Goal: Task Accomplishment & Management: Complete application form

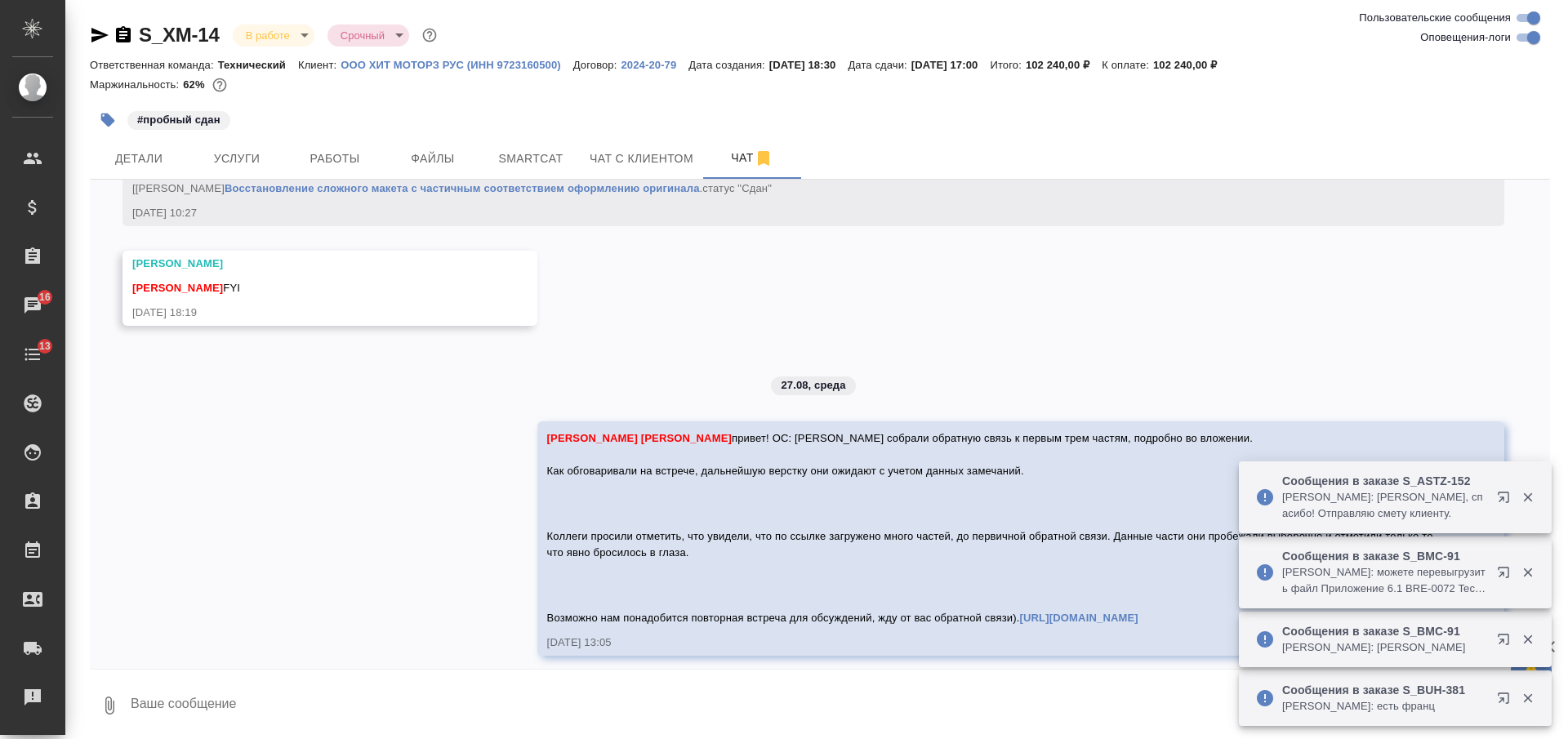
scroll to position [24318, 0]
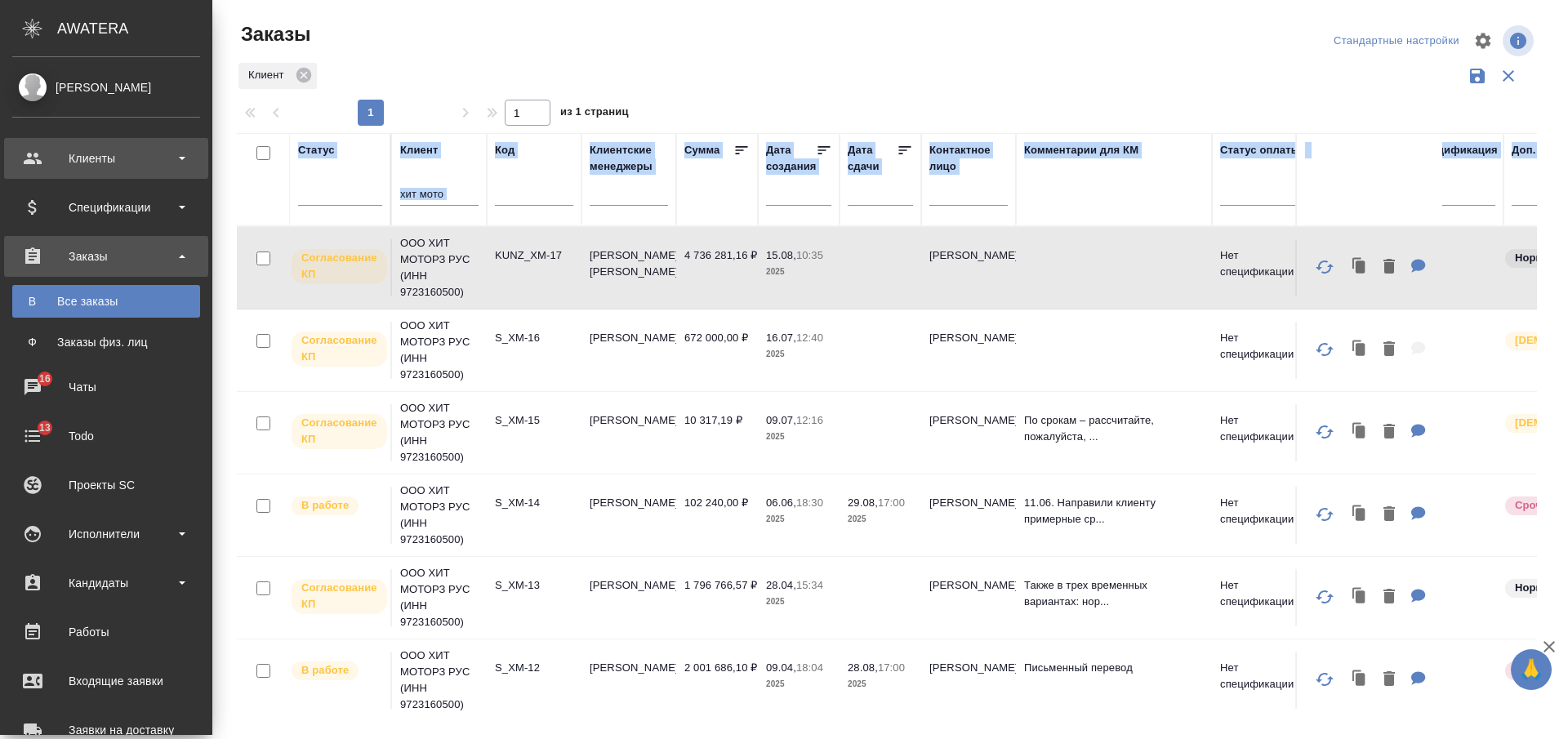
click at [117, 160] on div "Клиенты" at bounding box center [107, 158] width 188 height 24
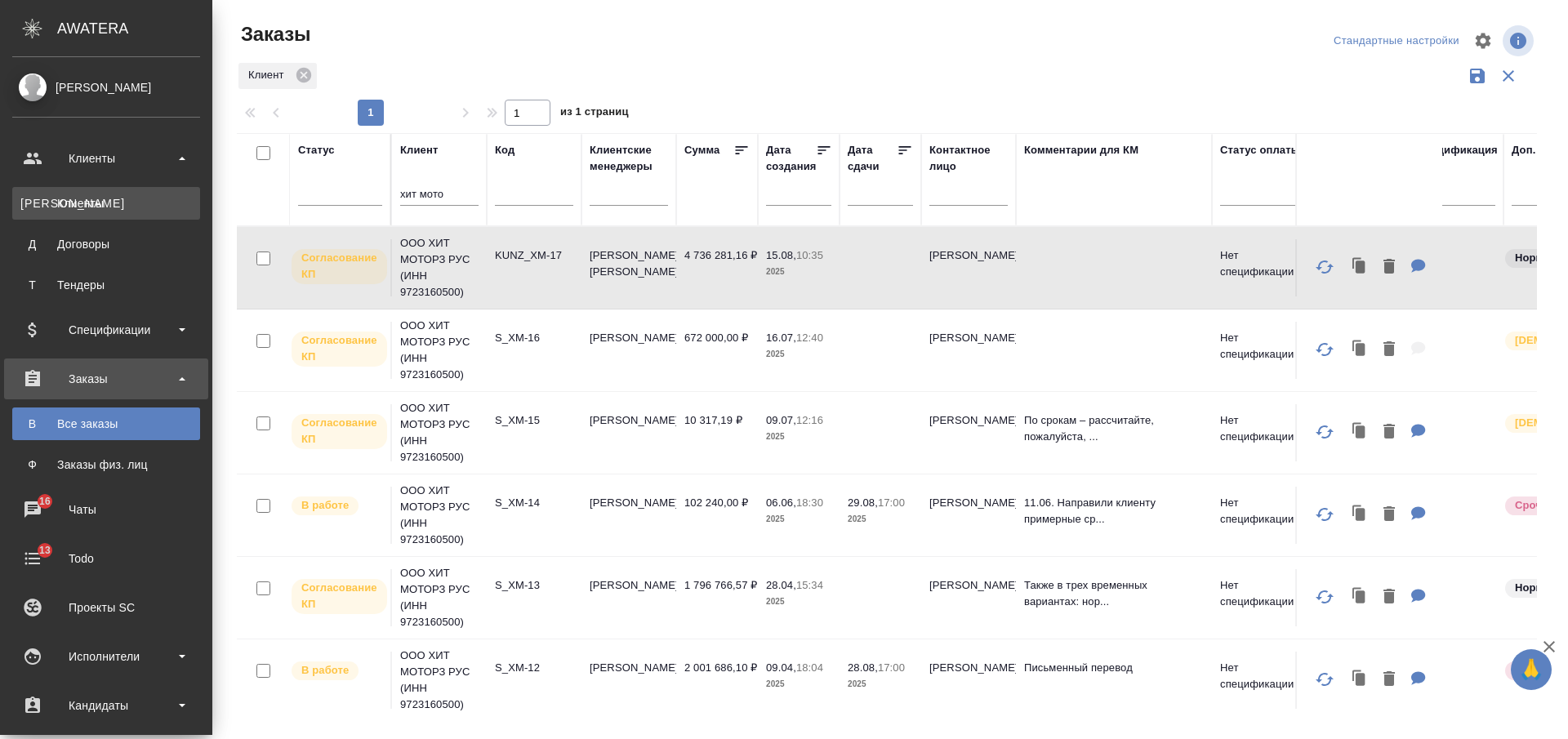
click at [122, 190] on link "К Клиенты" at bounding box center [107, 203] width 188 height 33
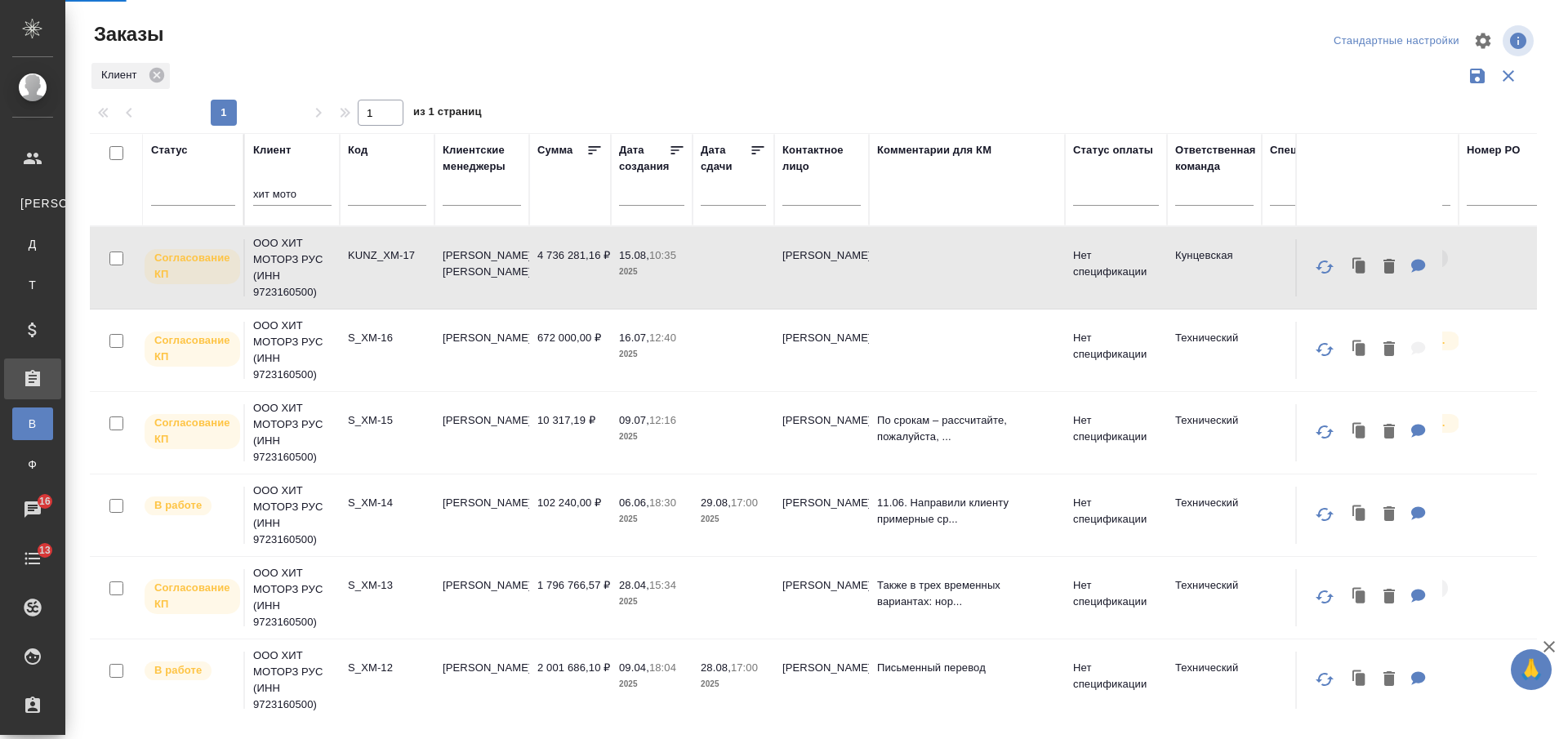
select select "RU"
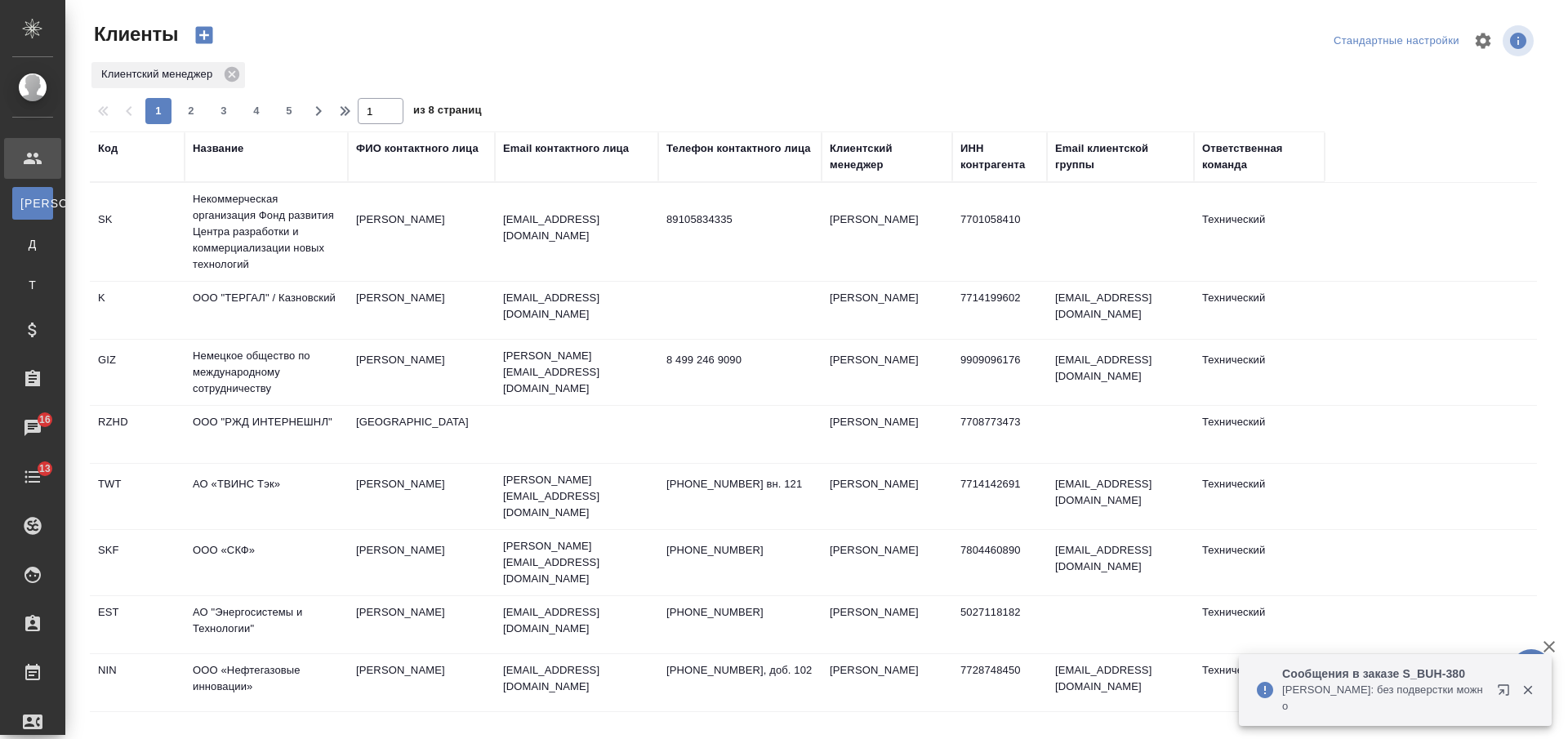
click at [231, 151] on div "Название" at bounding box center [218, 148] width 50 height 16
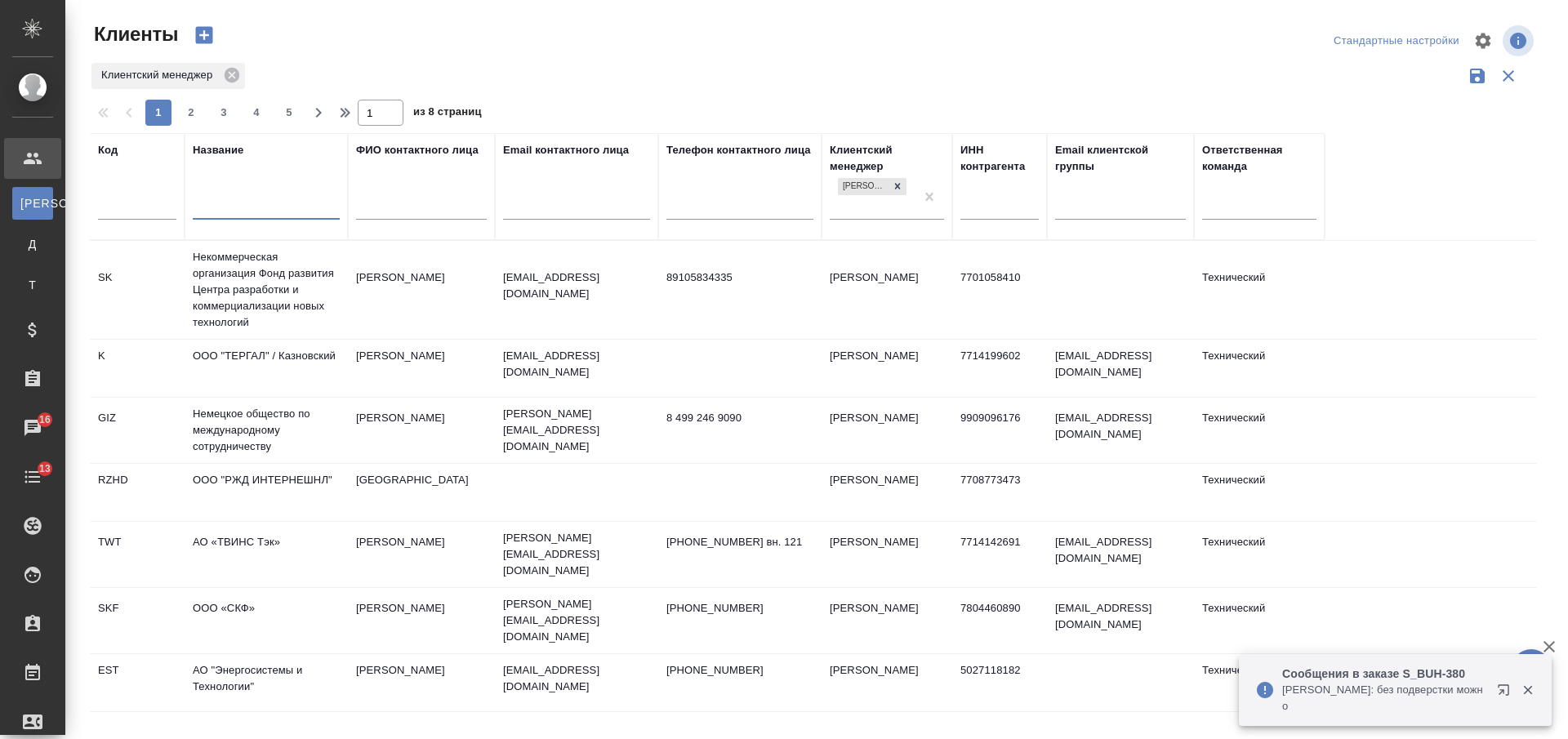
click at [244, 211] on input "text" at bounding box center [267, 208] width 147 height 20
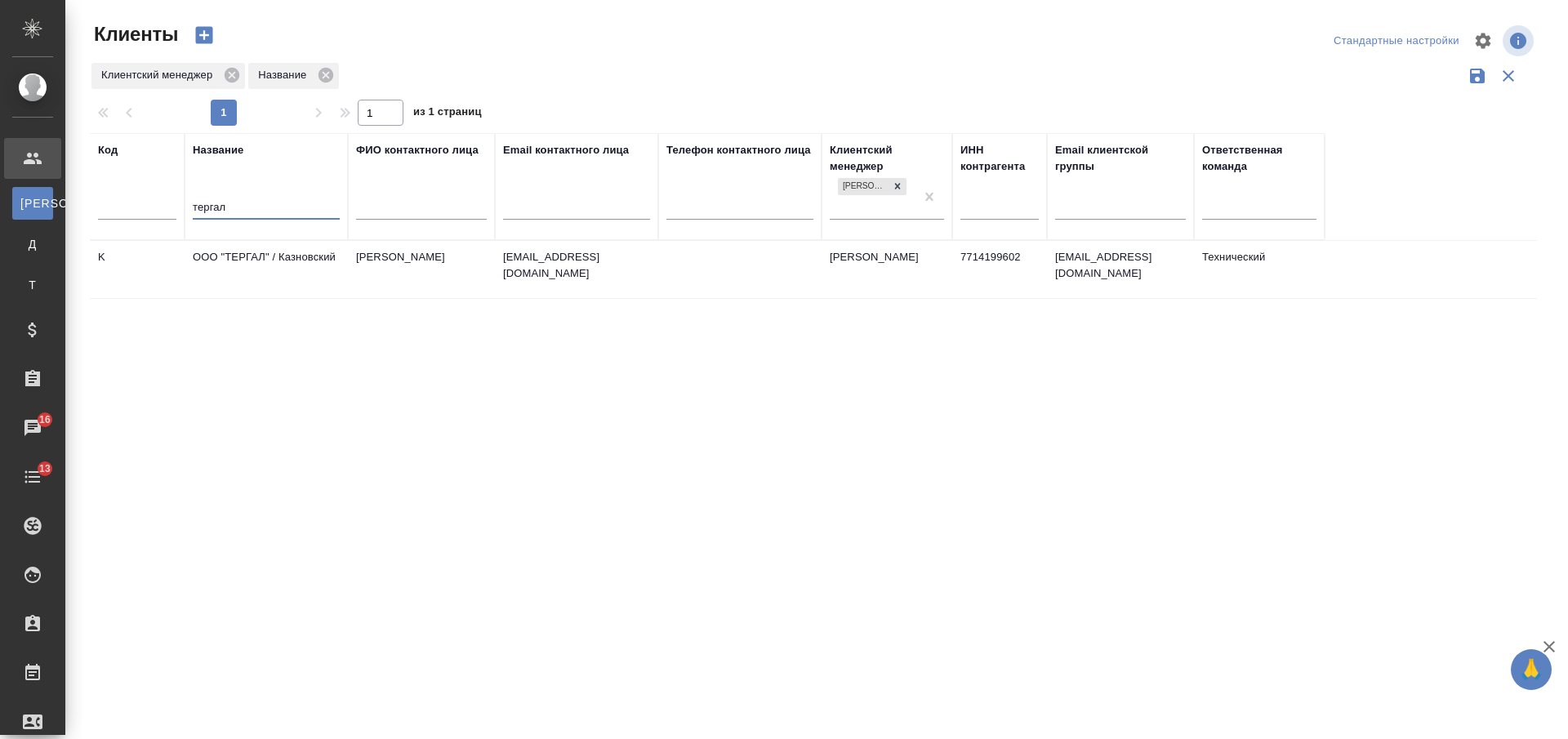
type input "тергал"
click at [288, 267] on td "ООО "ТЕРГАЛ" / Казновский" at bounding box center [266, 269] width 164 height 57
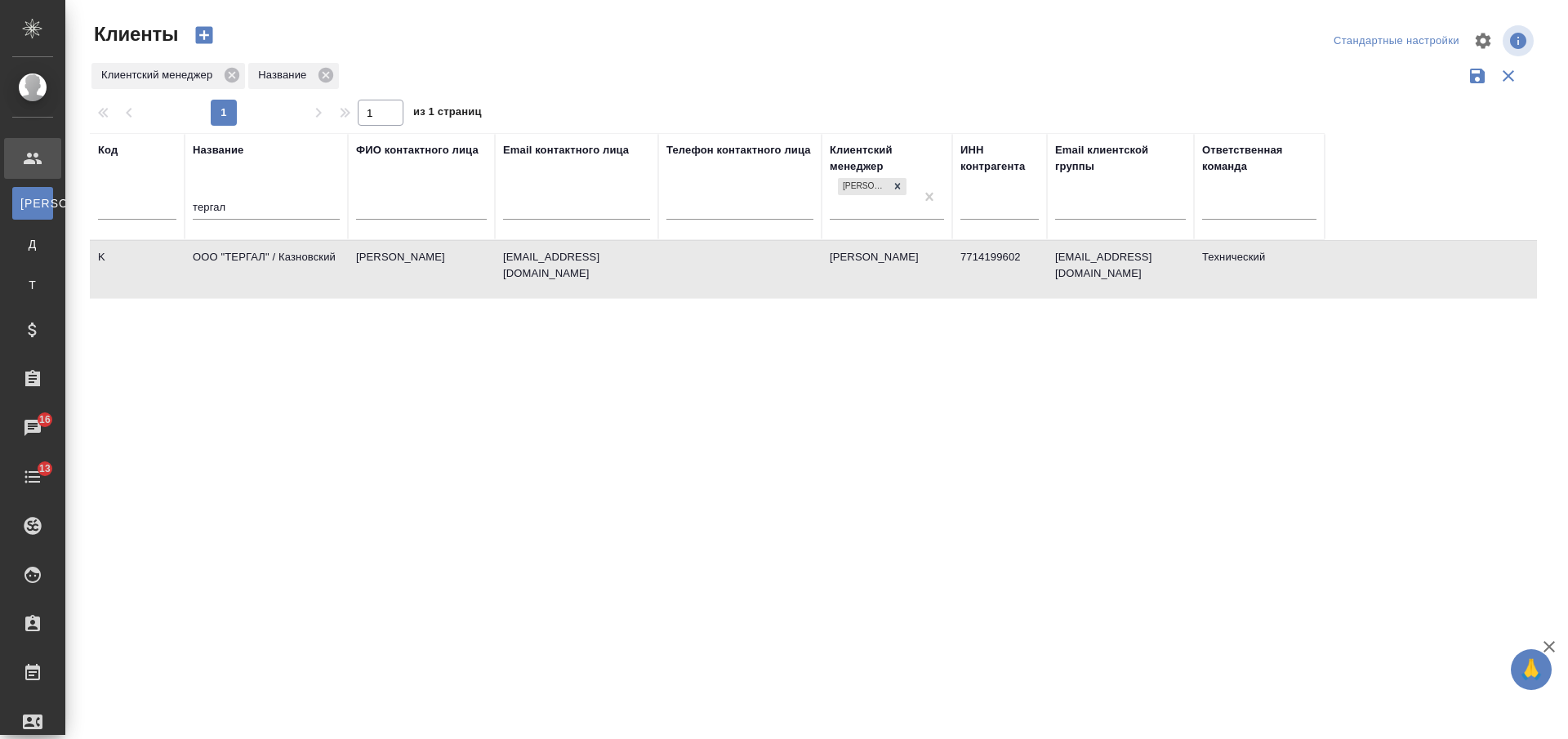
click at [288, 267] on td "ООО "ТЕРГАЛ" / Казновский" at bounding box center [266, 269] width 164 height 57
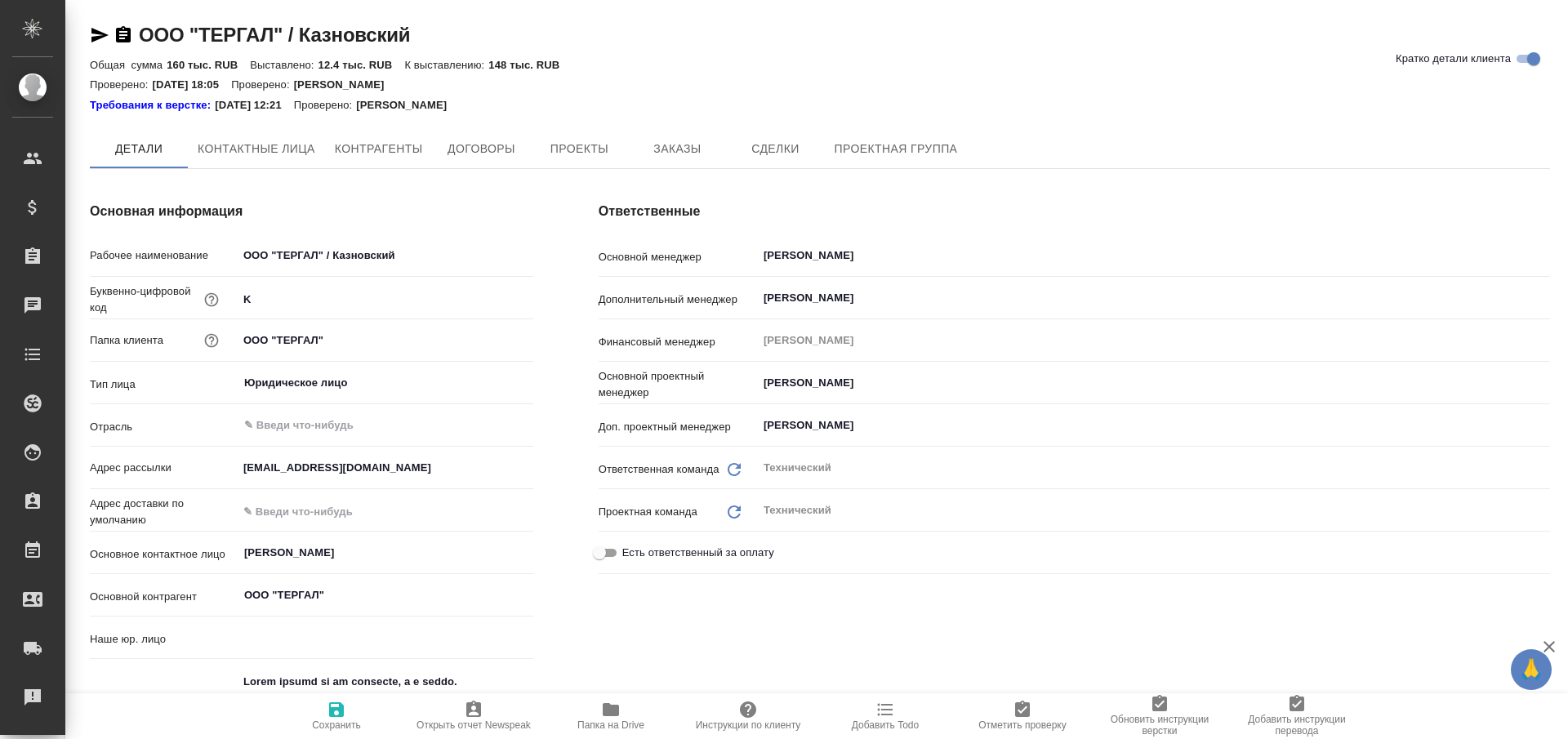
type textarea "x"
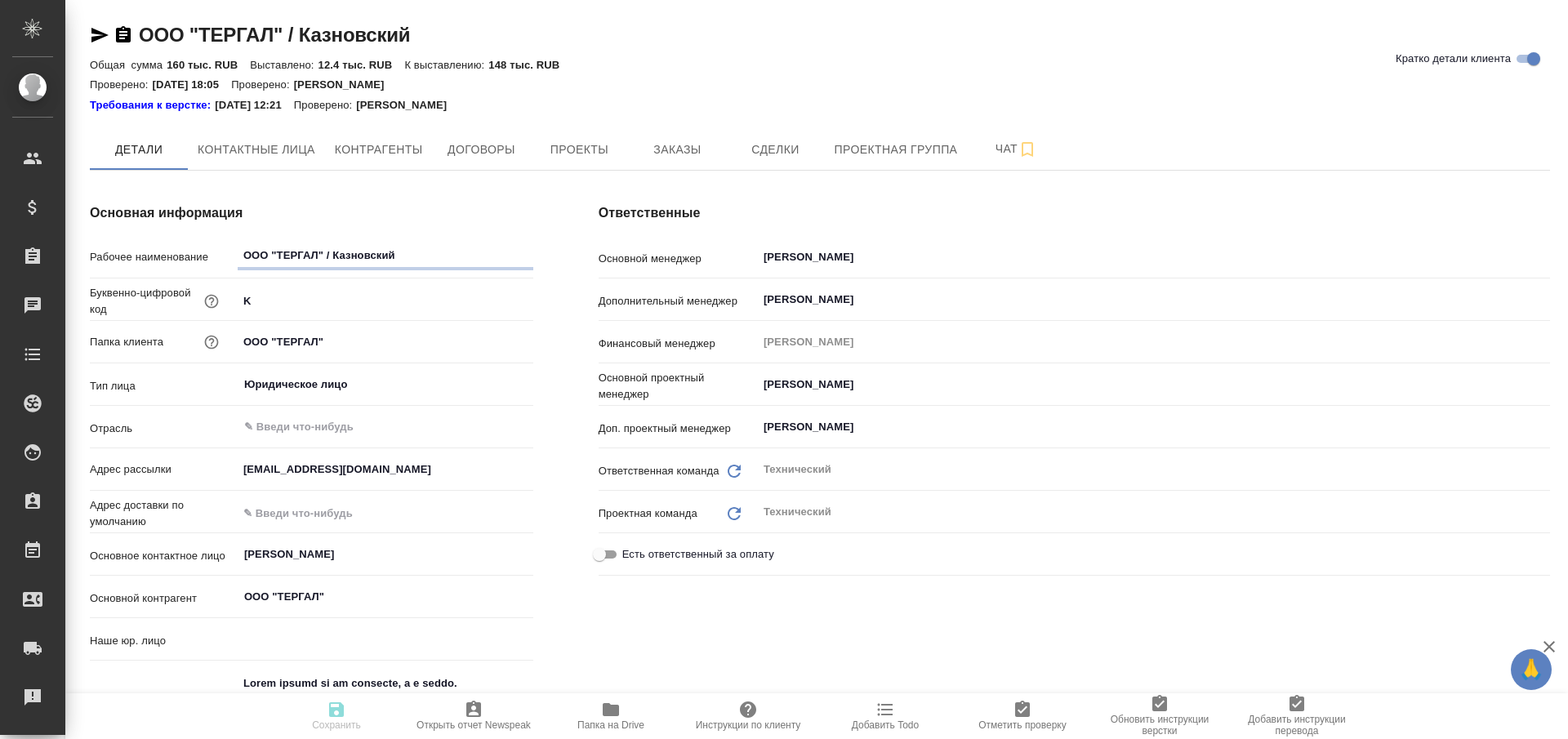
type textarea "x"
click at [673, 155] on span "Заказы" at bounding box center [676, 149] width 78 height 20
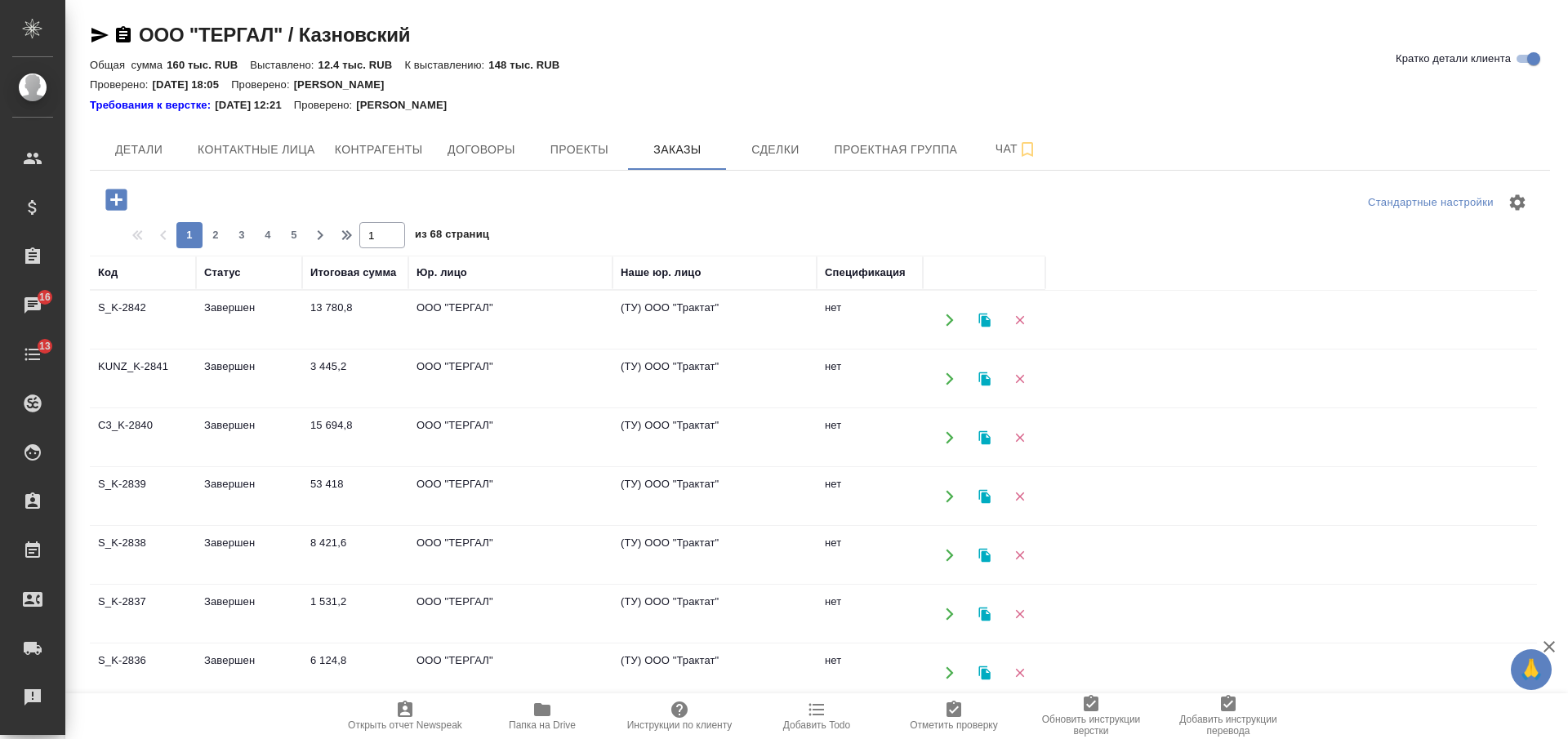
click at [122, 190] on icon "button" at bounding box center [116, 200] width 21 height 21
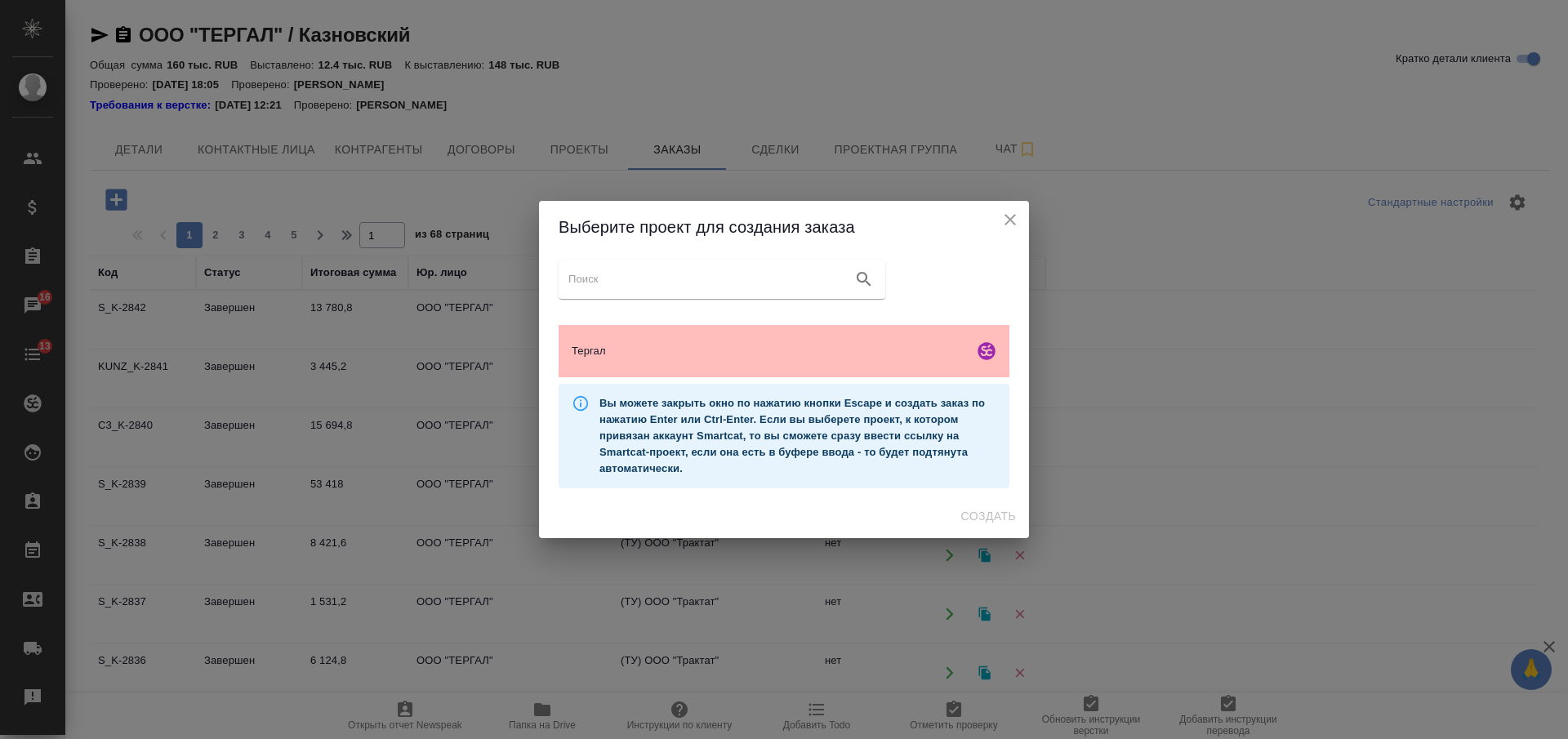
click at [751, 354] on span "Тергал" at bounding box center [769, 351] width 395 height 16
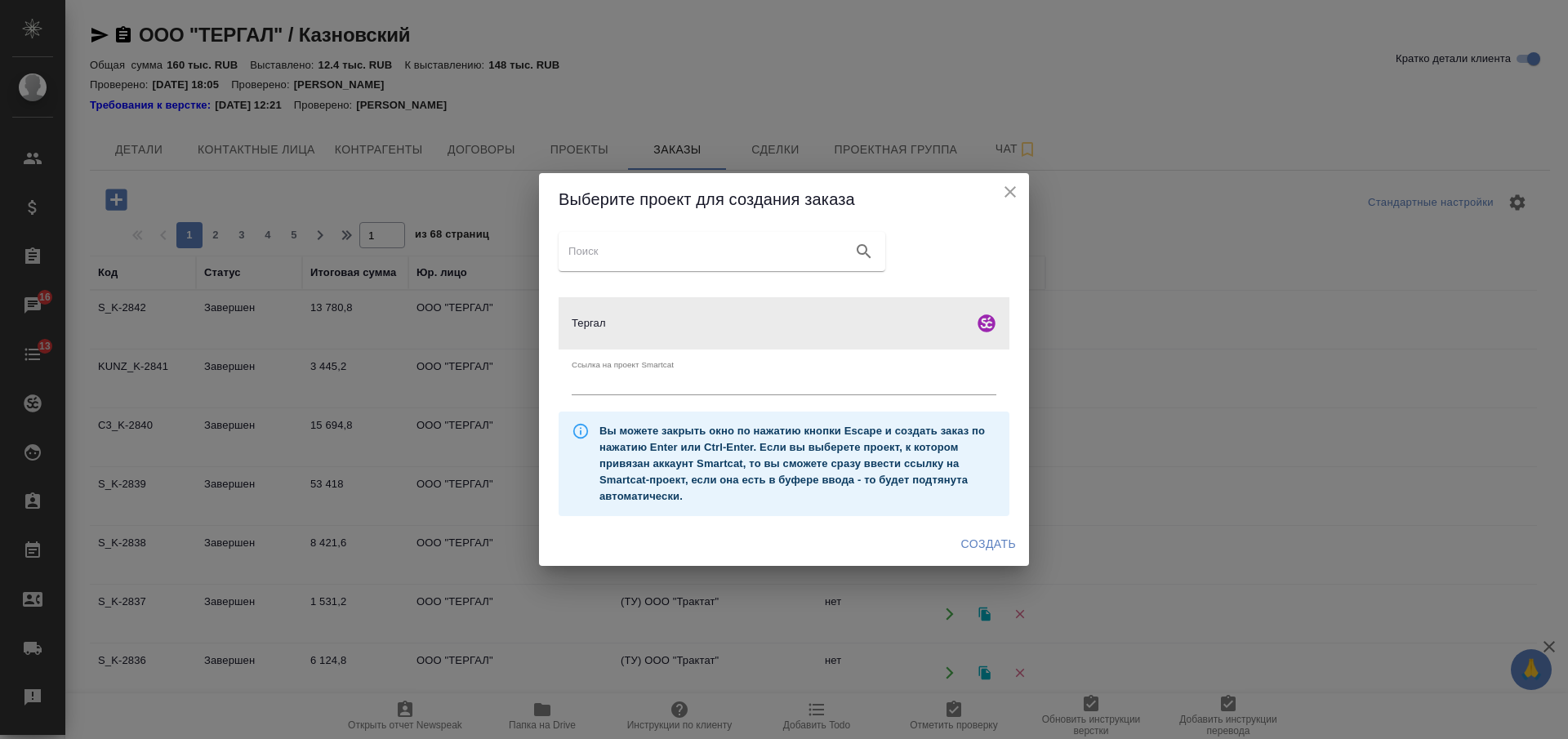
click at [966, 544] on span "Создать" at bounding box center [988, 543] width 54 height 20
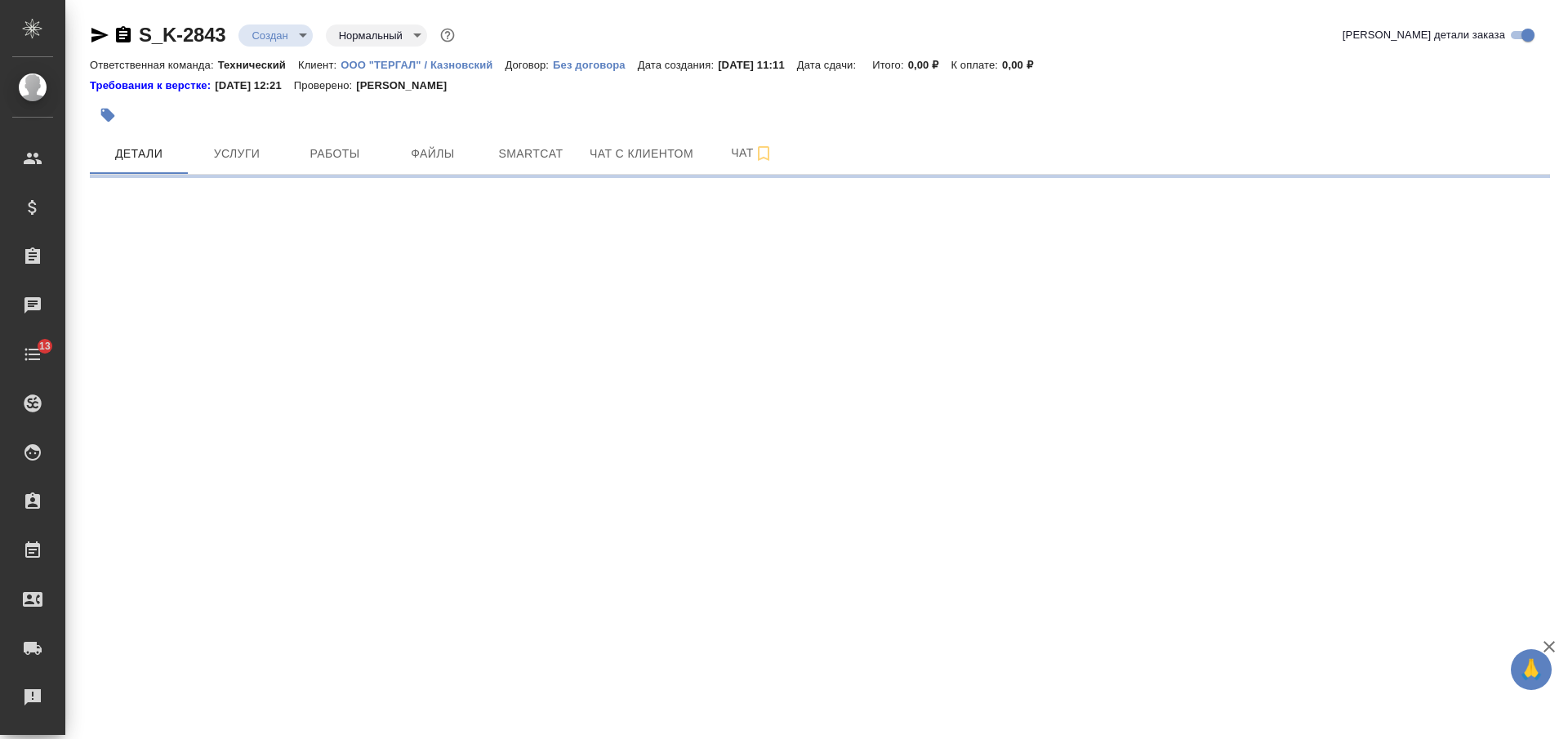
select select "RU"
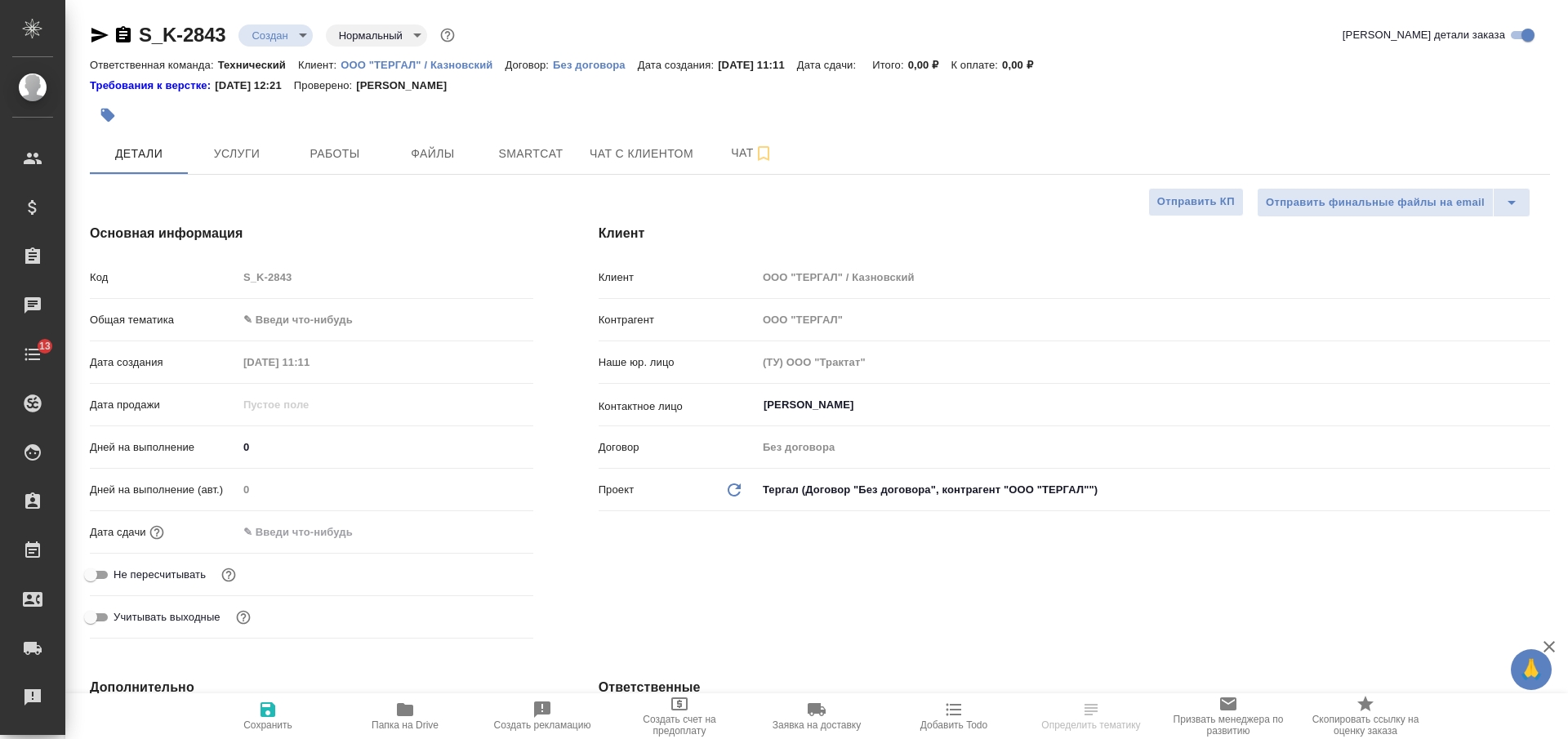
type textarea "x"
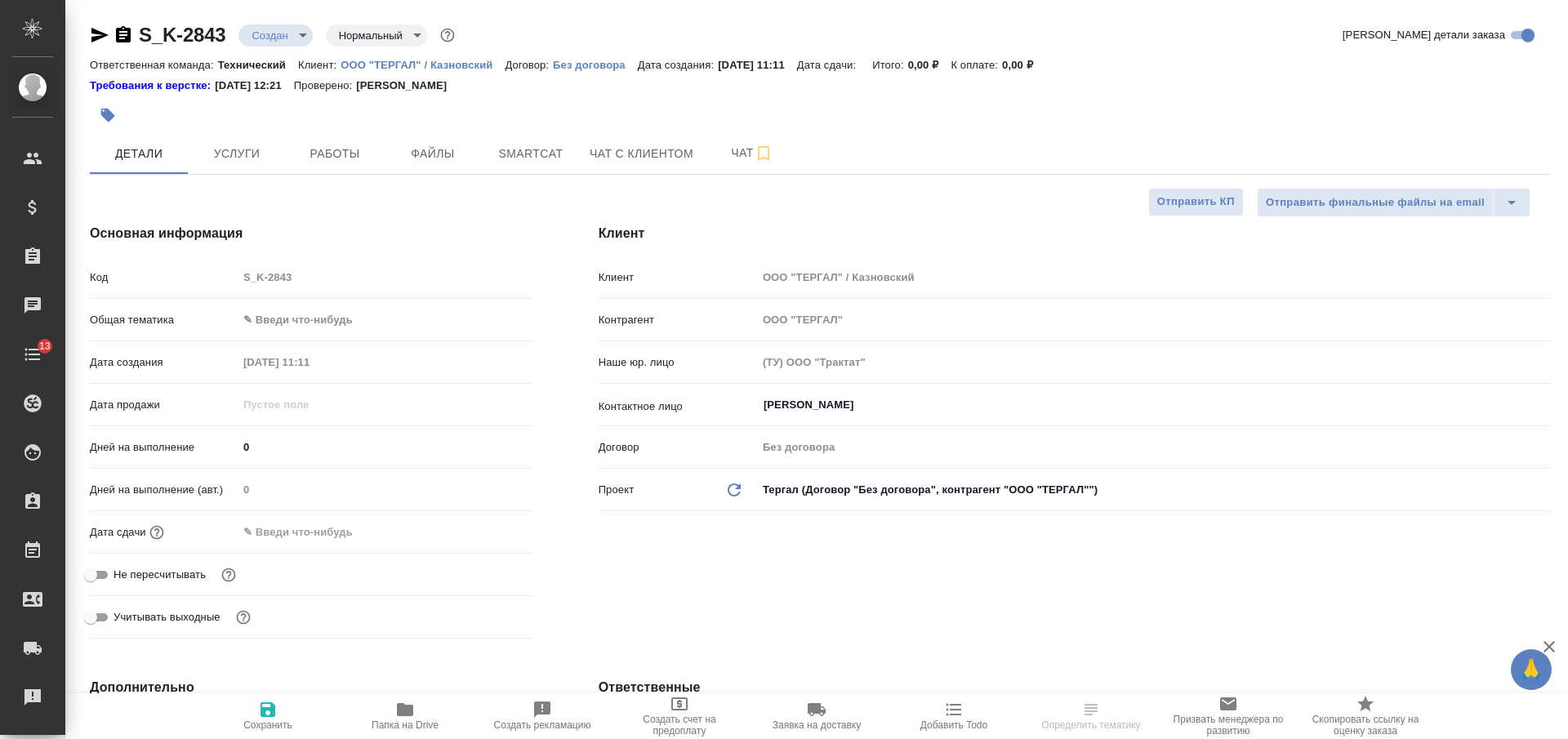
type textarea "x"
click at [824, 402] on input "Казновский Анатолий" at bounding box center [1126, 405] width 729 height 19
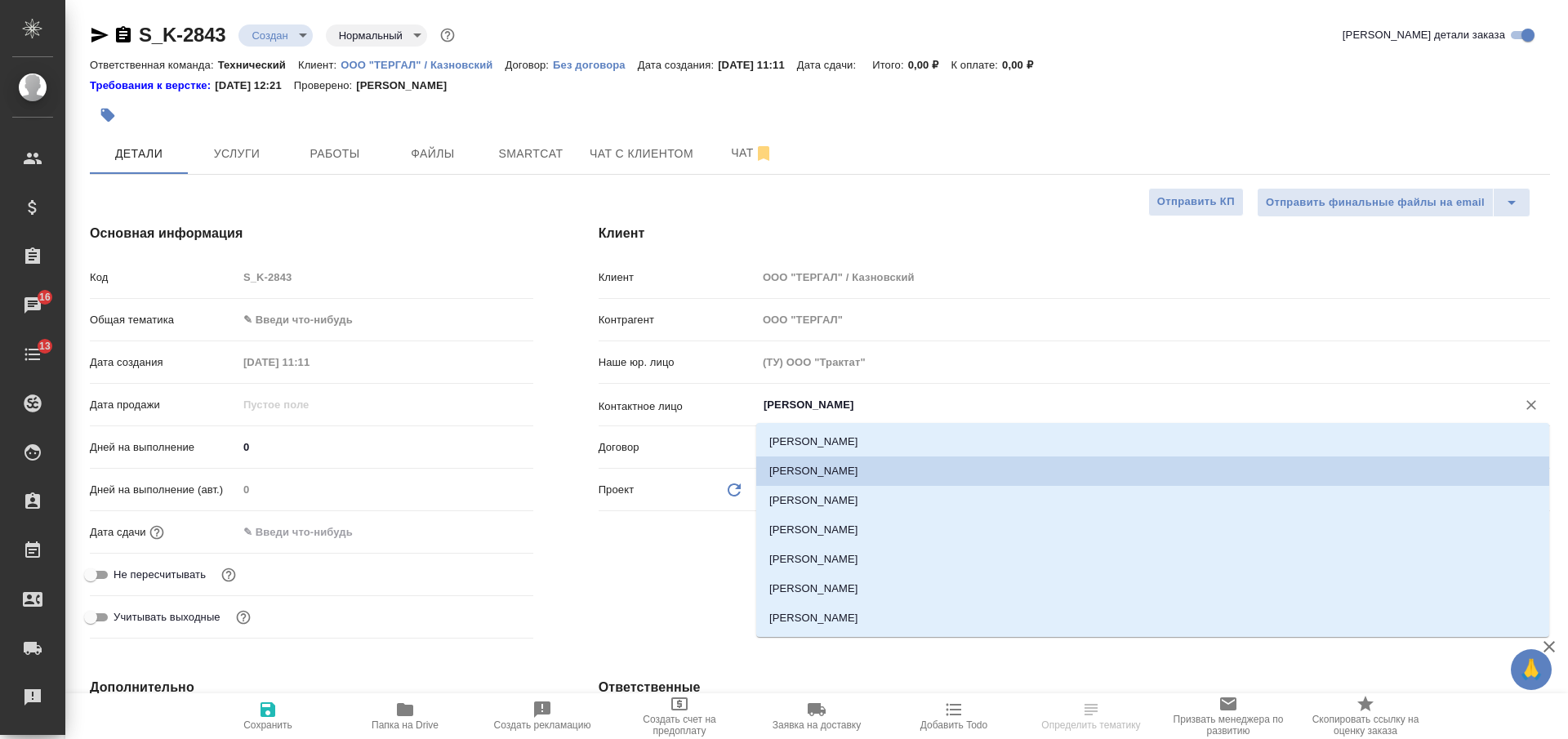
type input "у"
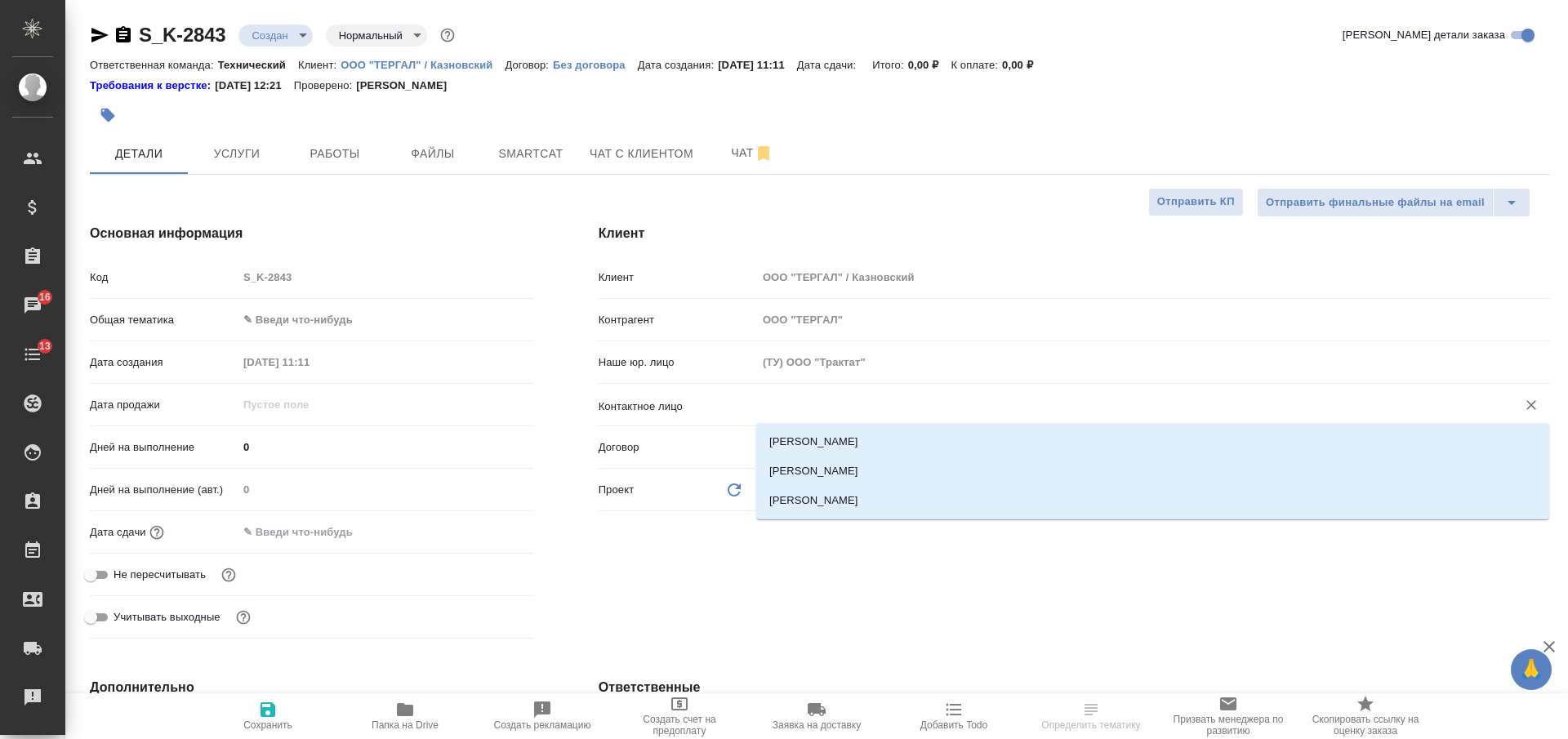
type textarea "x"
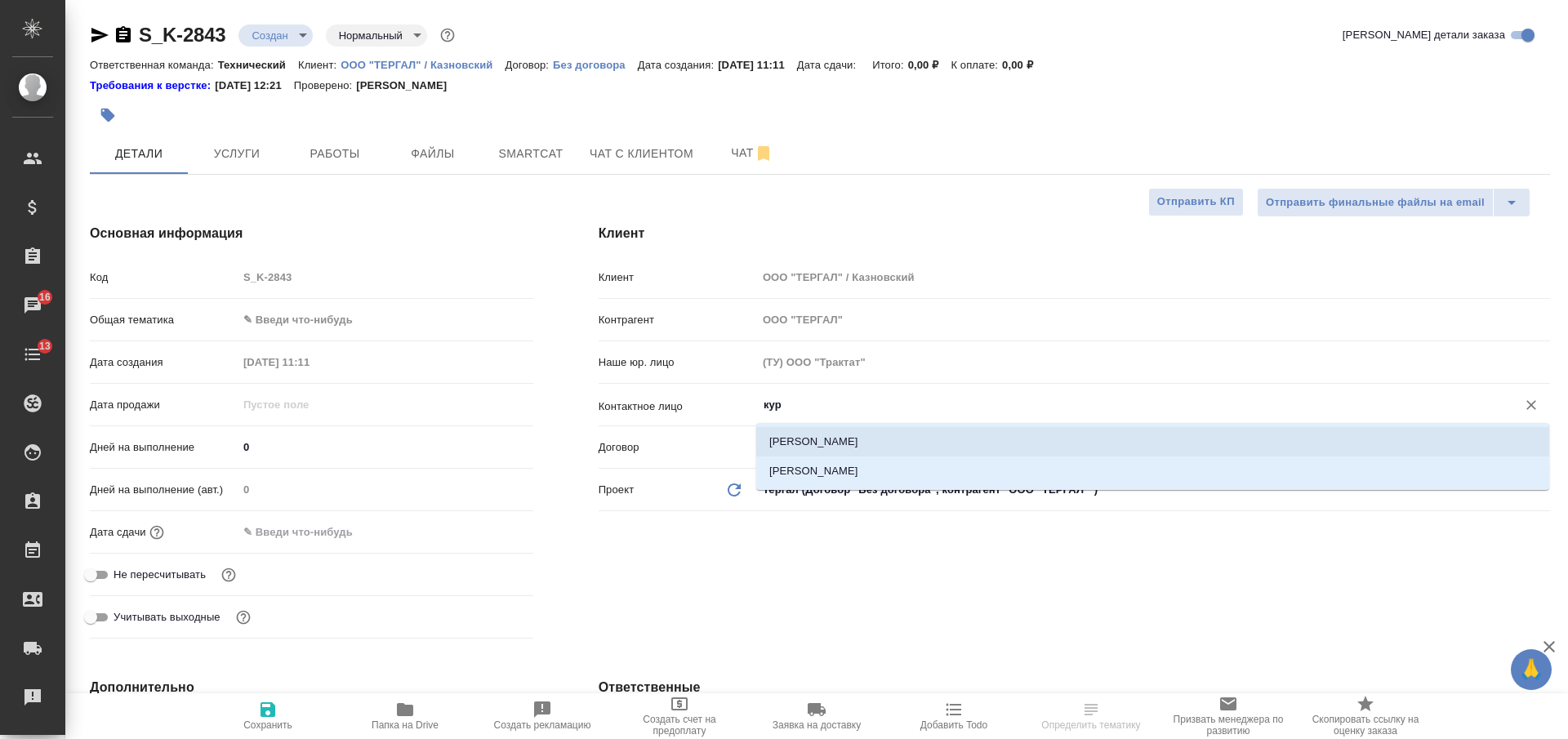
click at [855, 443] on li "Куревина Екатерина" at bounding box center [1152, 442] width 793 height 29
type input "Куревина Екатерина"
type textarea "x"
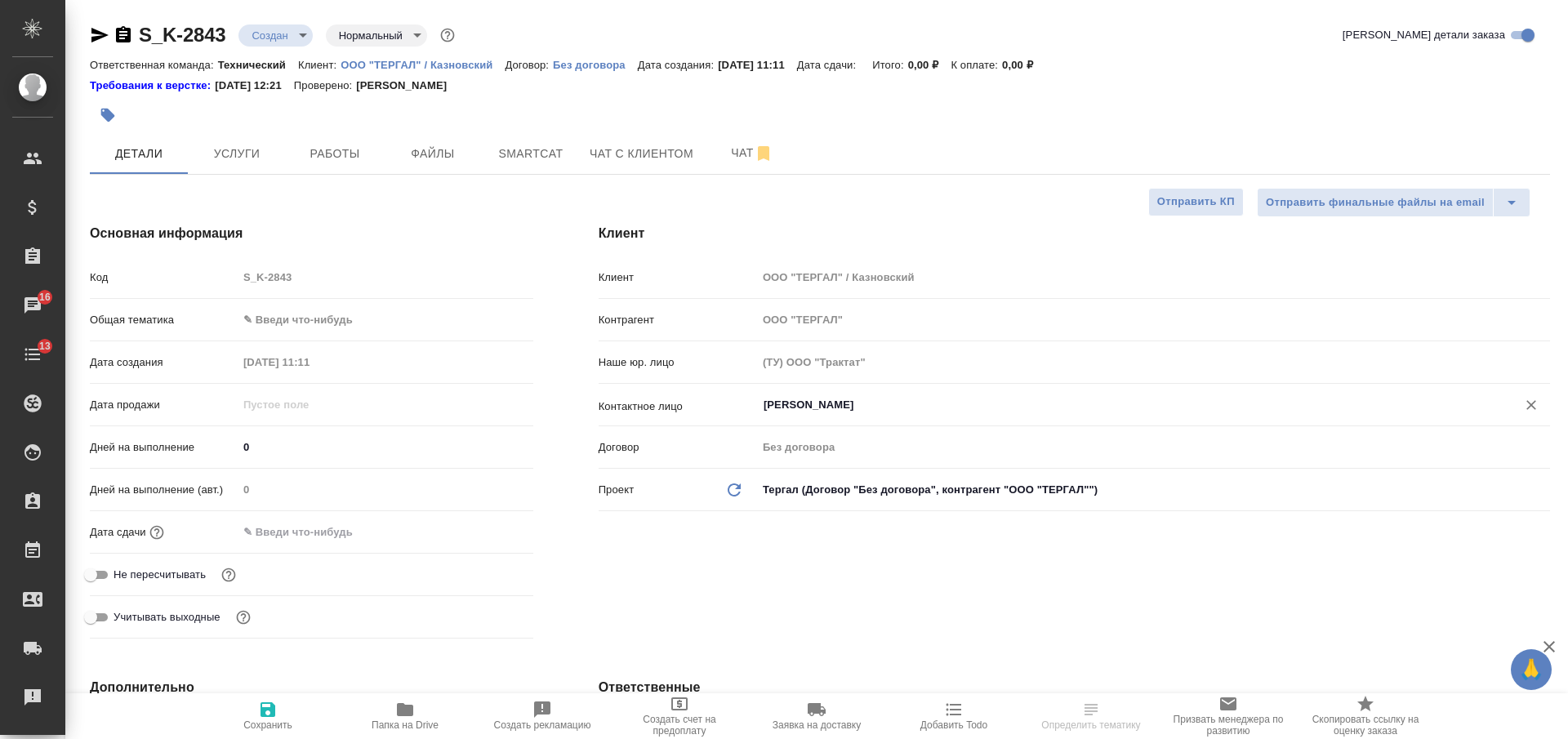
scroll to position [306, 0]
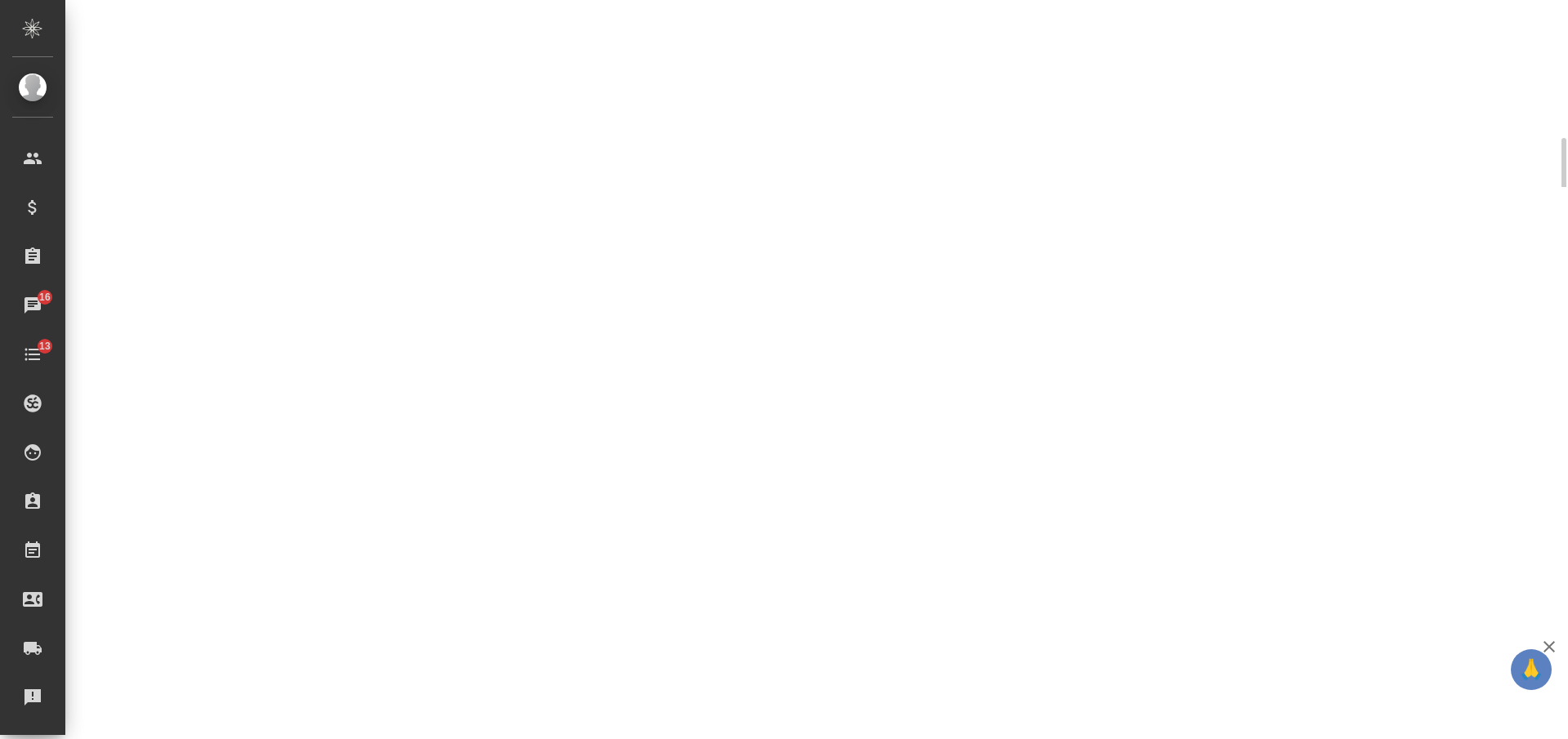
select select "RU"
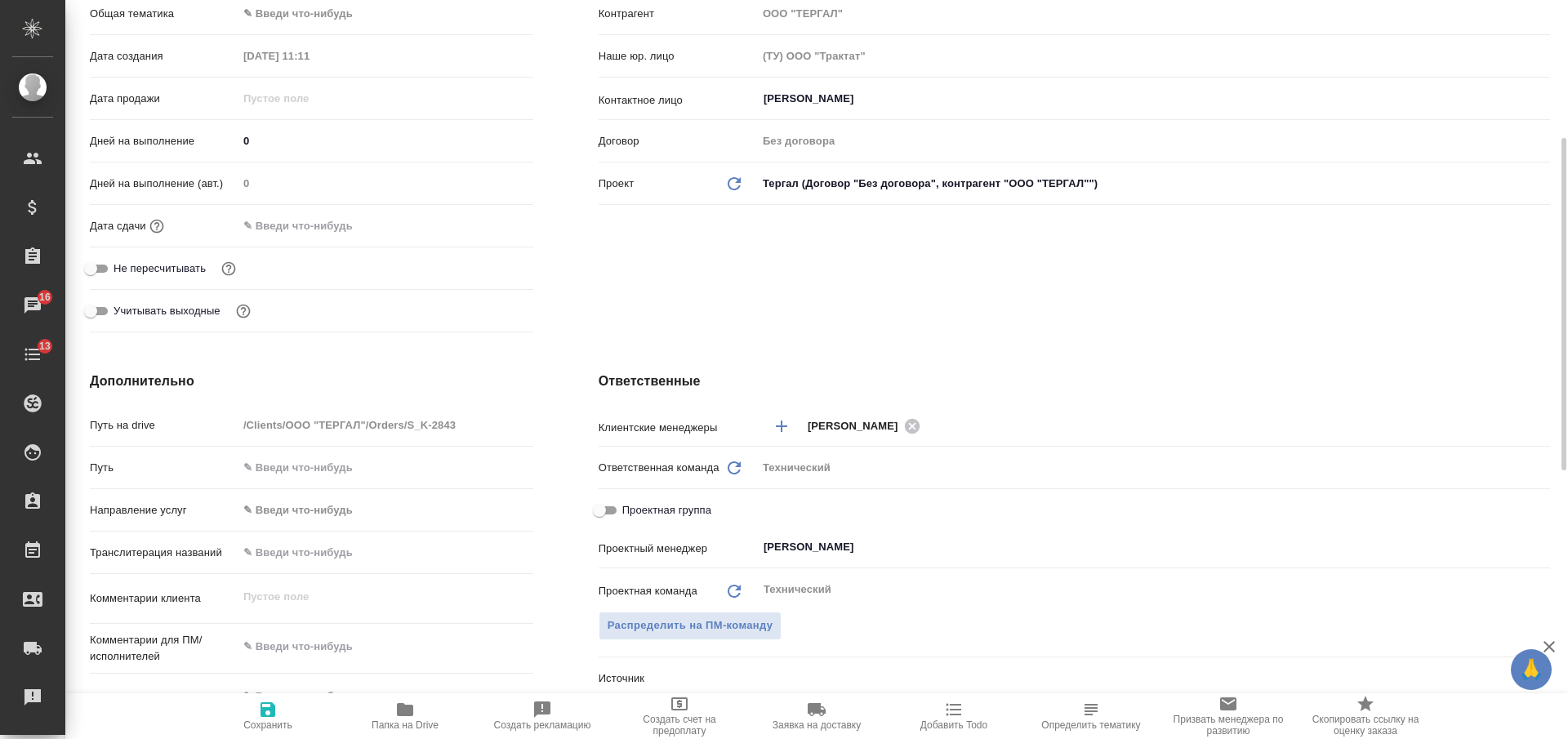
type textarea "x"
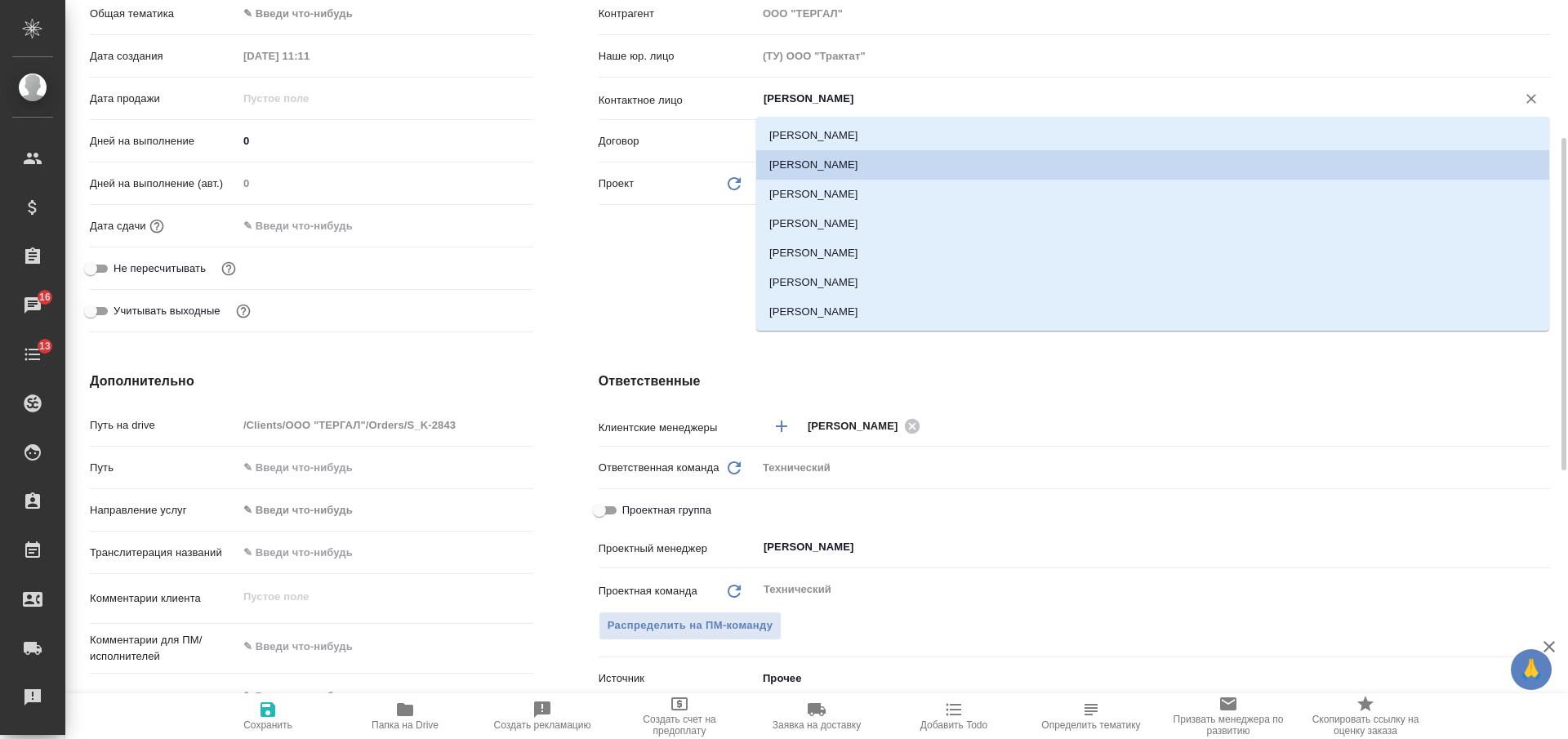
click at [885, 96] on input "Казновский Анатолий" at bounding box center [1126, 99] width 729 height 19
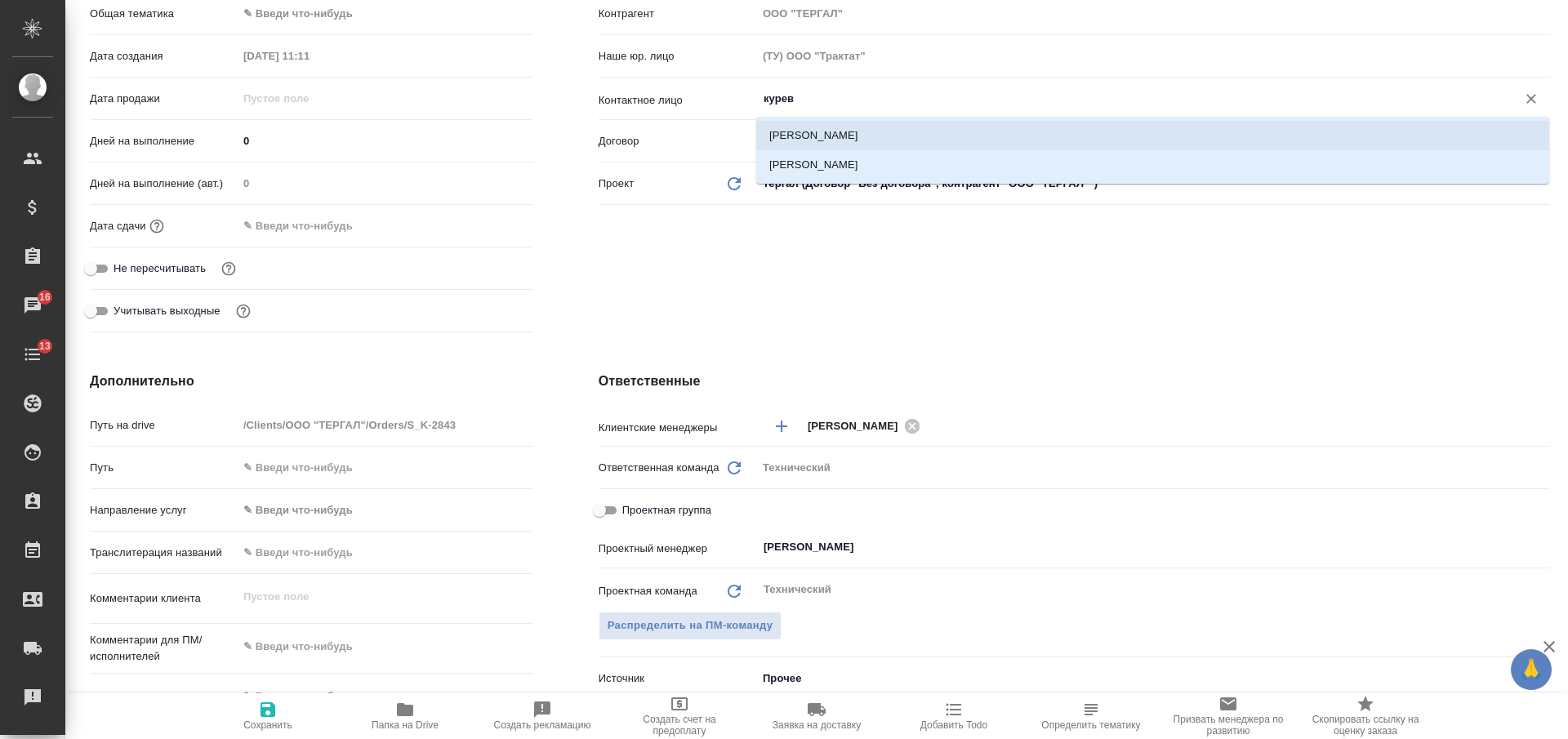
click at [894, 131] on li "Куревина Екатерина" at bounding box center [1152, 136] width 793 height 29
type input "Куревина Екатерина"
type textarea "x"
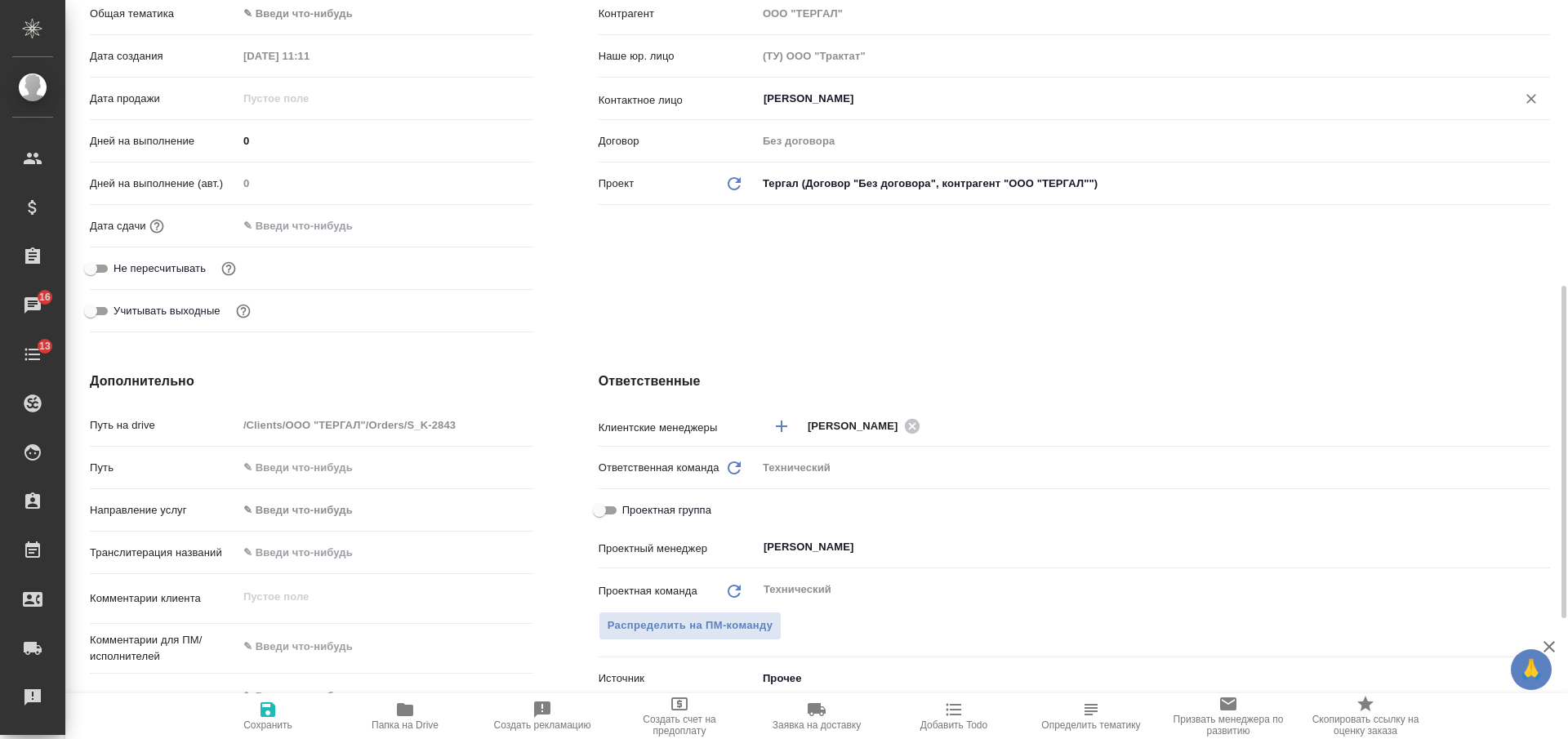
scroll to position [612, 0]
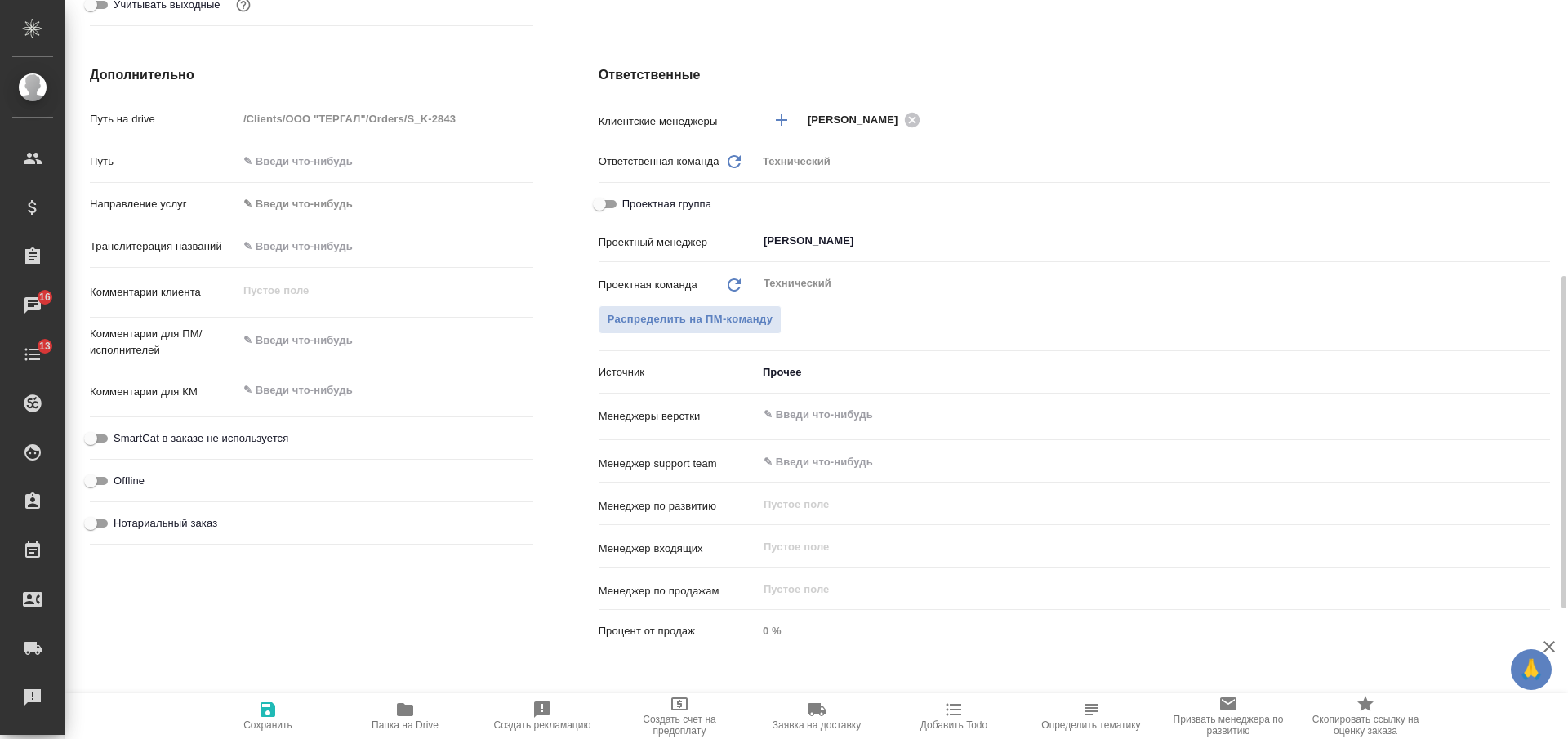
type input "Куревина Екатерина"
type textarea "x"
click at [351, 335] on textarea at bounding box center [385, 340] width 296 height 28
type textarea "н"
type textarea "x"
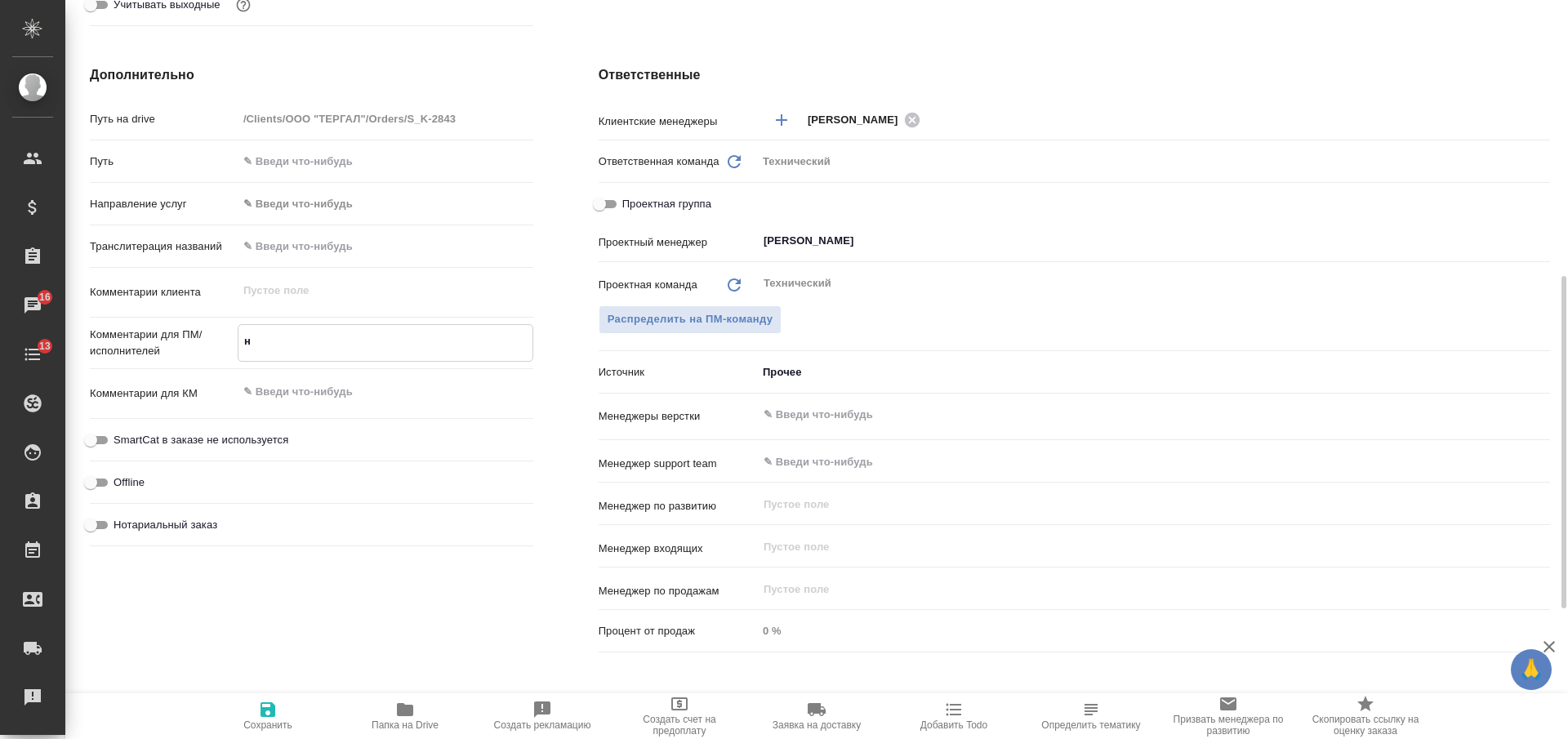
type textarea "x"
type textarea "не"
type textarea "x"
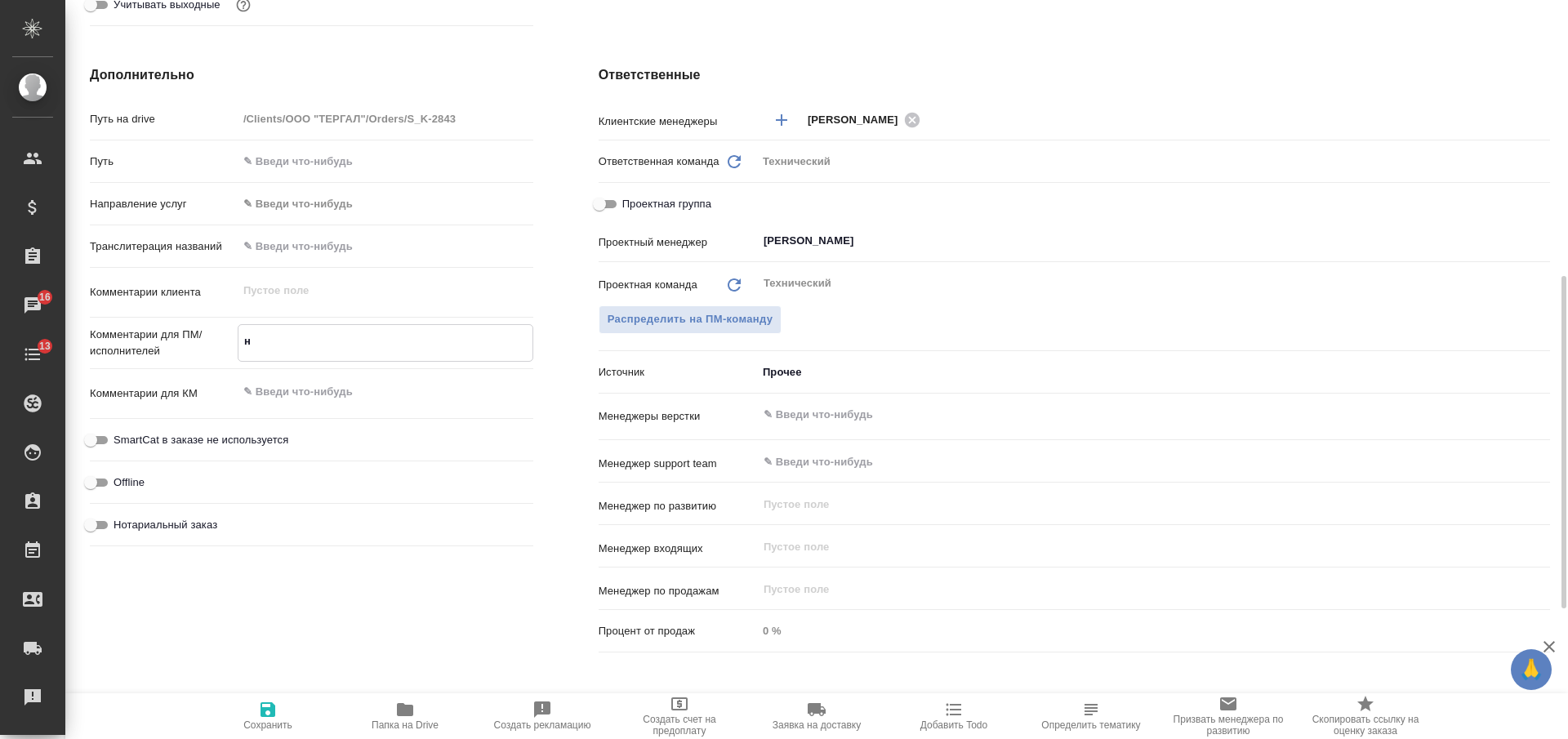
type textarea "x"
type textarea "нем"
type textarea "x"
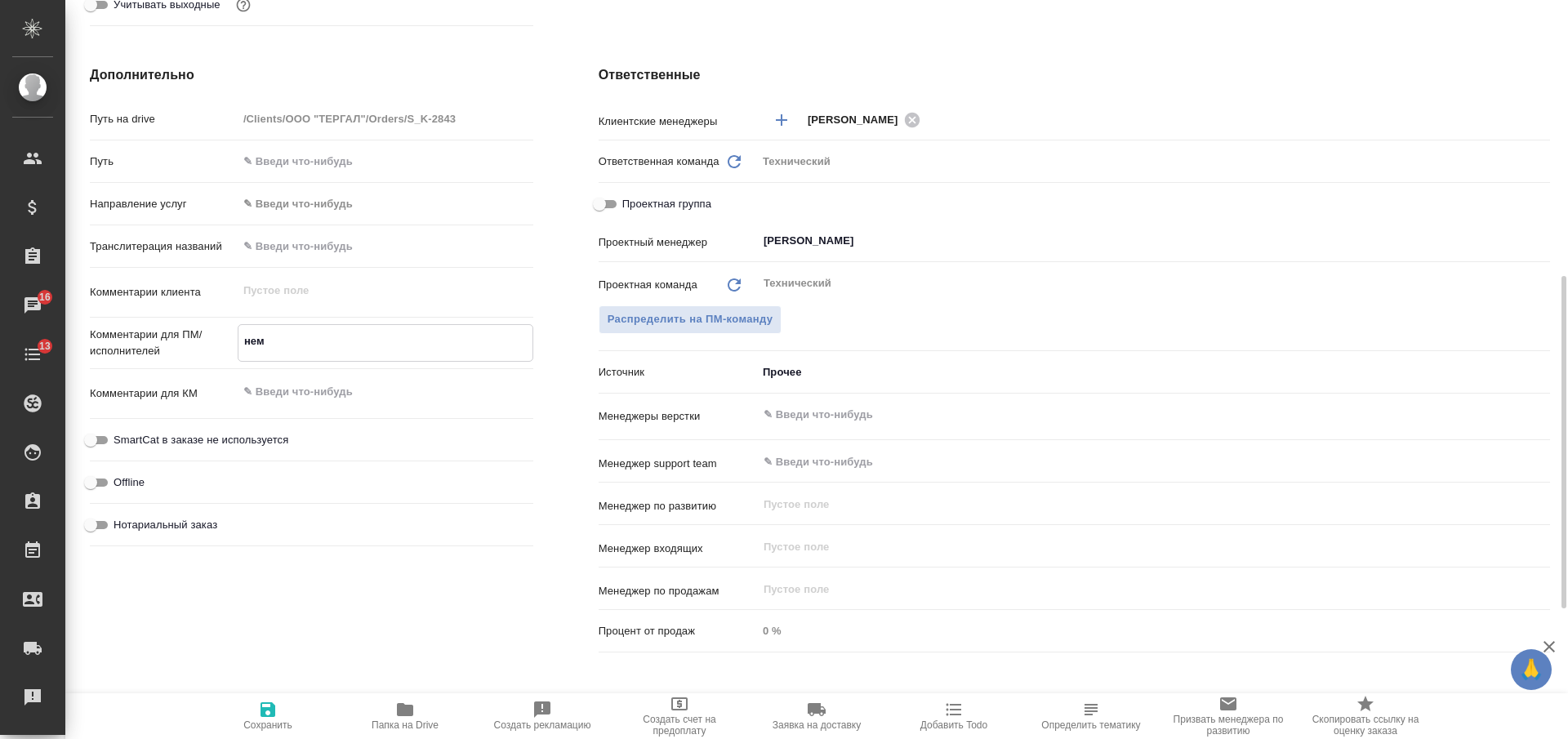
type textarea "нем-"
type textarea "x"
type textarea "нем-р"
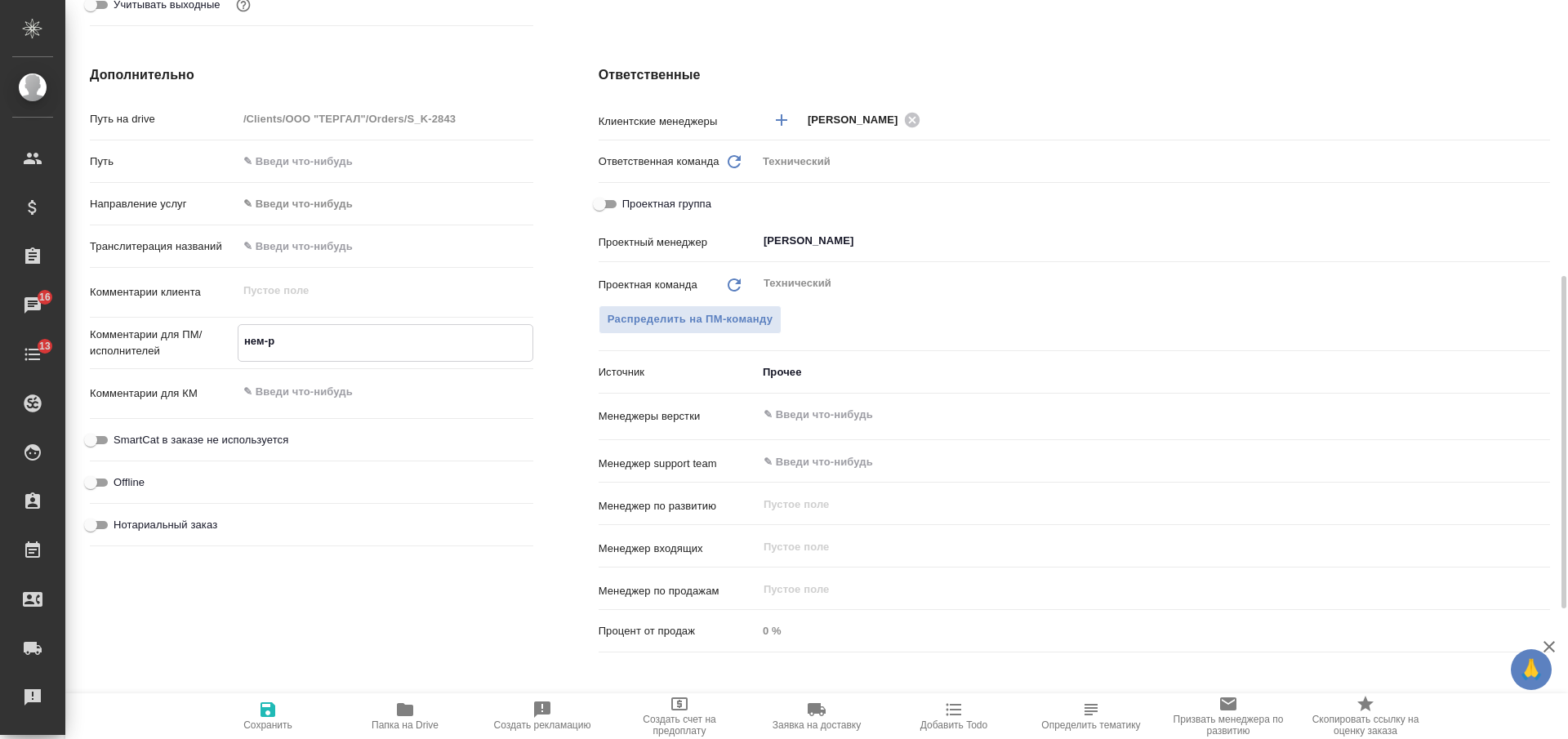
type textarea "x"
type textarea "нем-ру"
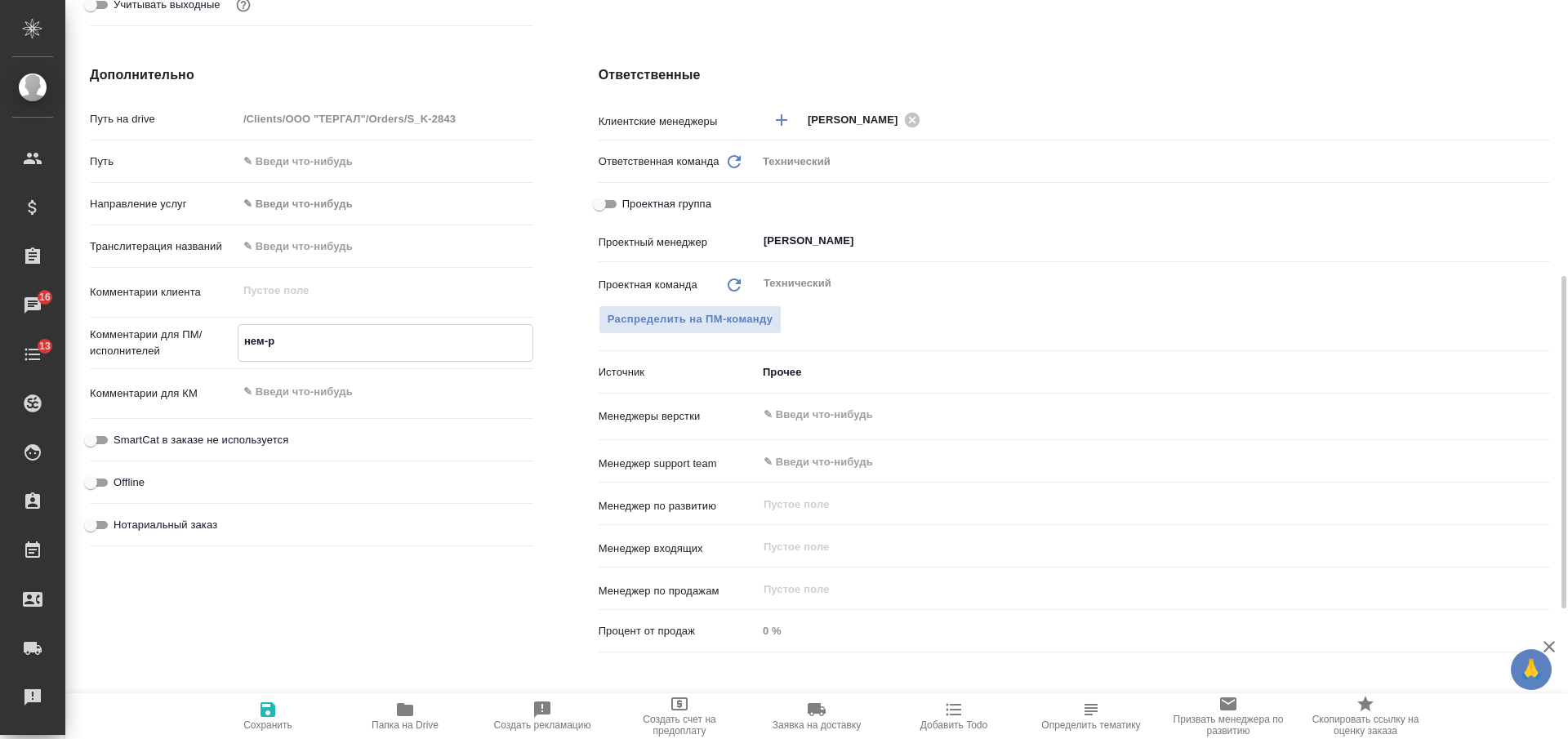
type textarea "x"
type textarea "нем-рус"
type textarea "x"
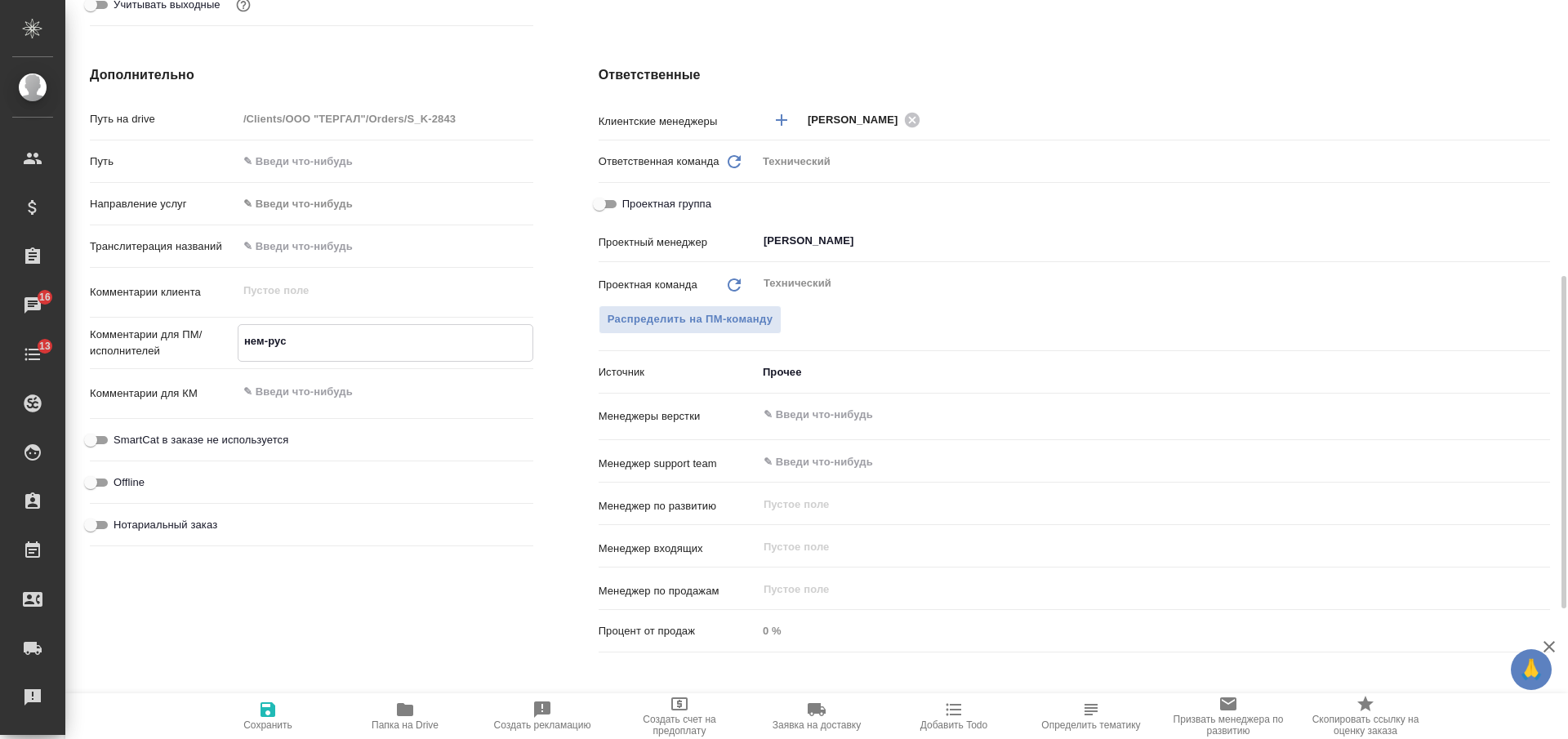
type textarea "x"
type textarea "нем-рус,"
type textarea "x"
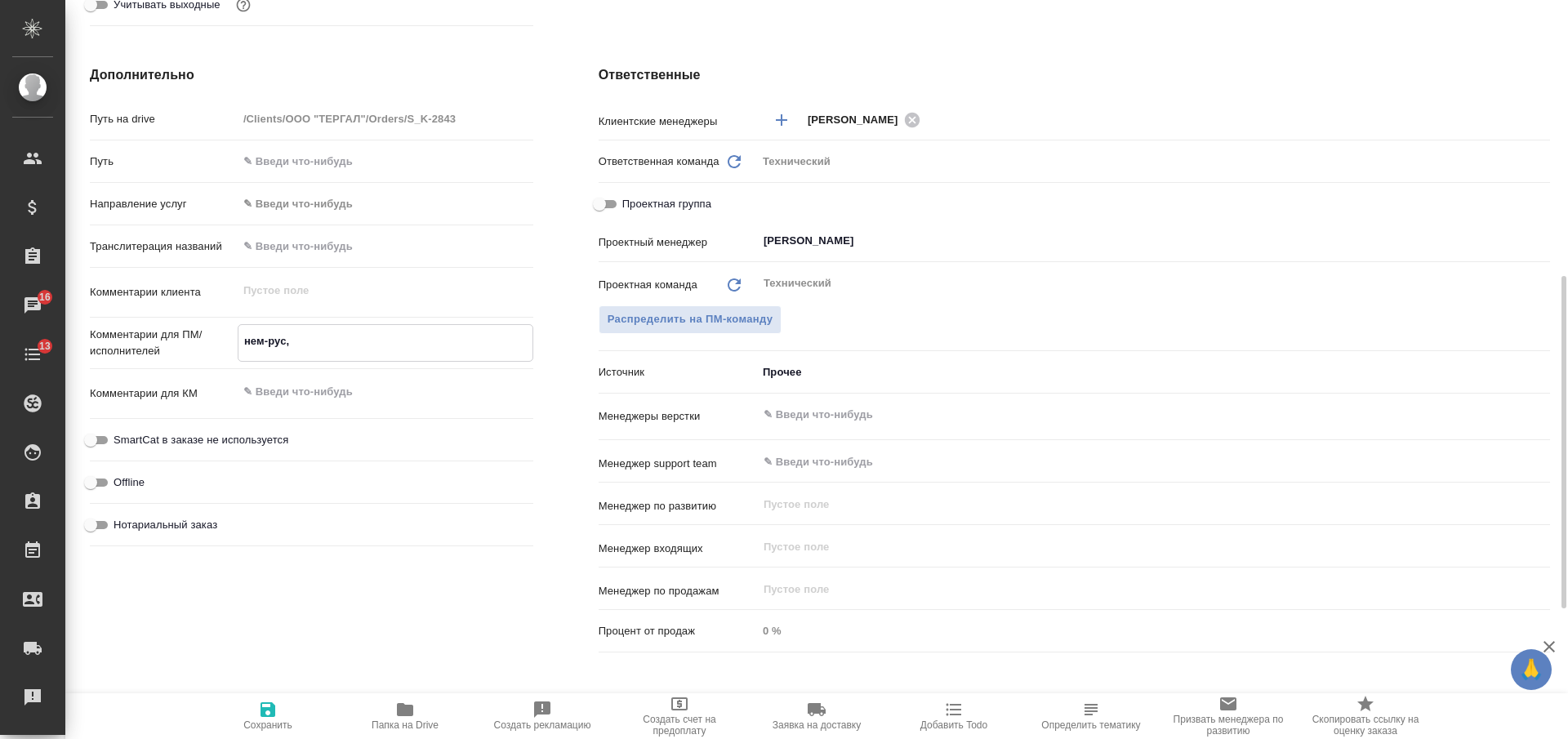
type textarea "x"
type textarea "нем-рус,"
type textarea "x"
type textarea "нем-рус, р"
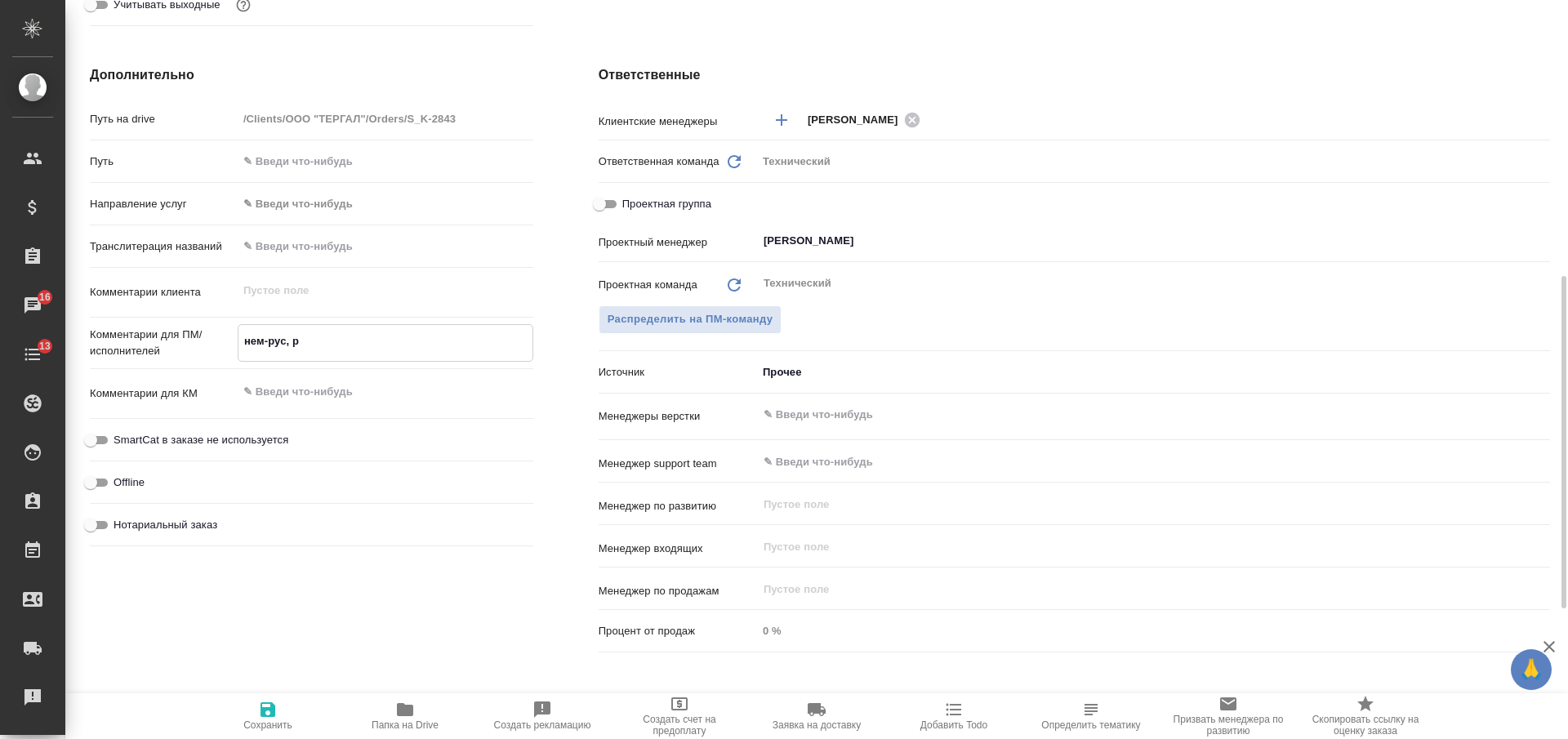
type textarea "x"
type textarea "нем-рус, ру"
type textarea "x"
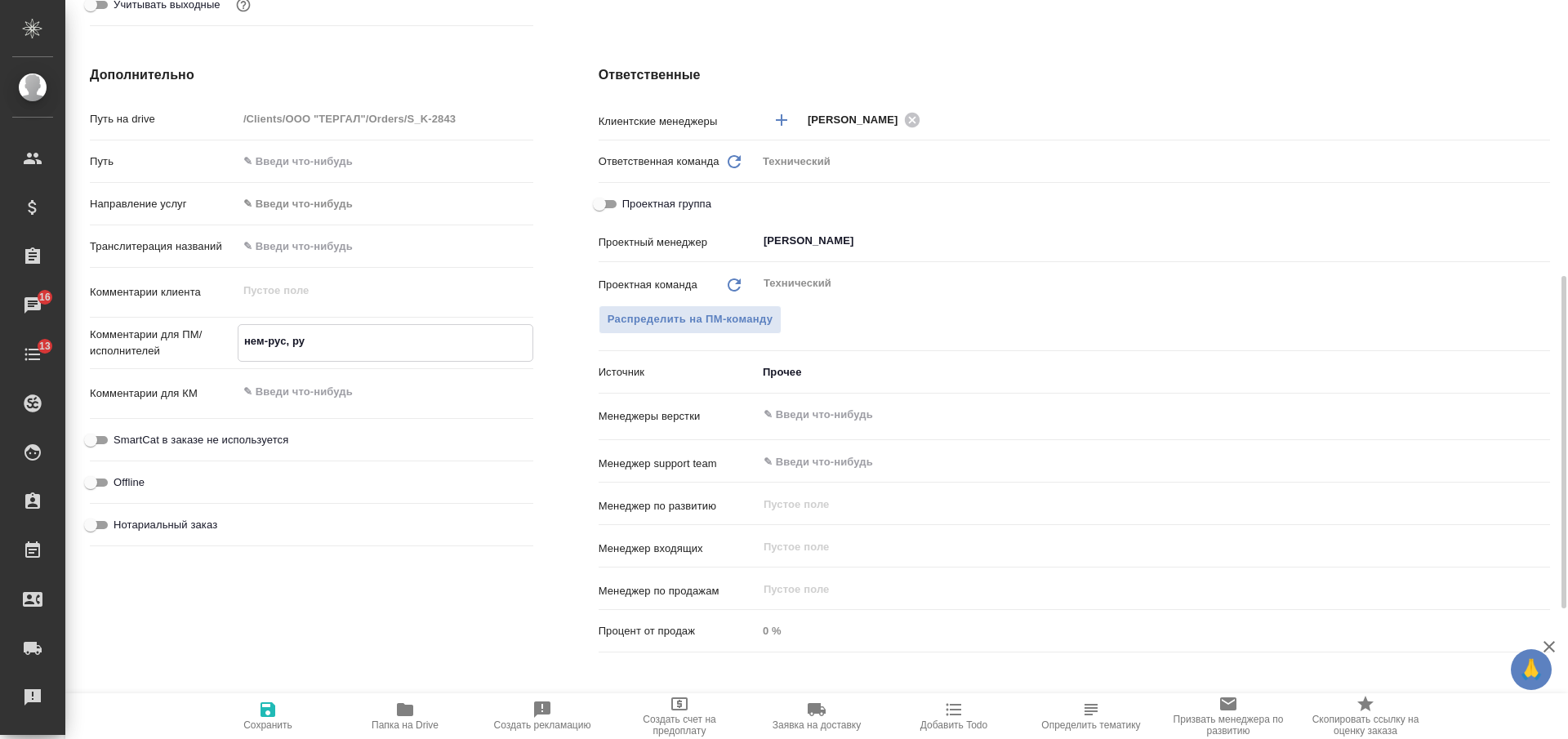
type textarea "нем-рус, рус"
type textarea "x"
type textarea "нем-рус, рус"
type textarea "x"
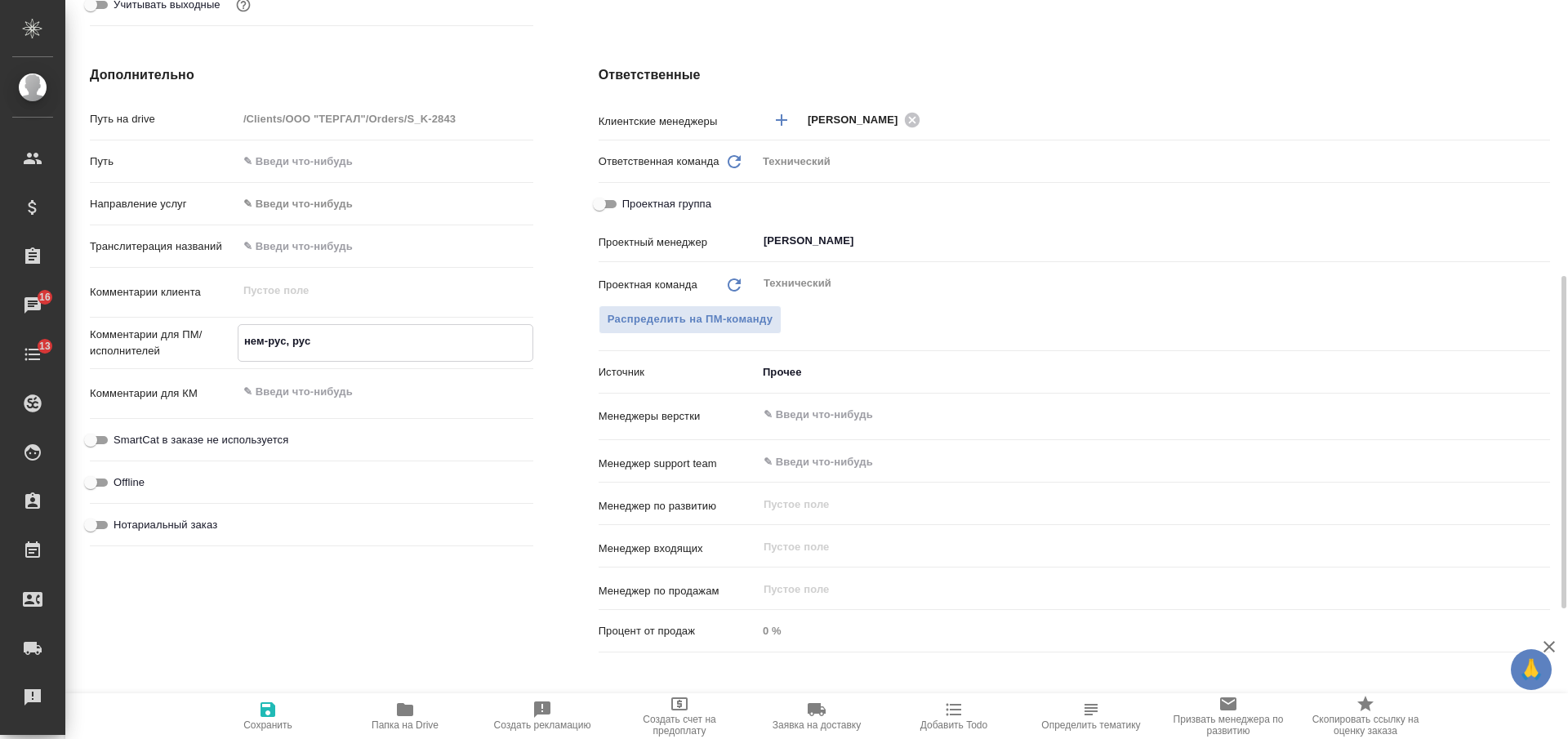
type textarea "x"
type textarea "нем-рус, рус а"
type textarea "x"
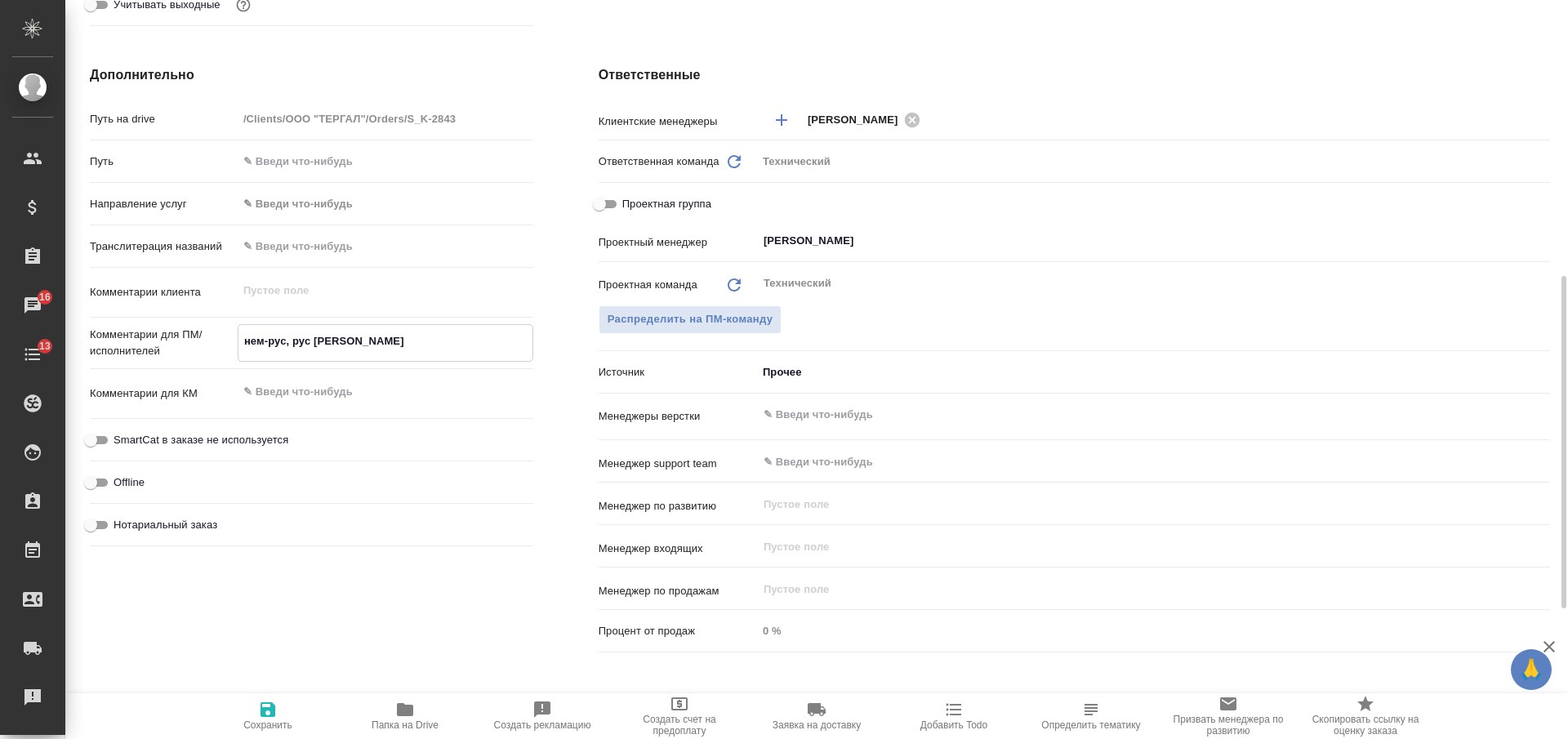
type textarea "x"
type textarea "нем-рус, рус ан"
type textarea "x"
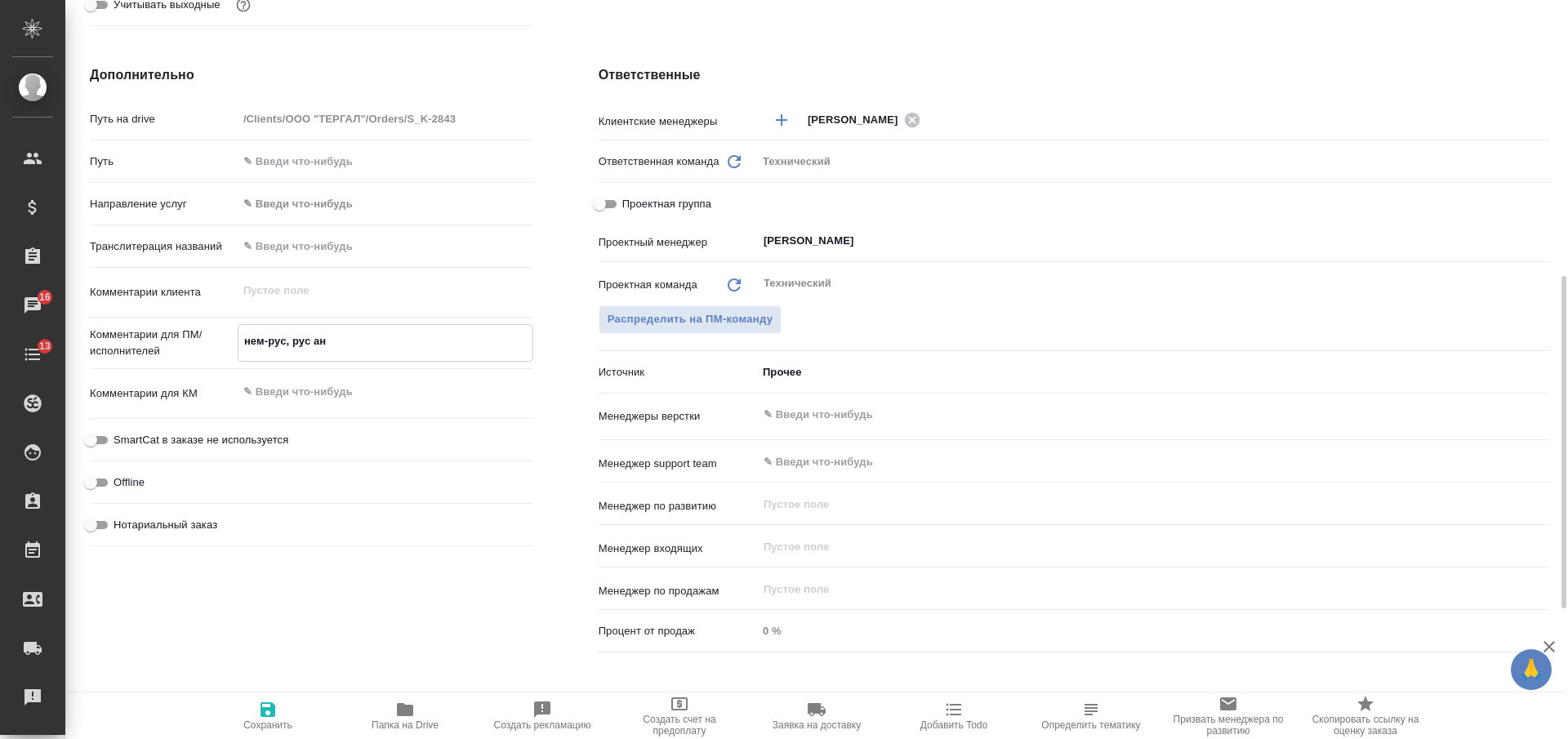
type textarea "нем-рус, рус анг"
type textarea "x"
type textarea "нем-рус, рус англ"
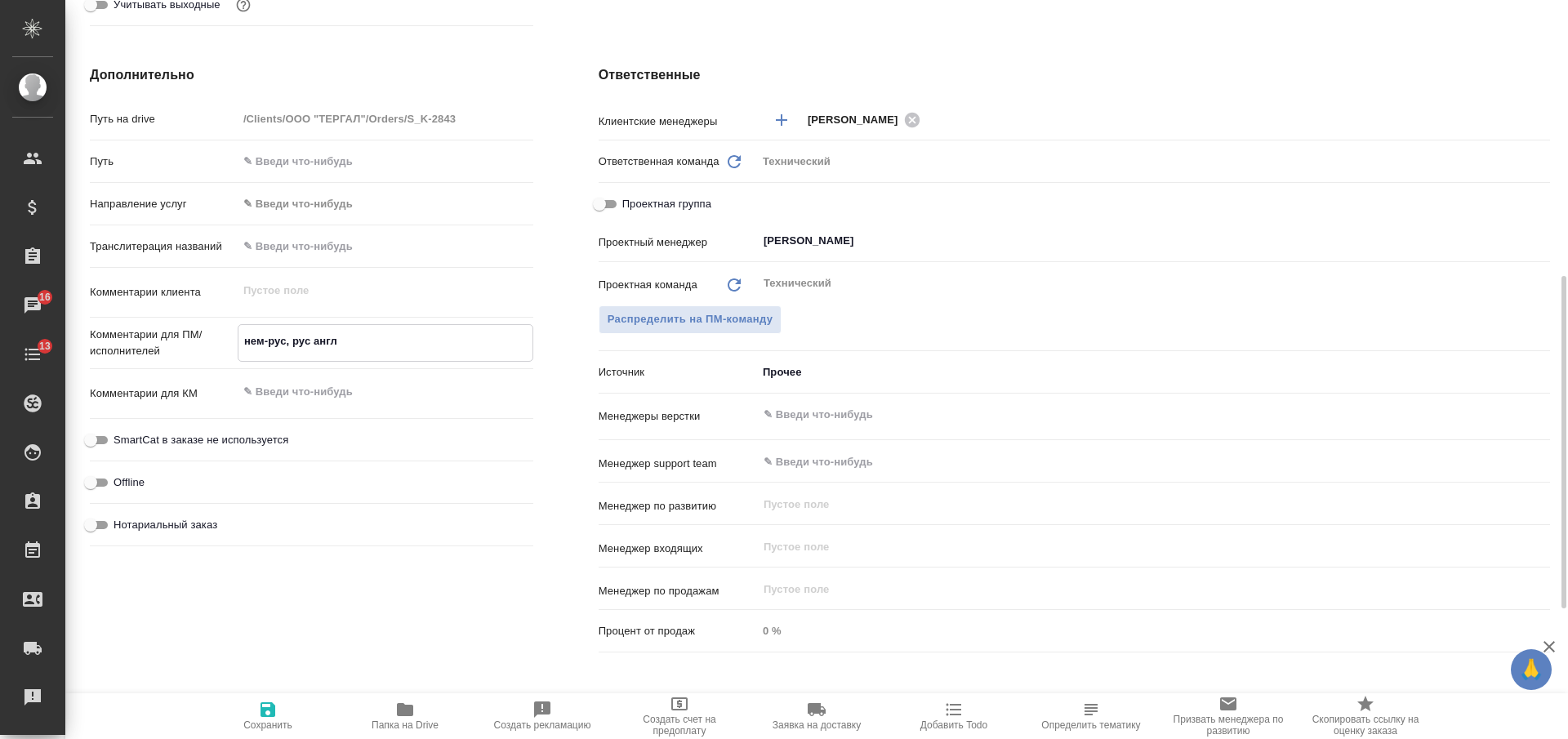
type textarea "x"
type textarea "нем-рус, рус англ"
type textarea "x"
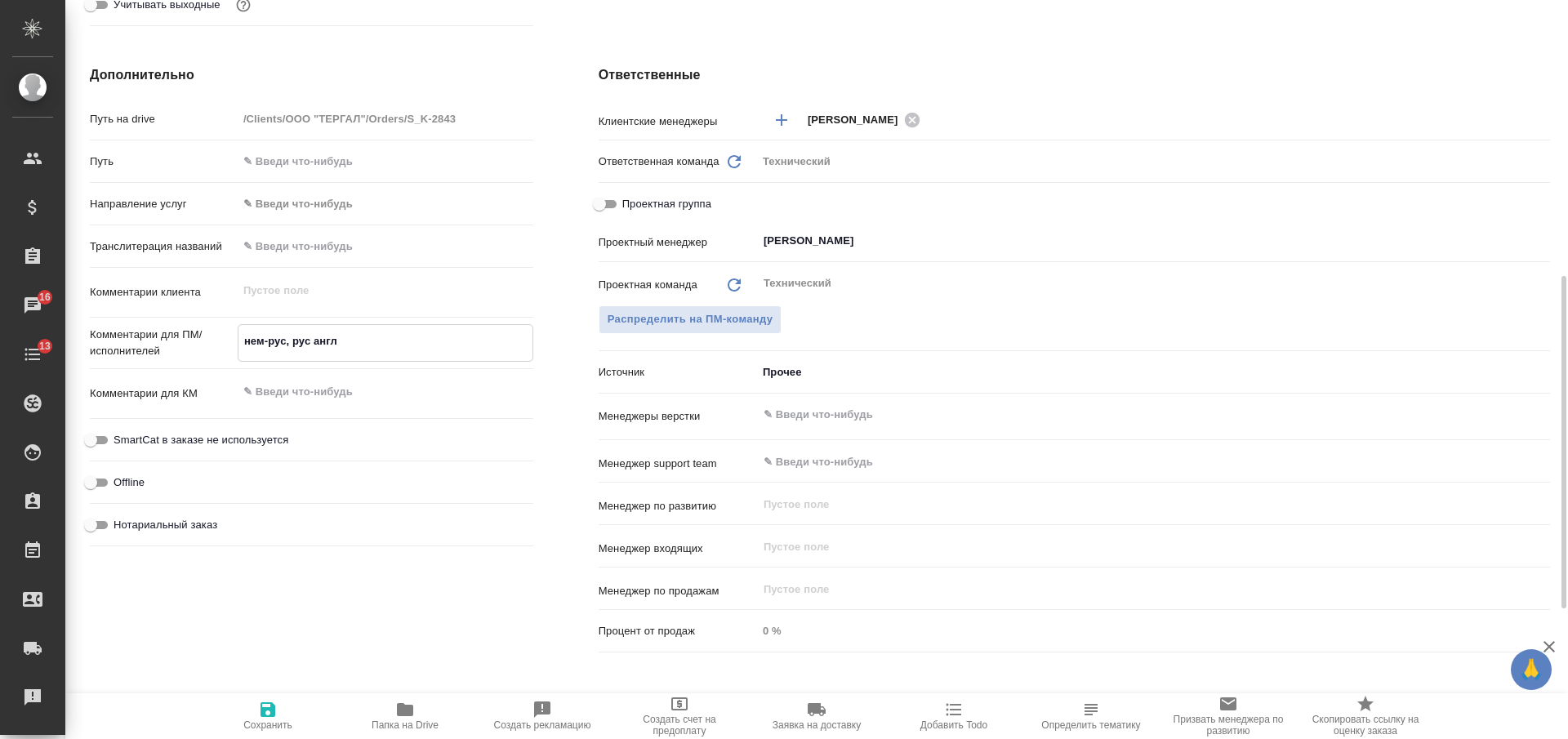
type textarea "x"
type textarea "М"
type textarea "x"
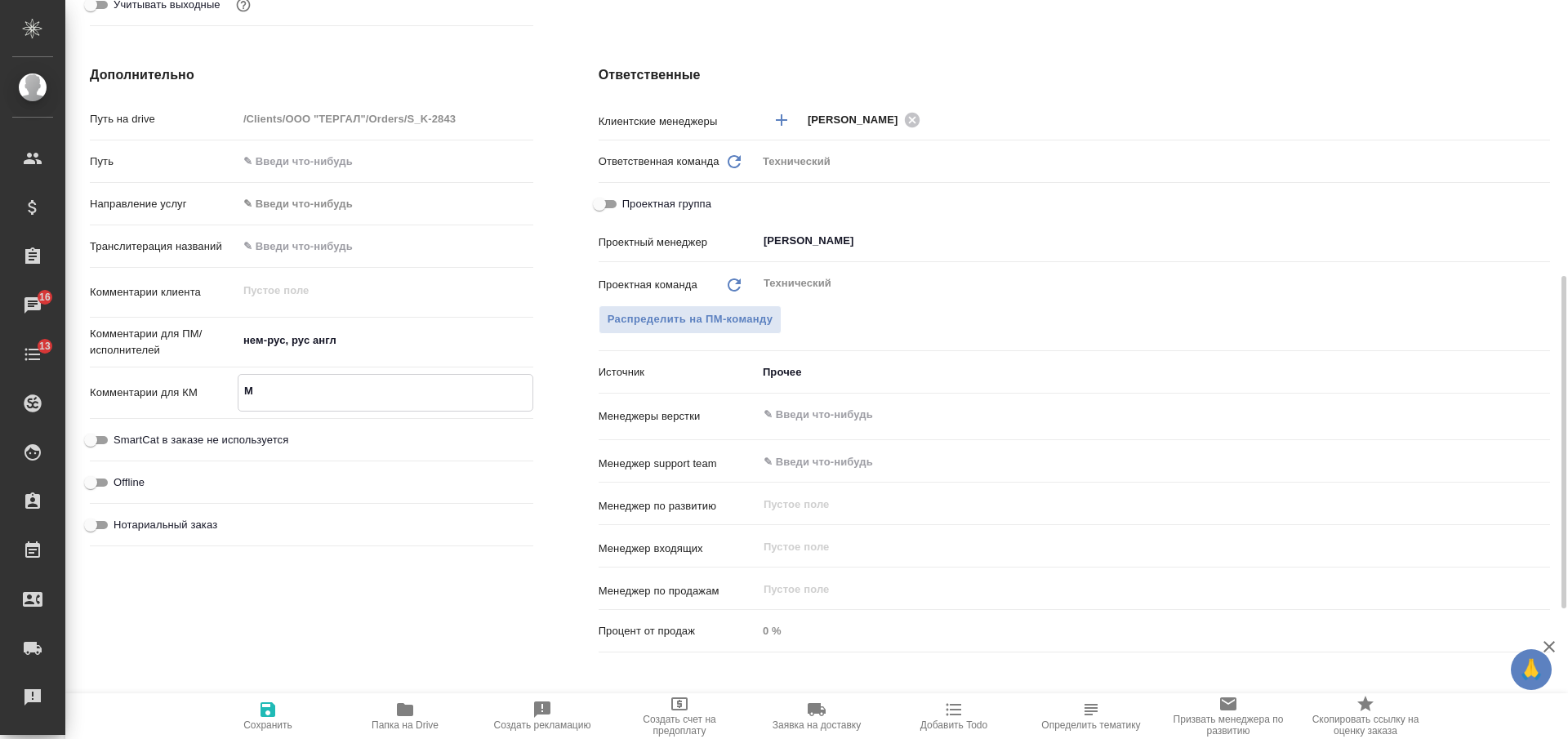
type textarea "Ма"
type textarea "x"
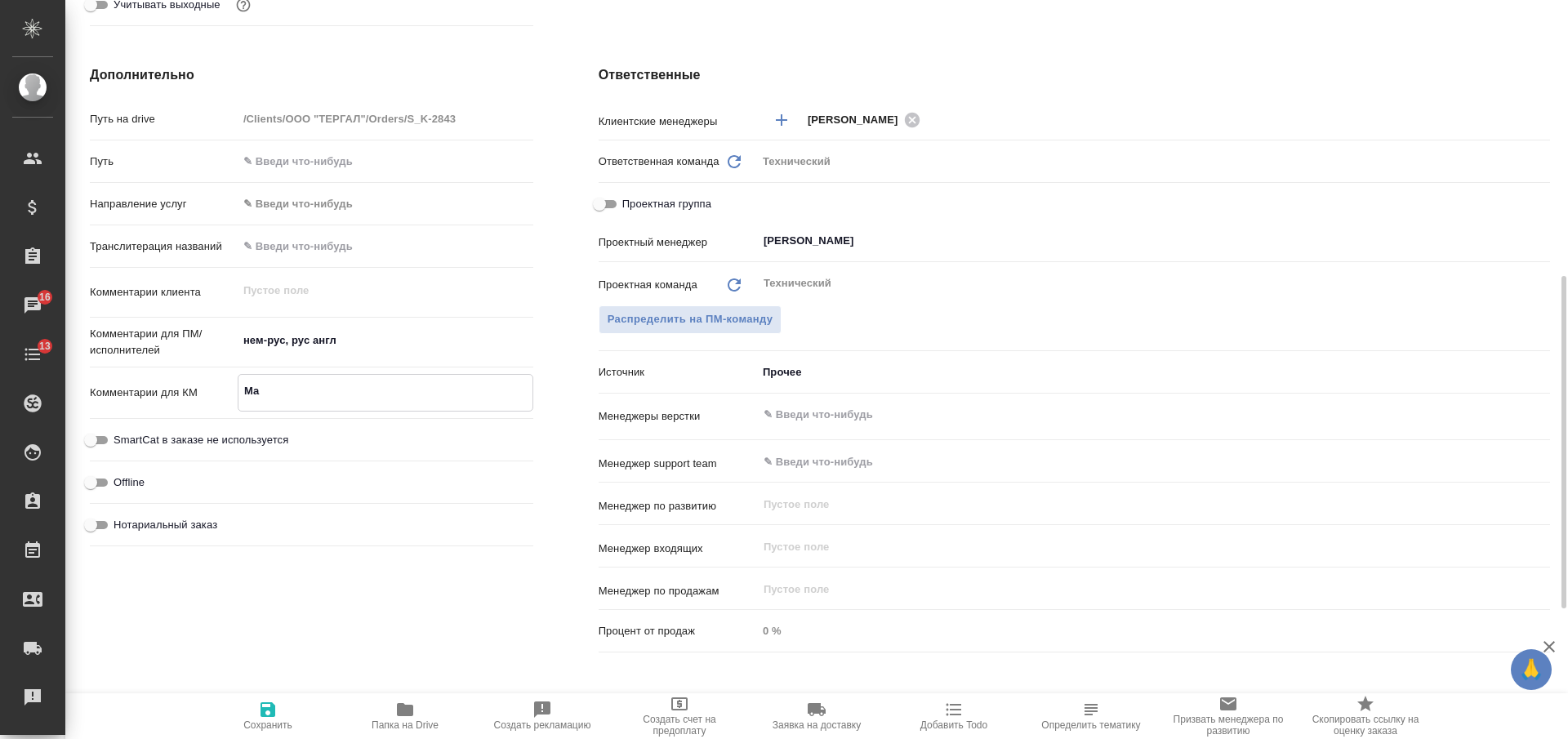
type textarea "x"
type textarea "Мас"
type textarea "x"
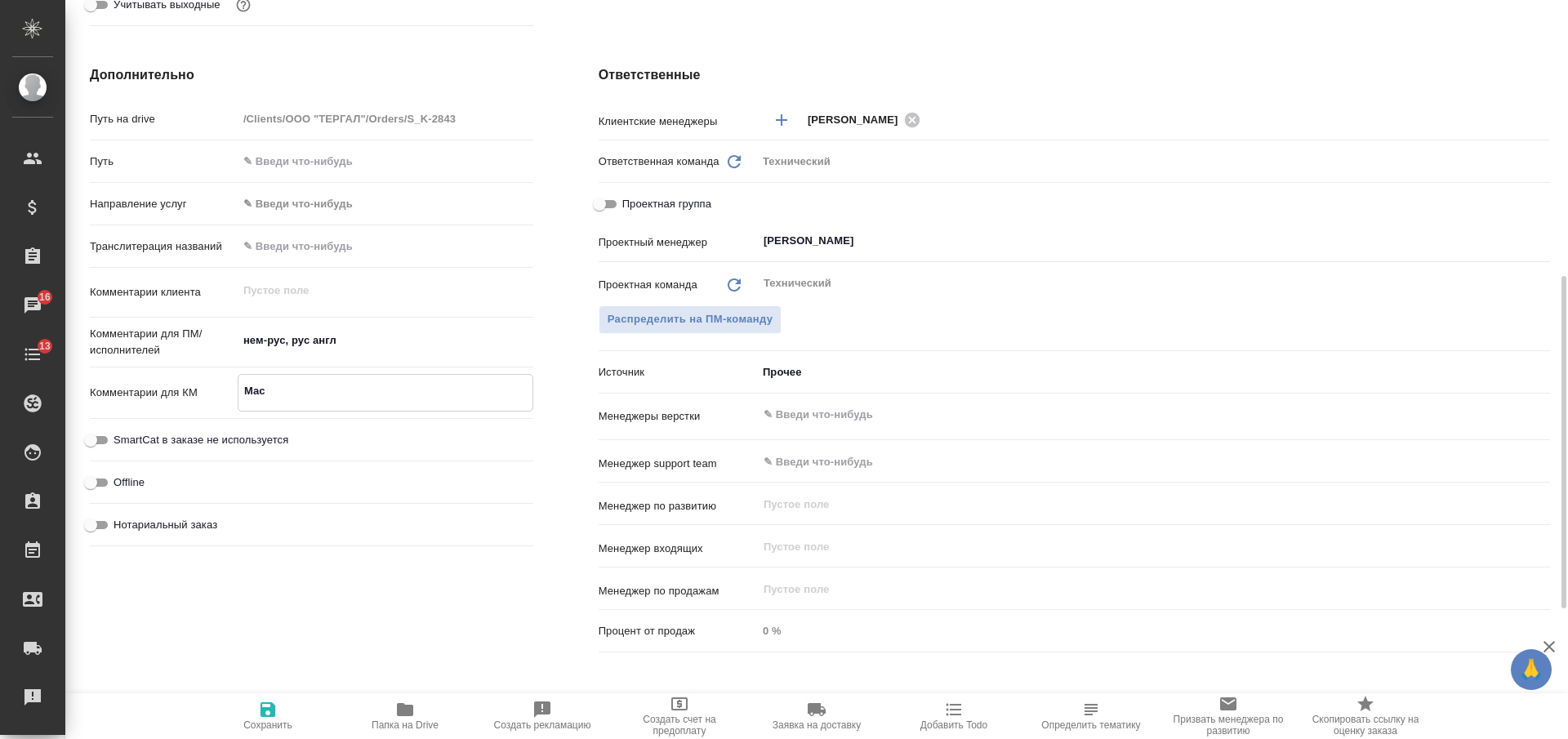
type textarea "Масю"
type textarea "x"
type textarea "Масют"
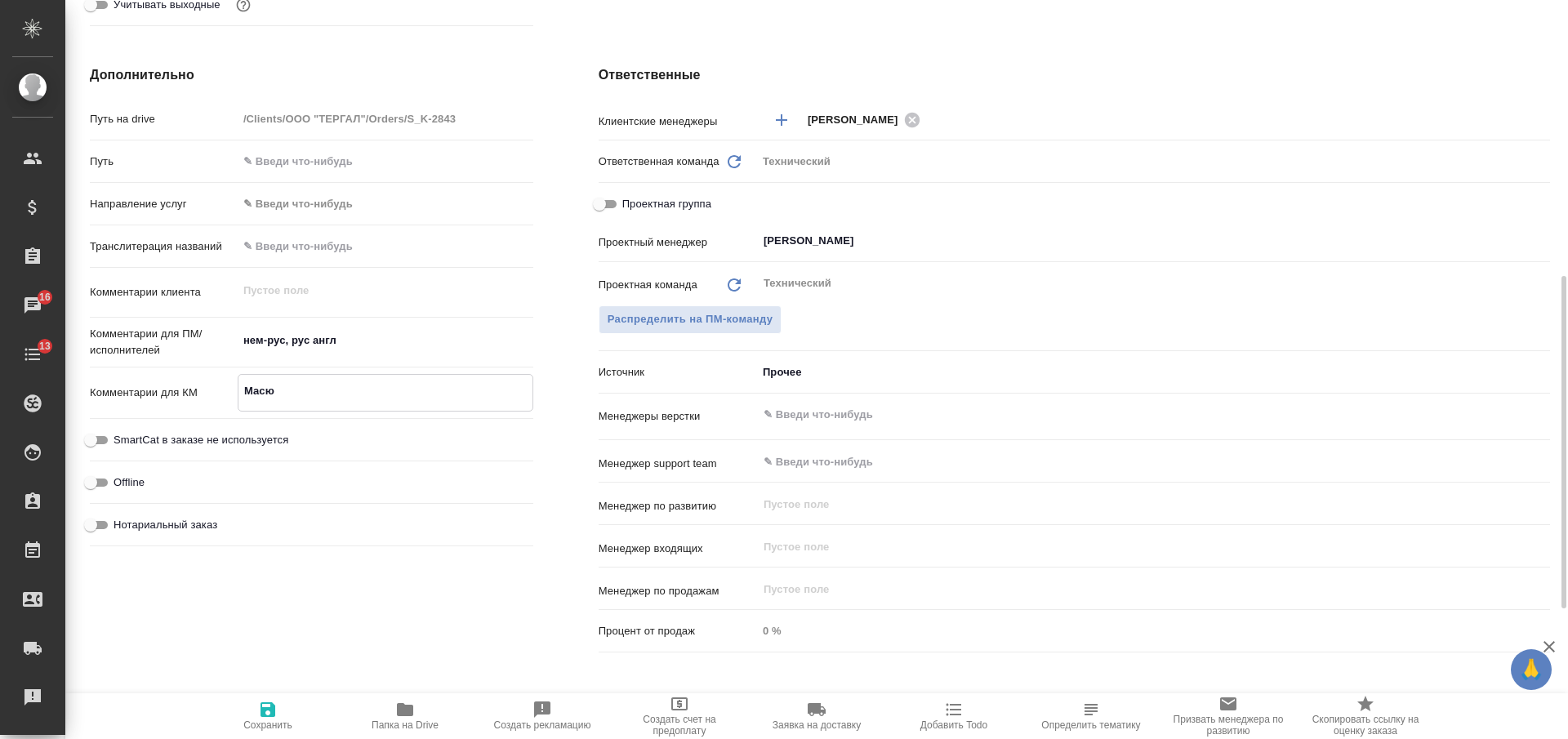
type textarea "x"
type textarea "Масютк"
type textarea "x"
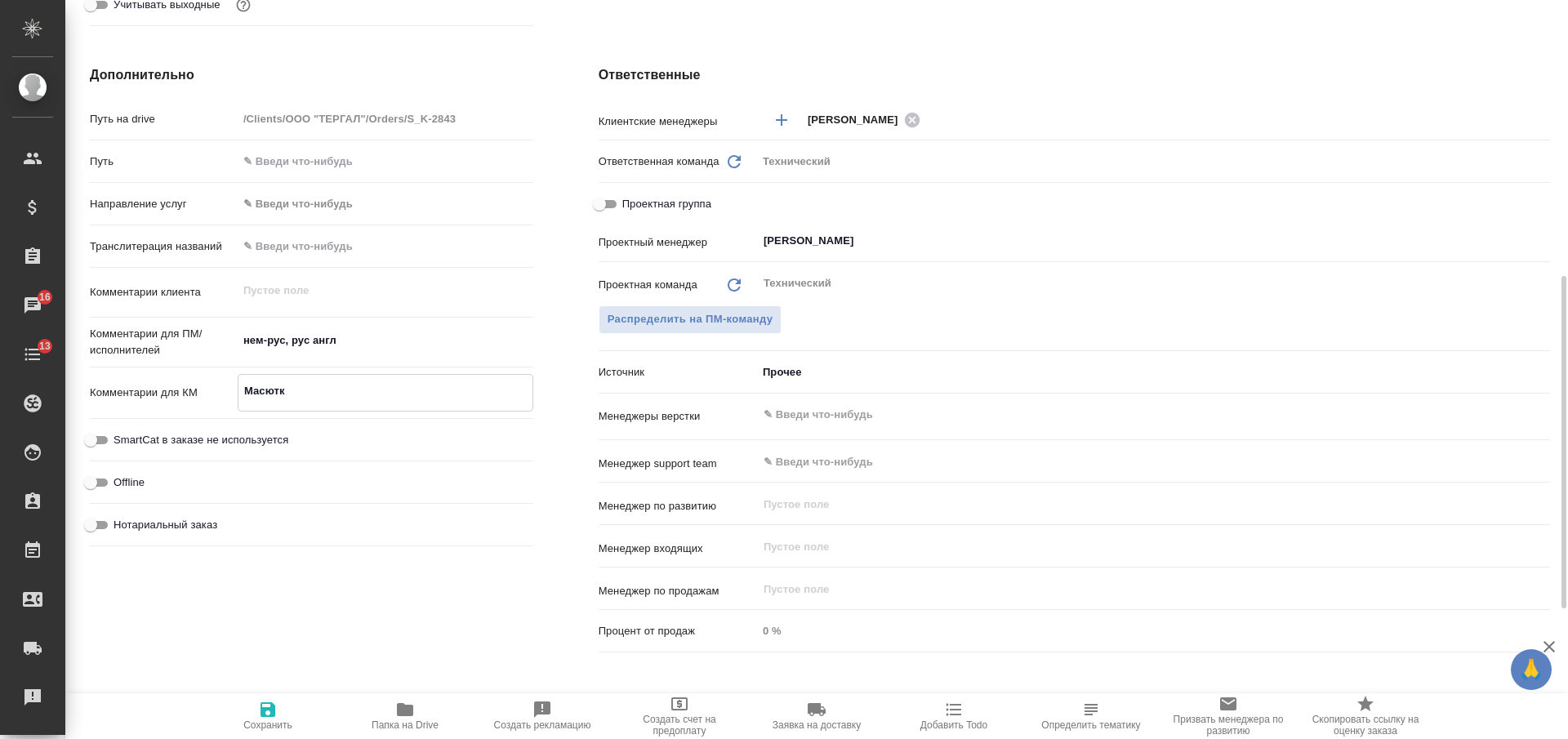
type textarea "x"
type textarea "Масютки"
type textarea "x"
type textarea "Масюткин"
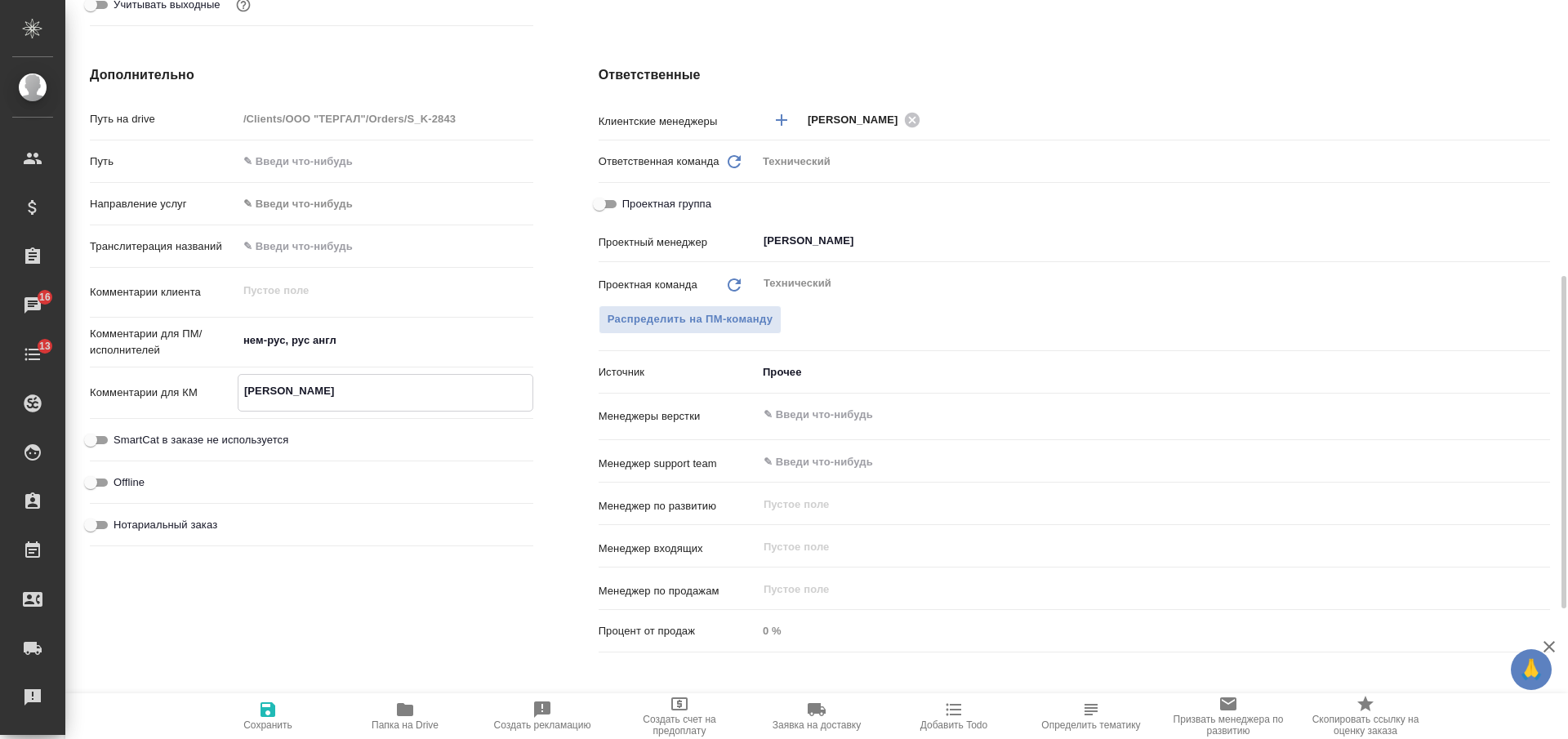
type textarea "x"
type textarea "Масюткина"
type textarea "x"
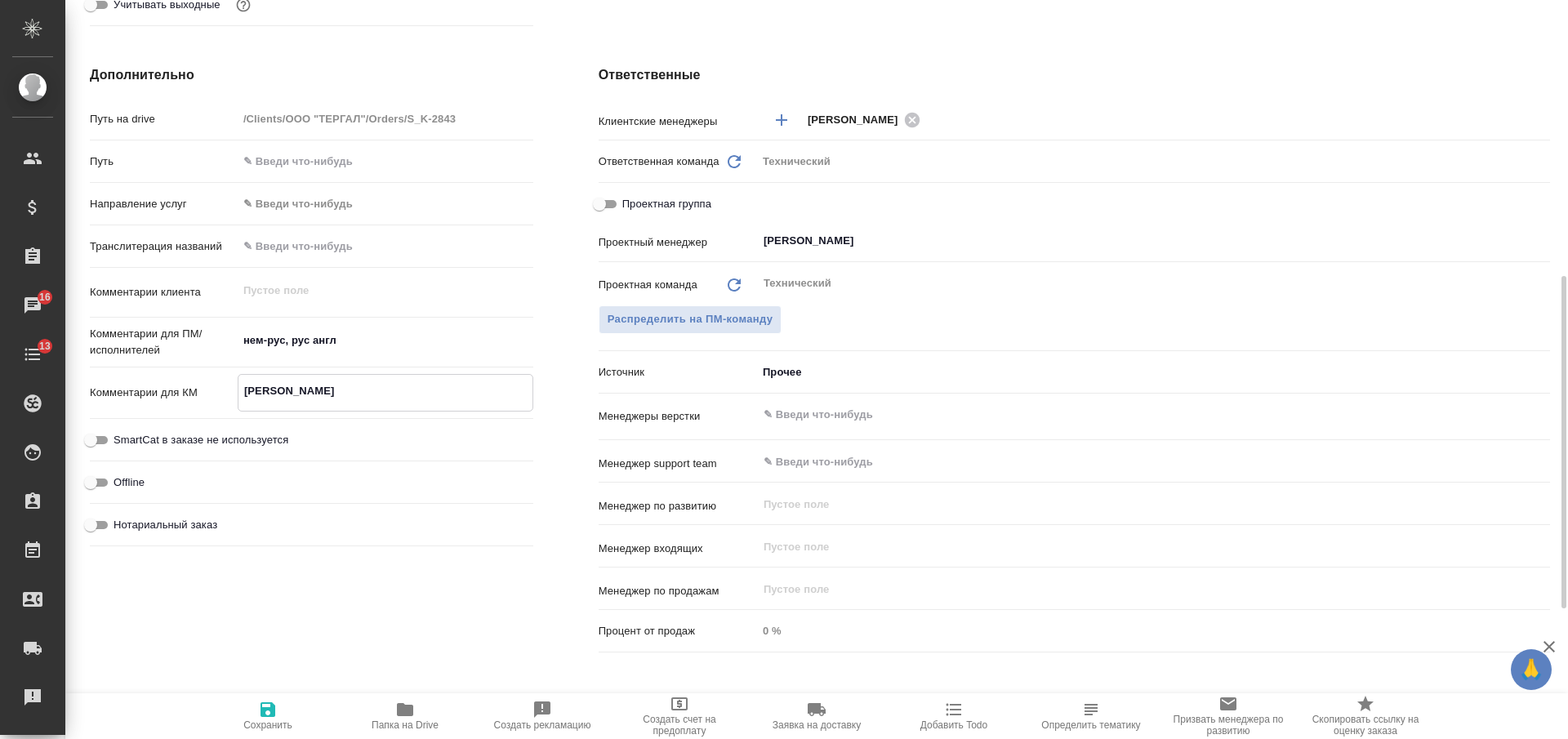
type textarea "x"
type textarea "Масюткина"
type textarea "x"
click at [267, 713] on icon "button" at bounding box center [267, 709] width 19 height 19
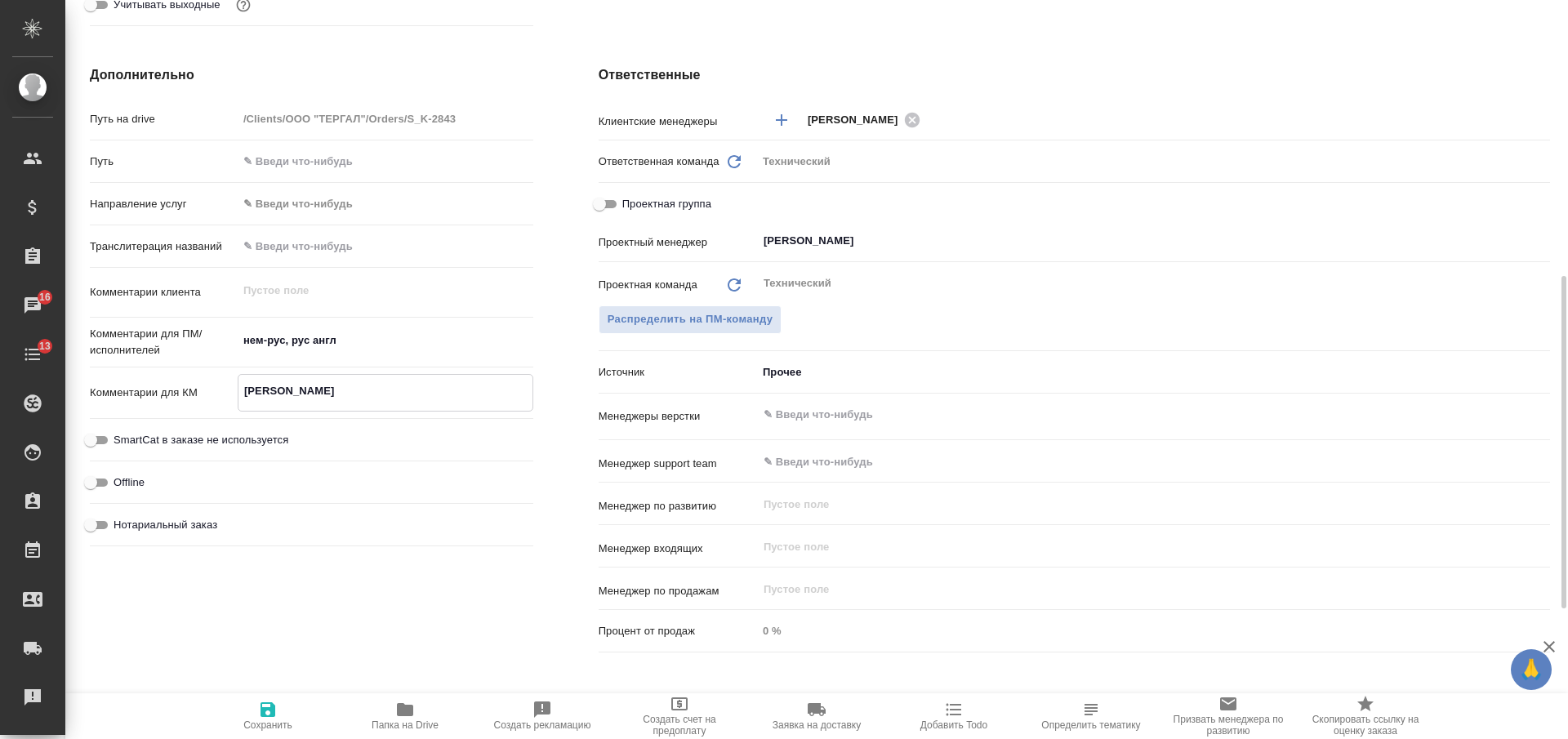
type textarea "x"
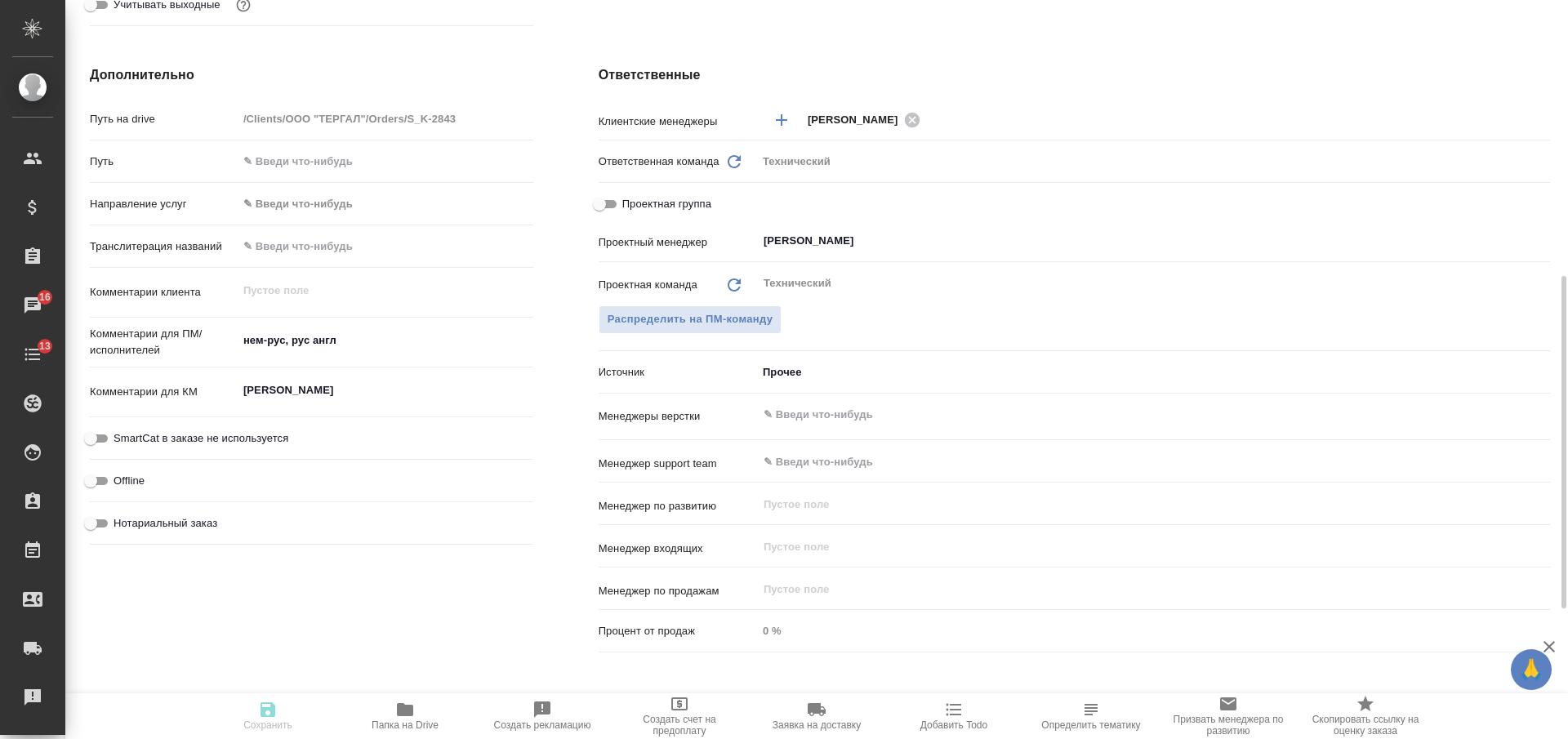
type textarea "x"
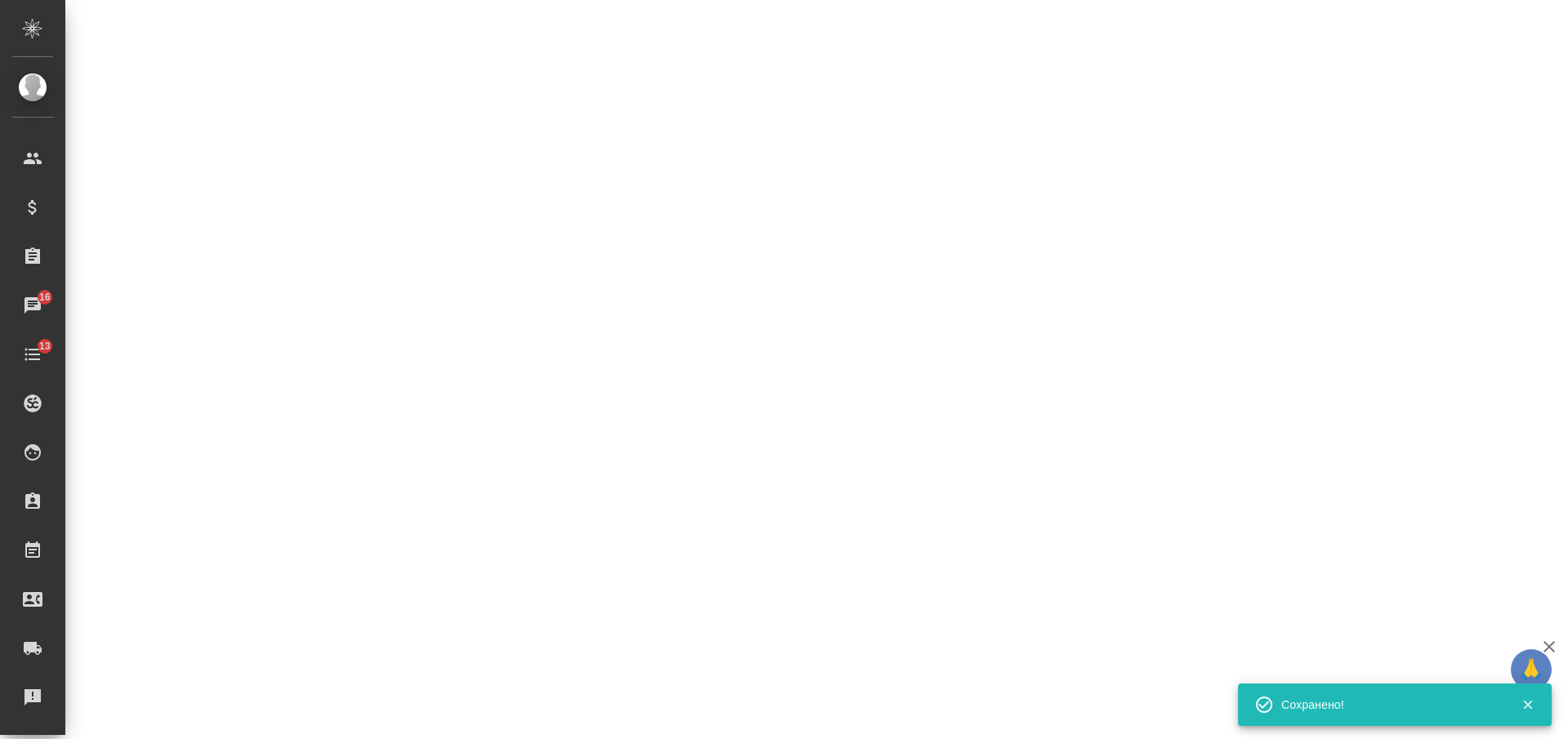
select select "RU"
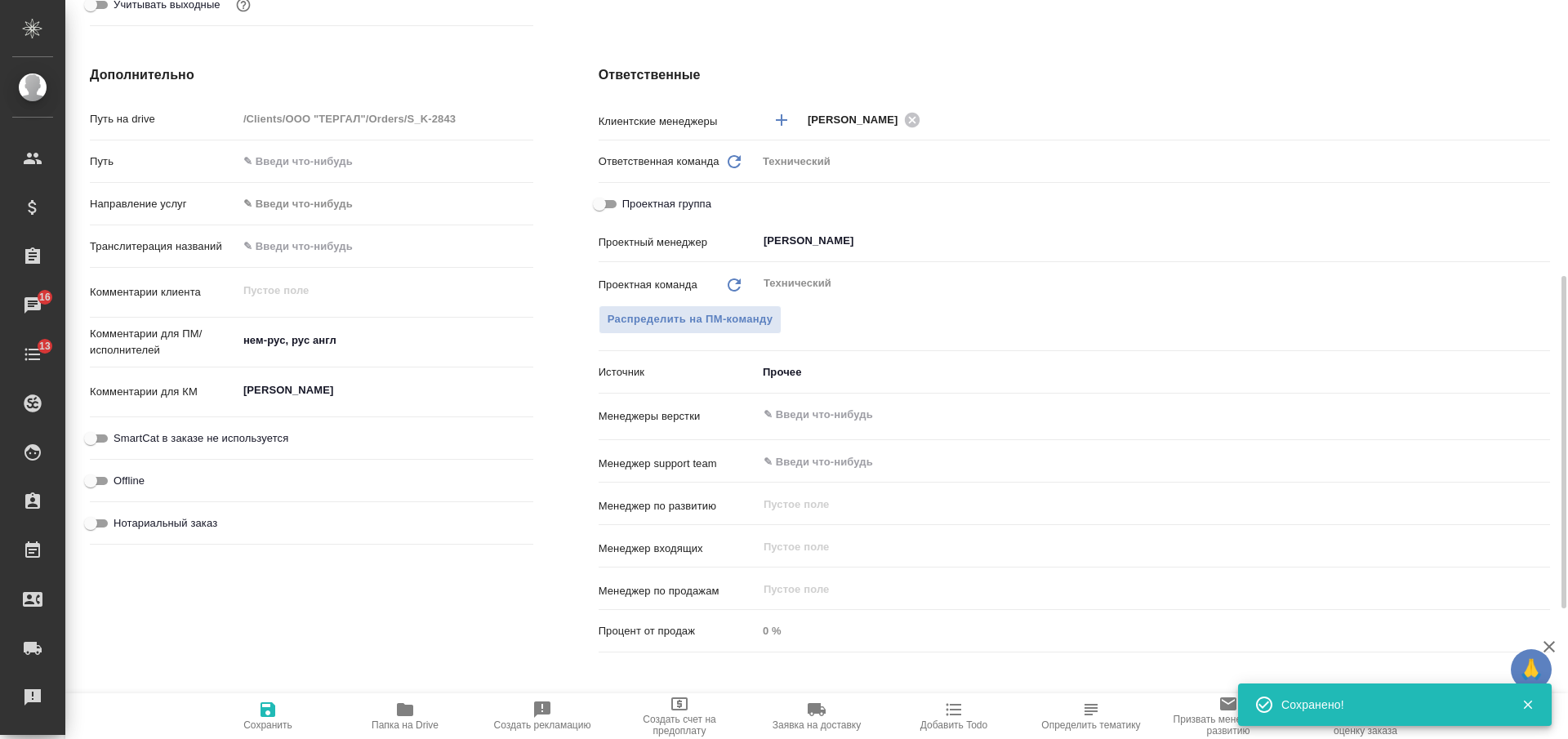
type textarea "x"
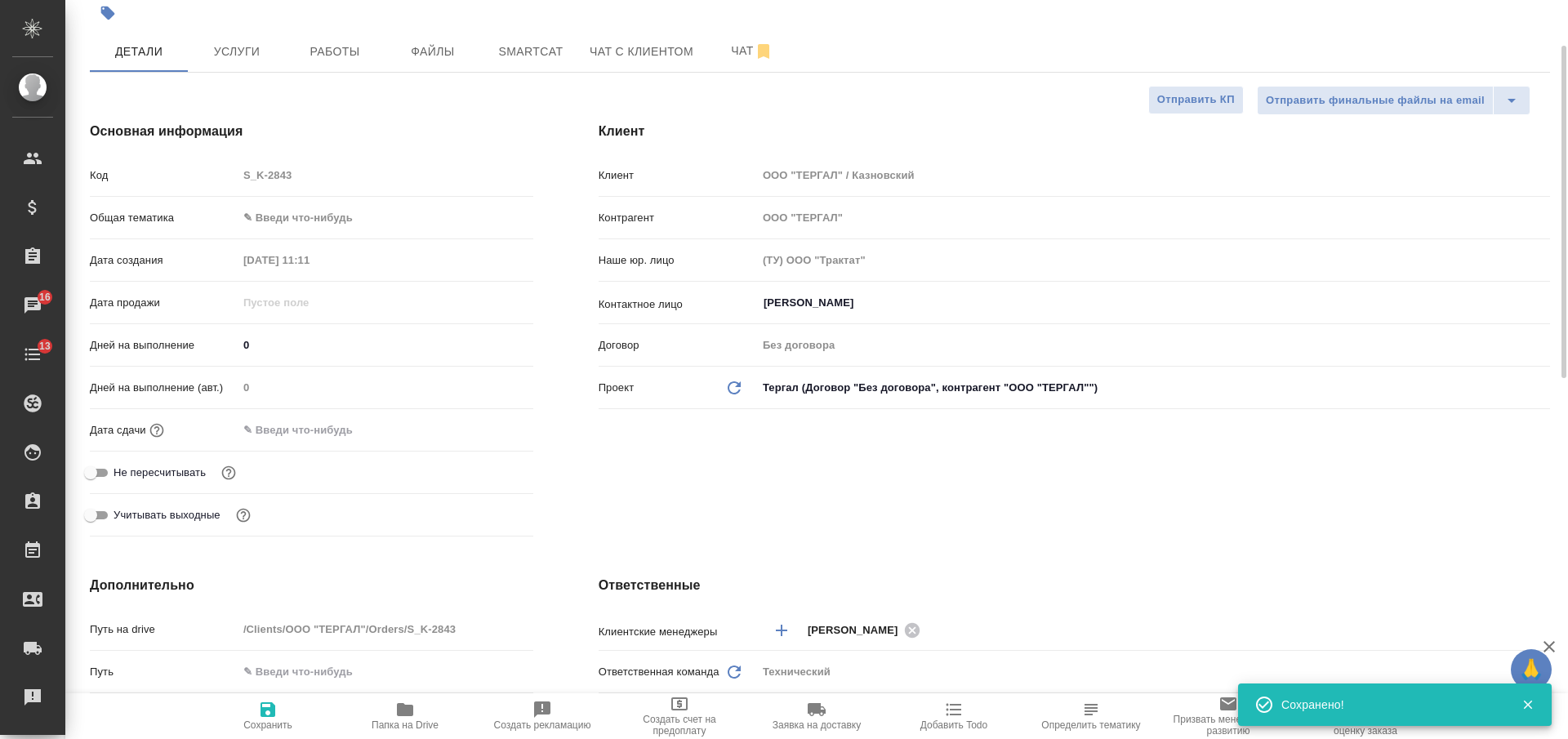
click at [357, 216] on body "🙏 .cls-1 fill:#fff; AWATERA Nikiforova Valeria Клиенты Спецификации Заказы 16 Ч…" at bounding box center [784, 369] width 1568 height 739
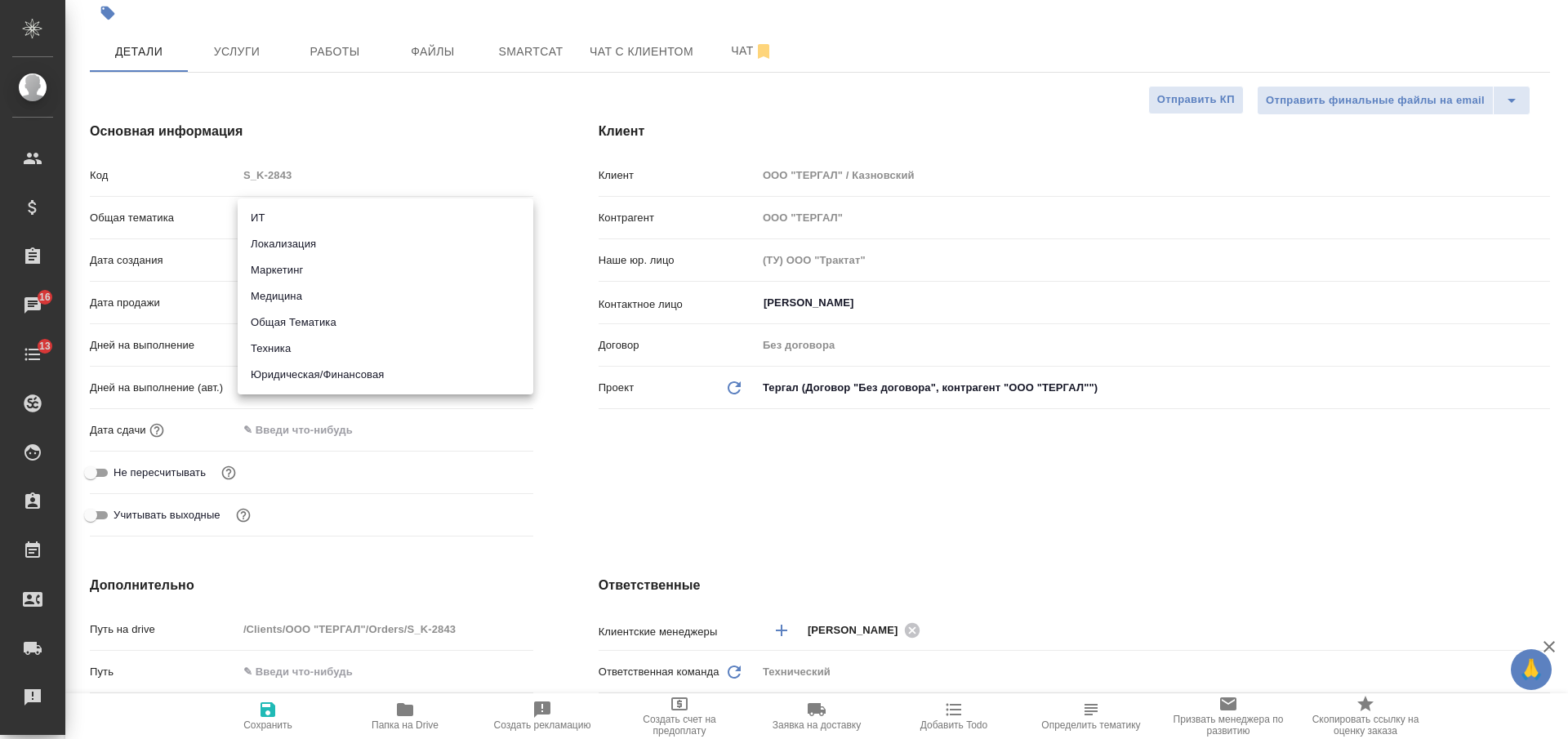
click at [292, 298] on li "Медицина" at bounding box center [385, 295] width 296 height 26
type input "med"
type textarea "x"
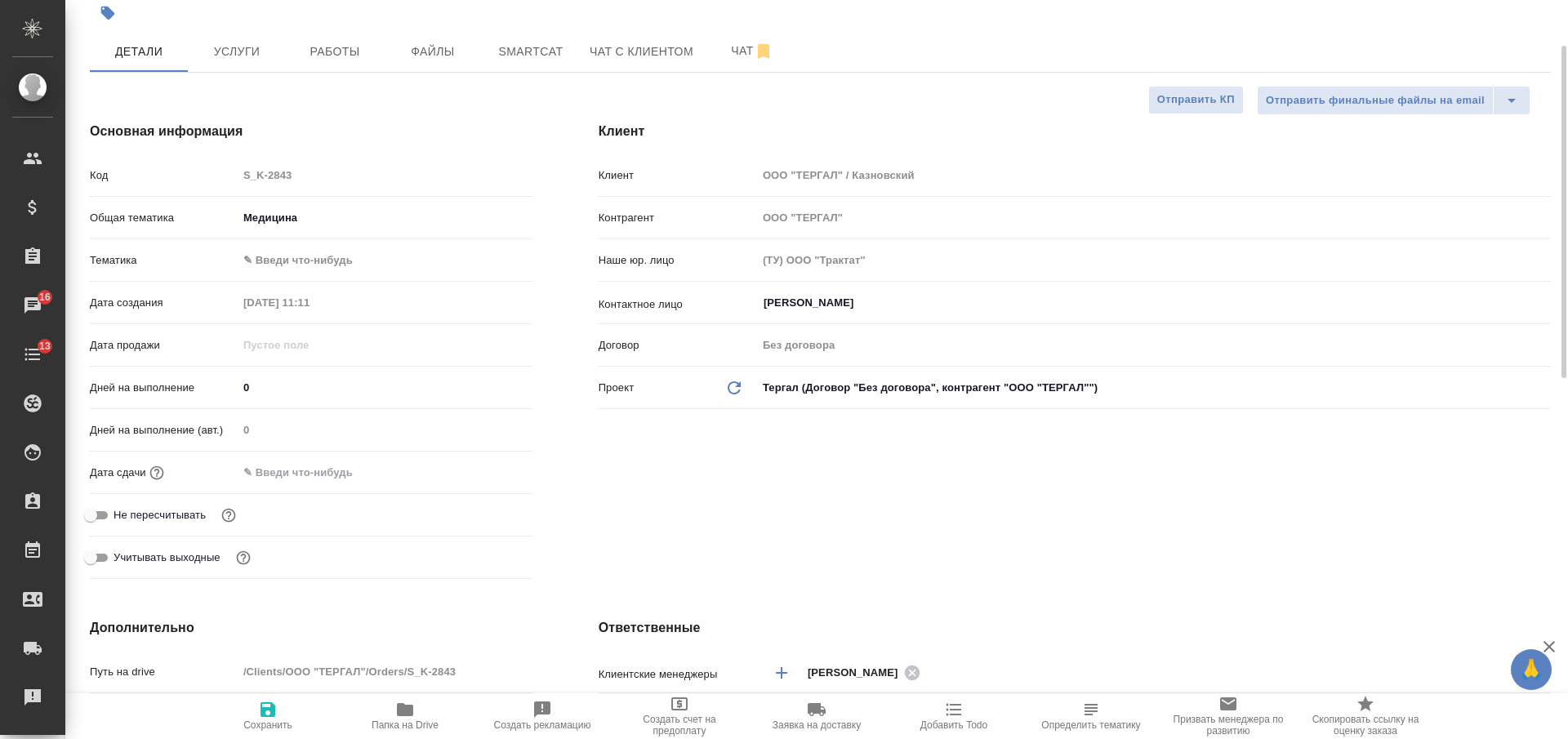
click at [310, 270] on body "🙏 .cls-1 fill:#fff; AWATERA Nikiforova Valeria Клиенты Спецификации Заказы 16 Ч…" at bounding box center [784, 369] width 1568 height 739
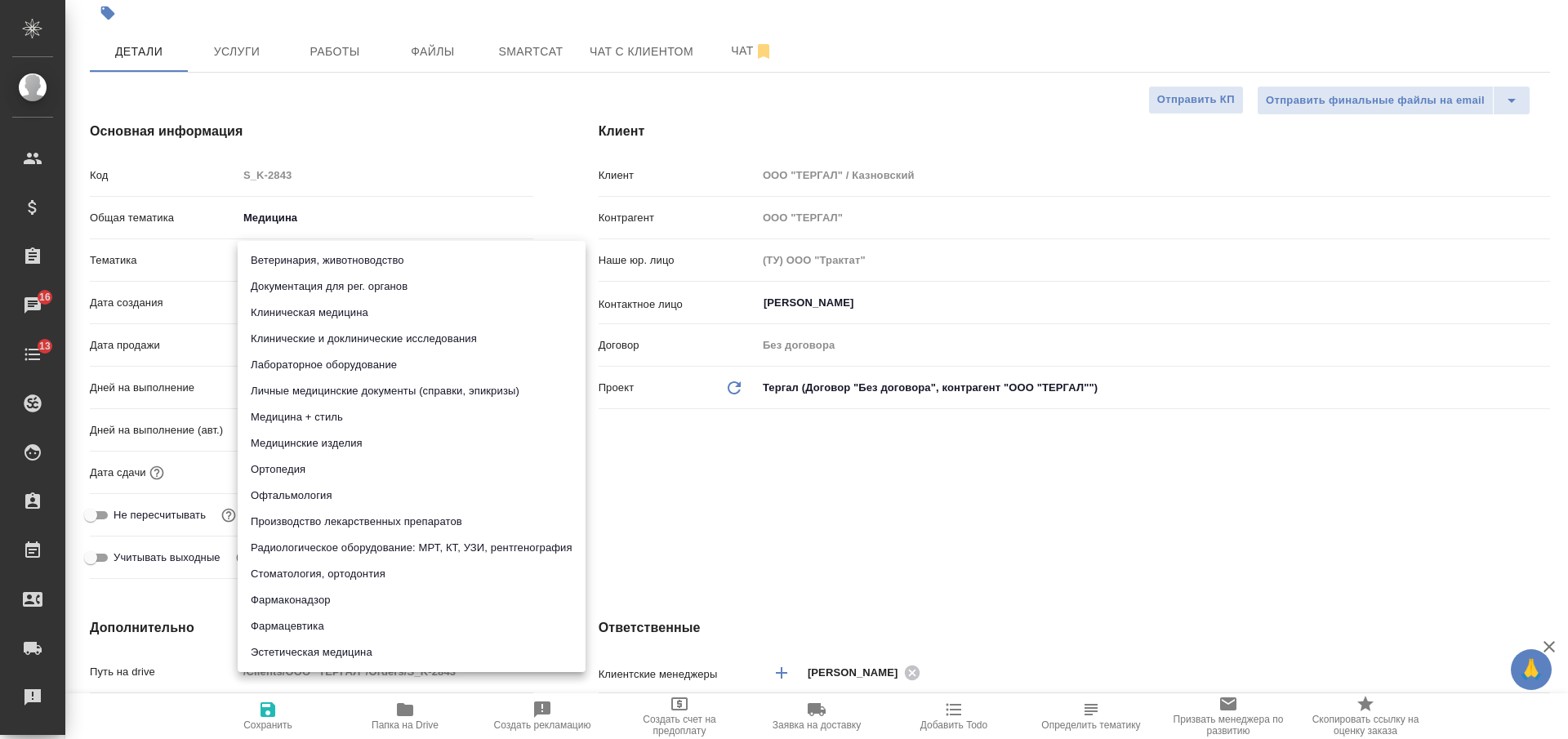
click at [347, 387] on li "Личные медицинские документы (справки, эпикризы)" at bounding box center [411, 390] width 348 height 26
type textarea "x"
type input "5a8b8b956a9677013d343e74"
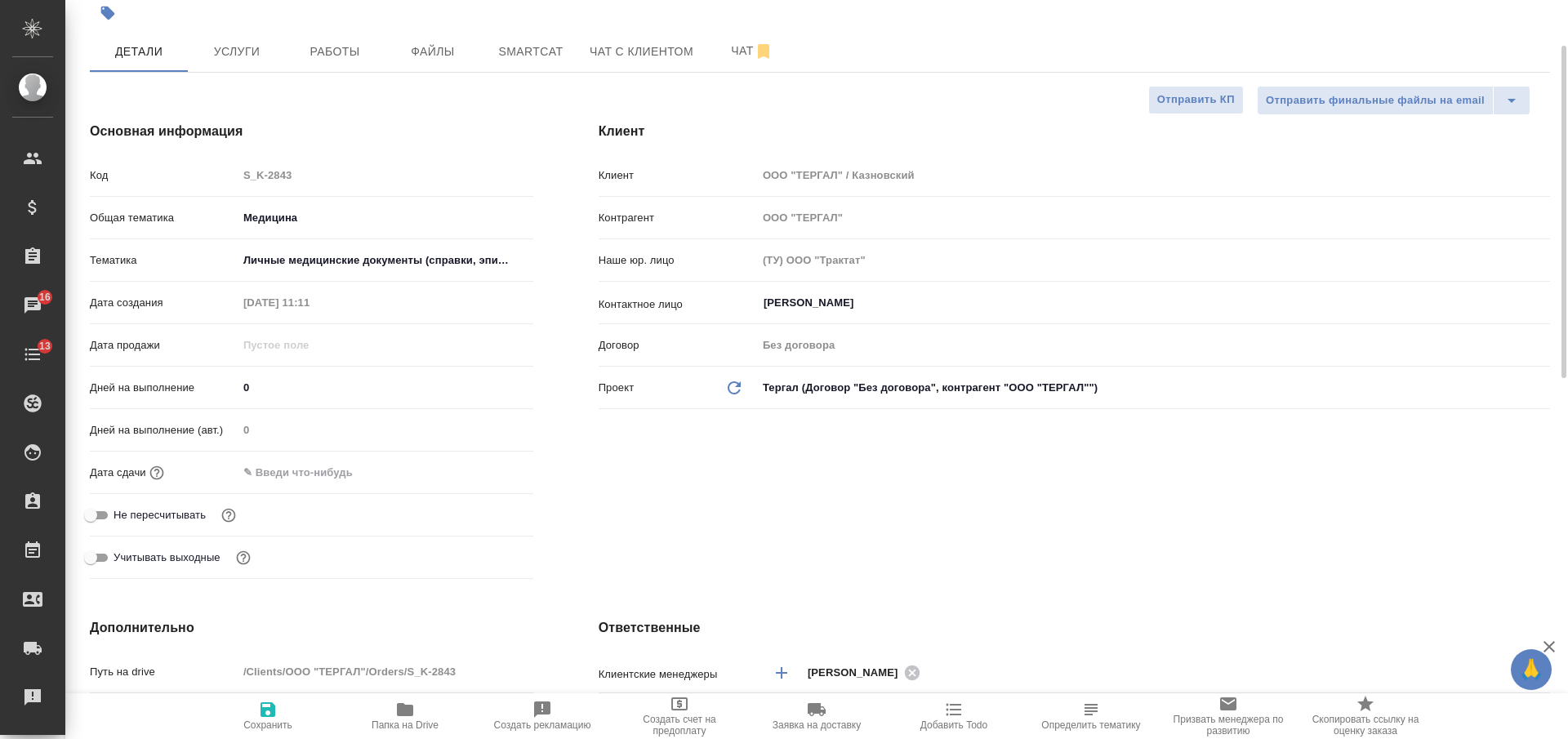
click at [273, 706] on icon "button" at bounding box center [267, 709] width 15 height 15
type textarea "x"
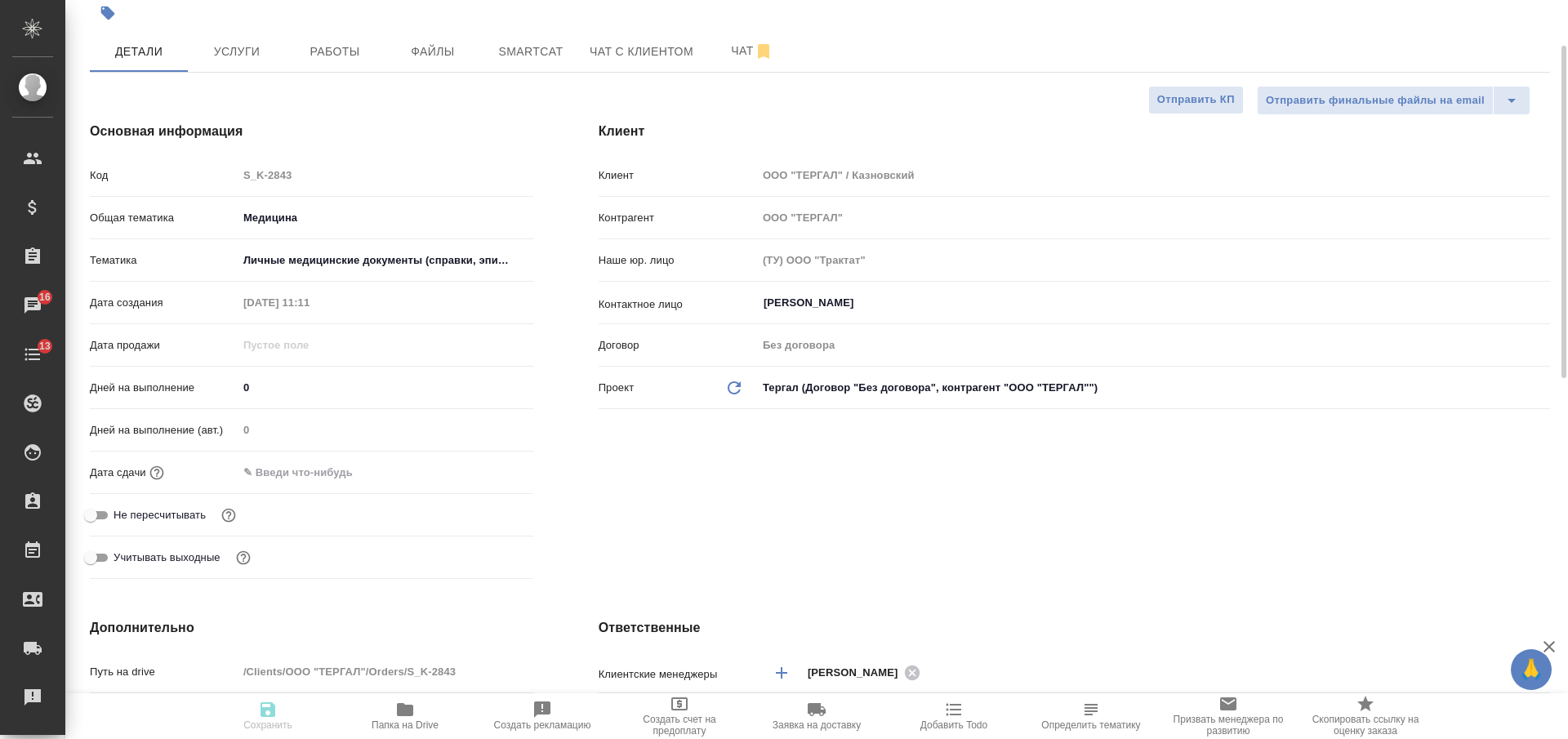
type textarea "x"
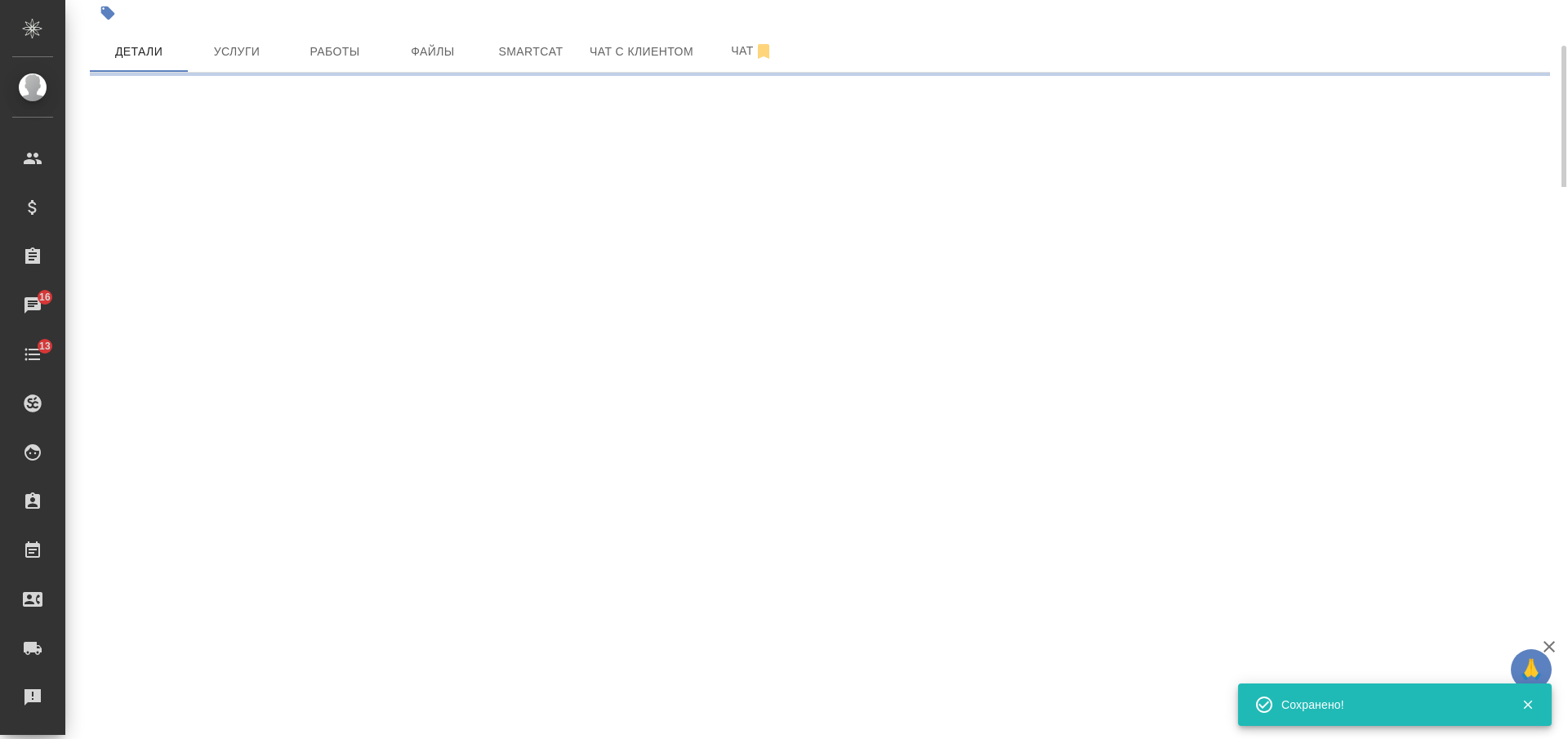
select select "RU"
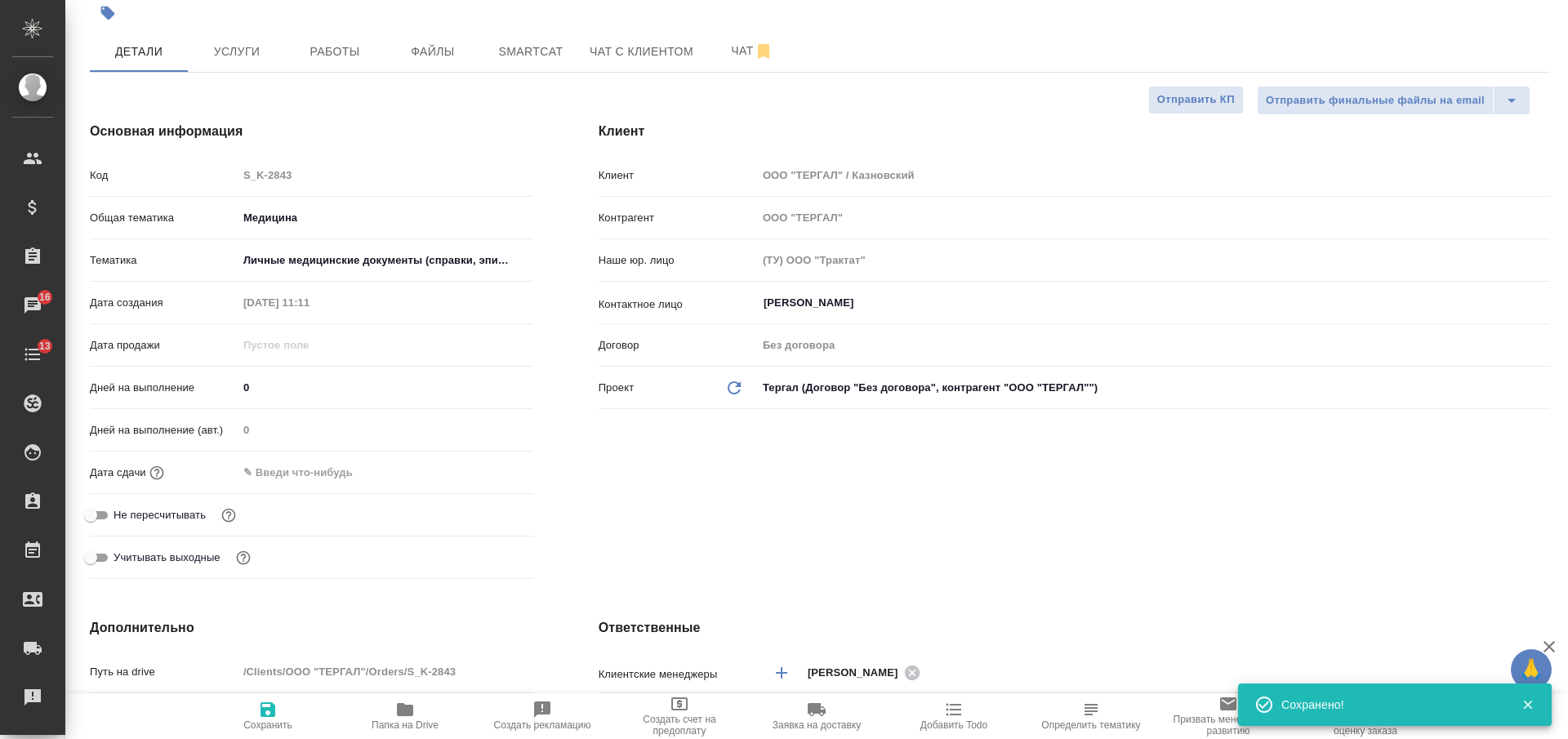
type textarea "x"
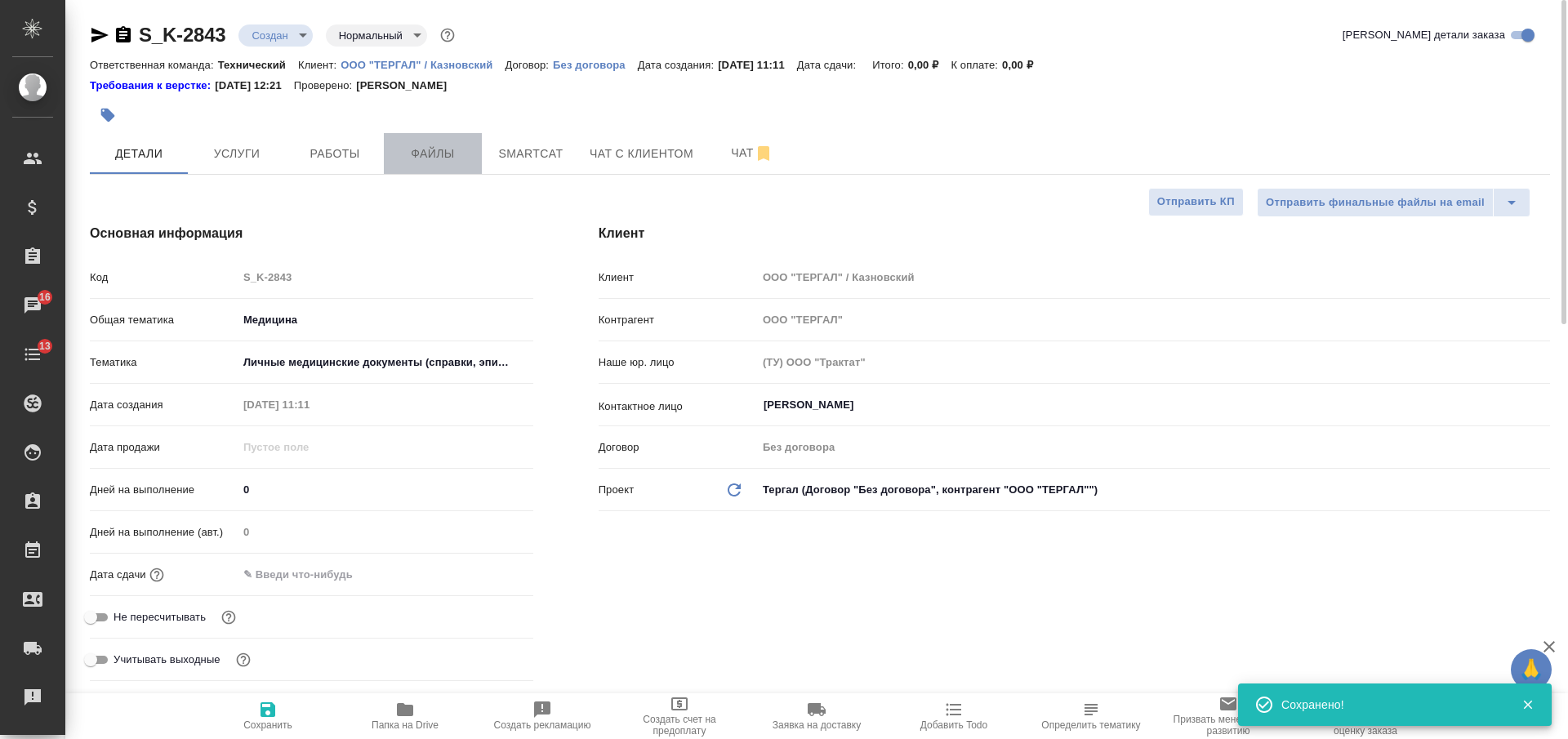
click at [444, 157] on span "Файлы" at bounding box center [432, 153] width 78 height 20
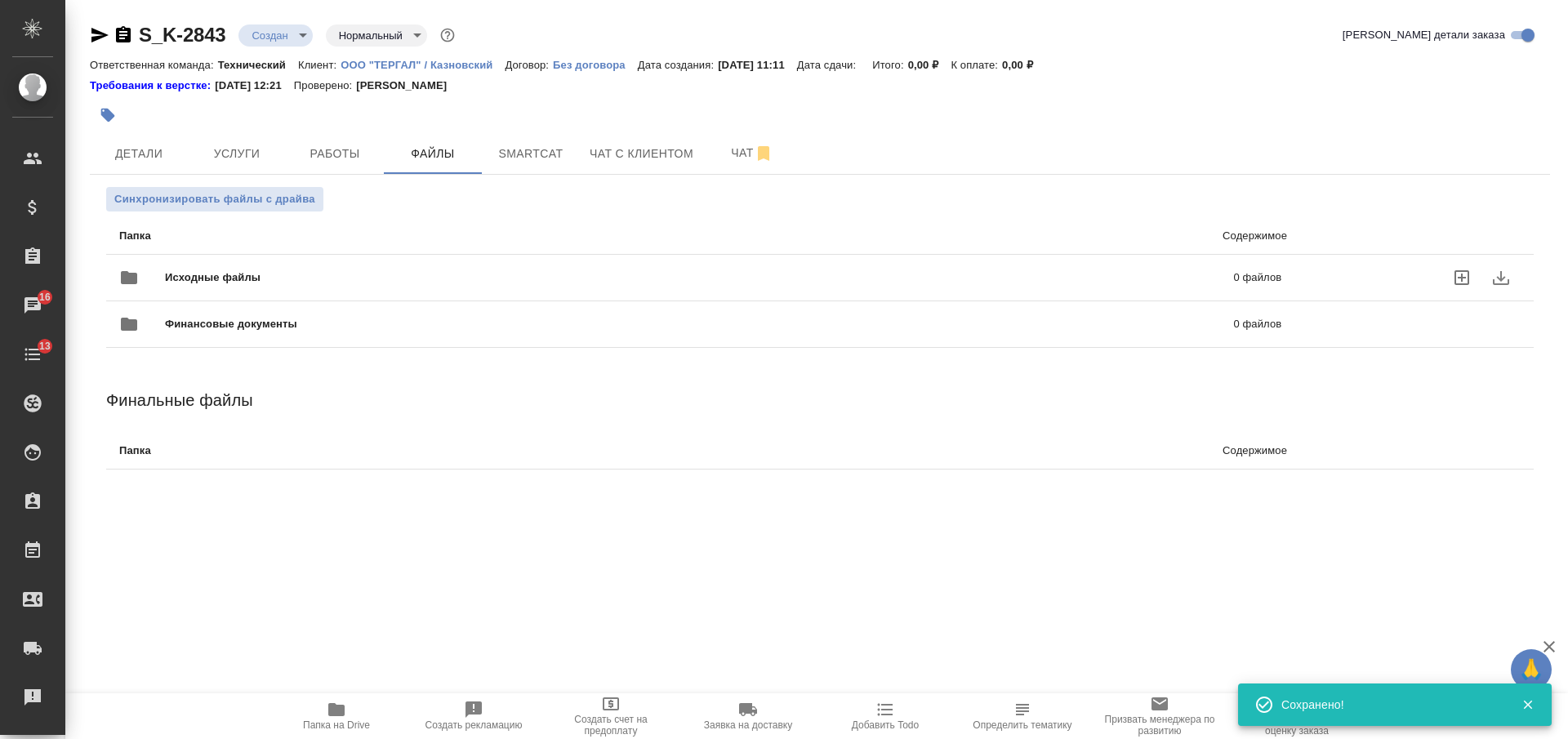
click at [385, 273] on span "Исходные файлы" at bounding box center [455, 277] width 582 height 16
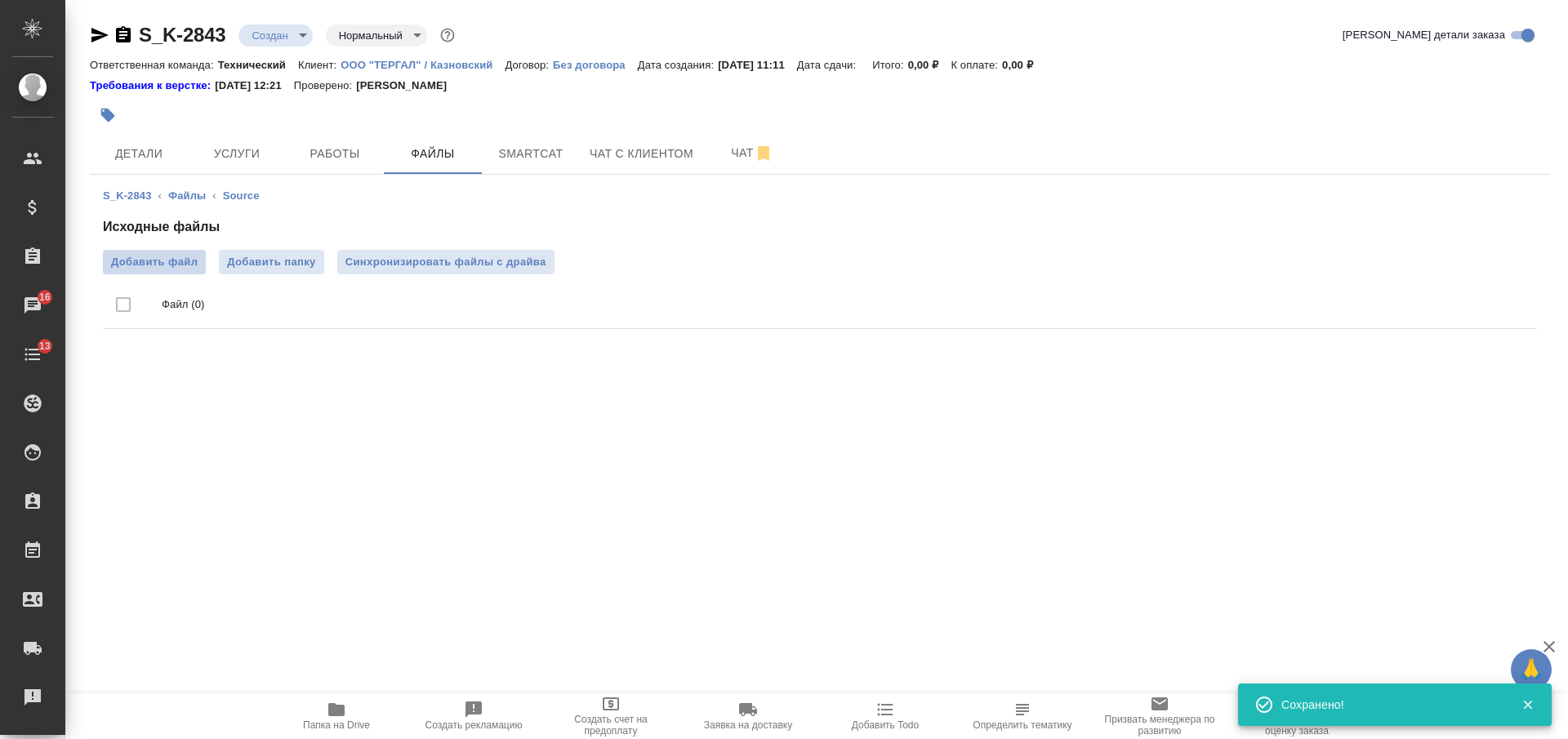
click at [152, 263] on span "Добавить файл" at bounding box center [154, 262] width 86 height 16
click at [0, 0] on input "Добавить файл" at bounding box center [0, 0] width 0 height 0
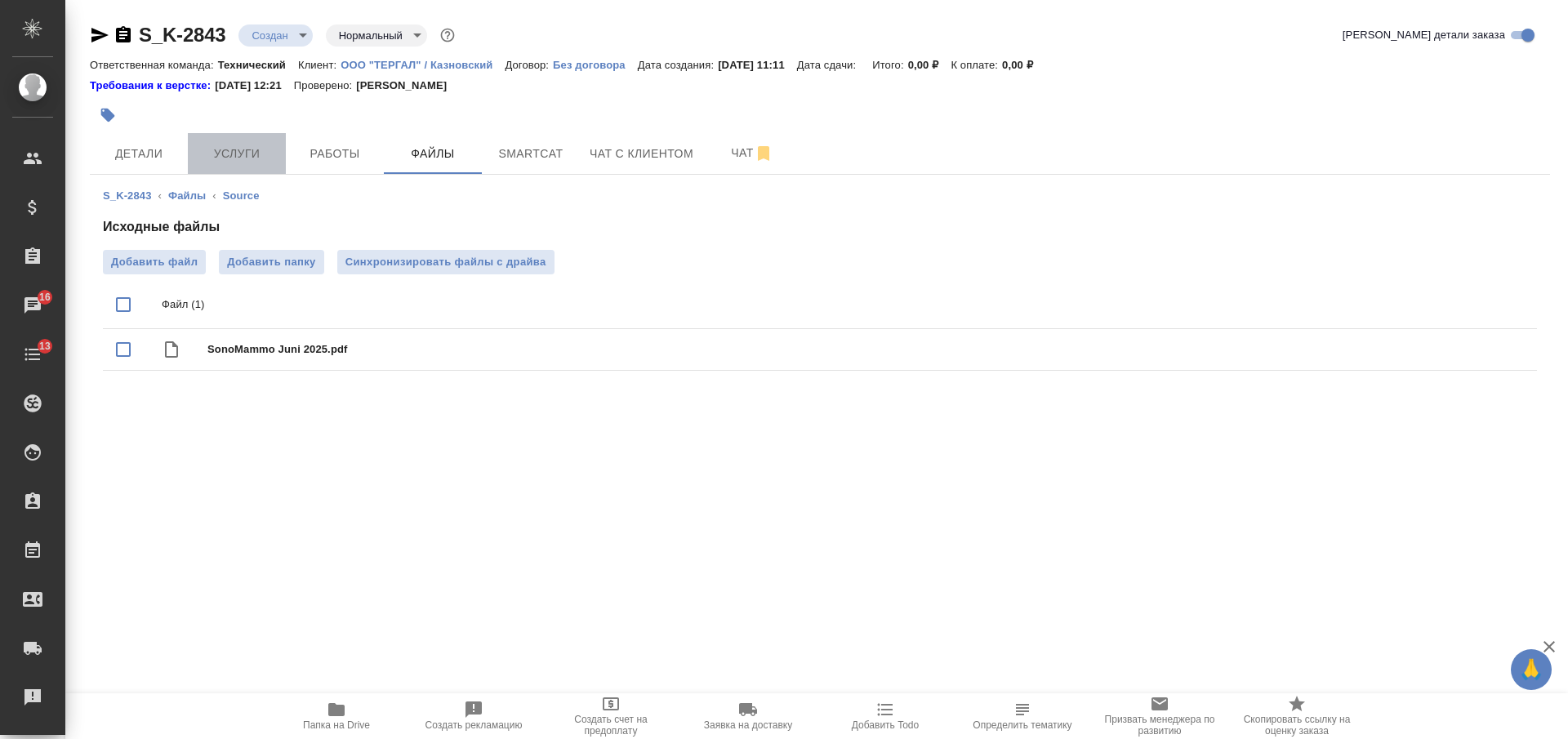
click at [216, 160] on span "Услуги" at bounding box center [236, 153] width 78 height 20
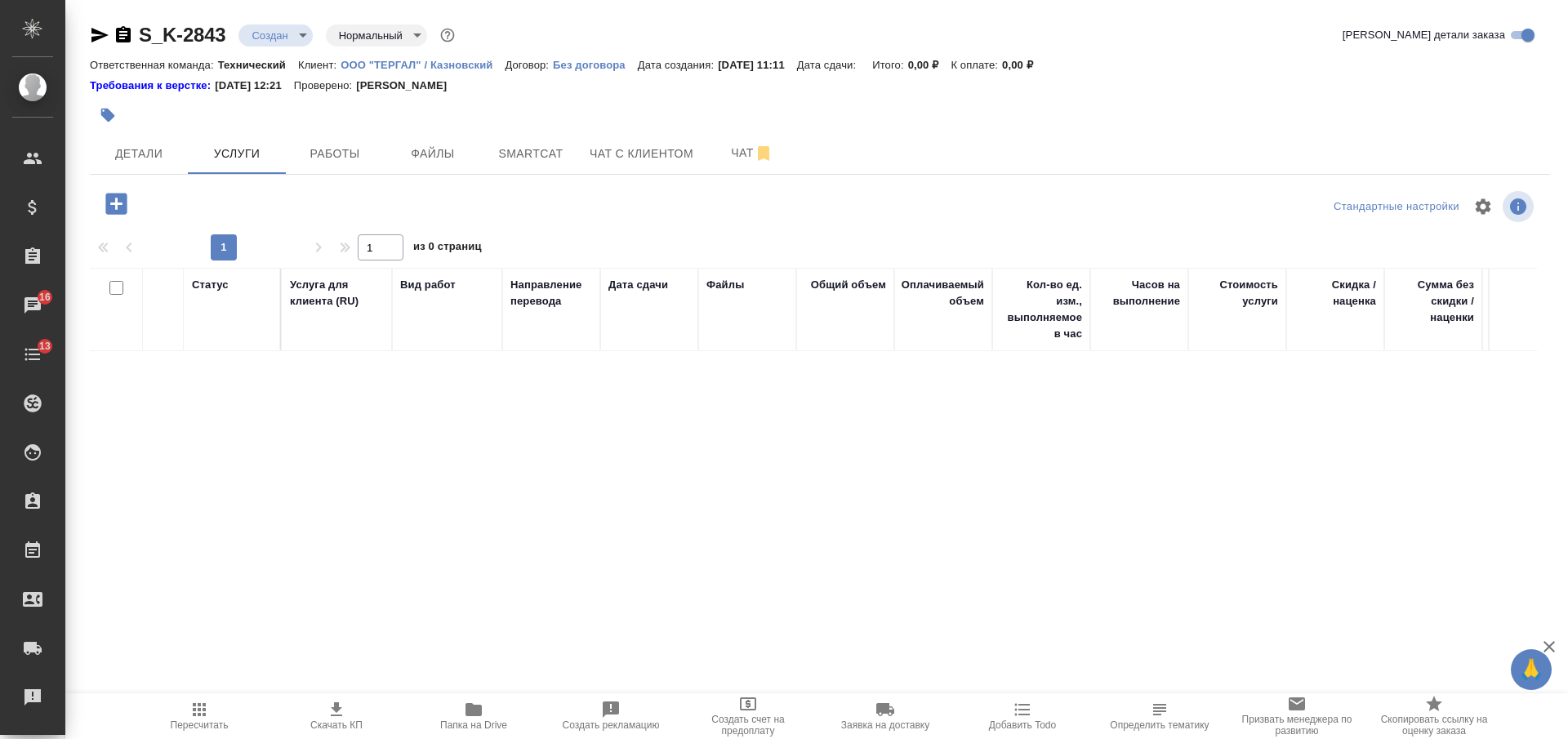
click at [110, 203] on icon "button" at bounding box center [116, 203] width 21 height 21
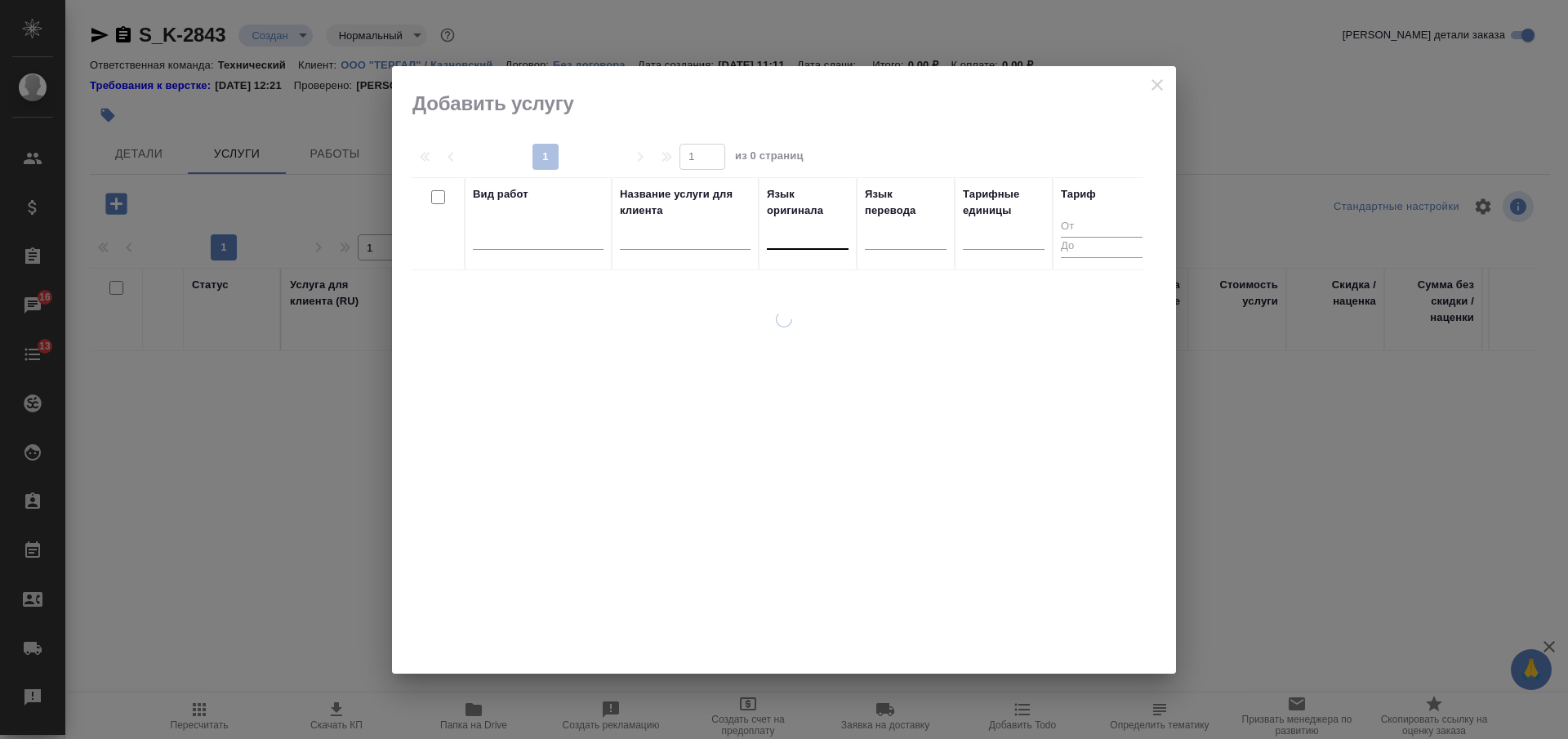
click at [802, 241] on div at bounding box center [807, 232] width 81 height 23
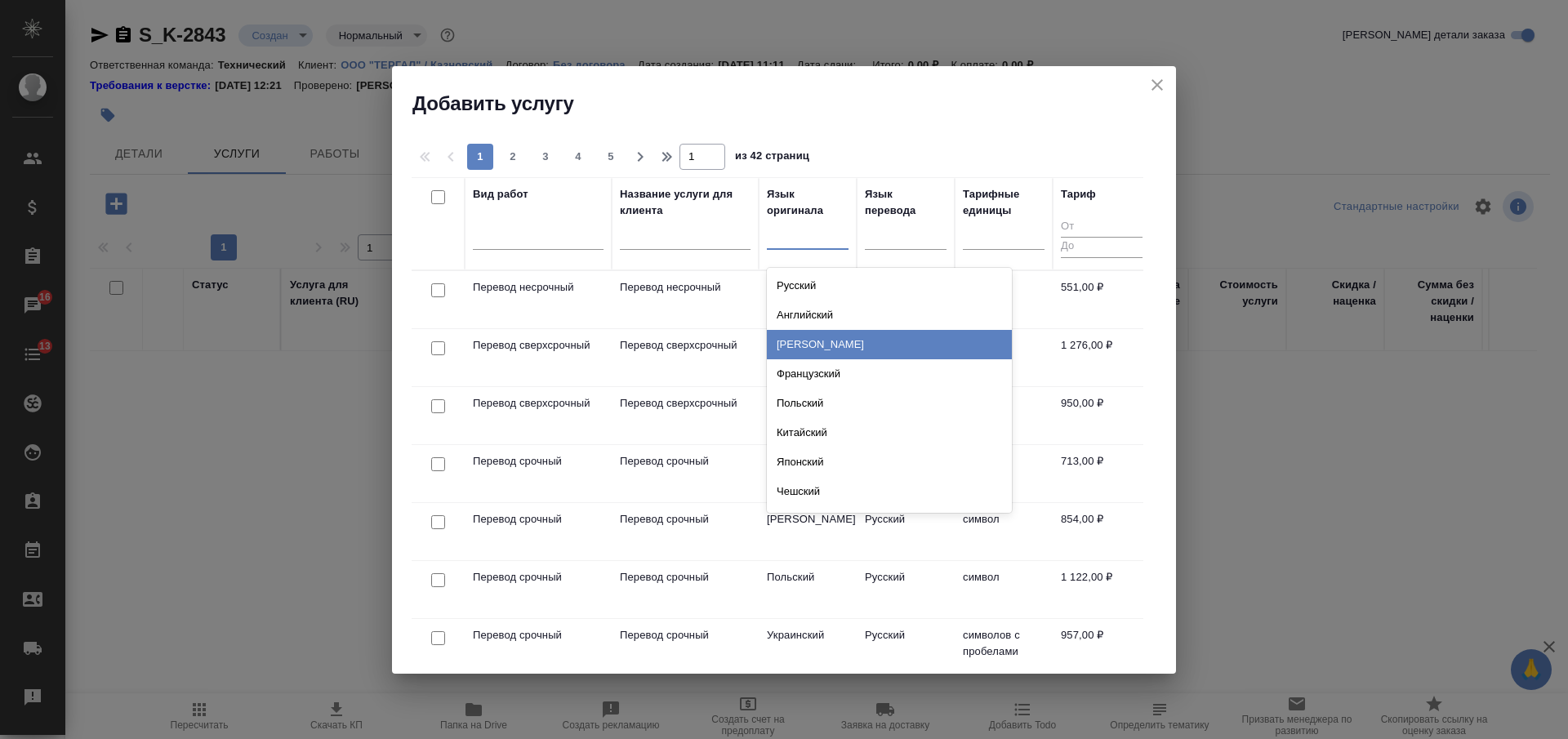
click at [818, 340] on div "Немецкий" at bounding box center [889, 344] width 245 height 29
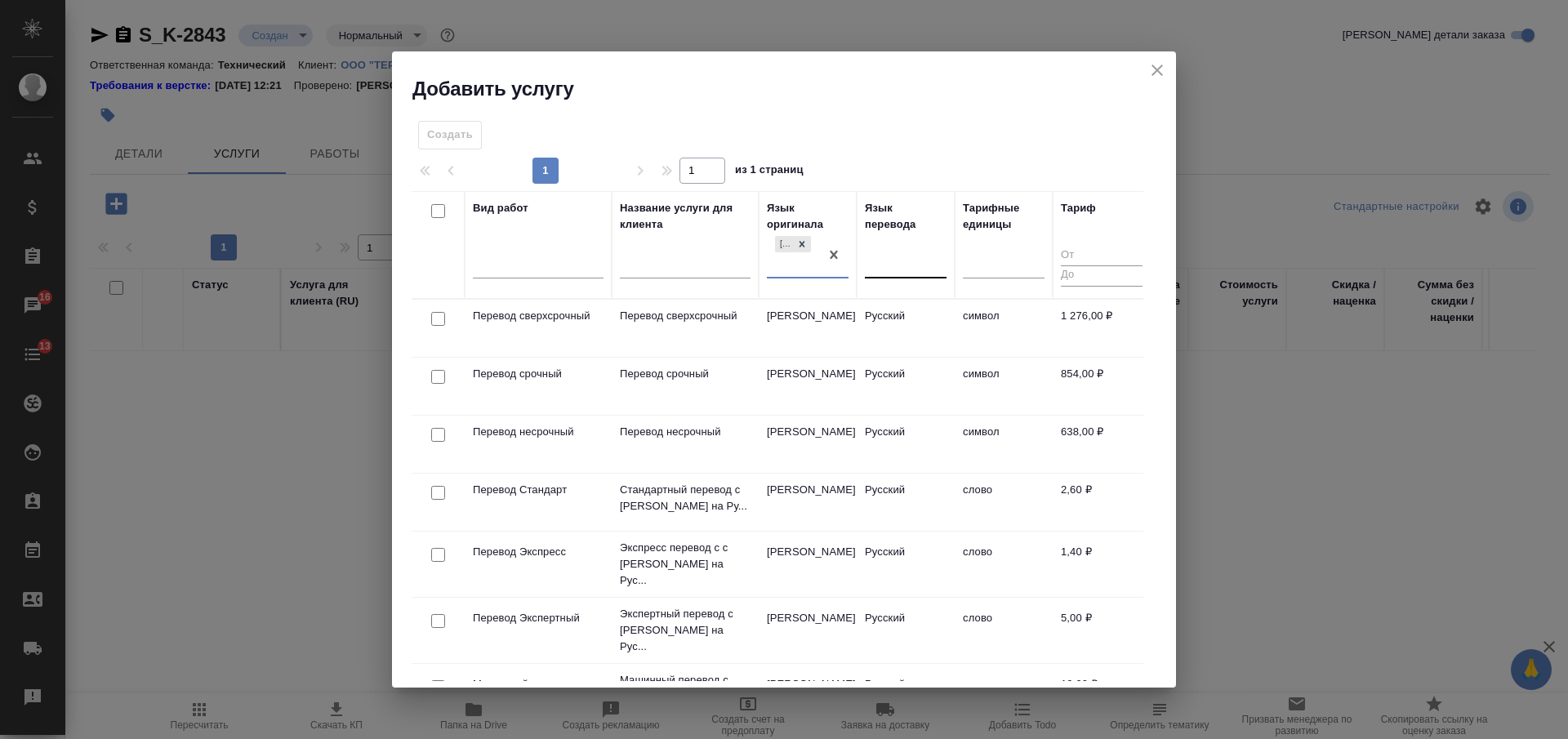
click at [886, 270] on div at bounding box center [906, 262] width 81 height 23
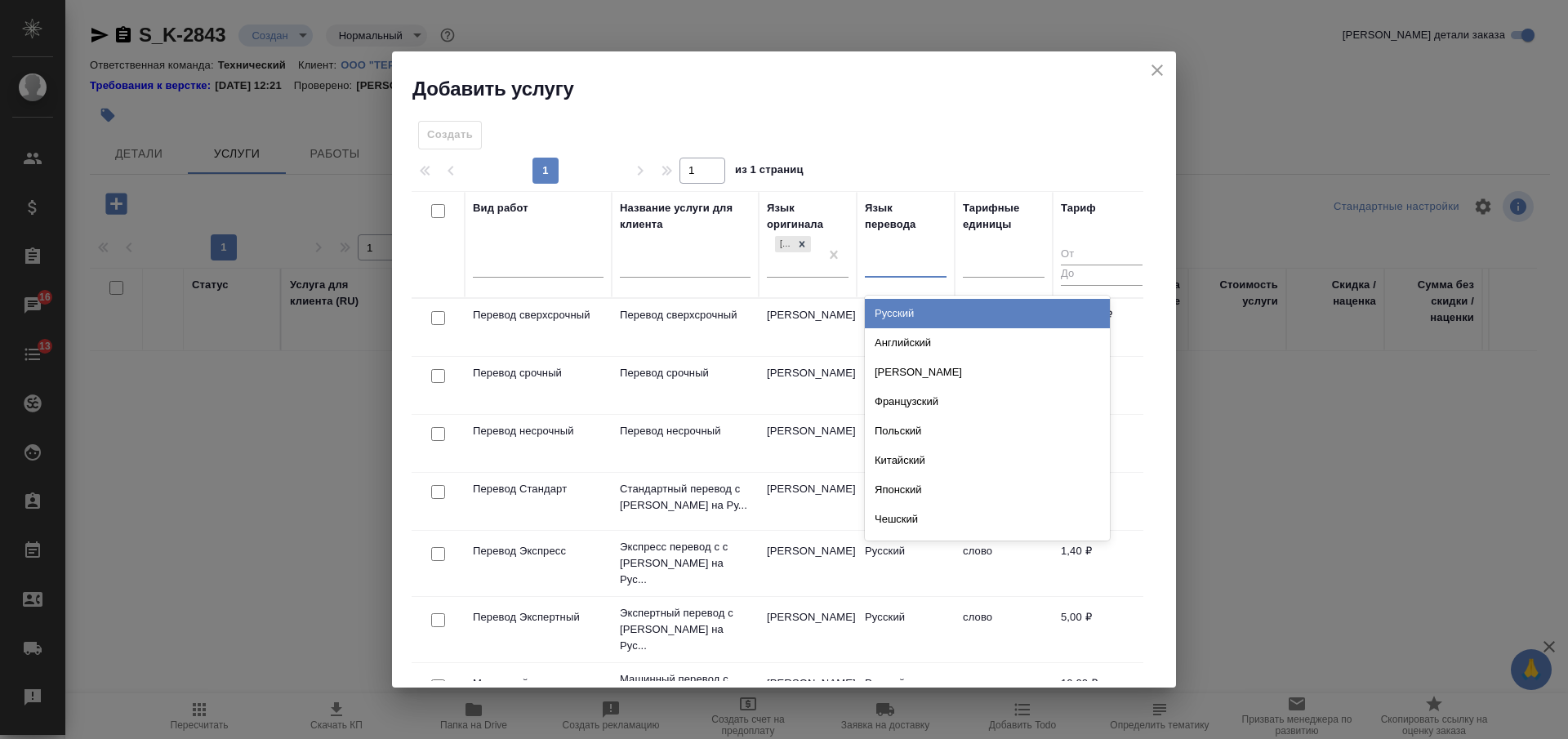
click at [895, 310] on div "Русский" at bounding box center [988, 313] width 245 height 29
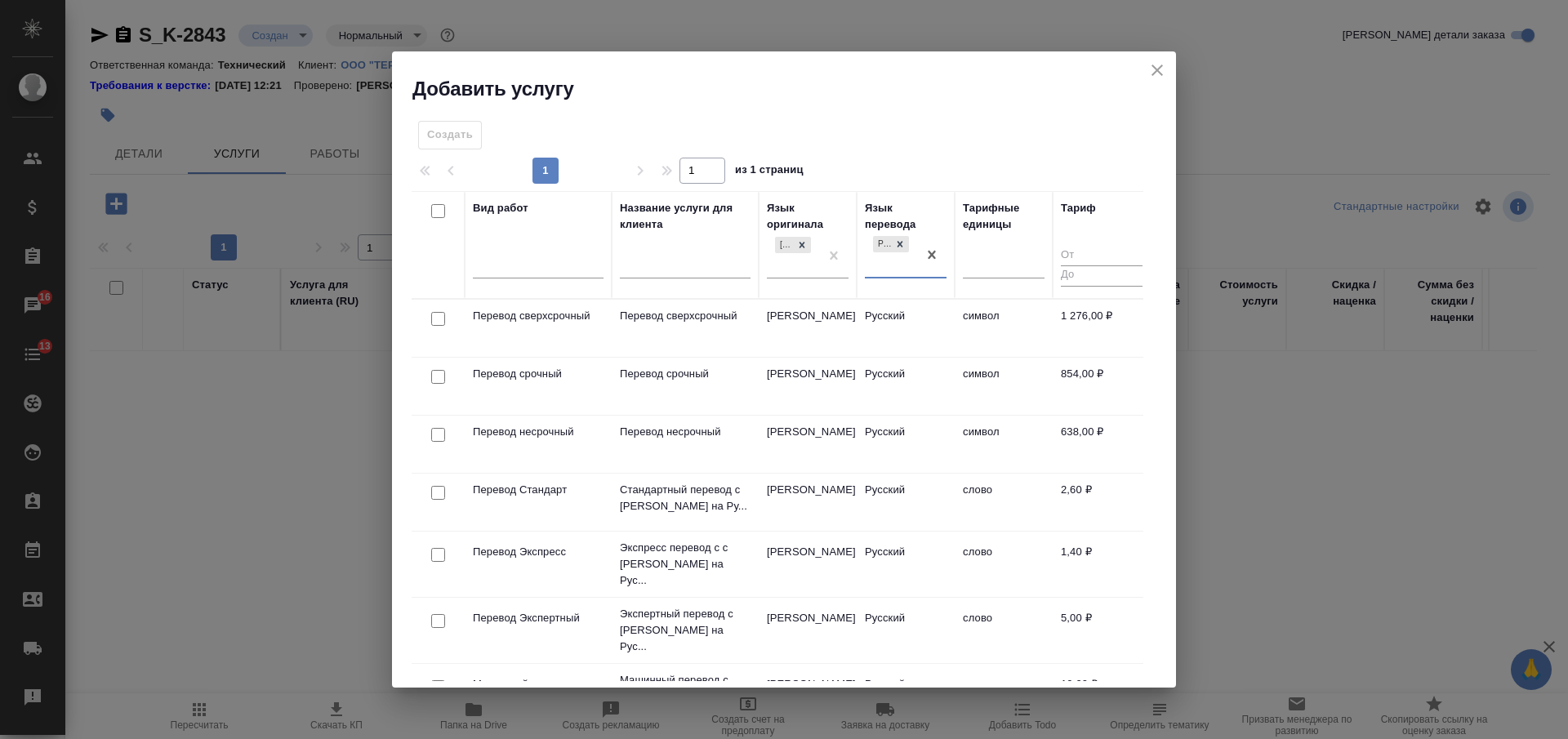
click at [437, 319] on input "checkbox" at bounding box center [438, 319] width 14 height 14
checkbox input "true"
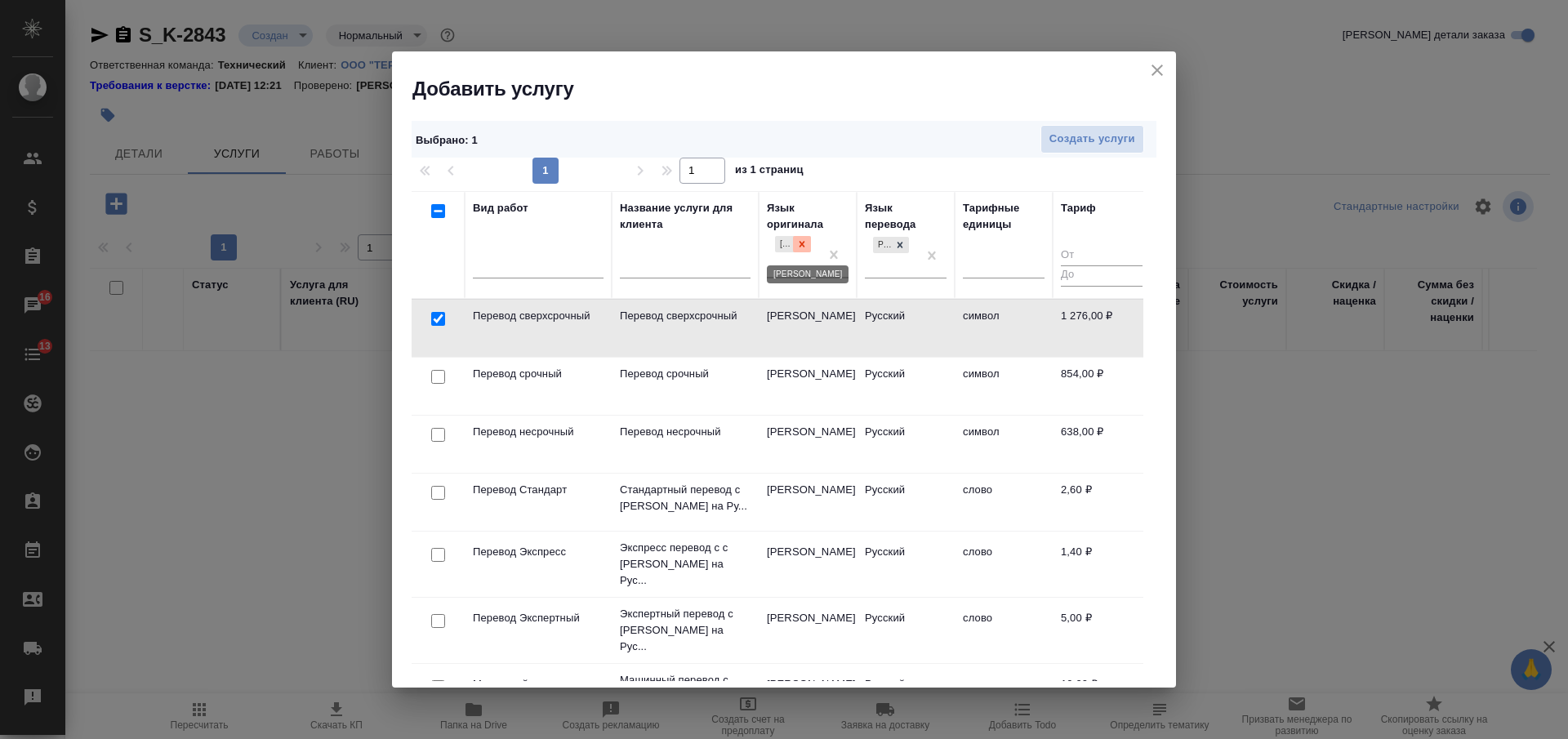
click at [805, 243] on icon at bounding box center [802, 244] width 12 height 12
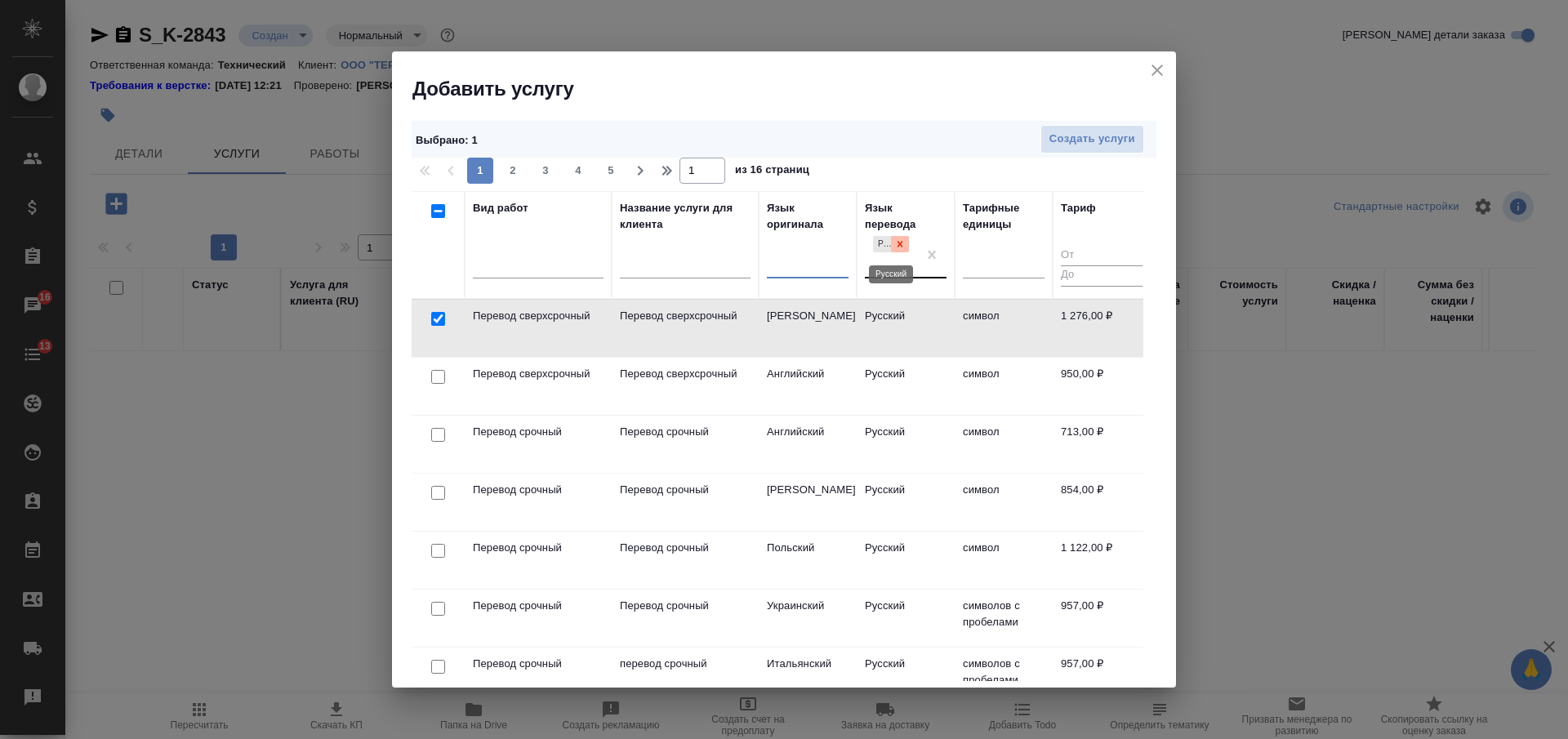
click at [904, 246] on icon at bounding box center [900, 244] width 12 height 12
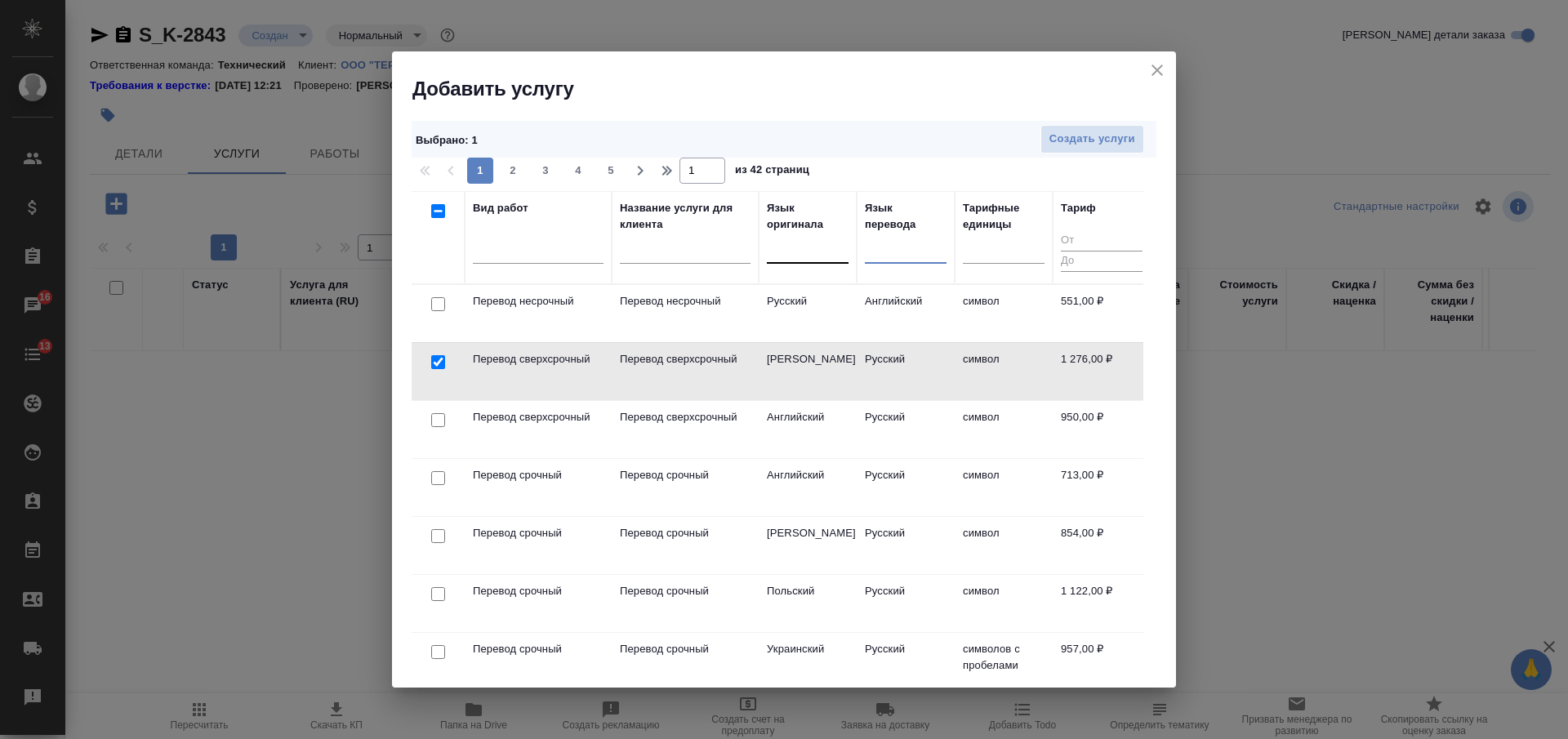
click at [792, 252] on div at bounding box center [807, 247] width 81 height 23
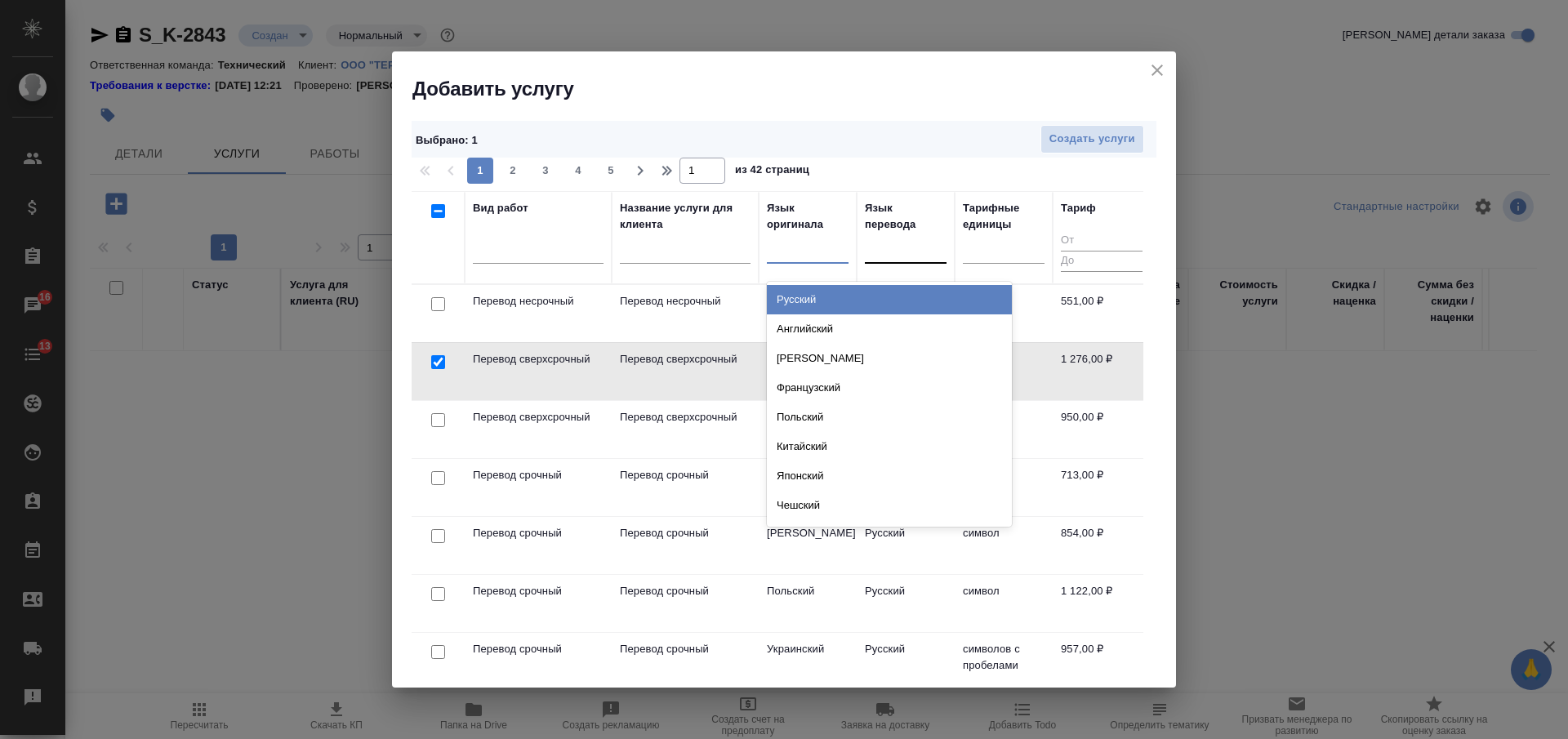
click at [813, 313] on div "Русский" at bounding box center [889, 299] width 245 height 29
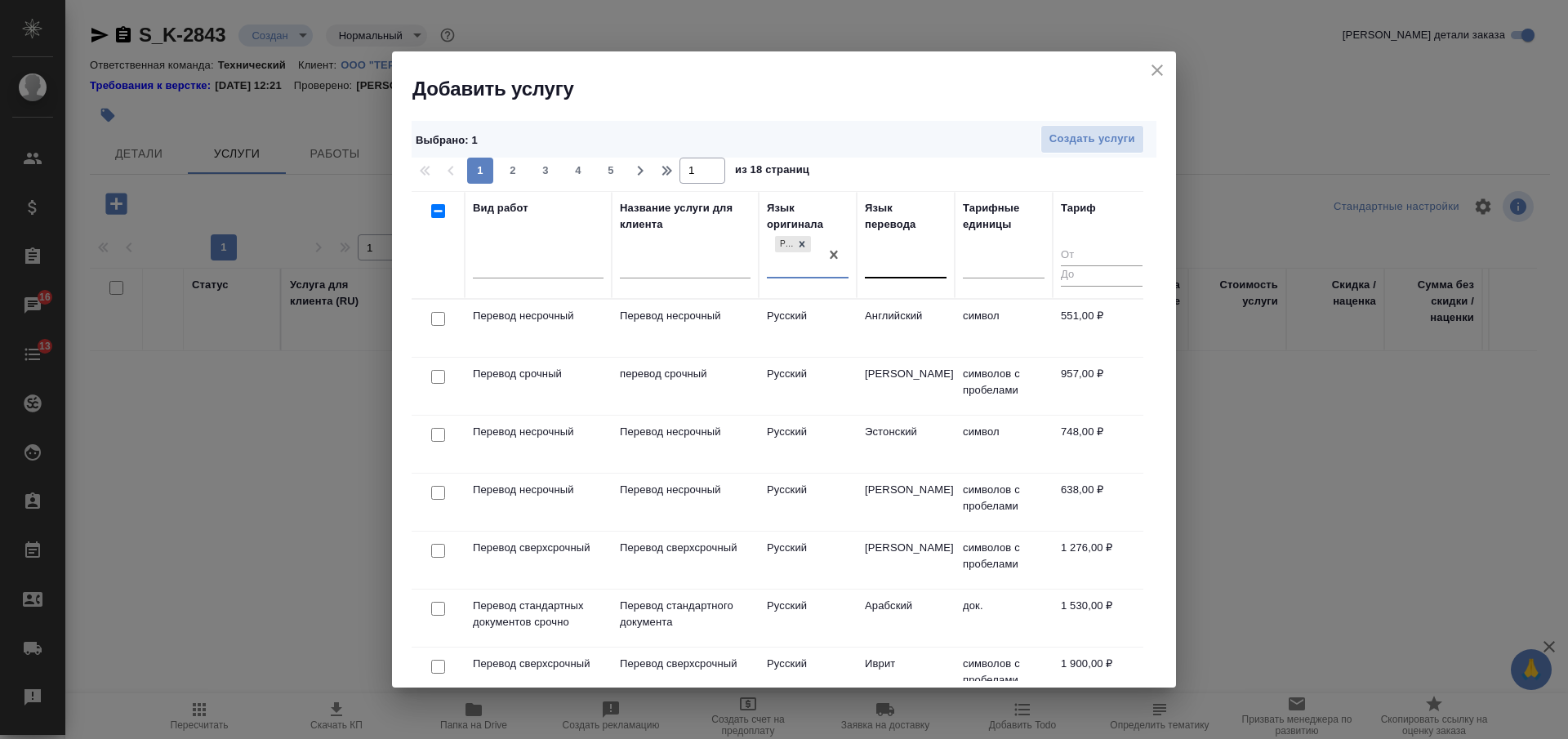
click at [886, 261] on div at bounding box center [906, 262] width 81 height 23
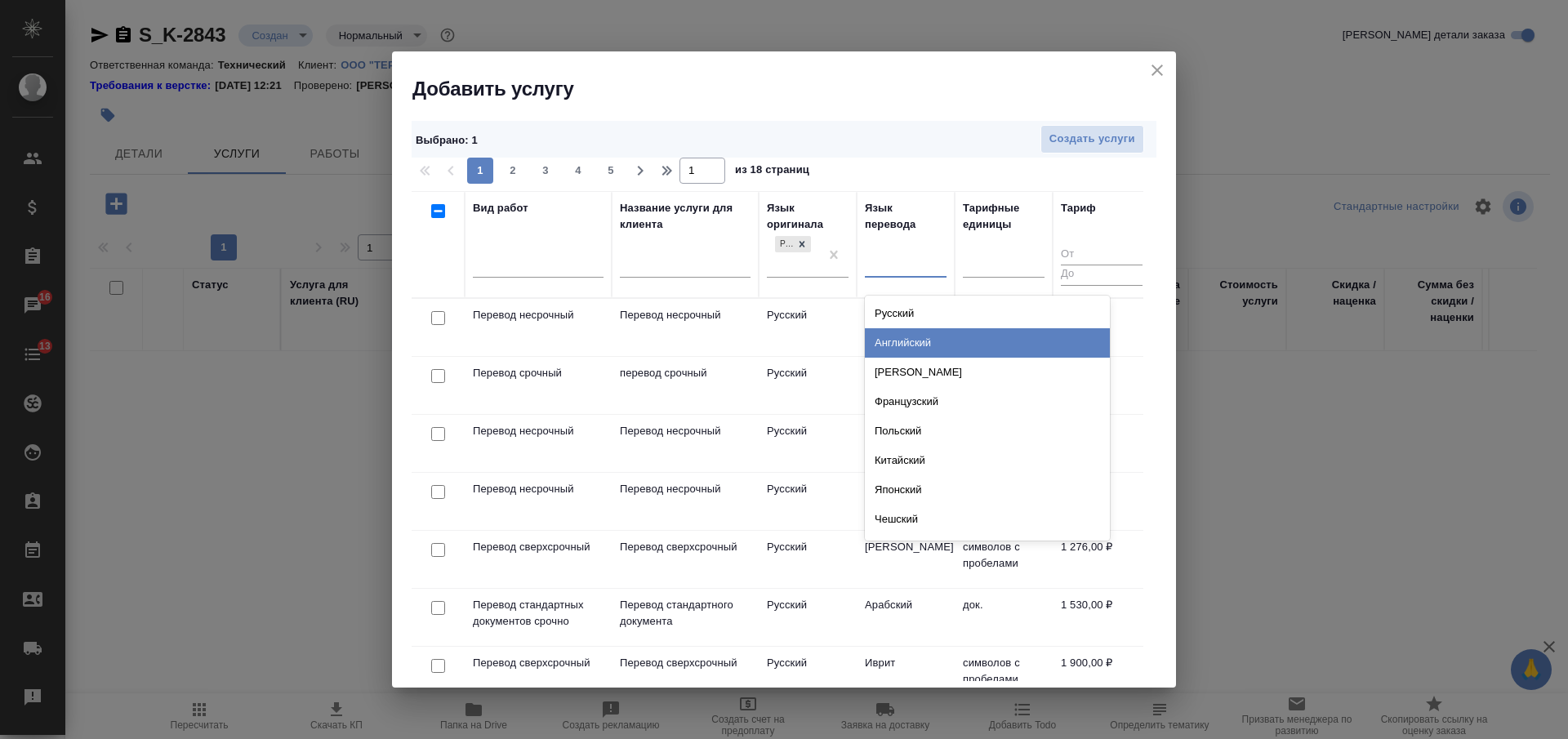
click at [888, 335] on div "Английский" at bounding box center [988, 343] width 245 height 29
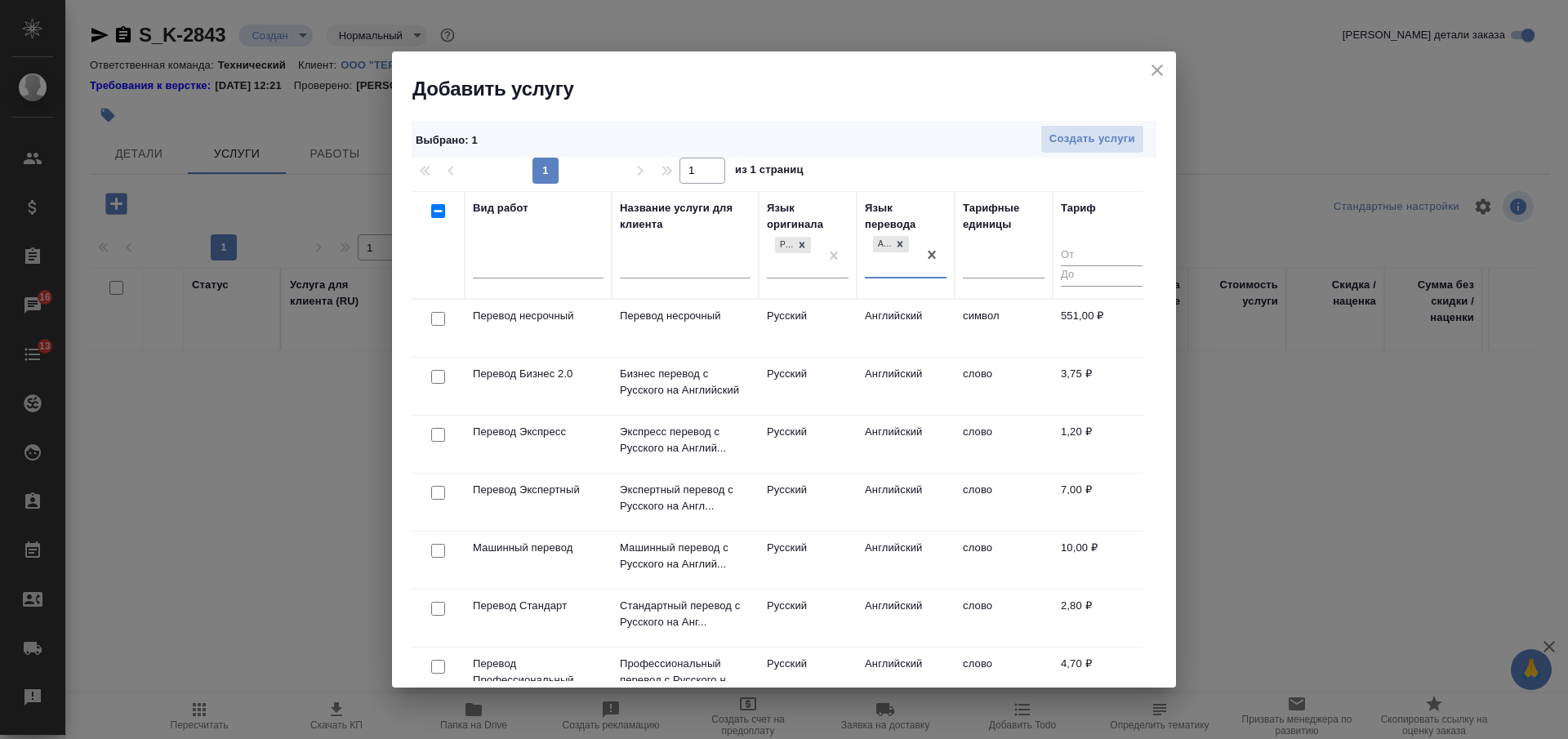
click at [440, 319] on input "checkbox" at bounding box center [438, 319] width 14 height 14
checkbox input "true"
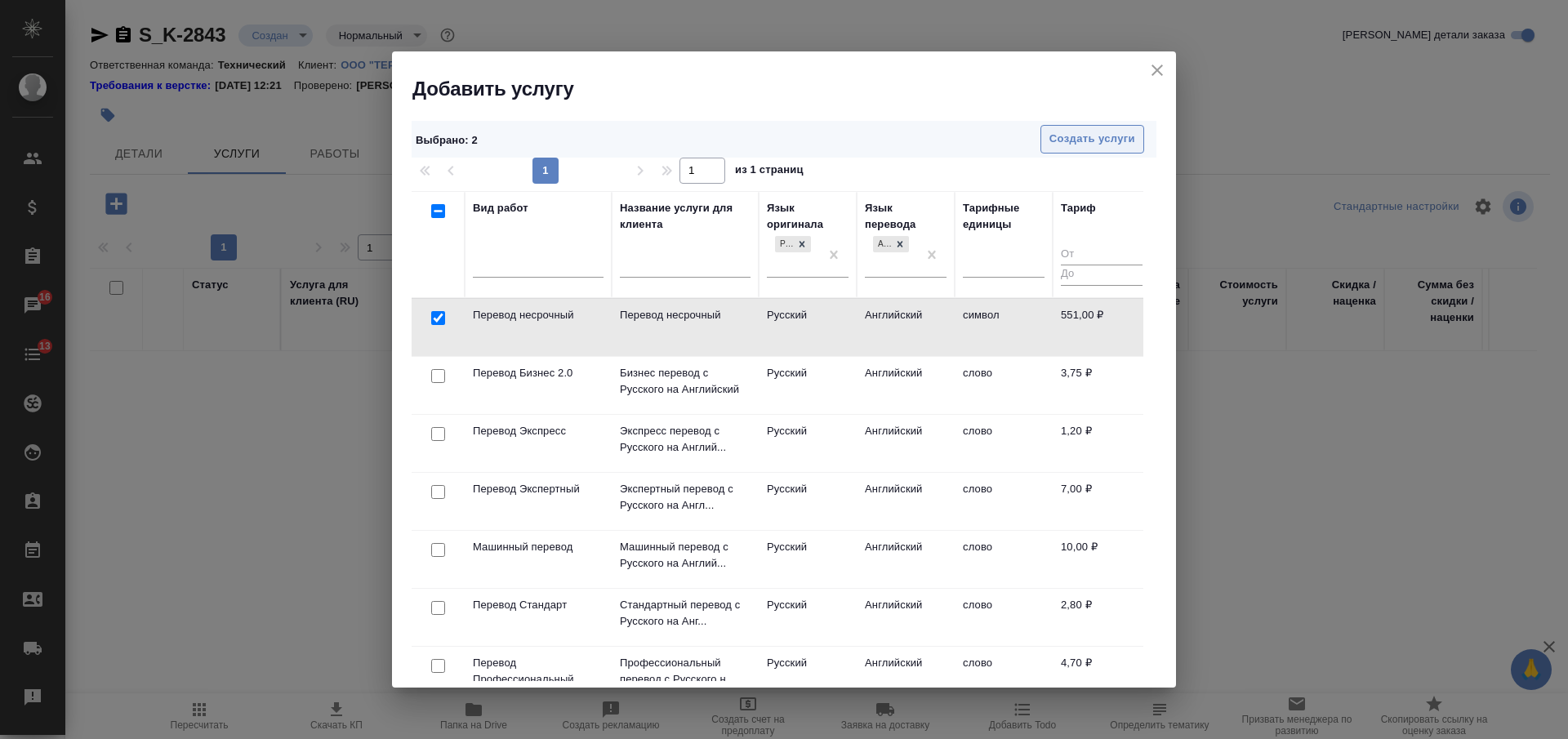
click at [1099, 142] on span "Создать услуги" at bounding box center [1092, 139] width 85 height 18
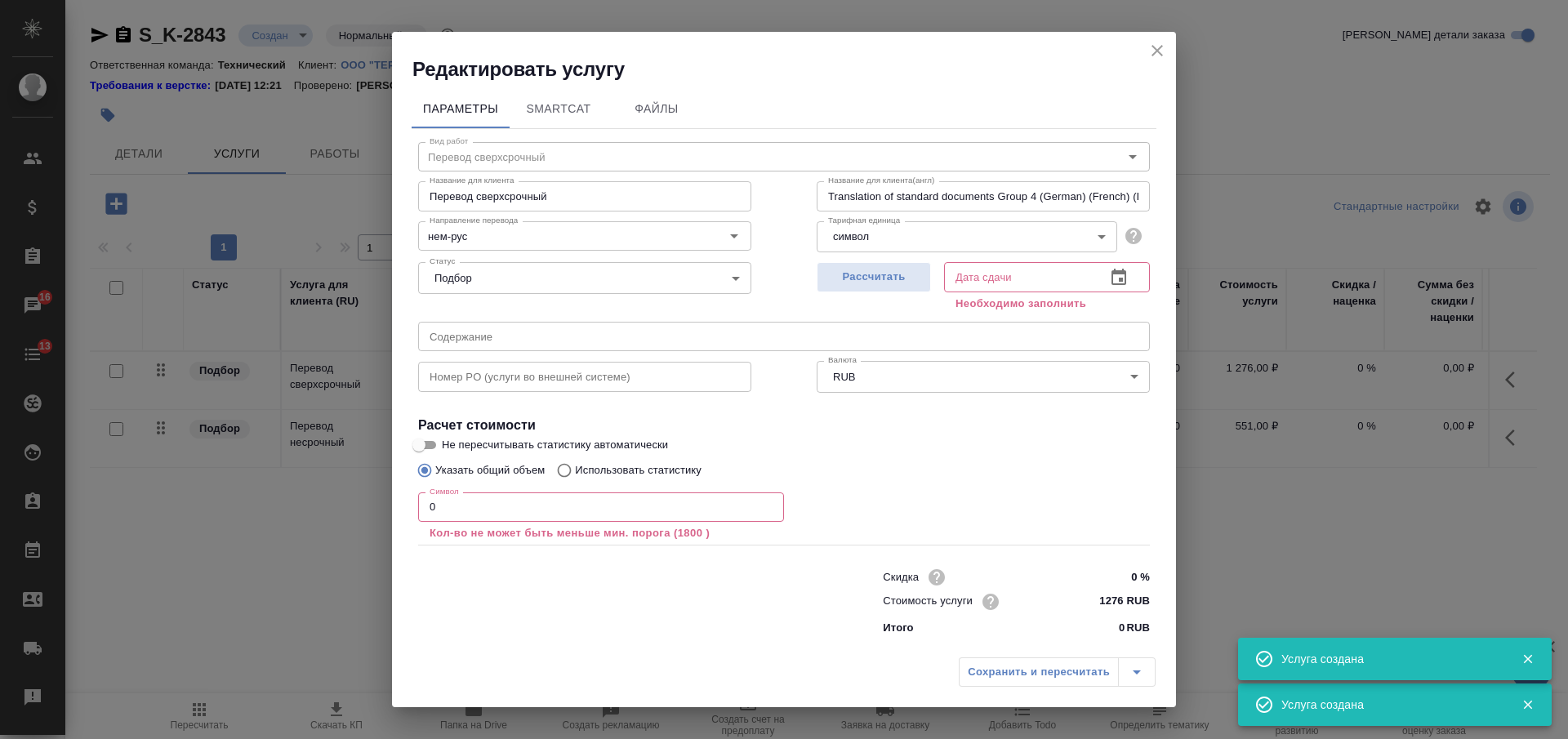
click at [497, 198] on input "Перевод сверхсрочный" at bounding box center [585, 196] width 333 height 29
drag, startPoint x: 445, startPoint y: 510, endPoint x: 388, endPoint y: 501, distance: 57.7
click at [388, 501] on div "Редактировать услугу Параметры SmartCat Файлы Вид работ Перевод сверхсрочный Ви…" at bounding box center [784, 369] width 1568 height 739
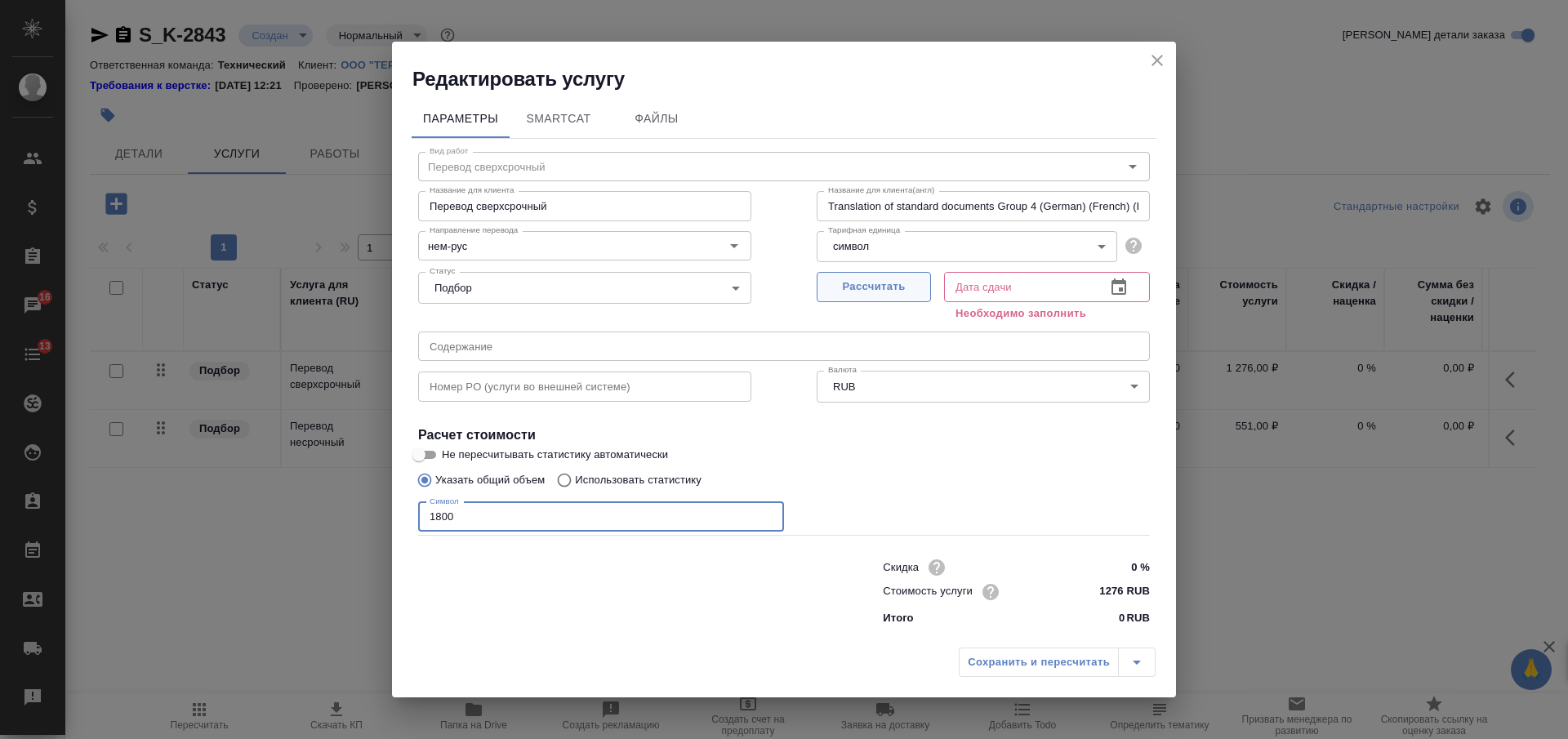
type input "1800"
click at [893, 279] on span "Рассчитать" at bounding box center [873, 287] width 96 height 18
type input "28.08.2025 11:32"
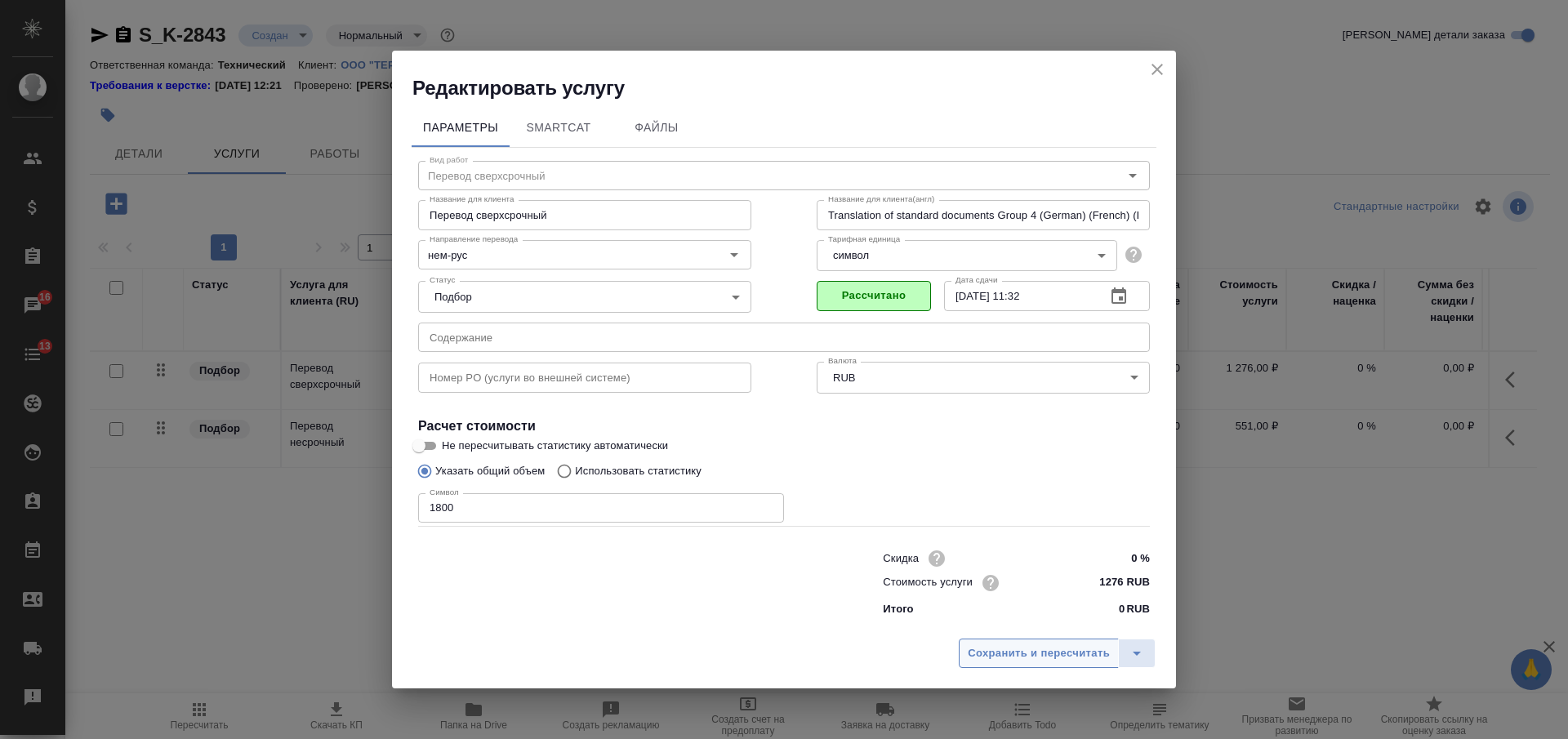
click at [1021, 662] on span "Сохранить и пересчитать" at bounding box center [1039, 653] width 142 height 18
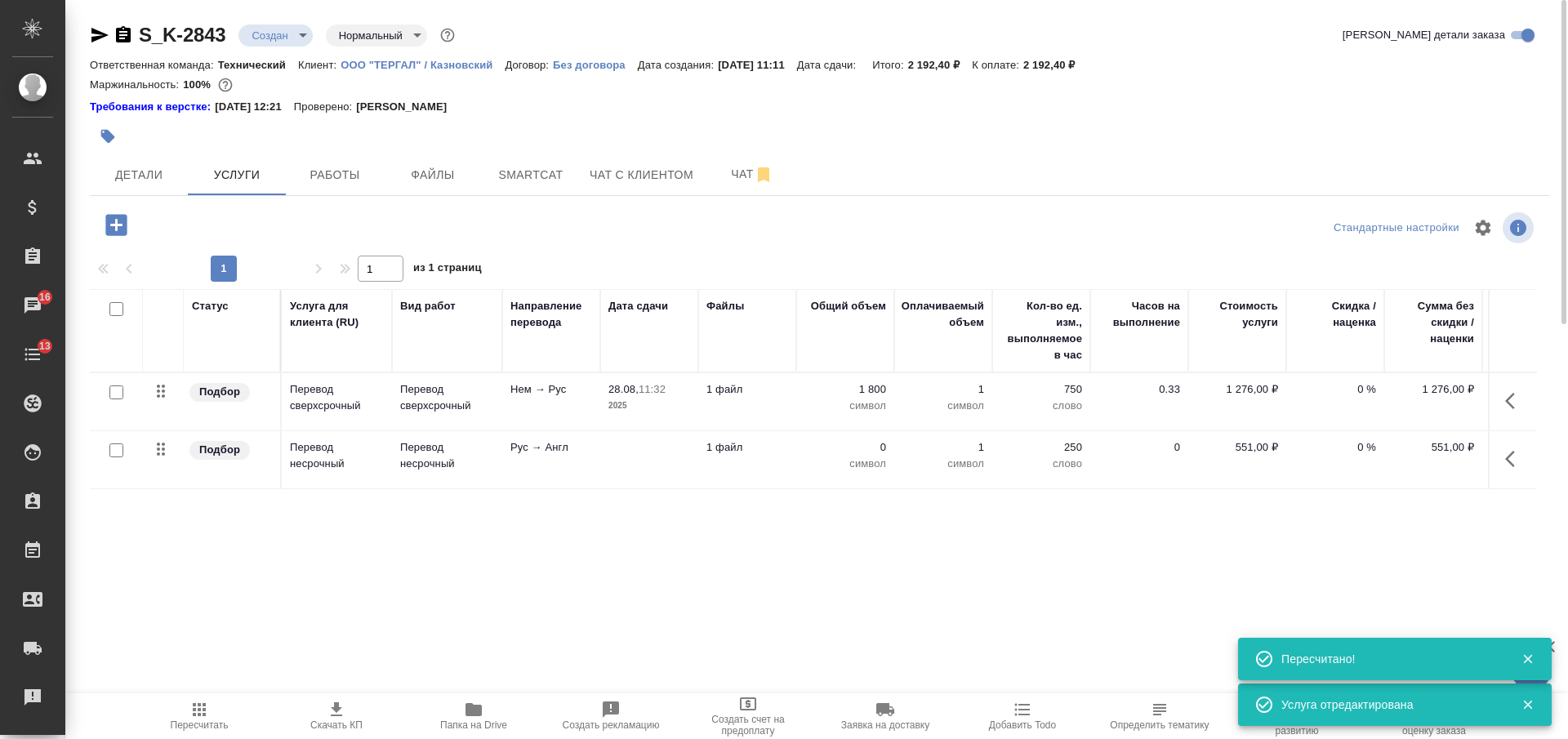
click at [613, 460] on td at bounding box center [648, 459] width 98 height 57
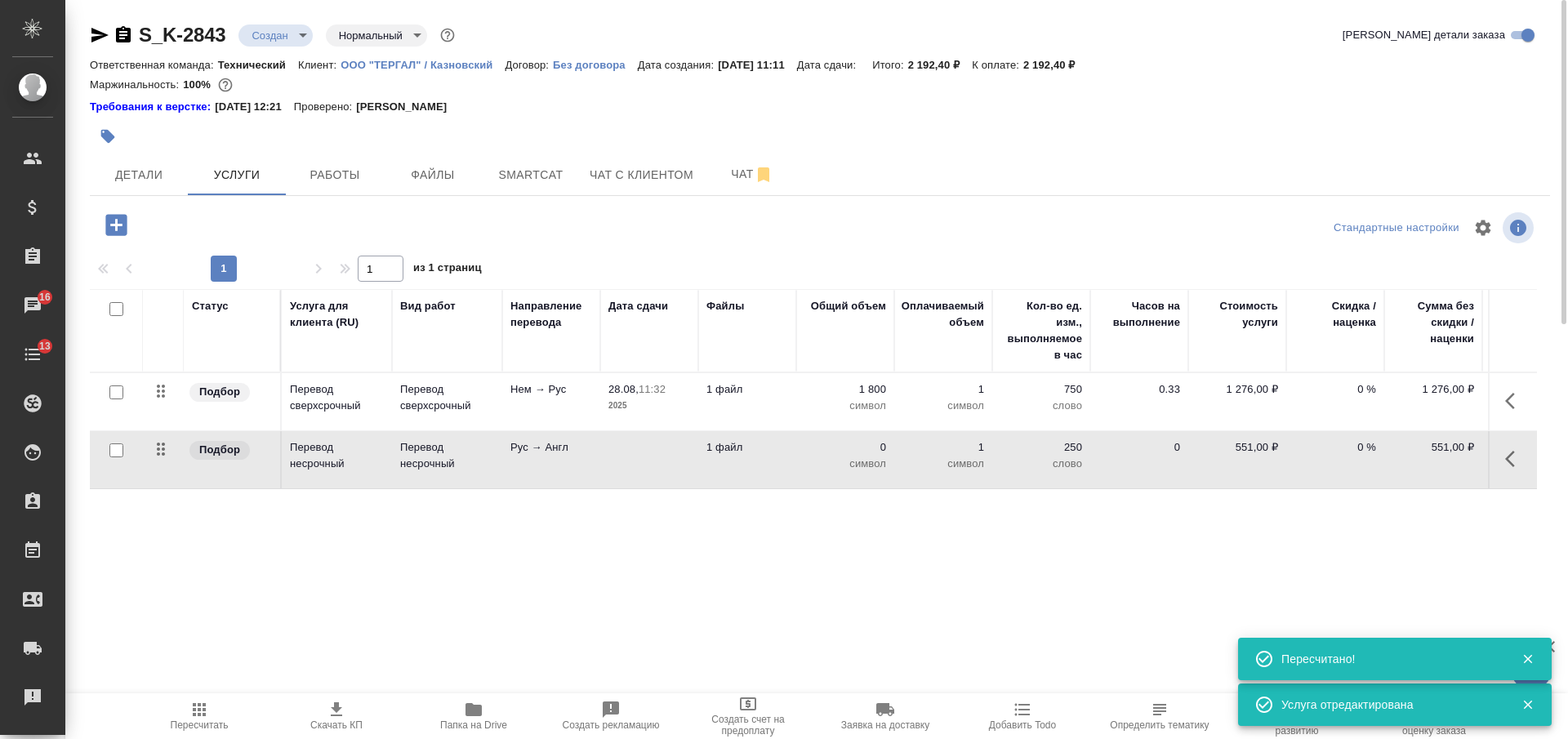
click at [613, 460] on td at bounding box center [648, 459] width 98 height 57
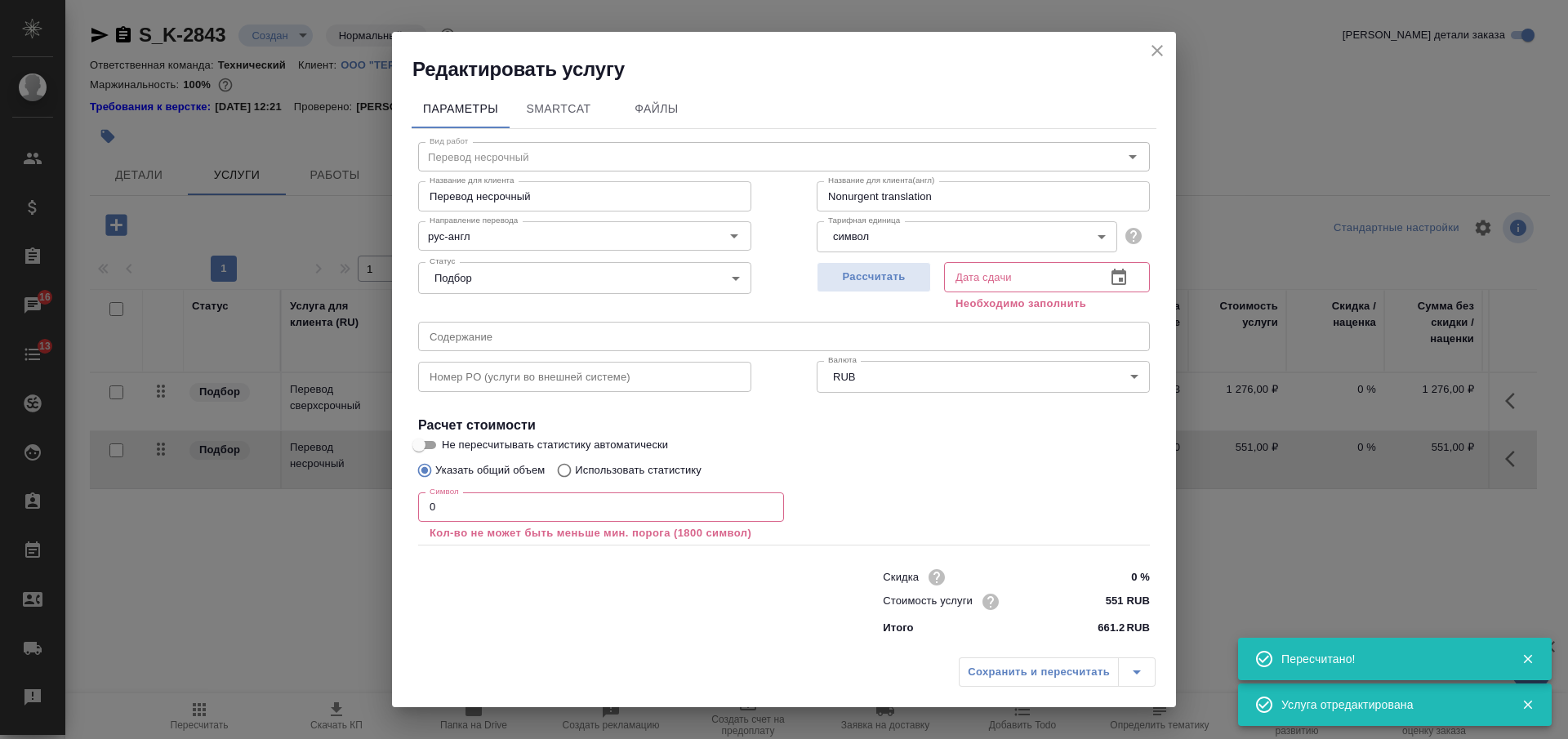
click at [499, 200] on input "Перевод несрочный" at bounding box center [585, 196] width 333 height 29
paste input "сверх"
type input "Перевод сверхсрочный"
click at [1113, 600] on input "551 RUB" at bounding box center [1118, 601] width 61 height 23
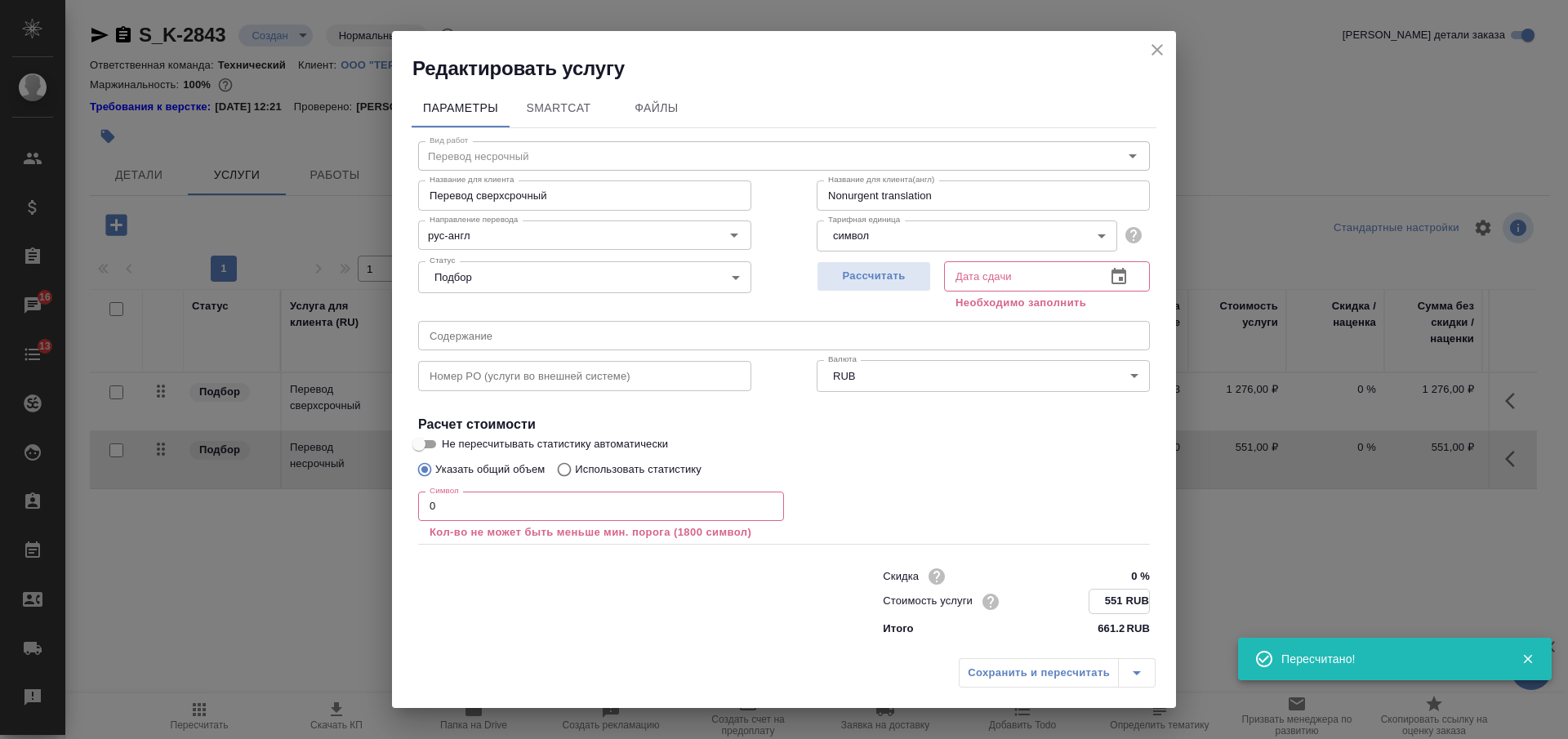
click at [1113, 600] on input "551 RUB" at bounding box center [1119, 601] width 60 height 23
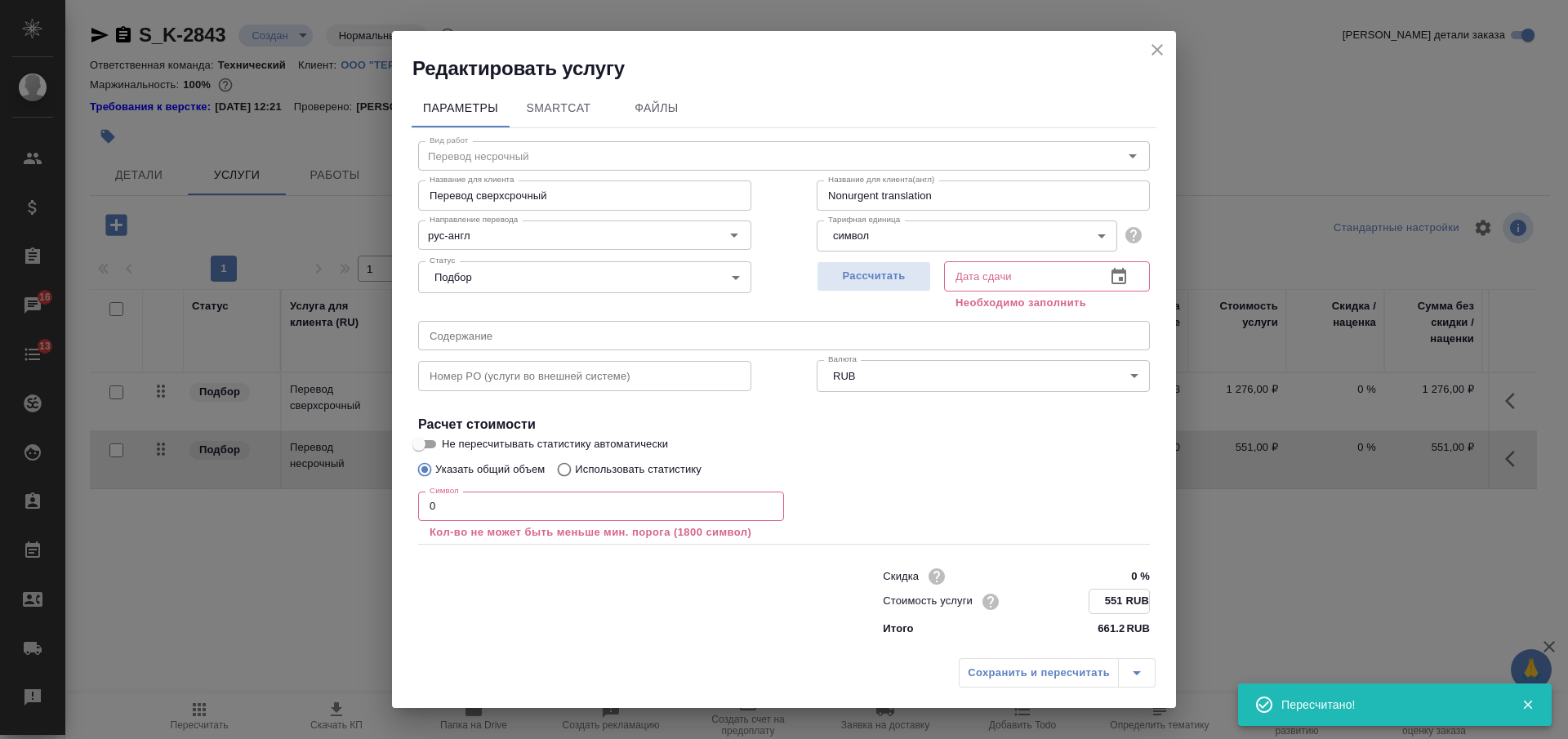
click at [1113, 600] on input "551 RUB" at bounding box center [1119, 601] width 60 height 23
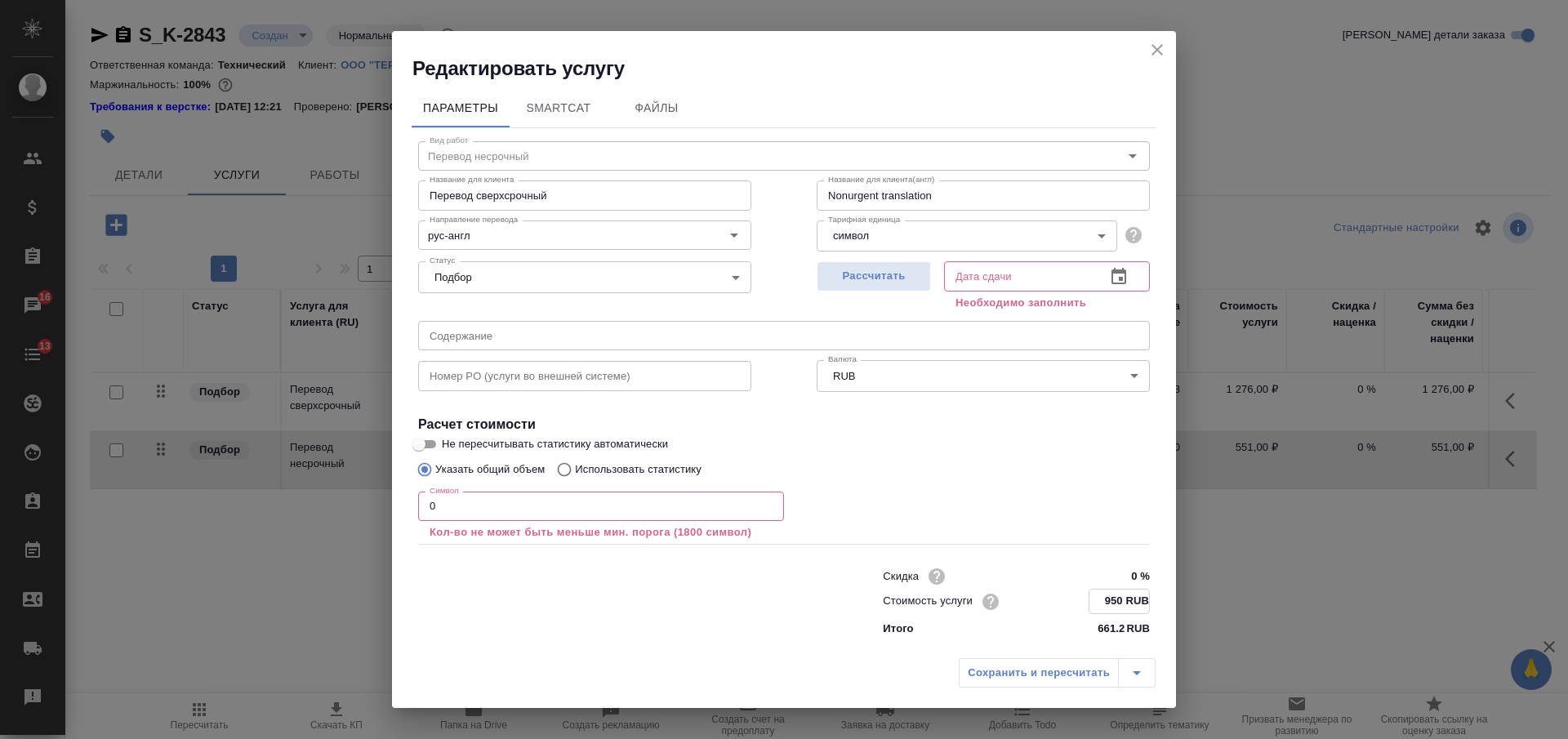
type input "950 RUB"
drag, startPoint x: 432, startPoint y: 508, endPoint x: 354, endPoint y: 505, distance: 78.1
click at [370, 507] on div "Редактировать услугу Параметры SmartCat Файлы Вид работ Перевод несрочный Вид р…" at bounding box center [784, 369] width 1568 height 739
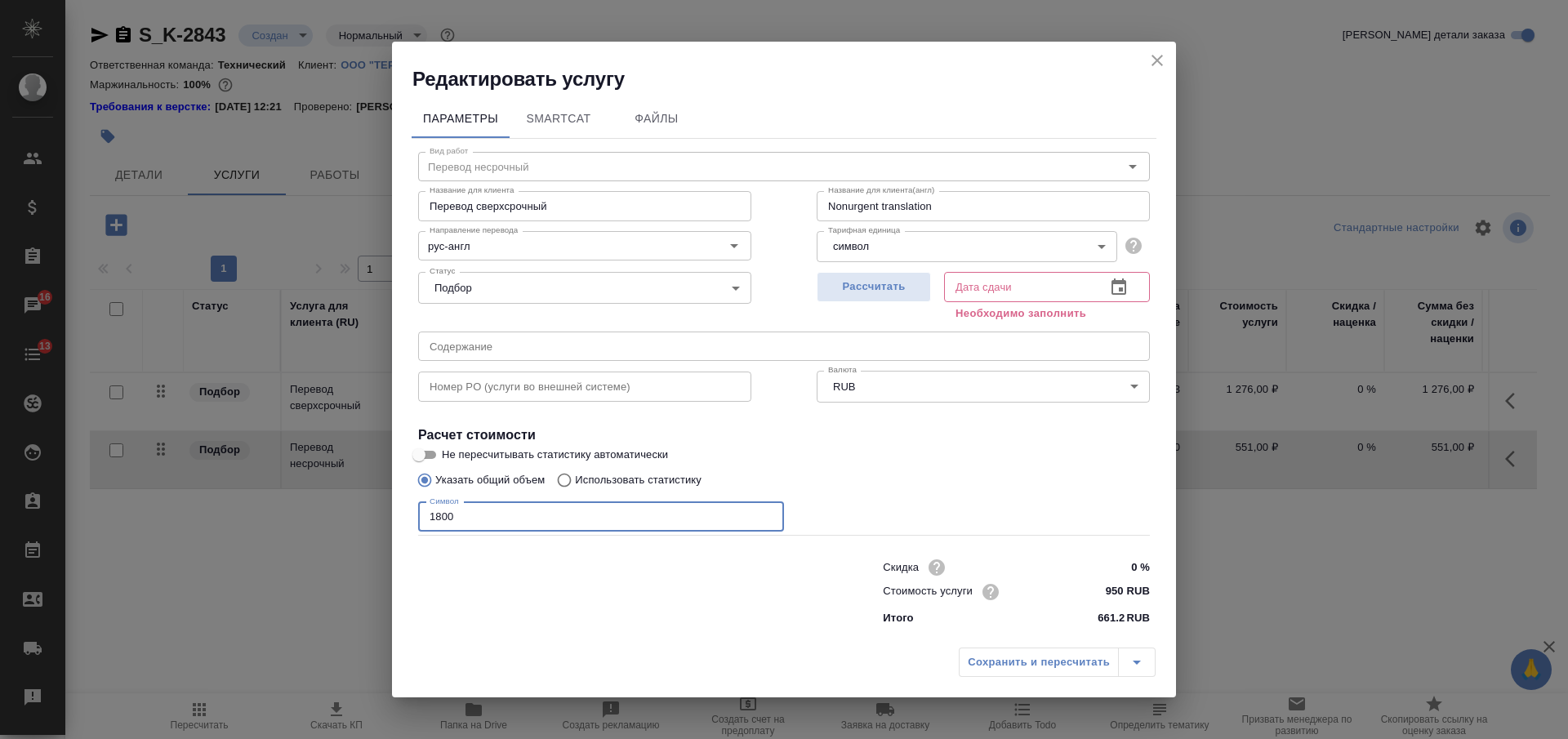
type input "1800"
click at [848, 303] on div "Рассчитать" at bounding box center [874, 294] width 114 height 59
click at [852, 292] on span "Рассчитать" at bounding box center [873, 287] width 96 height 18
type input "28.08.2025 12:12"
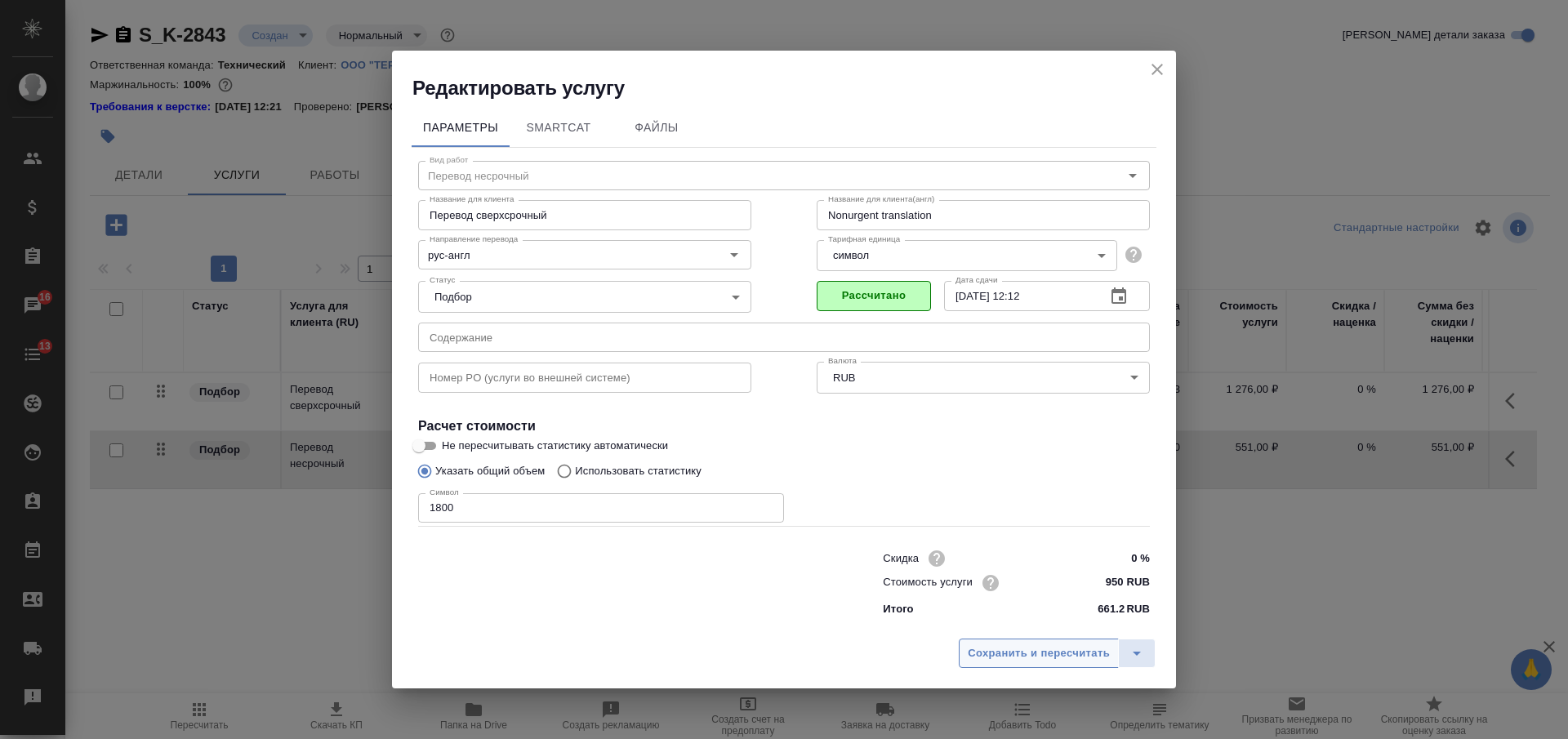
click at [993, 655] on span "Сохранить и пересчитать" at bounding box center [1039, 653] width 142 height 18
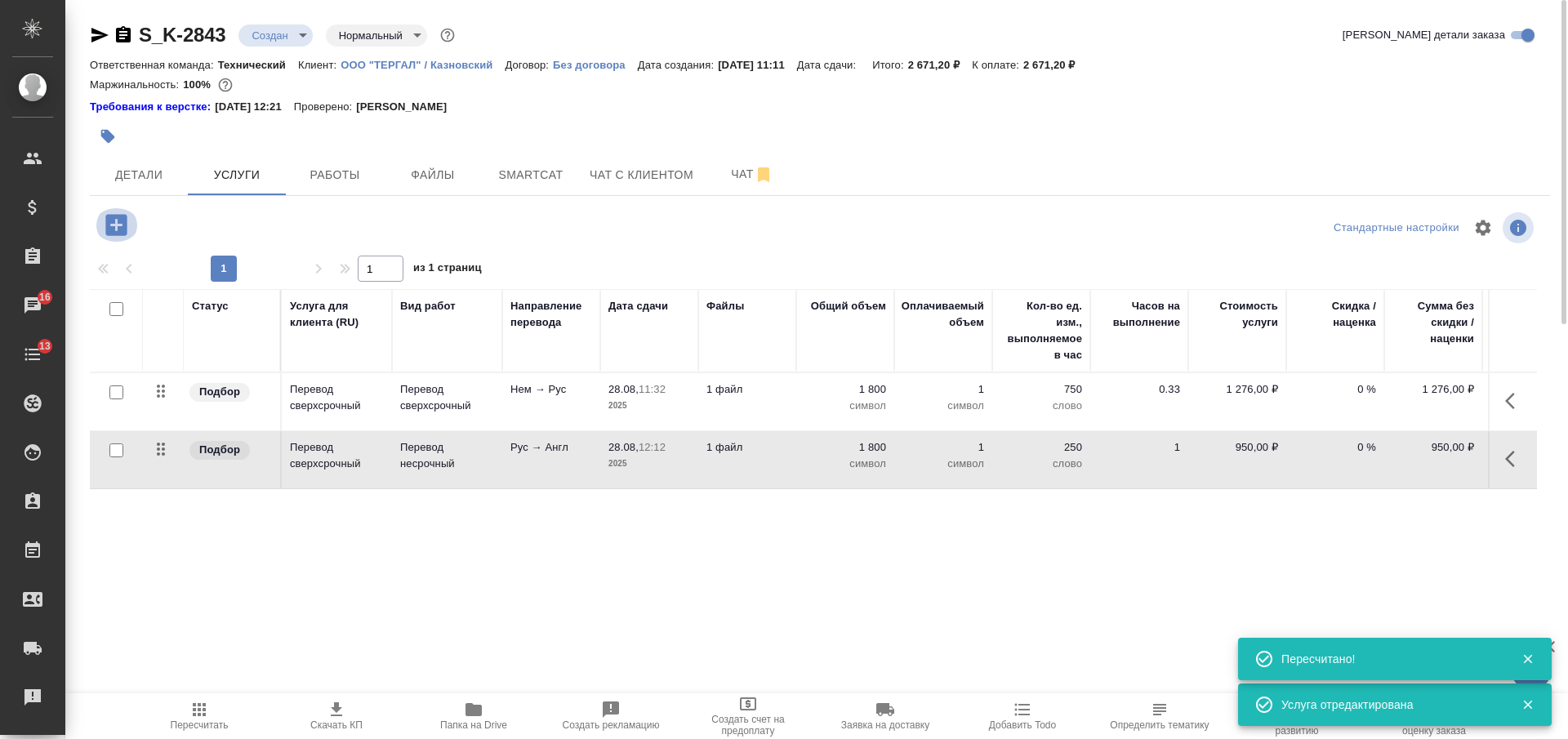
click at [122, 226] on icon "button" at bounding box center [115, 224] width 28 height 28
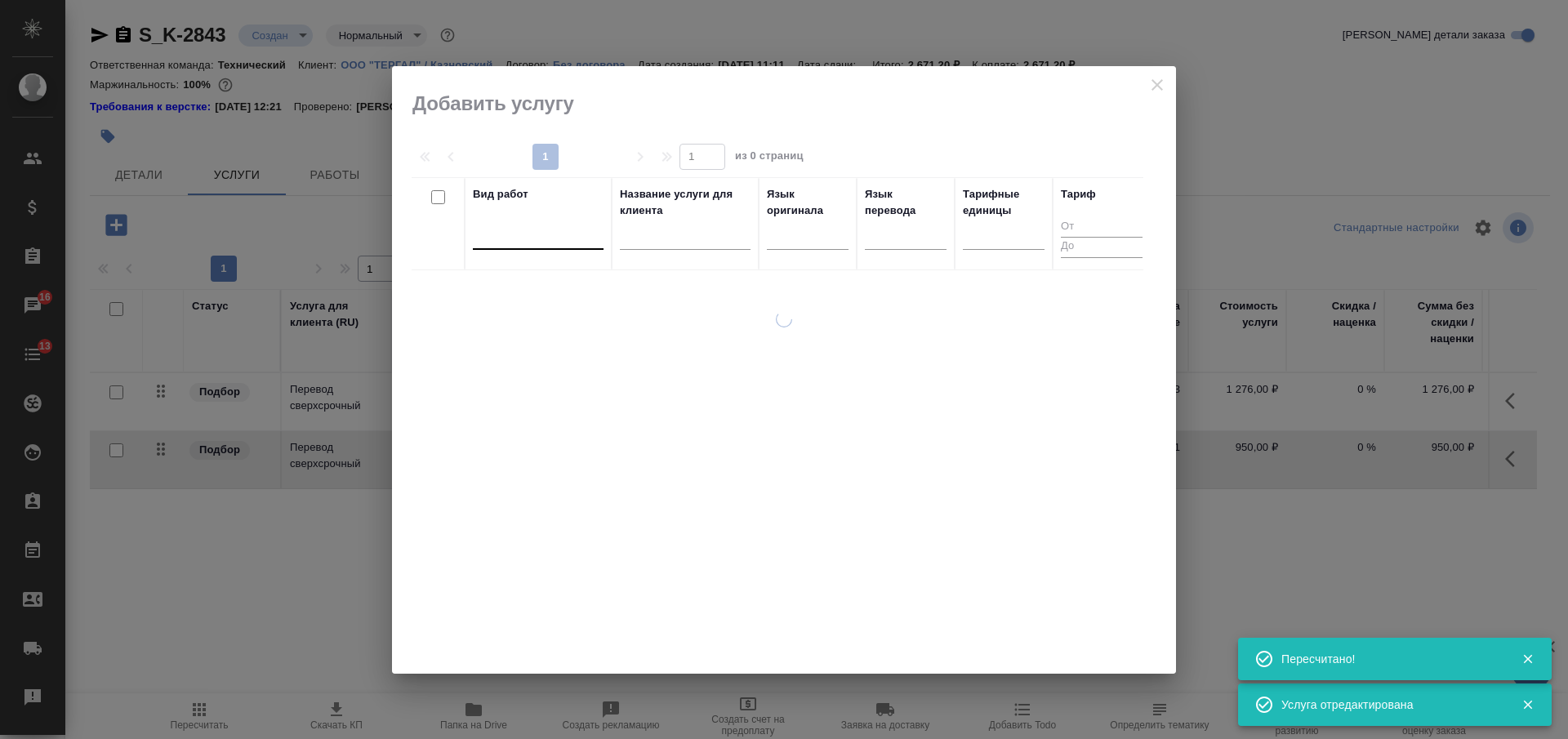
click at [550, 246] on div at bounding box center [538, 234] width 131 height 31
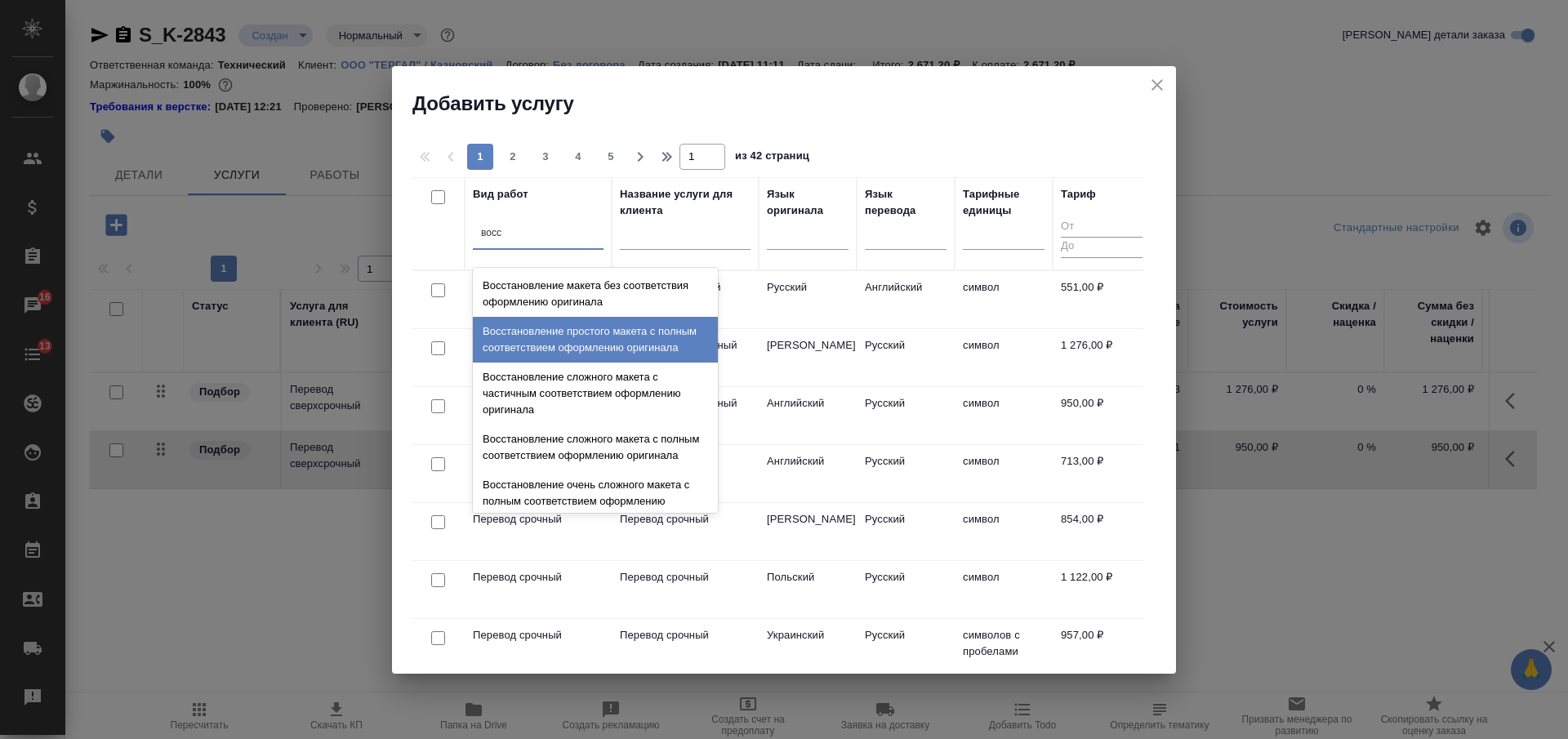
type input "восс"
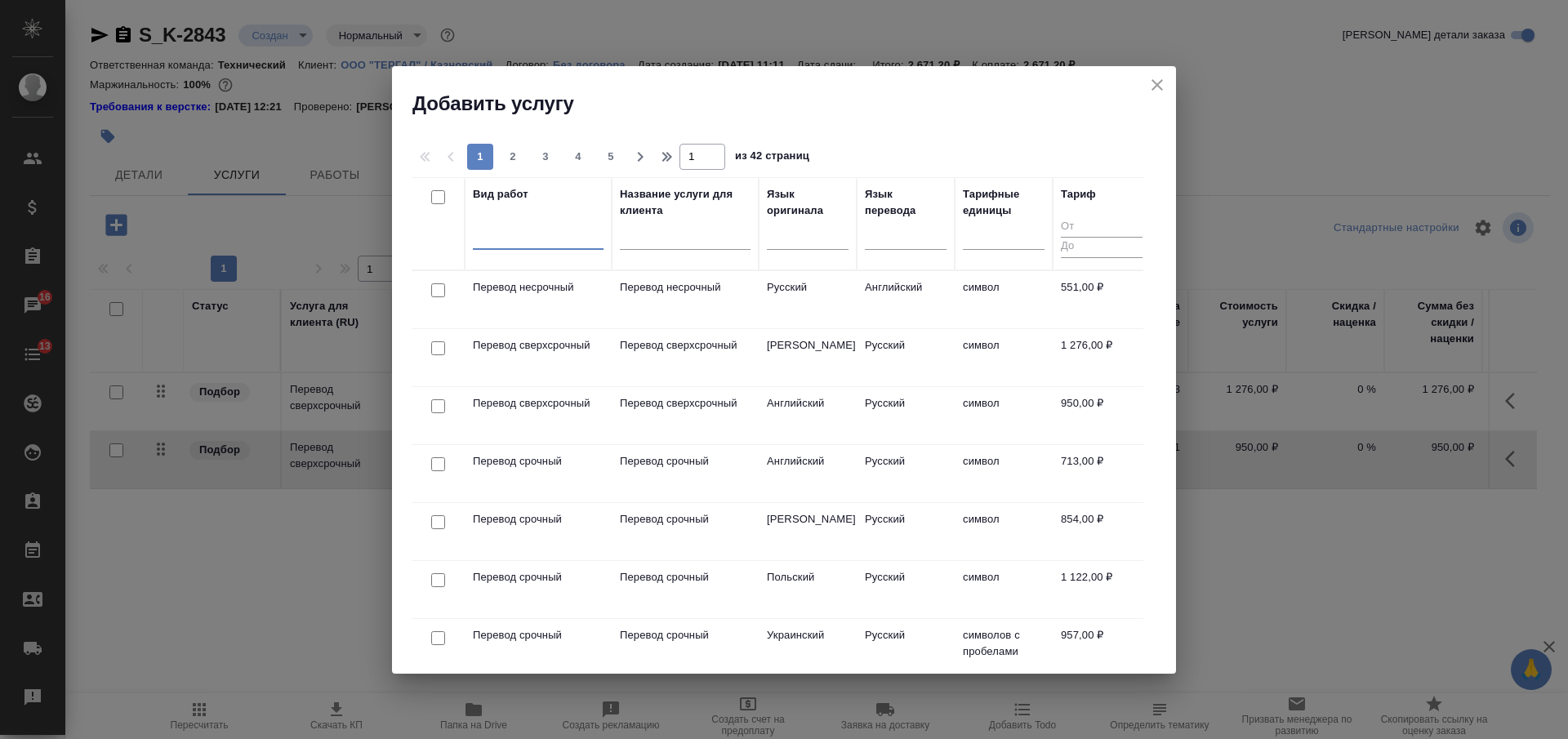
click at [546, 241] on div at bounding box center [538, 232] width 131 height 23
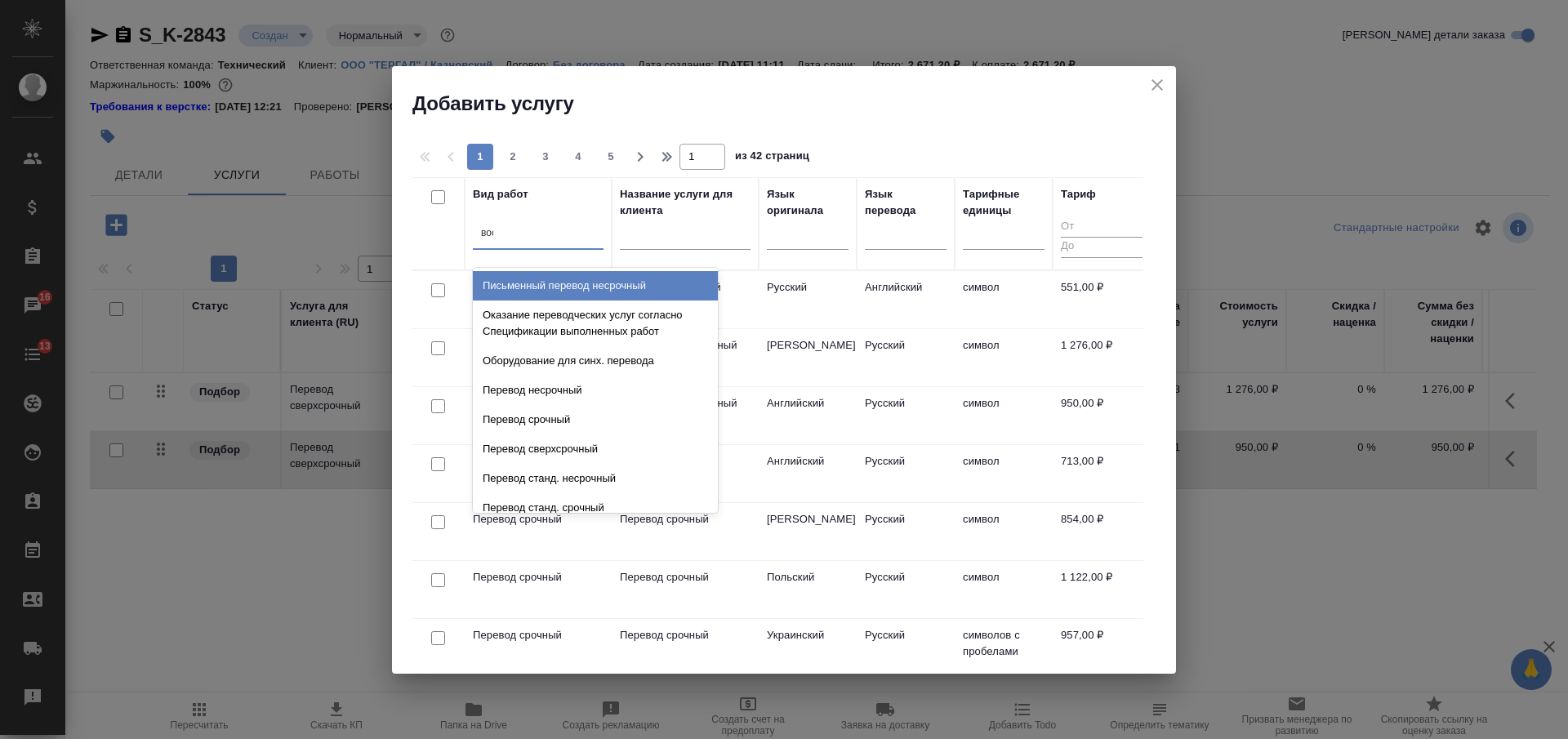
type input "восс"
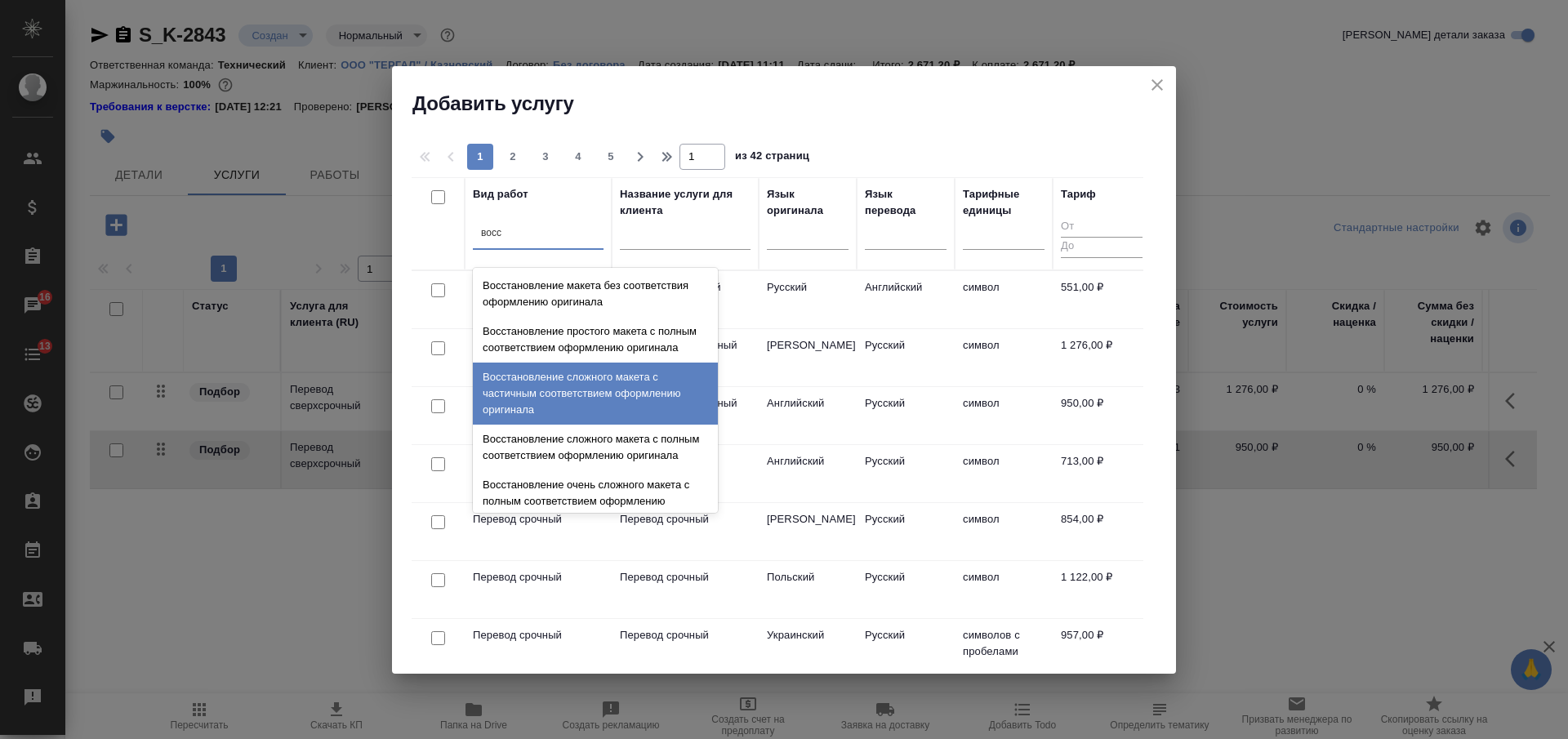
click at [584, 403] on div "Восстановление сложного макета с частичным соответствием оформлению оригинала" at bounding box center [595, 393] width 245 height 62
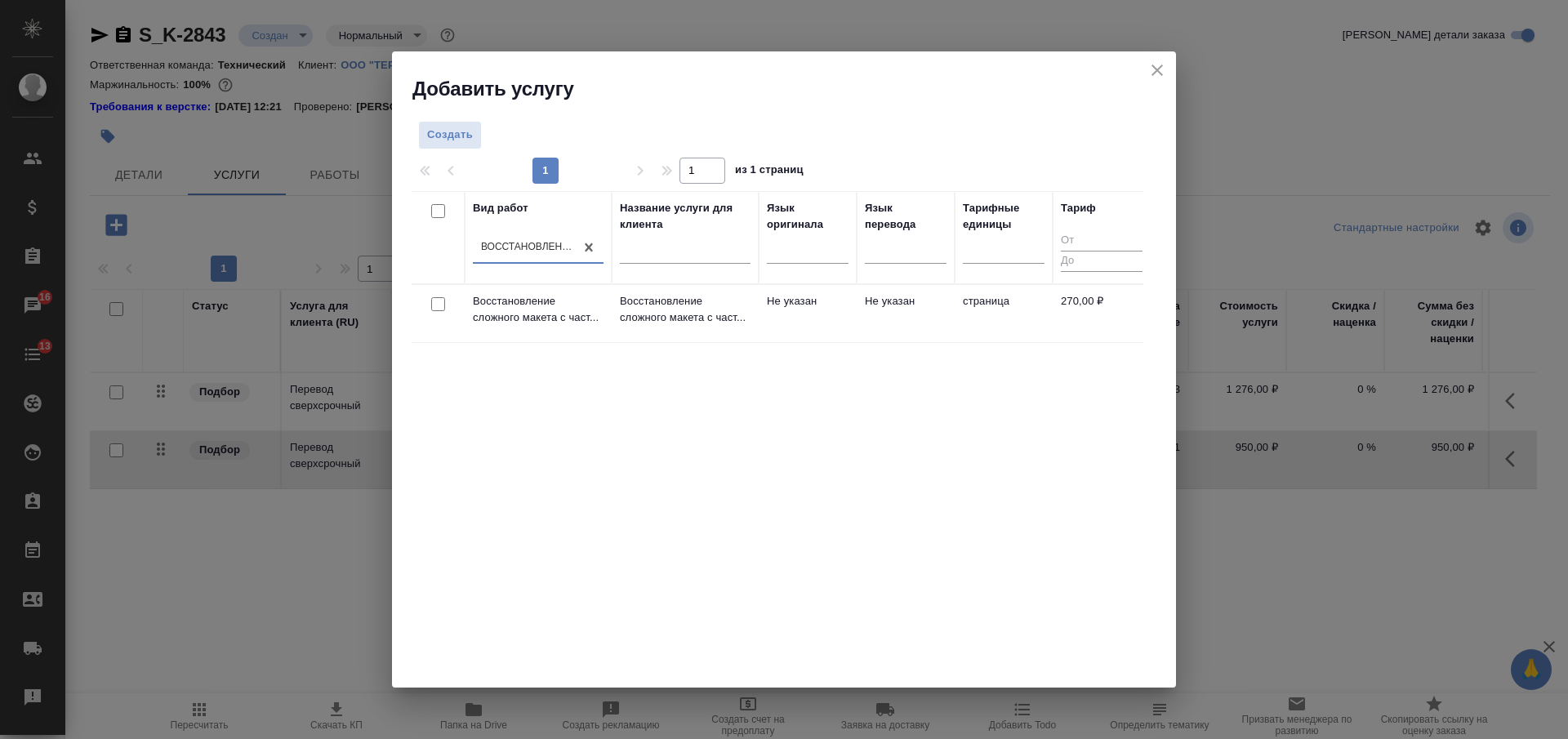
click at [437, 304] on input "checkbox" at bounding box center [438, 304] width 14 height 14
checkbox input "true"
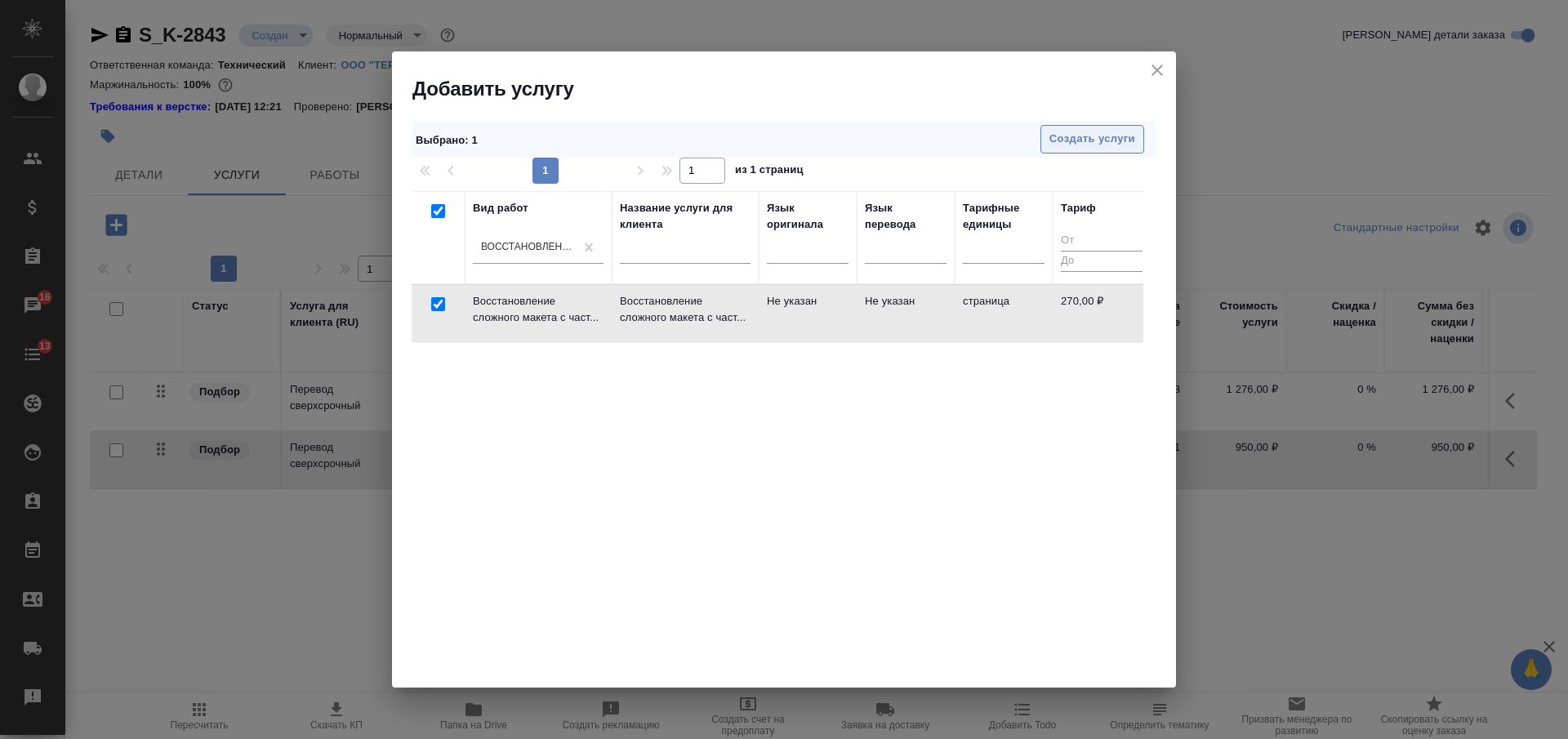
click at [1072, 139] on span "Создать услуги" at bounding box center [1092, 139] width 85 height 18
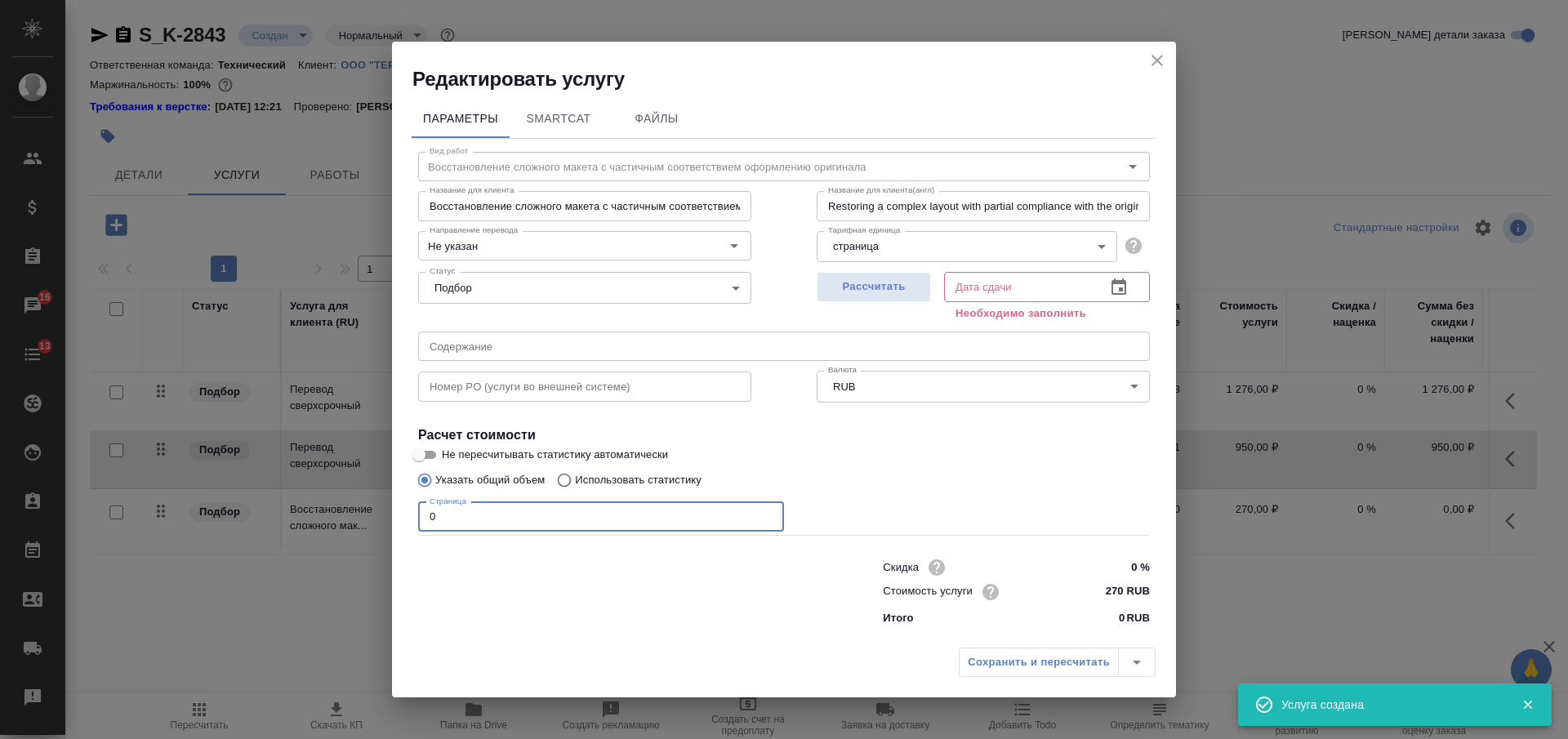
drag, startPoint x: 447, startPoint y: 519, endPoint x: 398, endPoint y: 512, distance: 49.5
click at [399, 513] on div "Параметры SmartCat Файлы Вид работ Восстановление сложного макета с частичным с…" at bounding box center [784, 365] width 784 height 547
type input "1"
drag, startPoint x: 899, startPoint y: 289, endPoint x: 898, endPoint y: 297, distance: 8.1
click at [898, 290] on span "Рассчитать" at bounding box center [873, 287] width 96 height 18
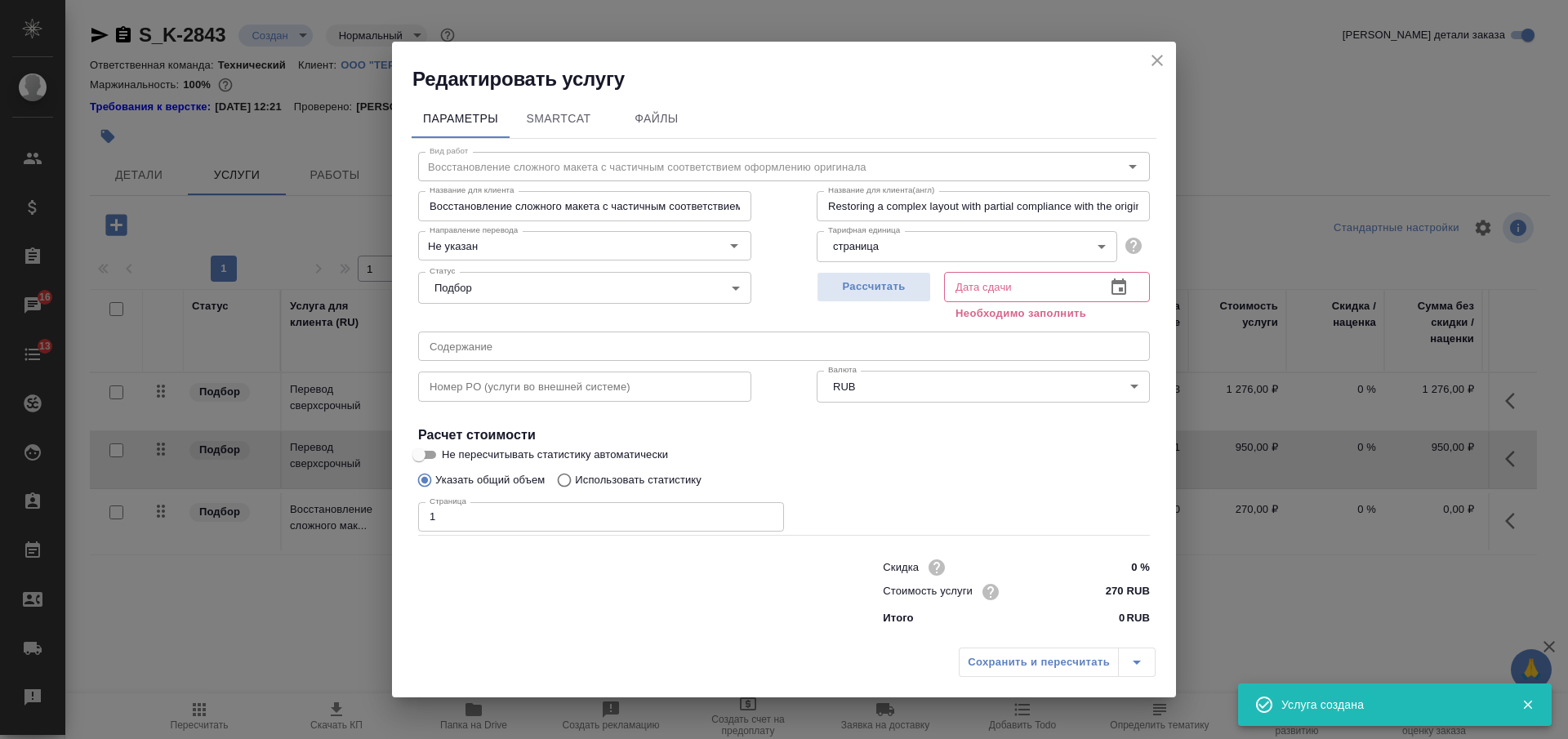
type input "28.08.2025 11:25"
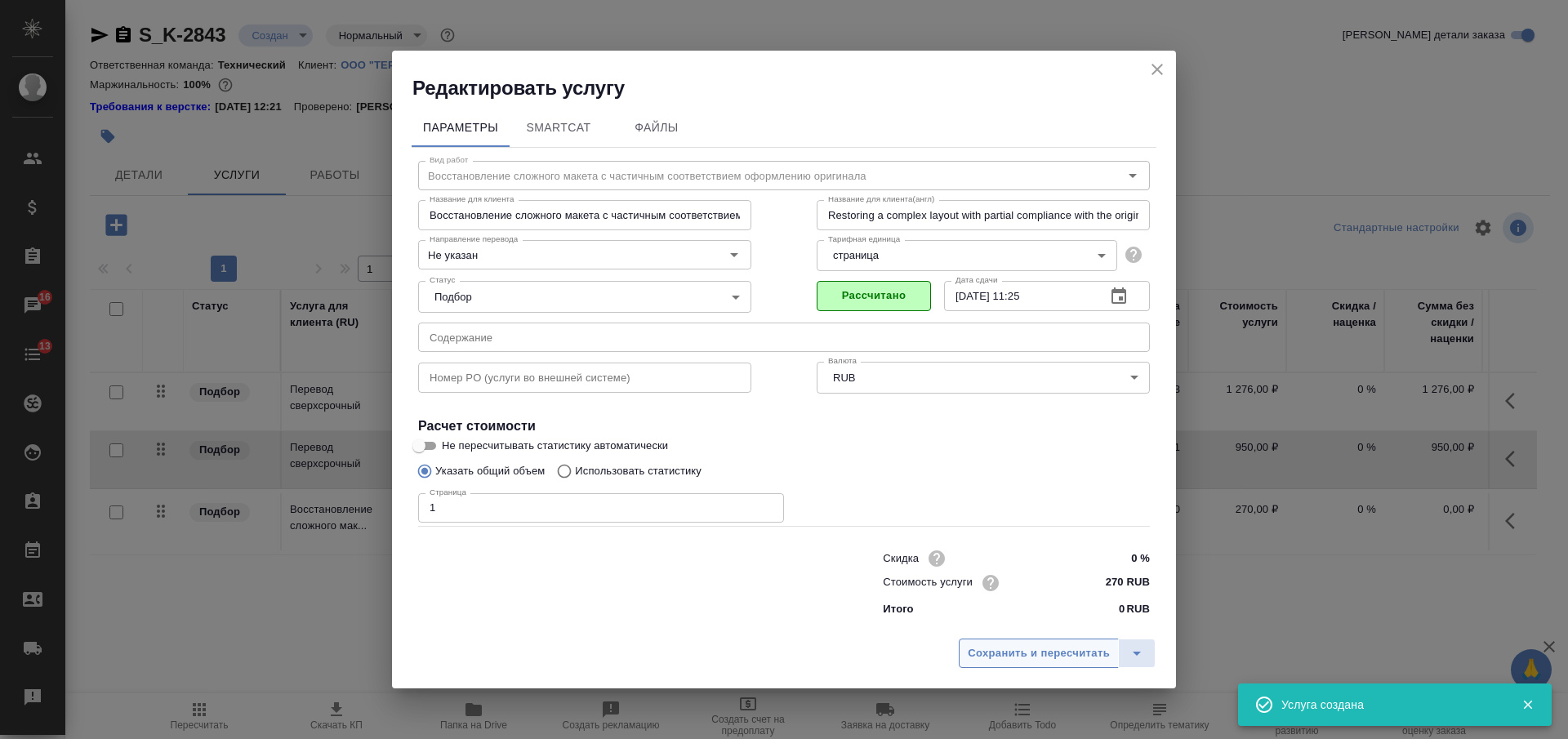
click at [1004, 658] on span "Сохранить и пересчитать" at bounding box center [1039, 653] width 142 height 18
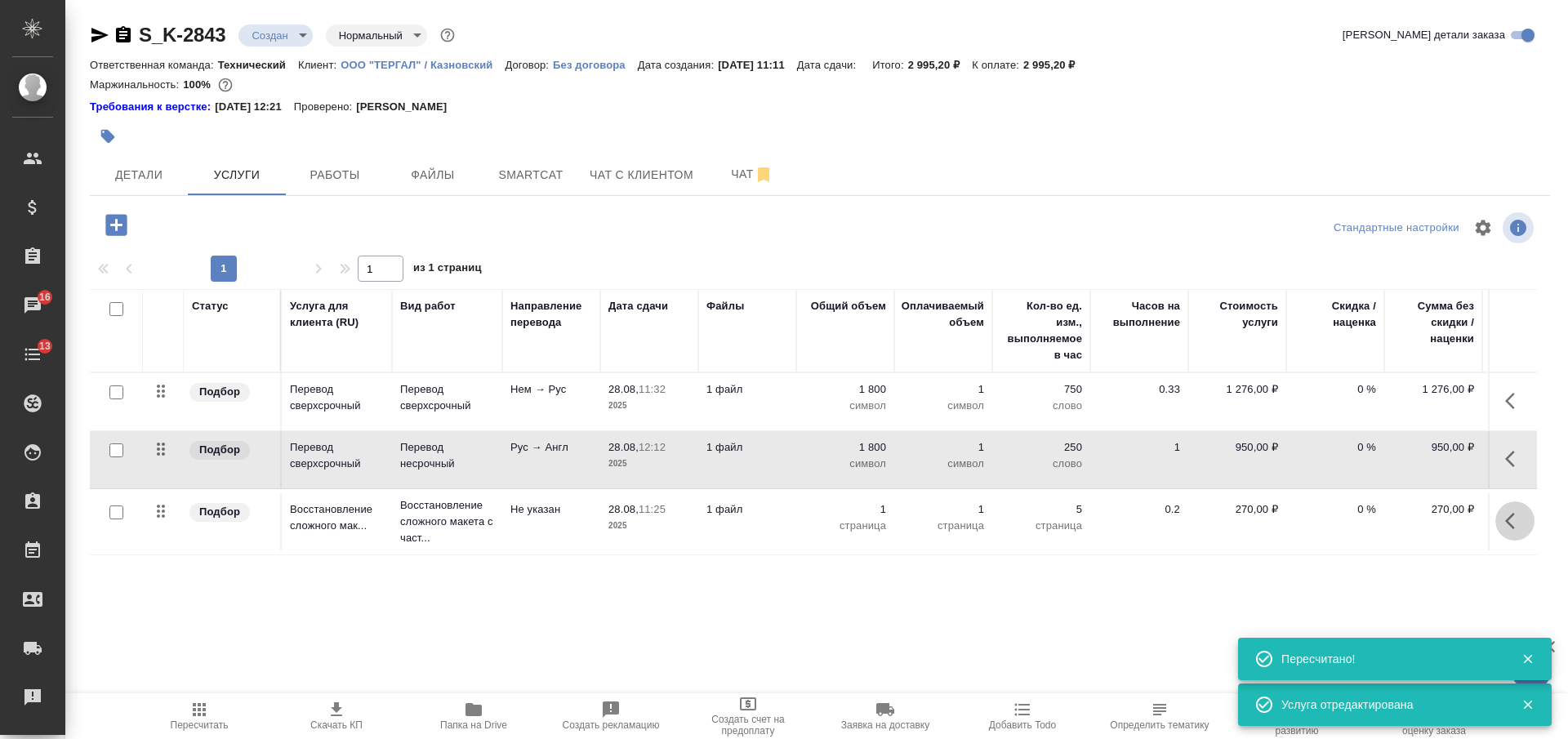
click at [1512, 520] on icon "button" at bounding box center [1515, 521] width 19 height 19
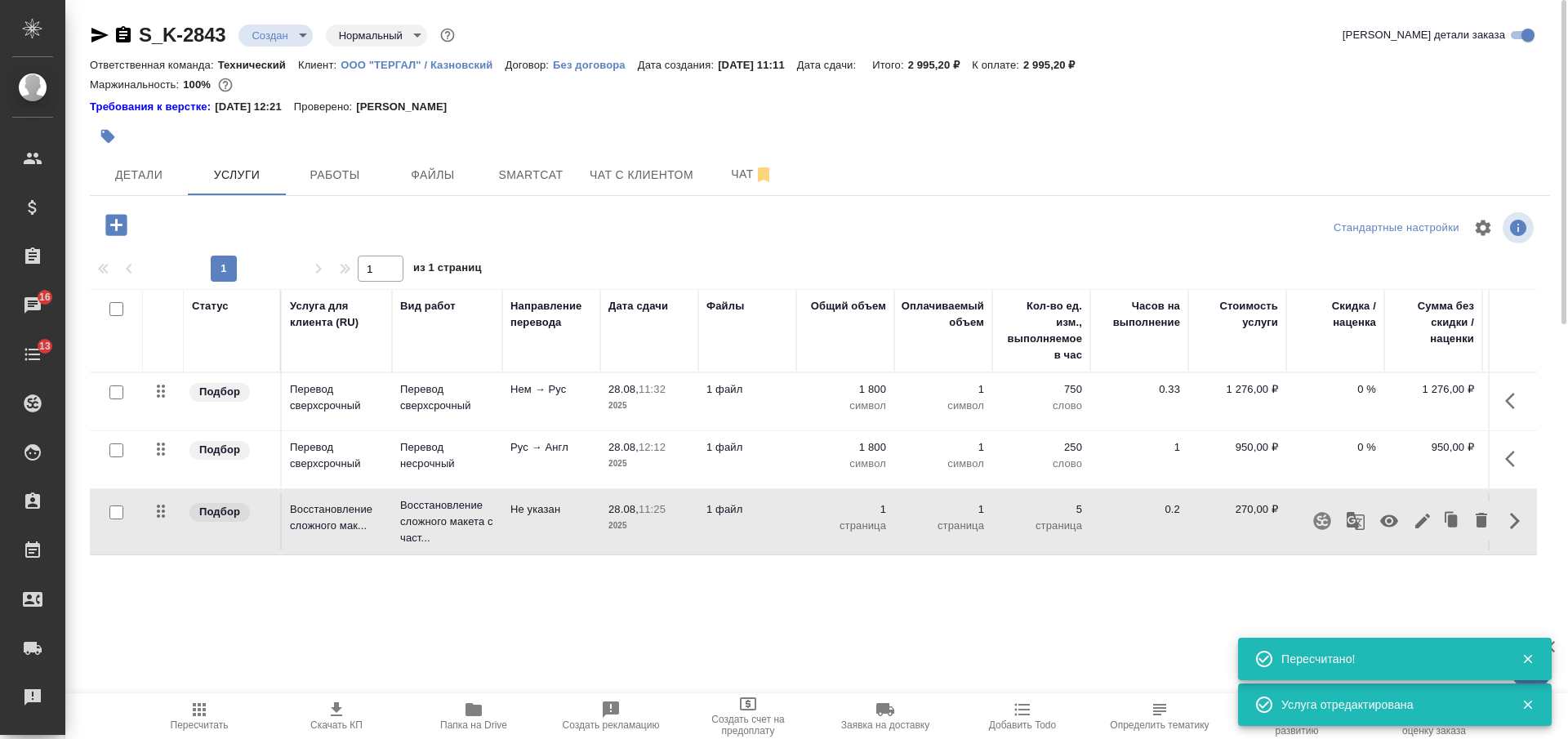
click at [1394, 519] on icon "button" at bounding box center [1389, 521] width 18 height 13
click at [119, 39] on icon "button" at bounding box center [123, 34] width 15 height 16
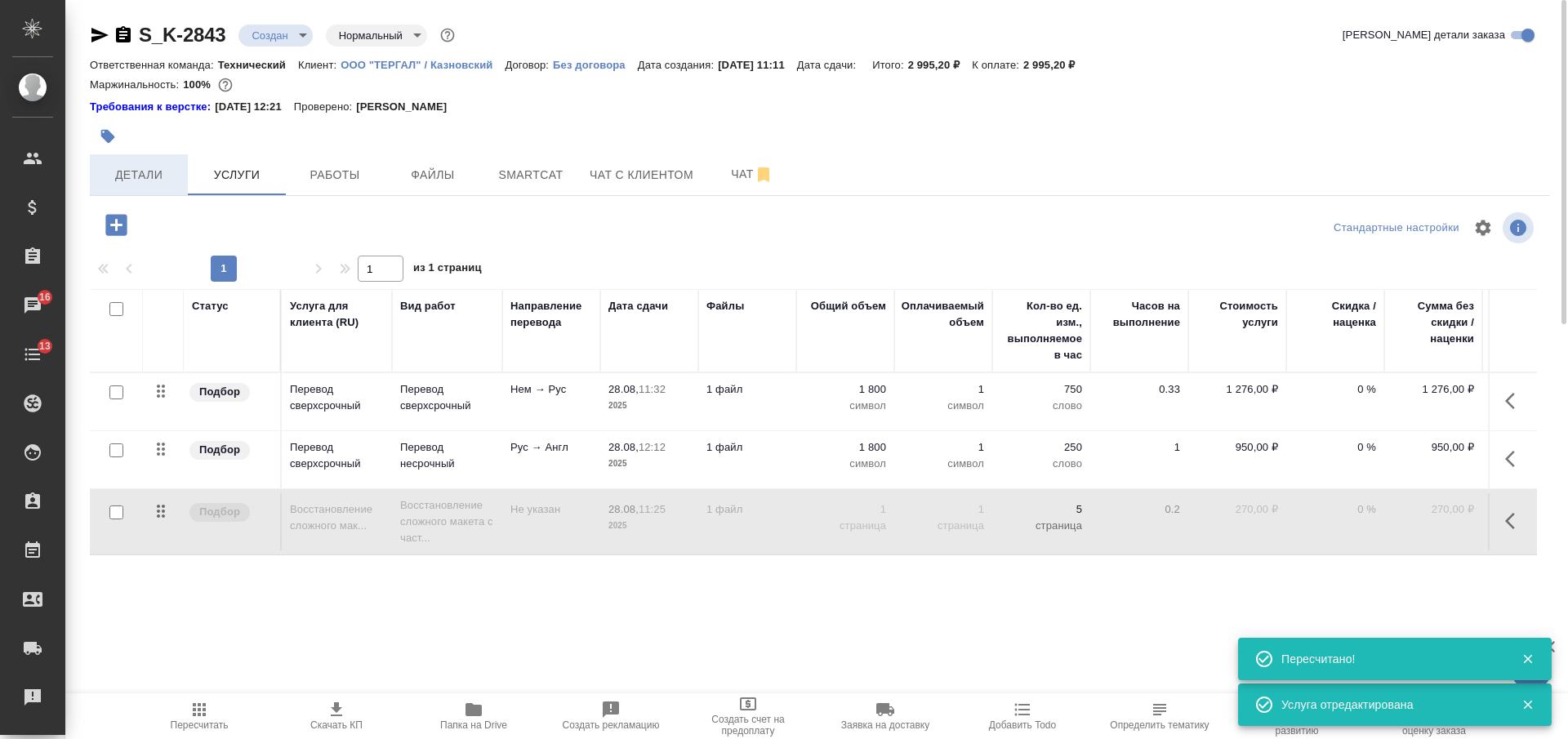
click at [141, 188] on button "Детали" at bounding box center [139, 174] width 98 height 41
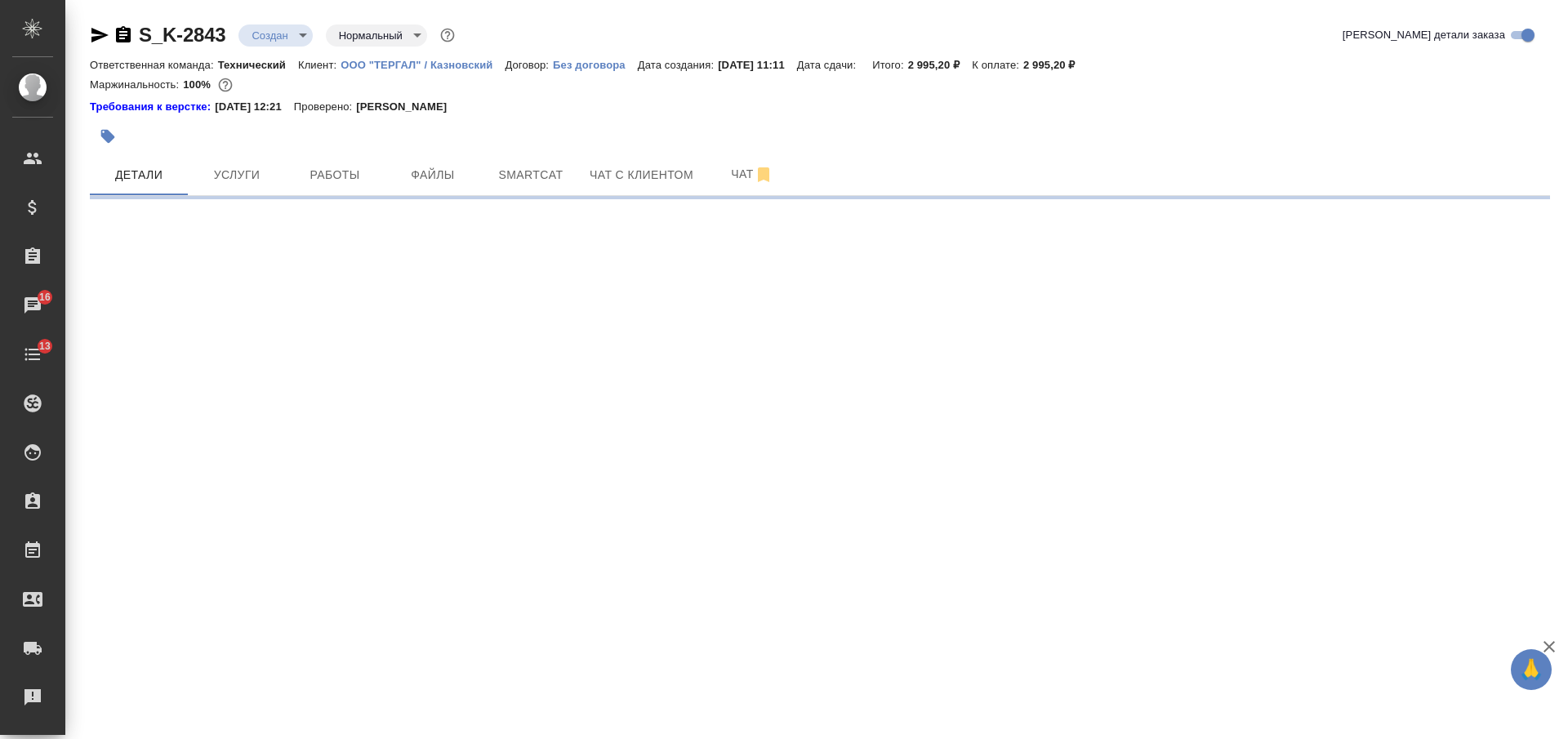
select select "RU"
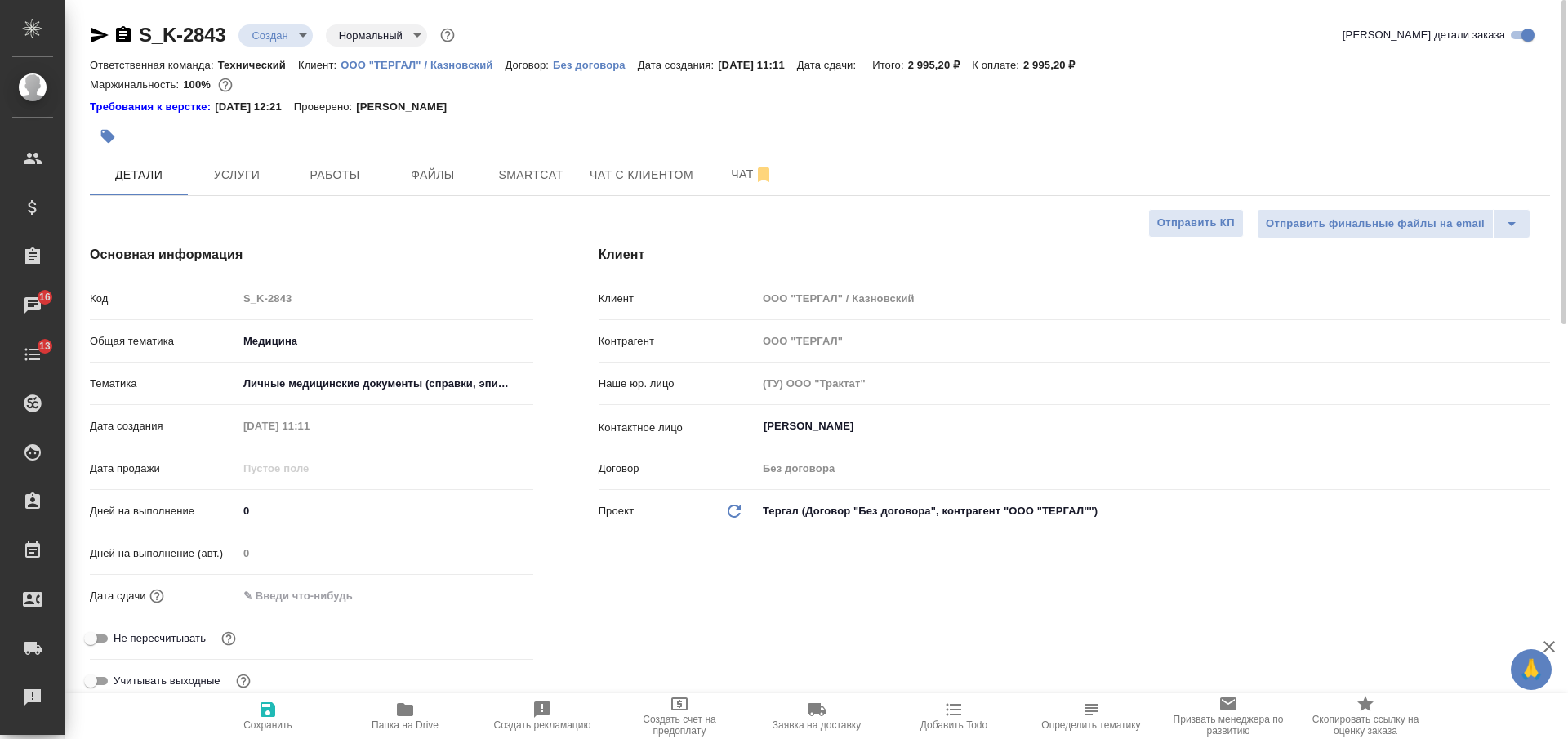
type textarea "x"
click at [299, 600] on input "text" at bounding box center [308, 596] width 142 height 23
type input "2_.__.____ __:__"
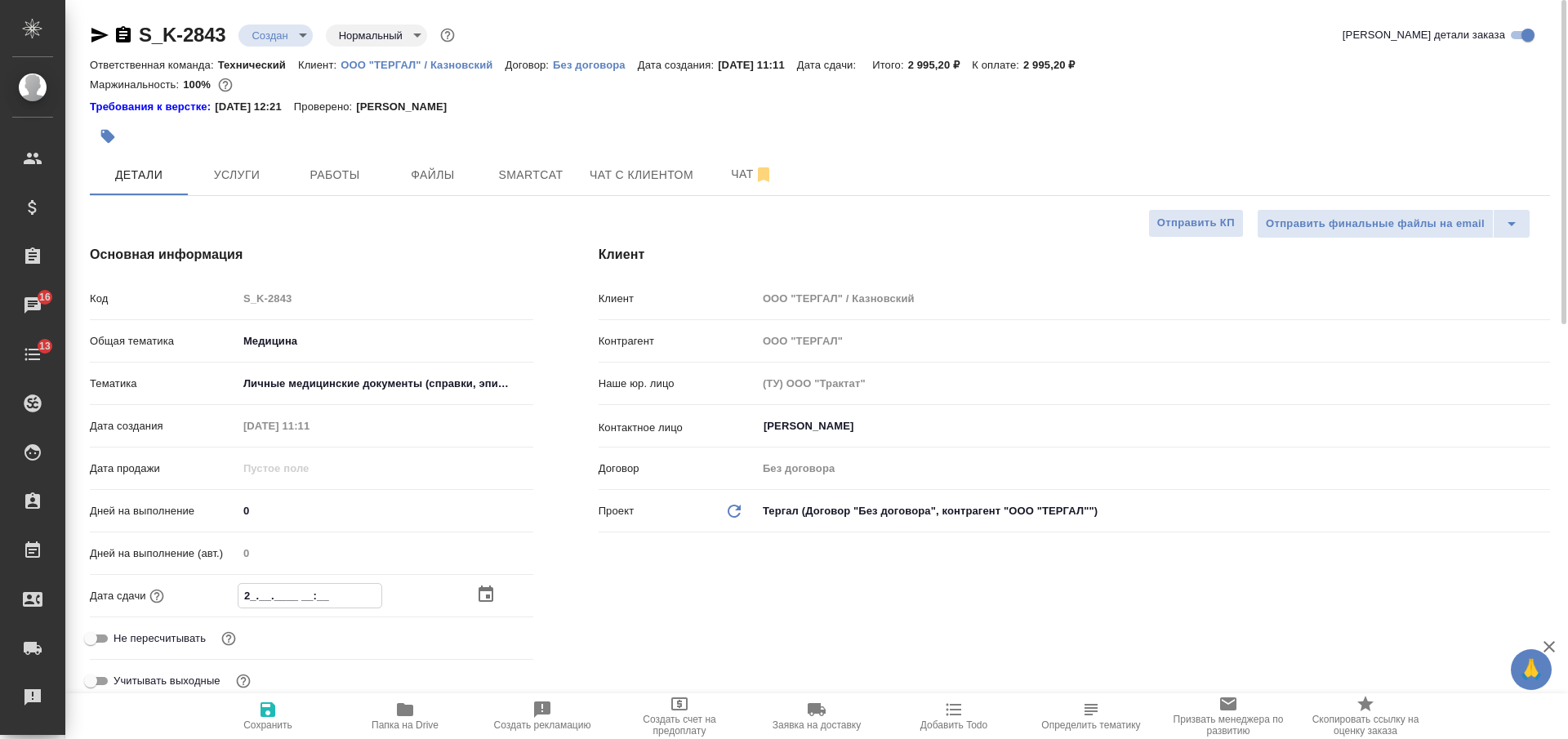
type textarea "x"
type input "28.__.____ __:__"
type textarea "x"
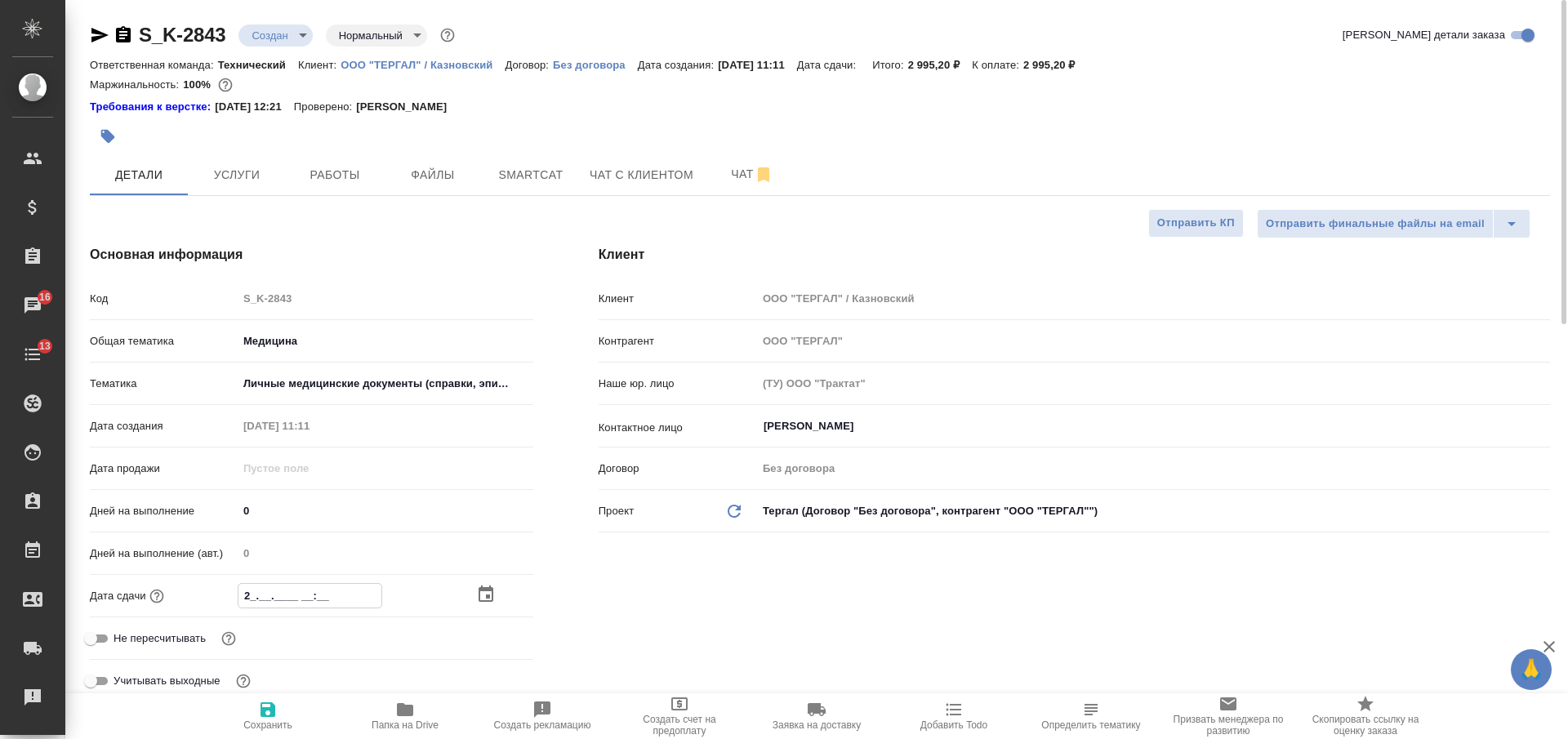
type textarea "x"
type input "28.0_.____ __:__"
type textarea "x"
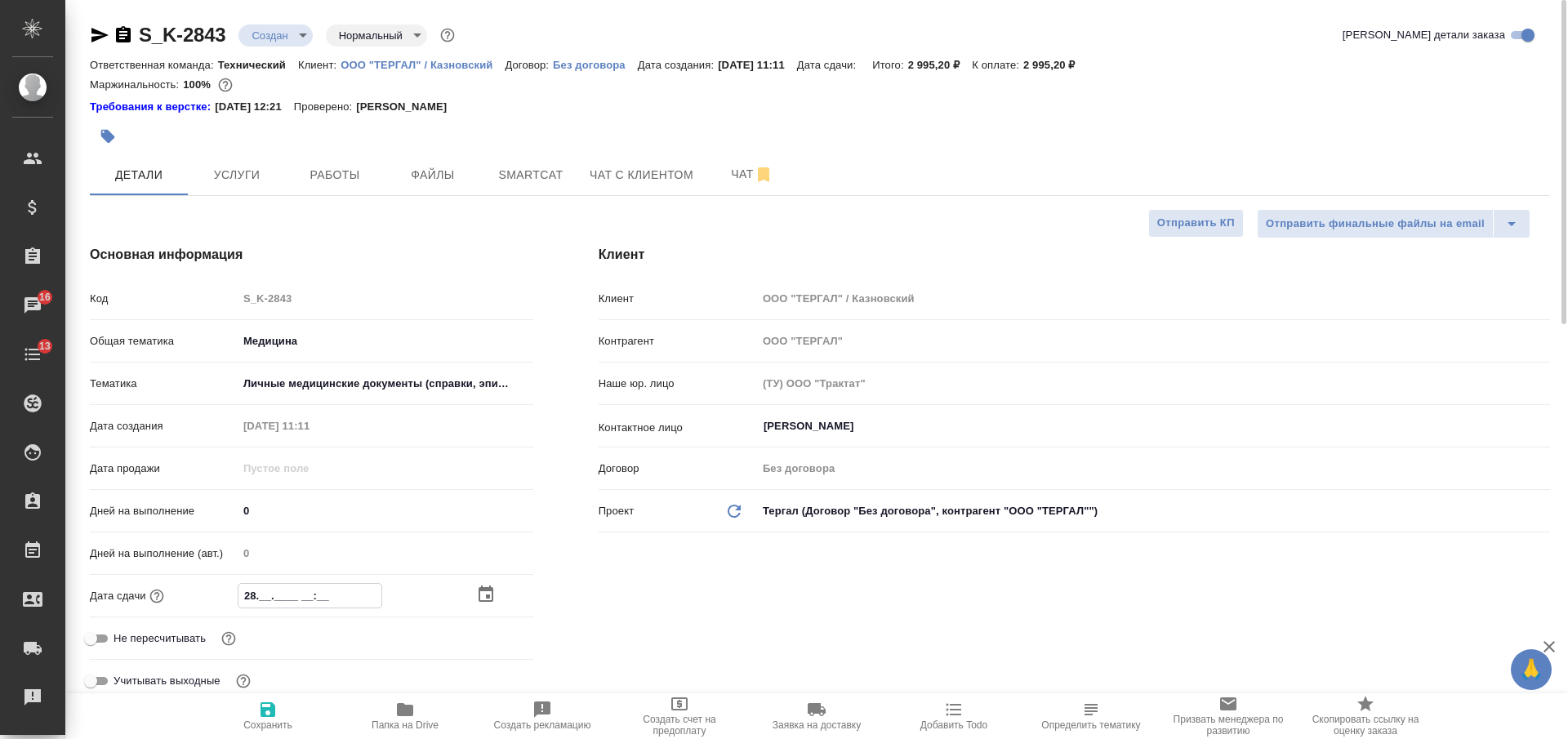
type textarea "x"
type input "28.08.____ __:__"
type textarea "x"
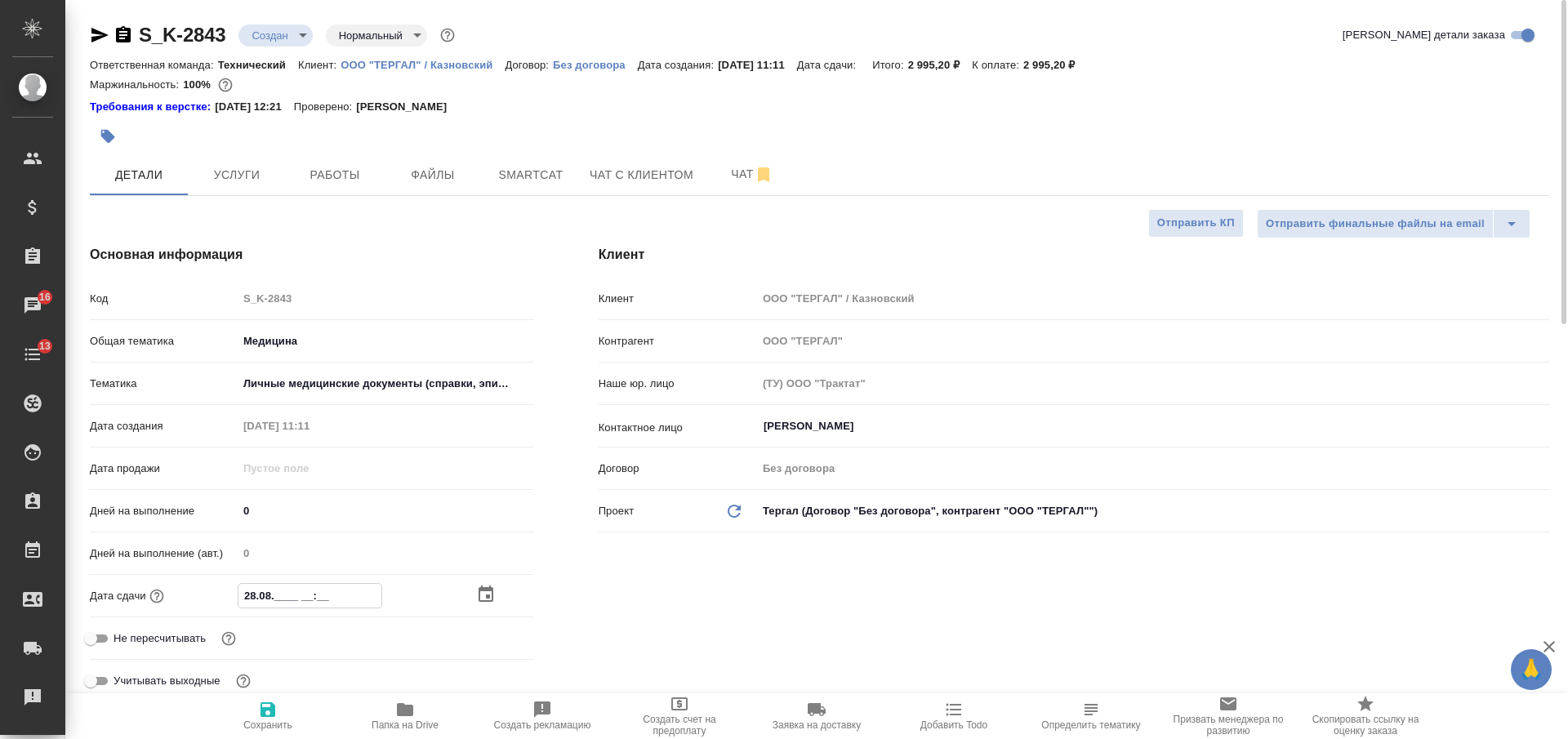
type input "28.08.2___ __:__"
type textarea "x"
type input "28.08.20__ __:__"
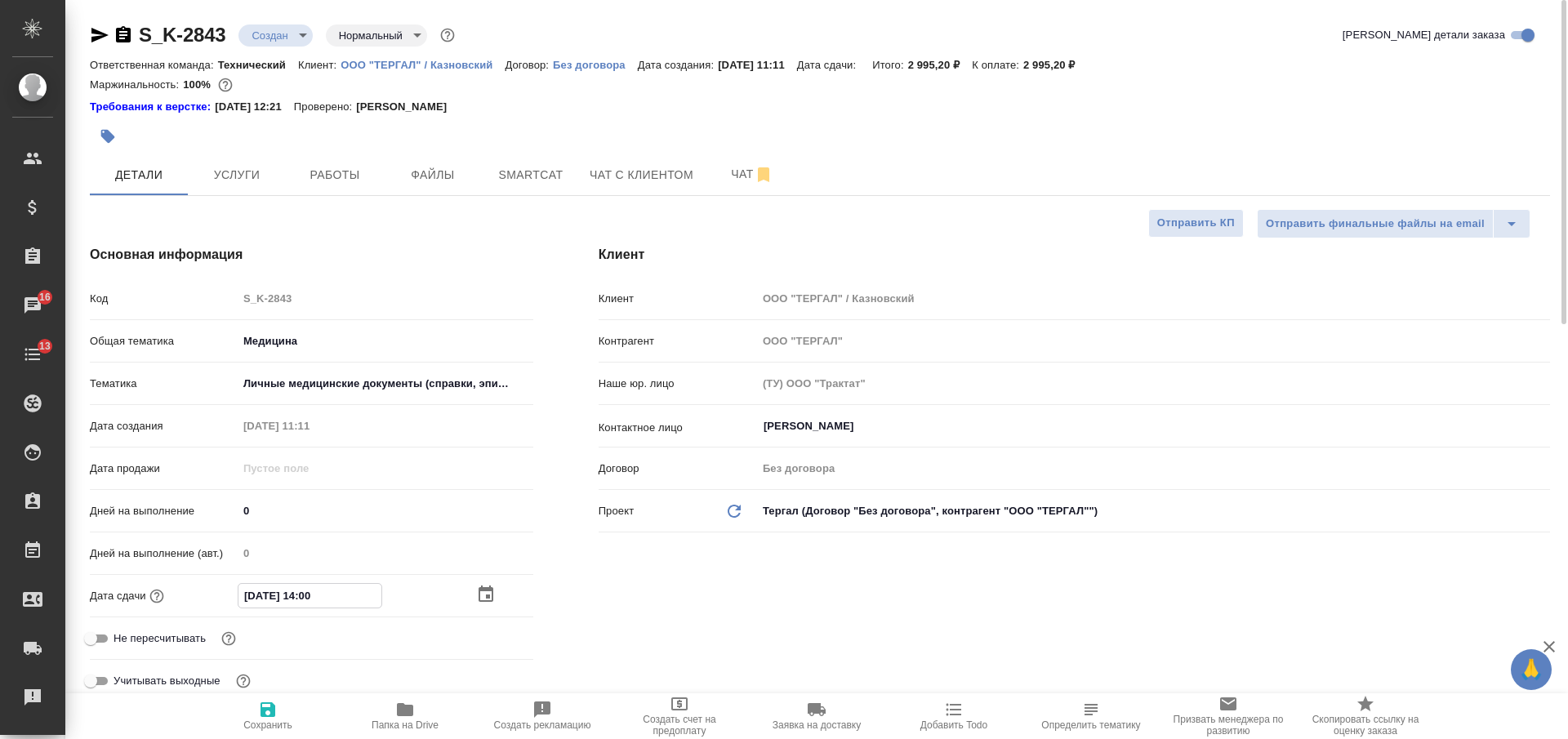
click at [253, 598] on input "28.08.2025 14:00" at bounding box center [309, 596] width 142 height 23
click at [274, 706] on icon "button" at bounding box center [267, 709] width 15 height 15
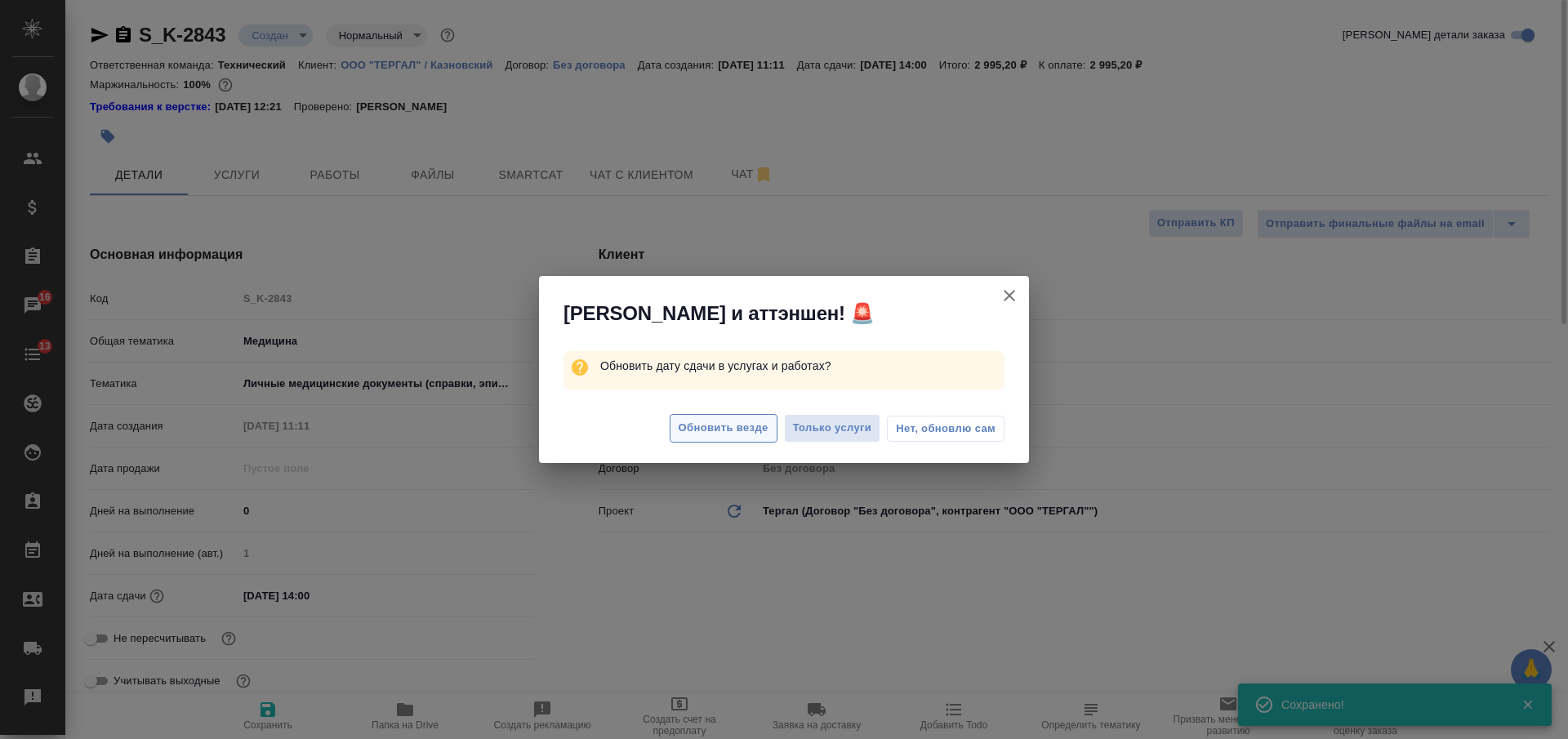
click at [699, 430] on span "Обновить везде" at bounding box center [723, 427] width 90 height 18
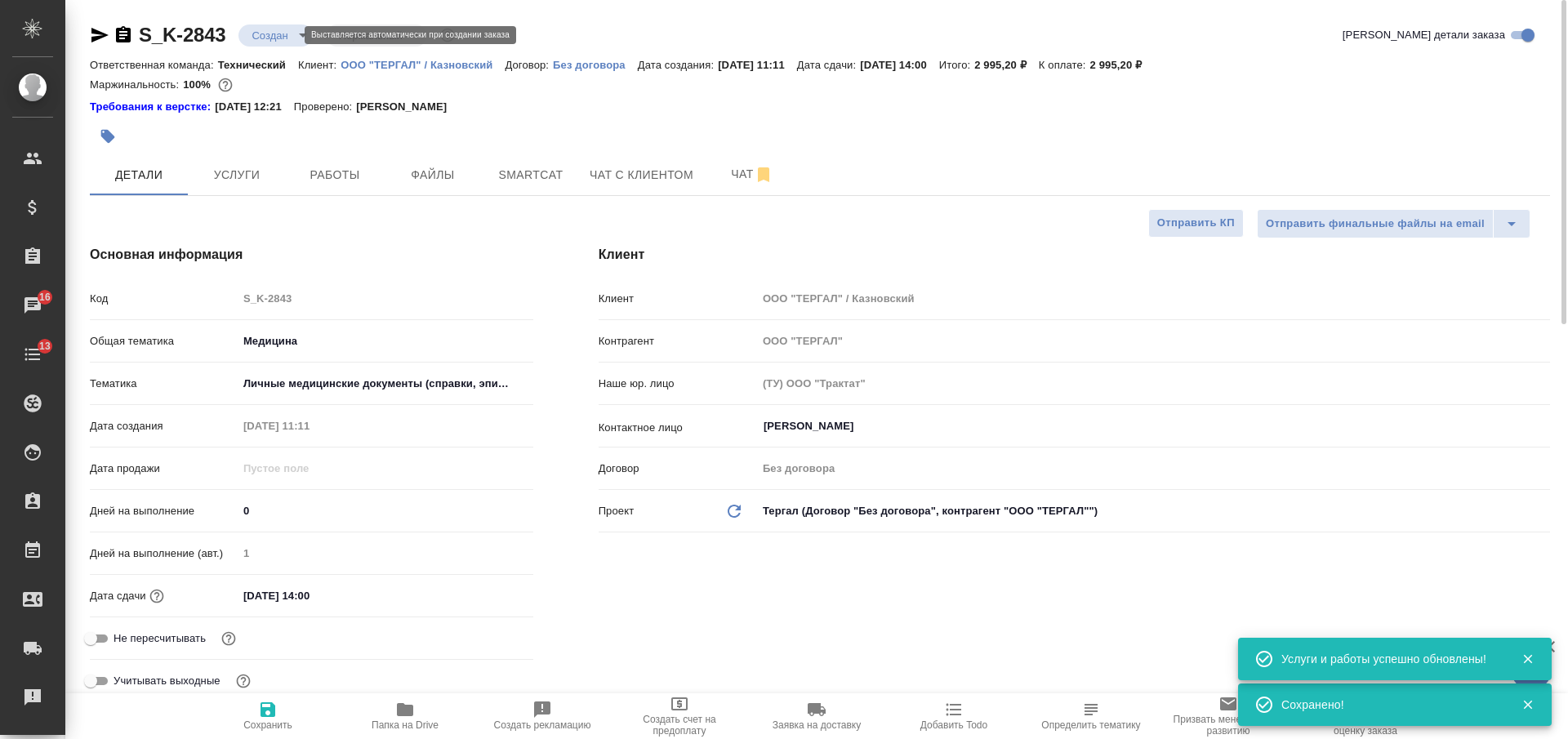
click at [283, 31] on body "🙏 .cls-1 fill:#fff; AWATERA Nikiforova Valeria Клиенты Спецификации Заказы 16 Ч…" at bounding box center [784, 369] width 1568 height 739
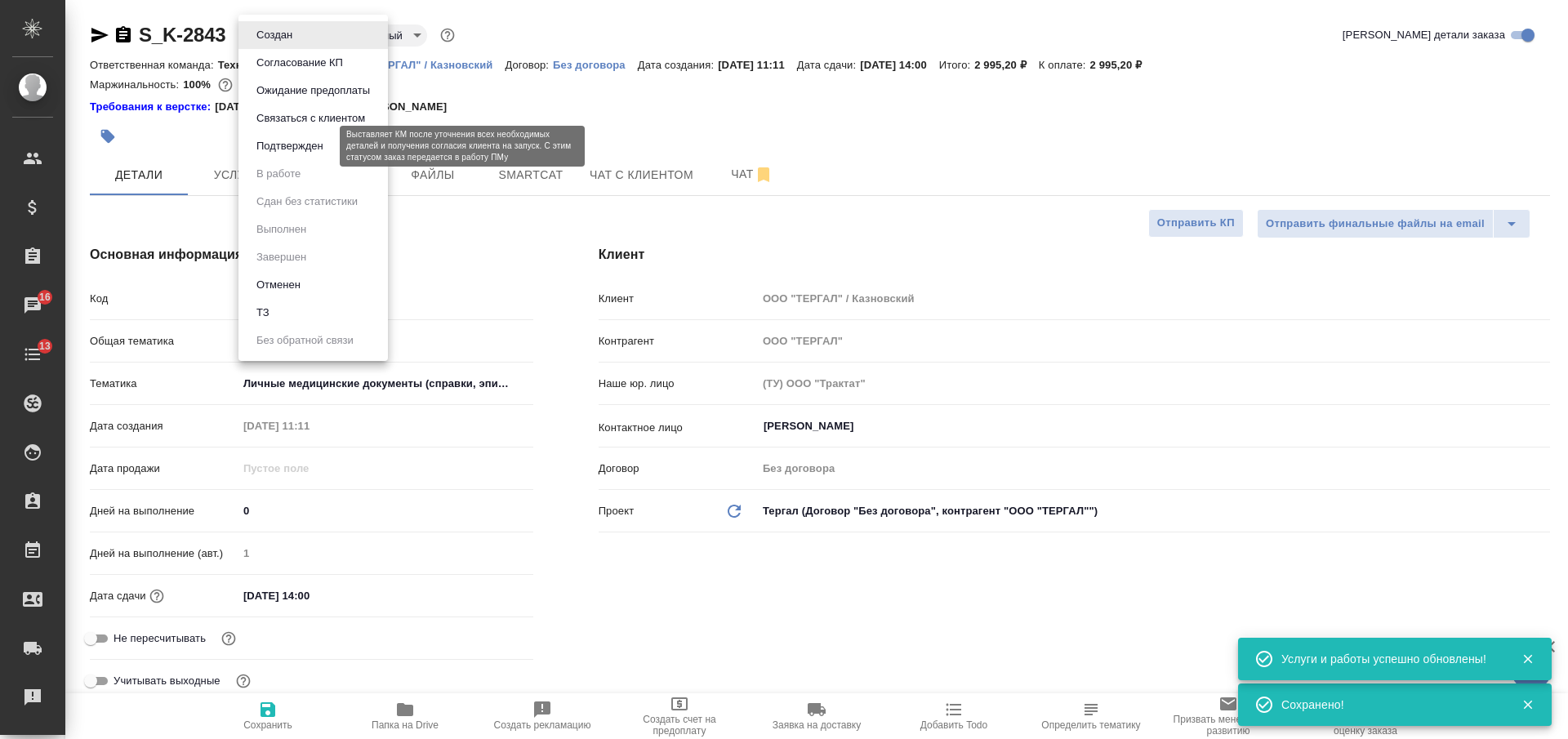
click at [283, 145] on button "Подтвержден" at bounding box center [290, 146] width 77 height 18
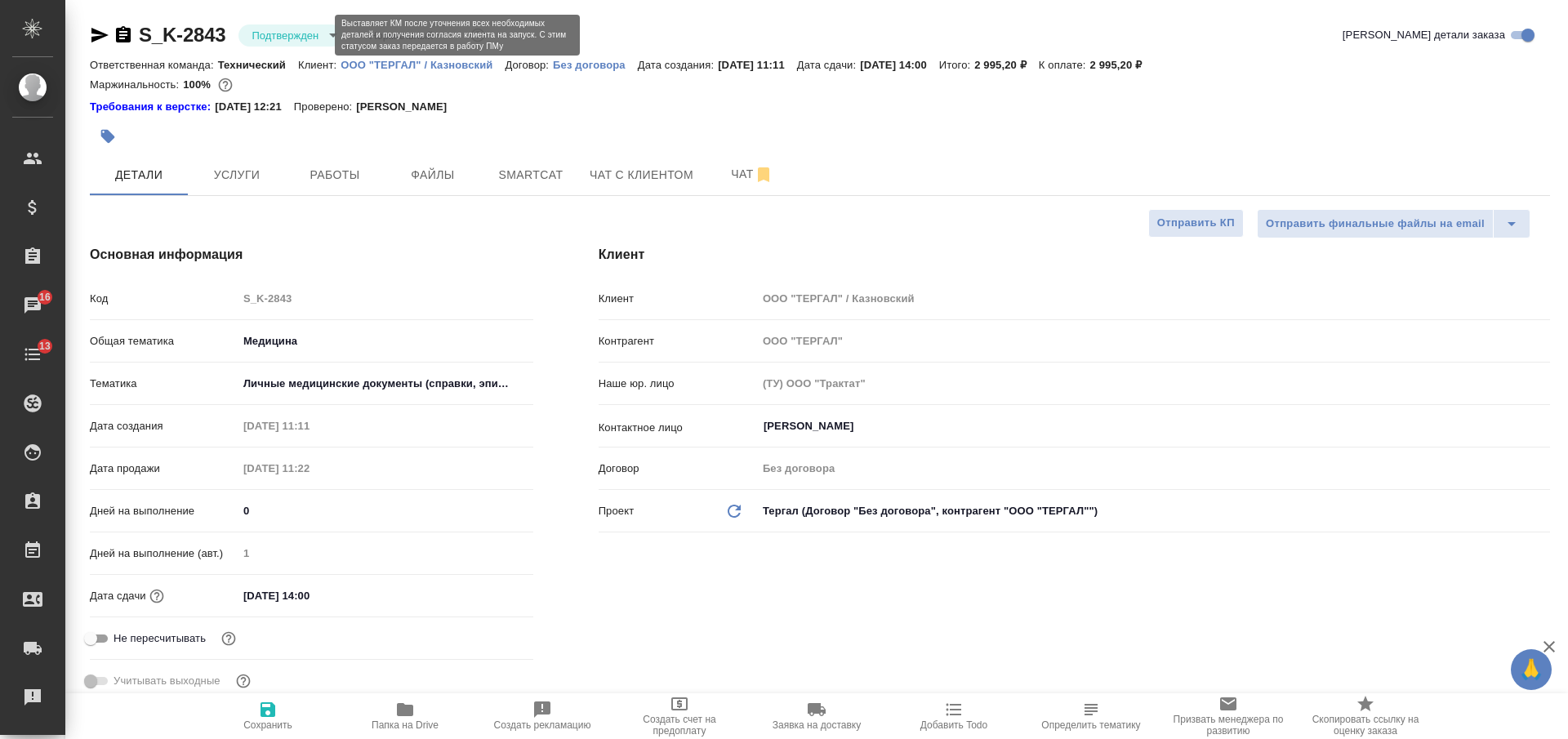
click at [283, 33] on body "🙏 .cls-1 fill:#fff; AWATERA Nikiforova Valeria Клиенты Спецификации Заказы 16 Ч…" at bounding box center [784, 369] width 1568 height 739
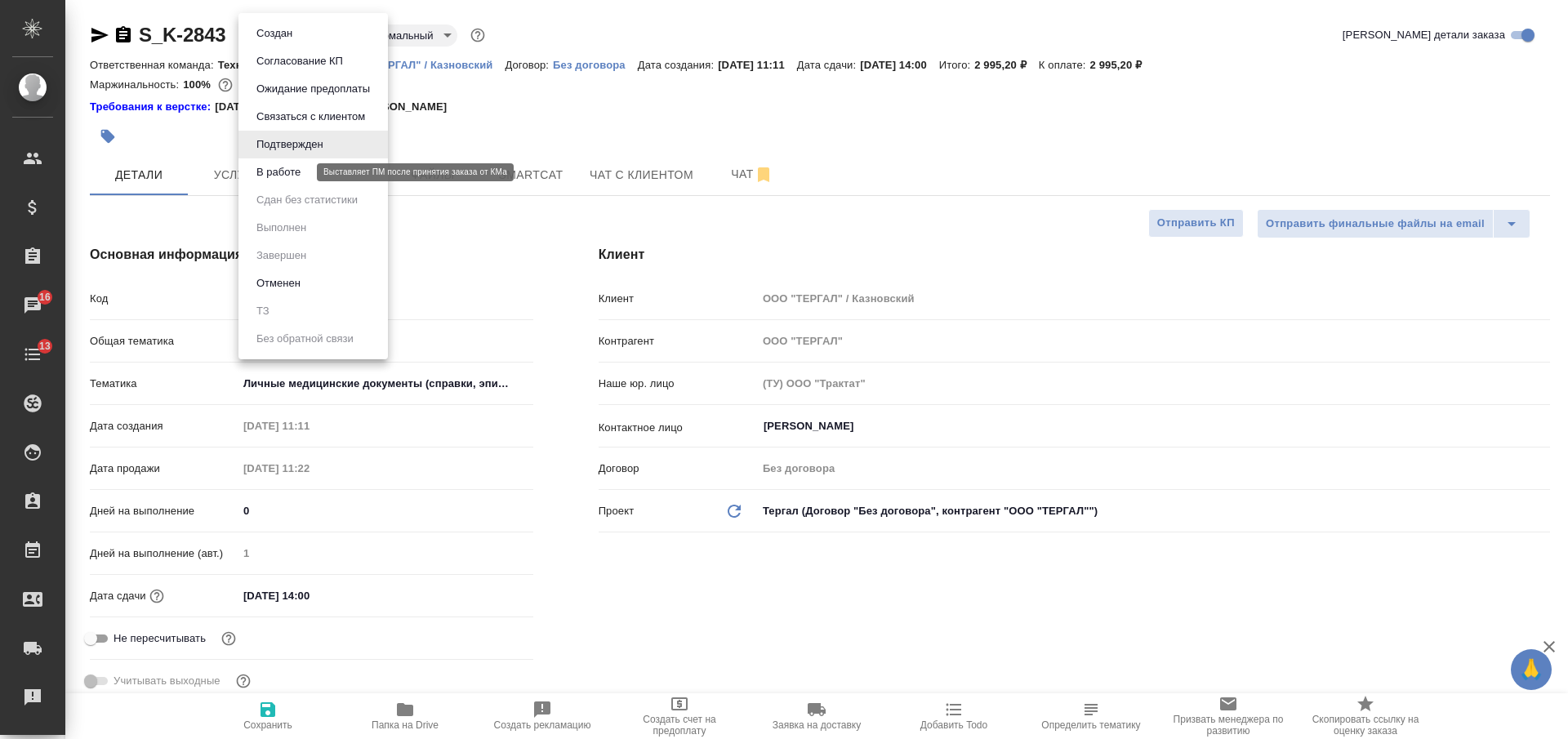
click at [290, 174] on button "В работе" at bounding box center [279, 172] width 54 height 18
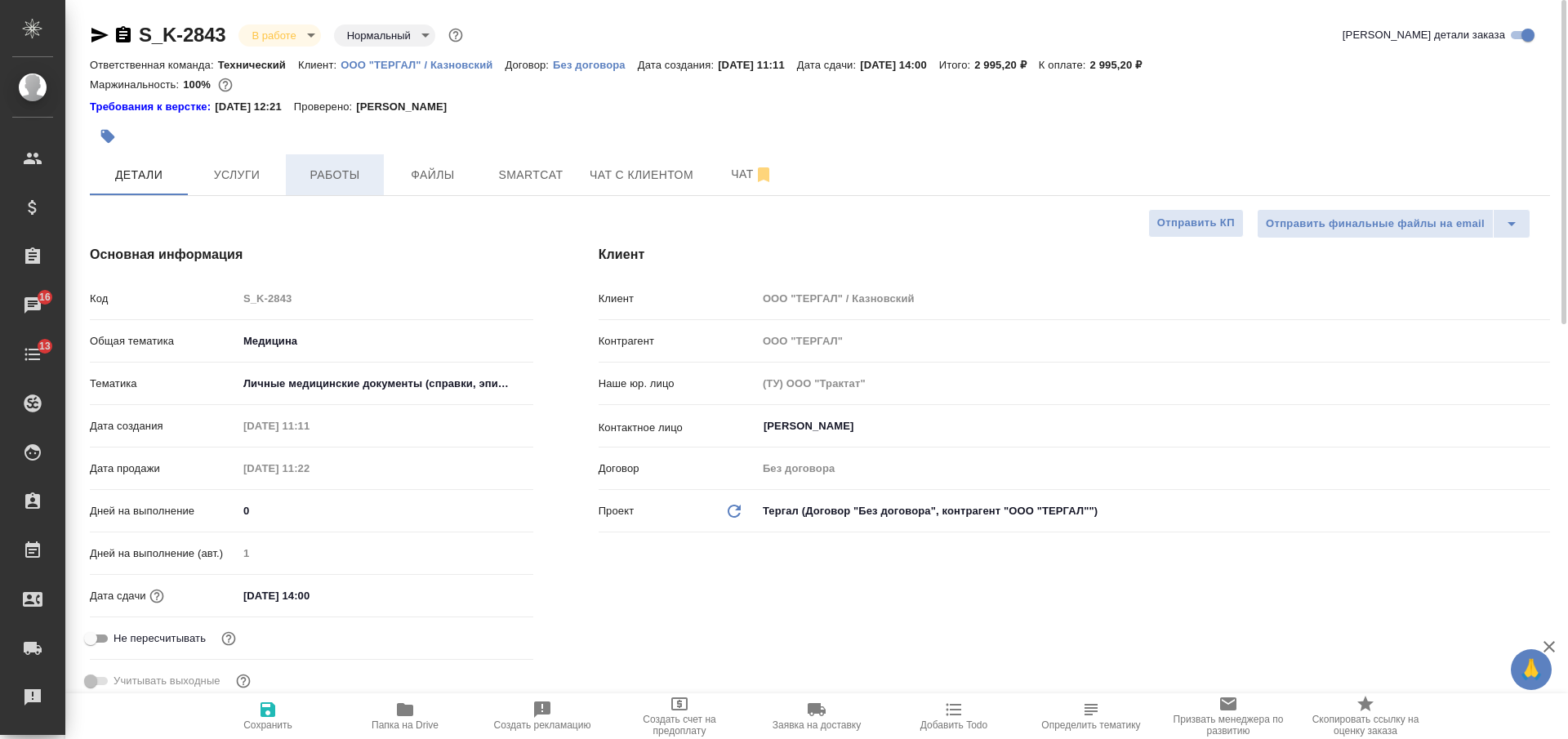
click at [342, 170] on span "Работы" at bounding box center [334, 174] width 78 height 20
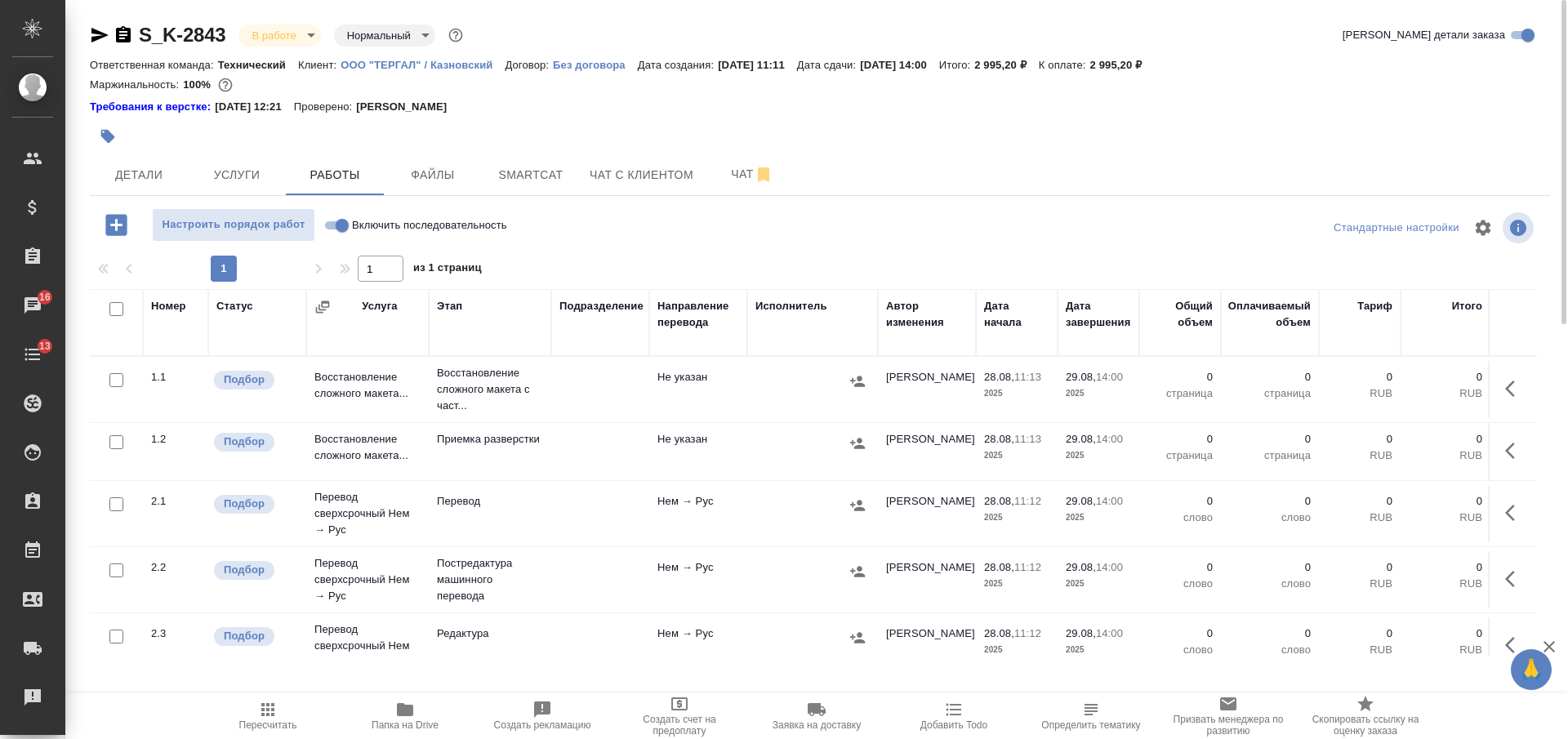
click at [1505, 391] on icon "button" at bounding box center [1510, 388] width 10 height 16
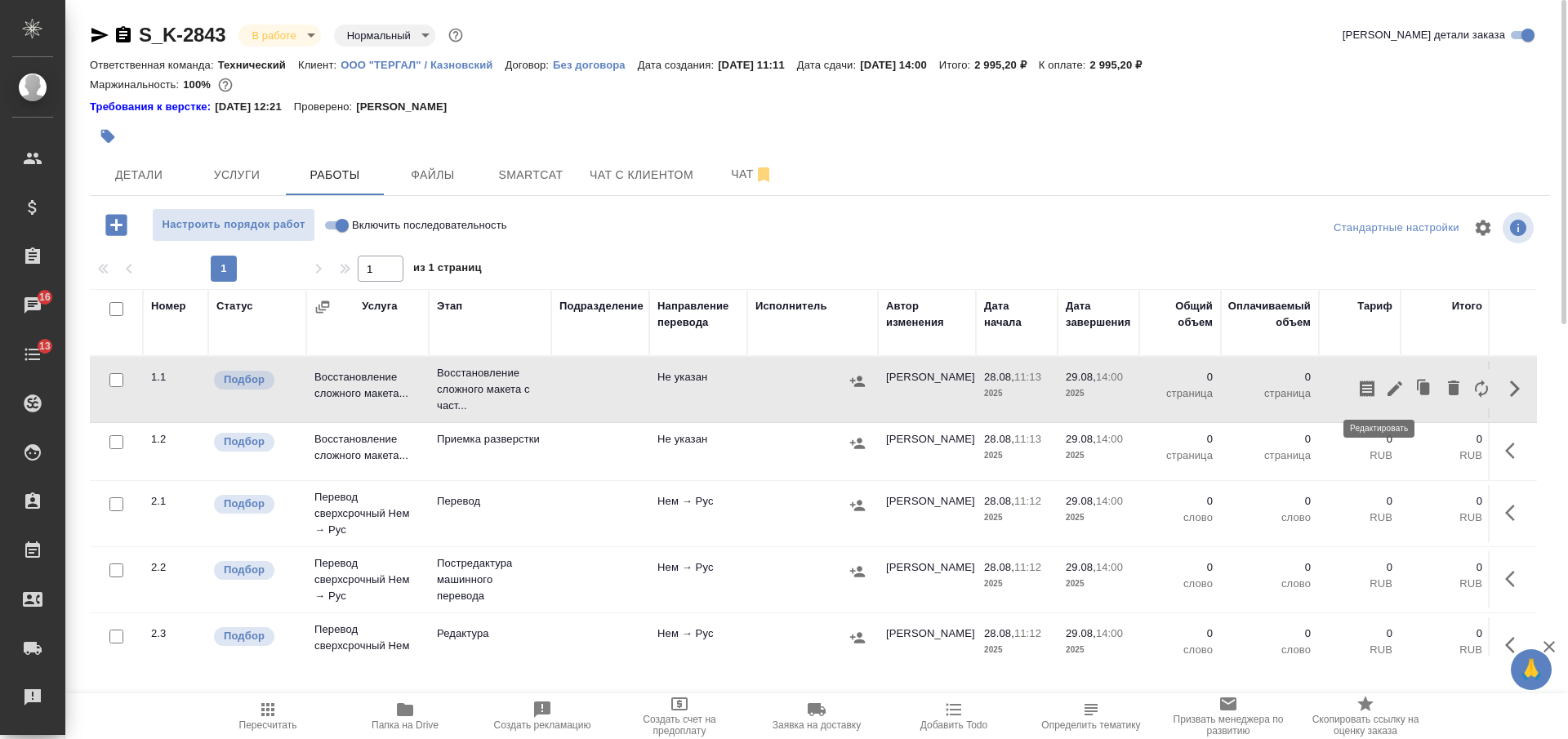
click at [1385, 385] on icon "button" at bounding box center [1395, 388] width 19 height 19
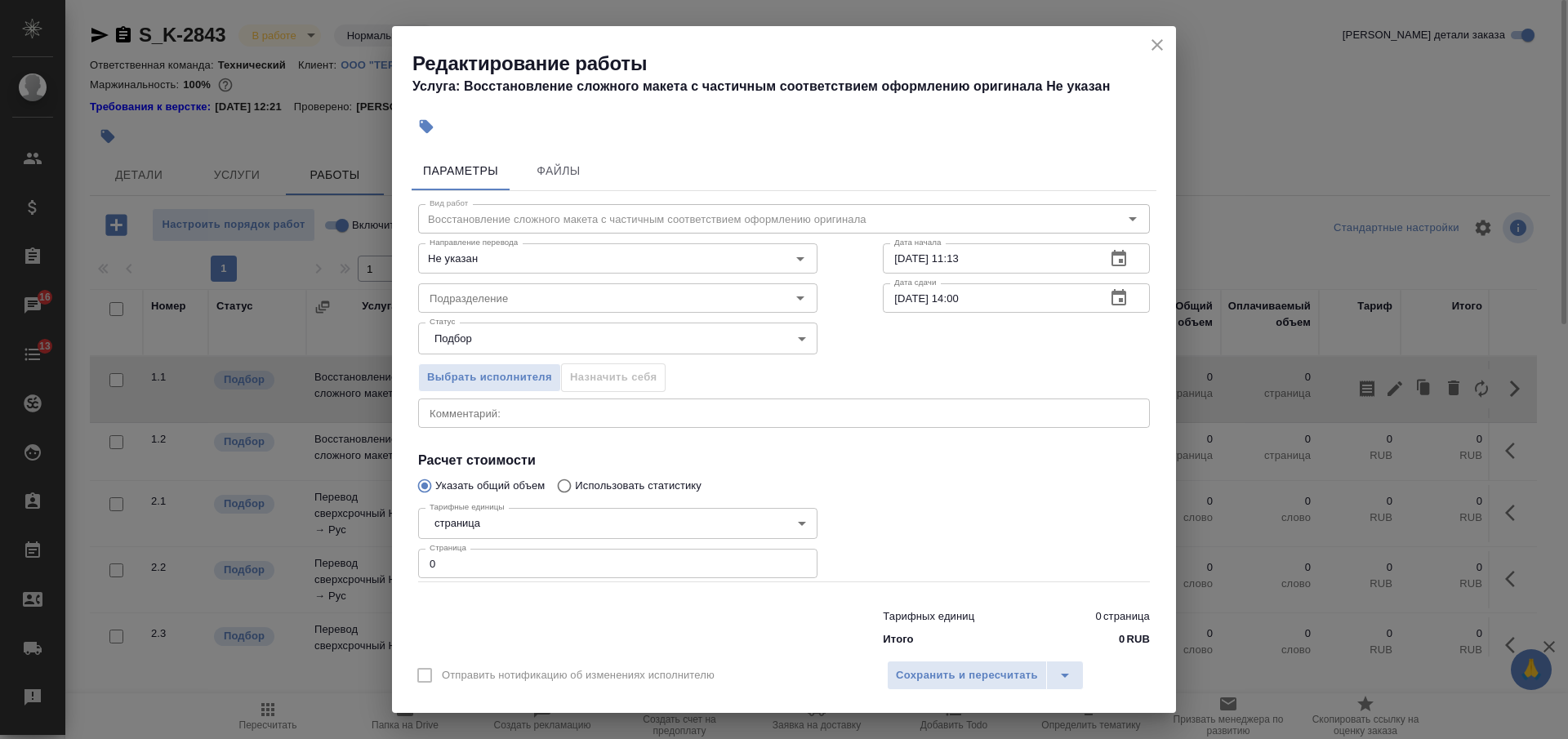
click at [899, 294] on input "29.08.2025 14:00" at bounding box center [988, 297] width 210 height 29
click at [894, 295] on input "29.08.2025 14:00" at bounding box center [988, 297] width 210 height 29
click at [896, 298] on input "29.08.2025 14:00" at bounding box center [988, 297] width 210 height 29
click at [954, 295] on input "28.08.2025 14:00" at bounding box center [988, 297] width 210 height 29
click at [949, 296] on input "28.08.2025 14:00" at bounding box center [988, 297] width 210 height 29
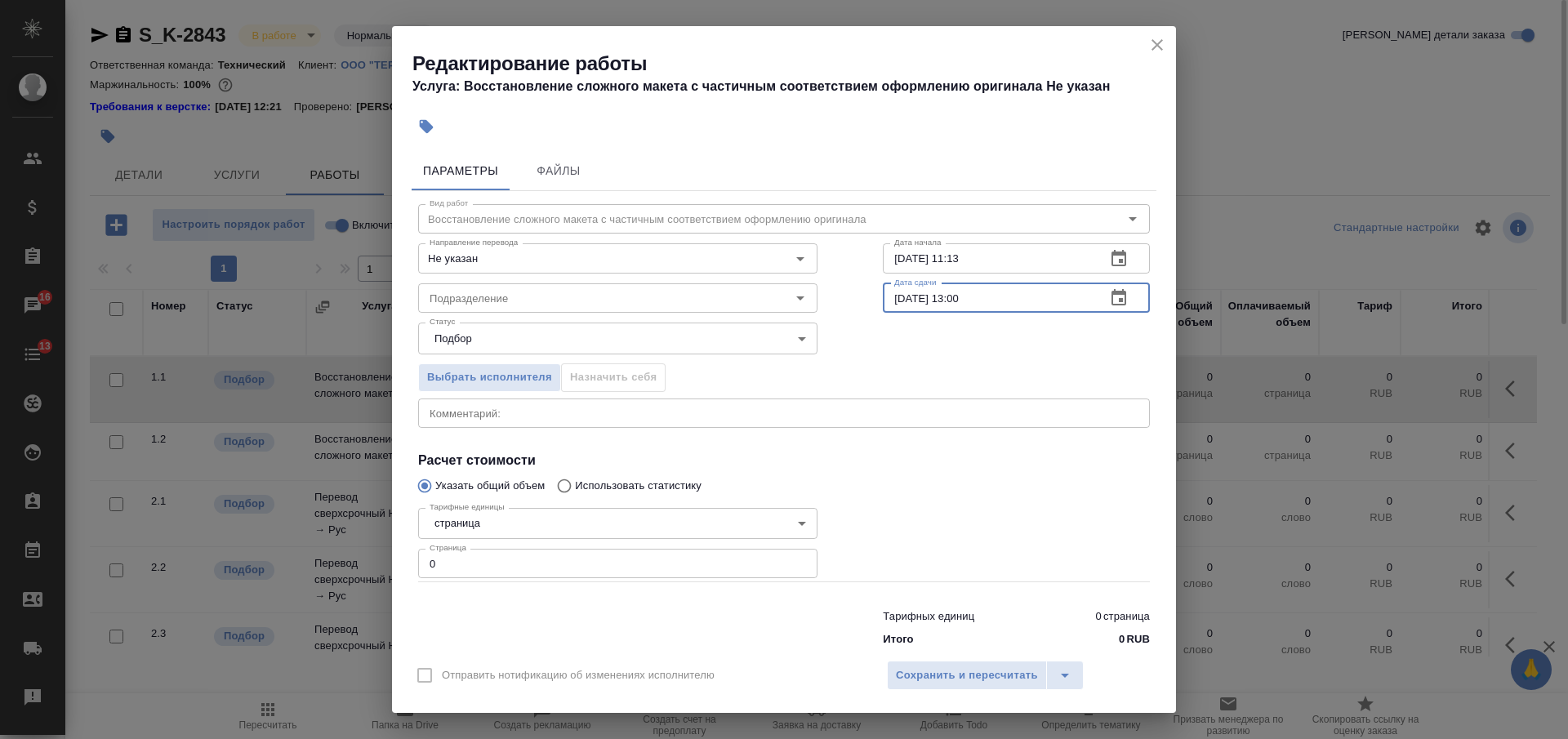
click at [959, 298] on input "28.08.2025 13:00" at bounding box center [988, 297] width 210 height 29
click at [964, 298] on input "28.08.2025 13:00" at bounding box center [988, 297] width 210 height 29
click at [581, 257] on input "Не указан" at bounding box center [591, 258] width 335 height 19
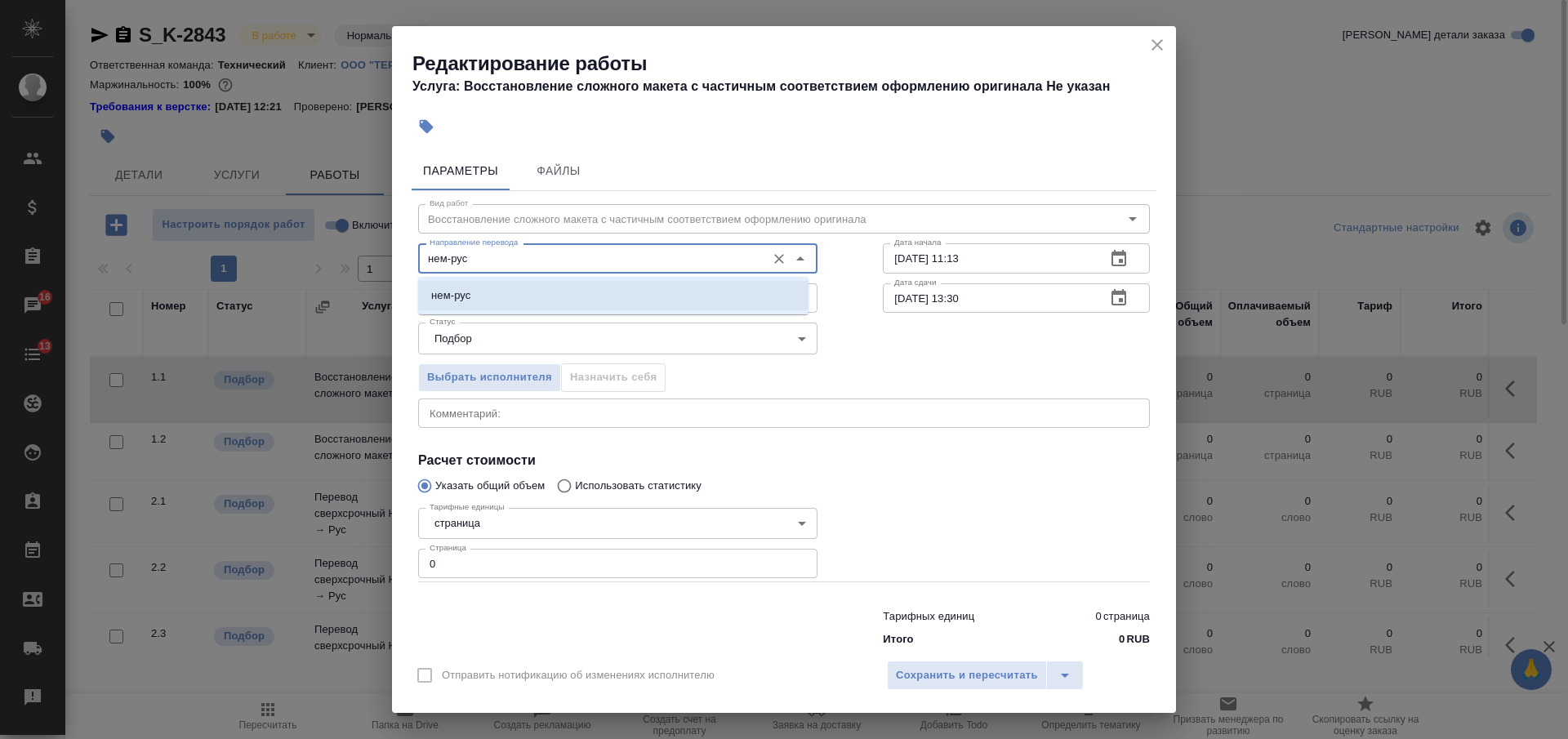
click at [599, 294] on li "нем-рус" at bounding box center [613, 295] width 391 height 29
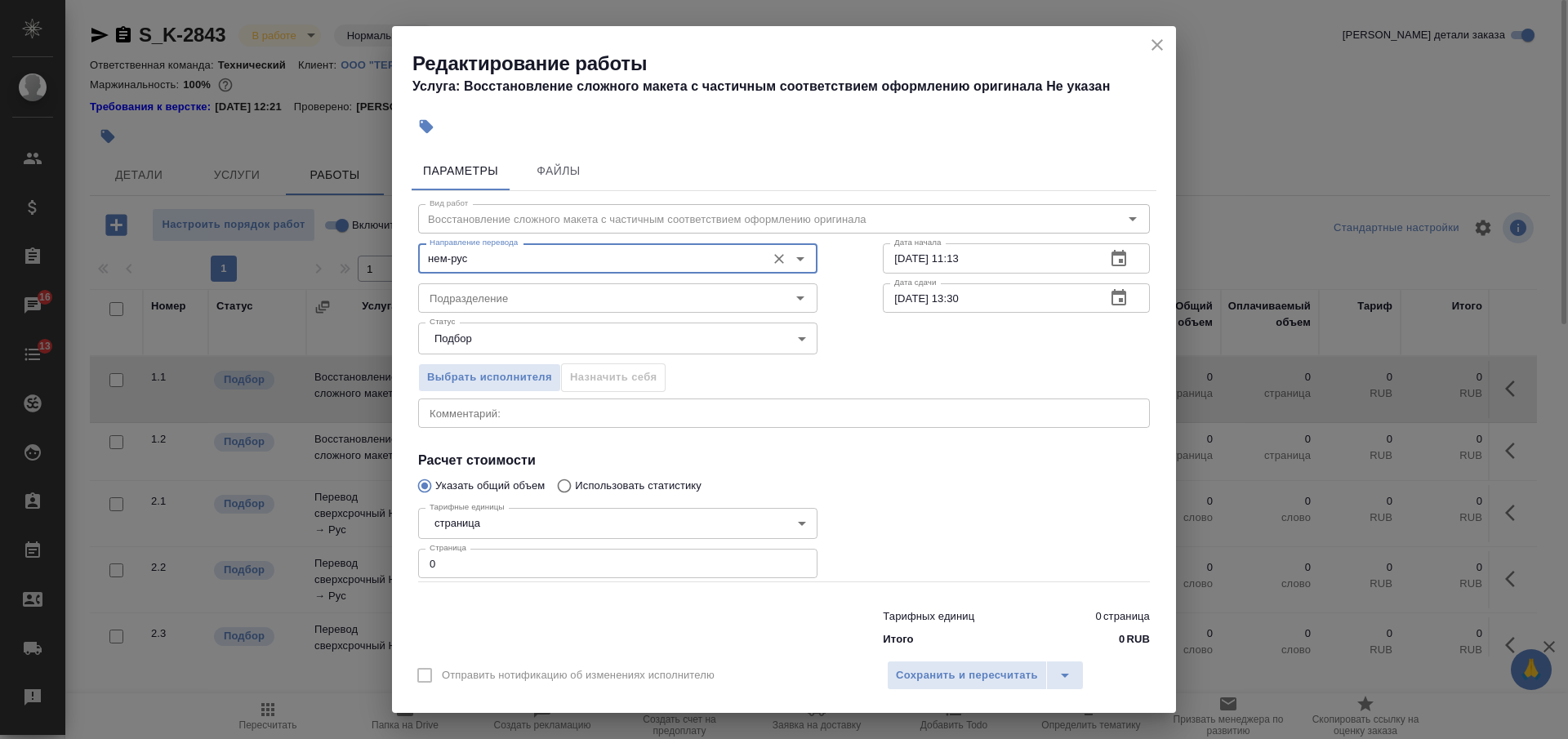
click at [614, 414] on textarea at bounding box center [784, 413] width 709 height 13
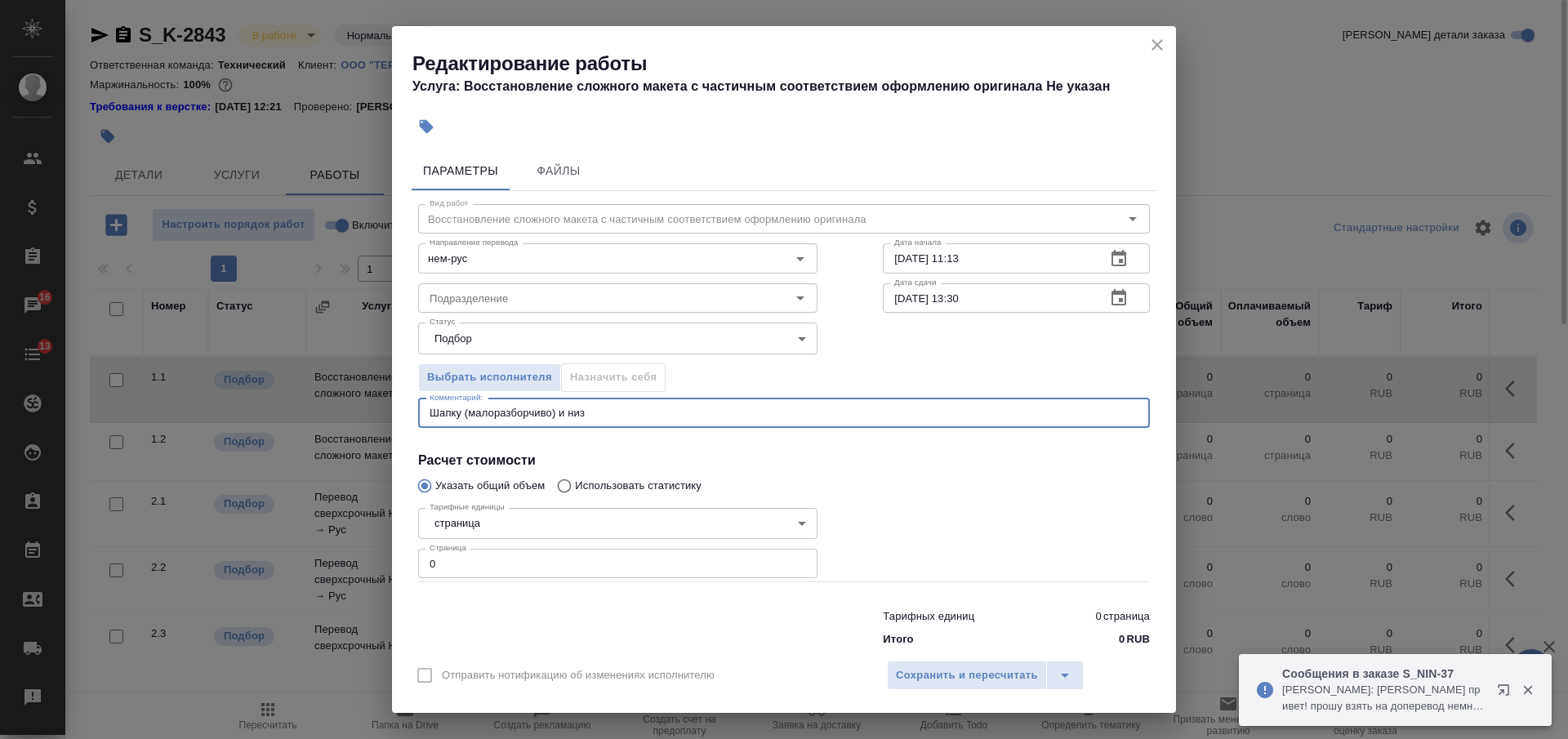
click at [1026, 407] on textarea "Шапку (малоразборчиво) и низ" at bounding box center [784, 413] width 709 height 13
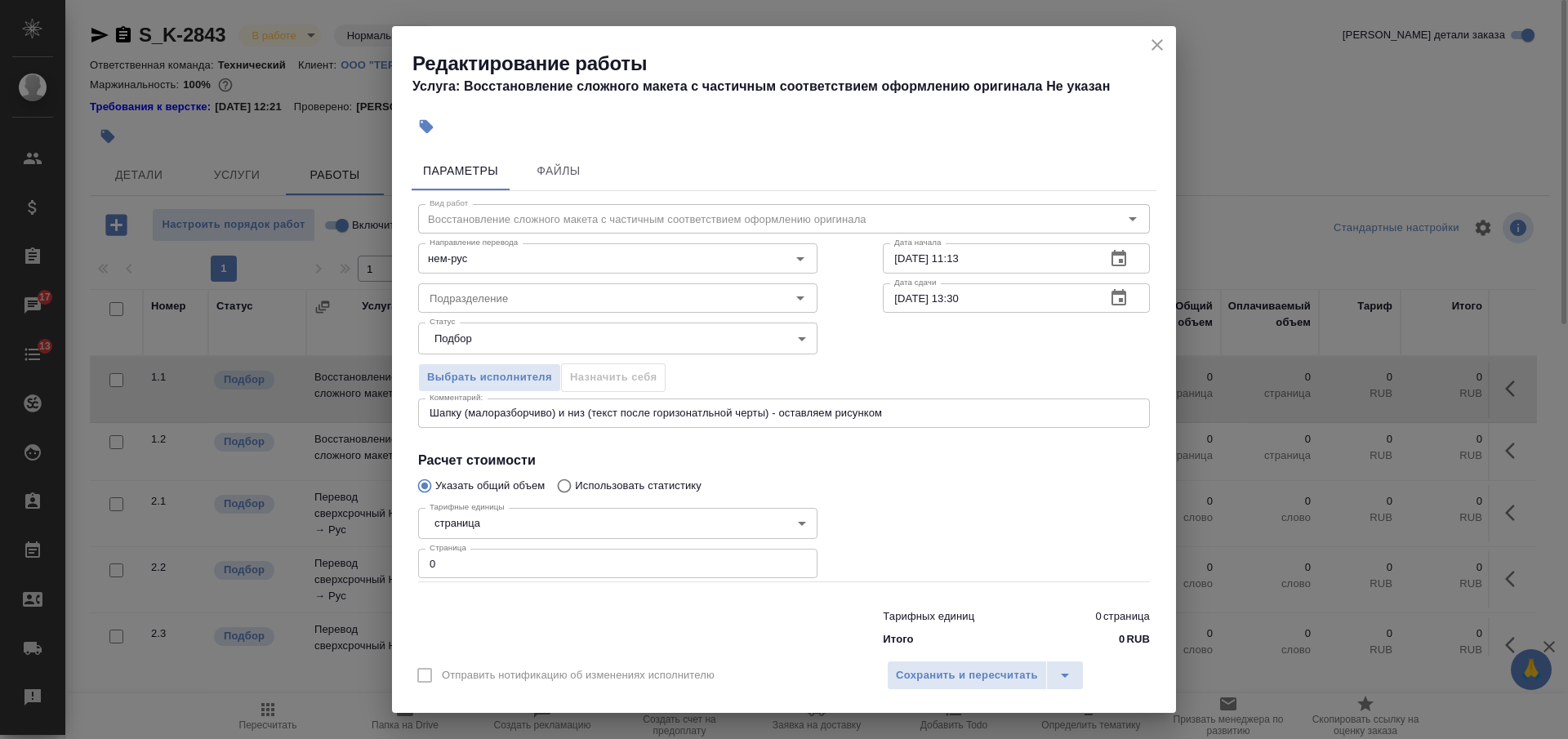
click at [668, 413] on textarea "Шапку (малоразборчиво) и низ (текст после горизонатльной черты) - оставляем рис…" at bounding box center [784, 413] width 709 height 13
click at [900, 413] on textarea "Шапку (малоразборчиво) и низ (текст после горизонтальной черты) - оставляем рис…" at bounding box center [784, 413] width 709 height 13
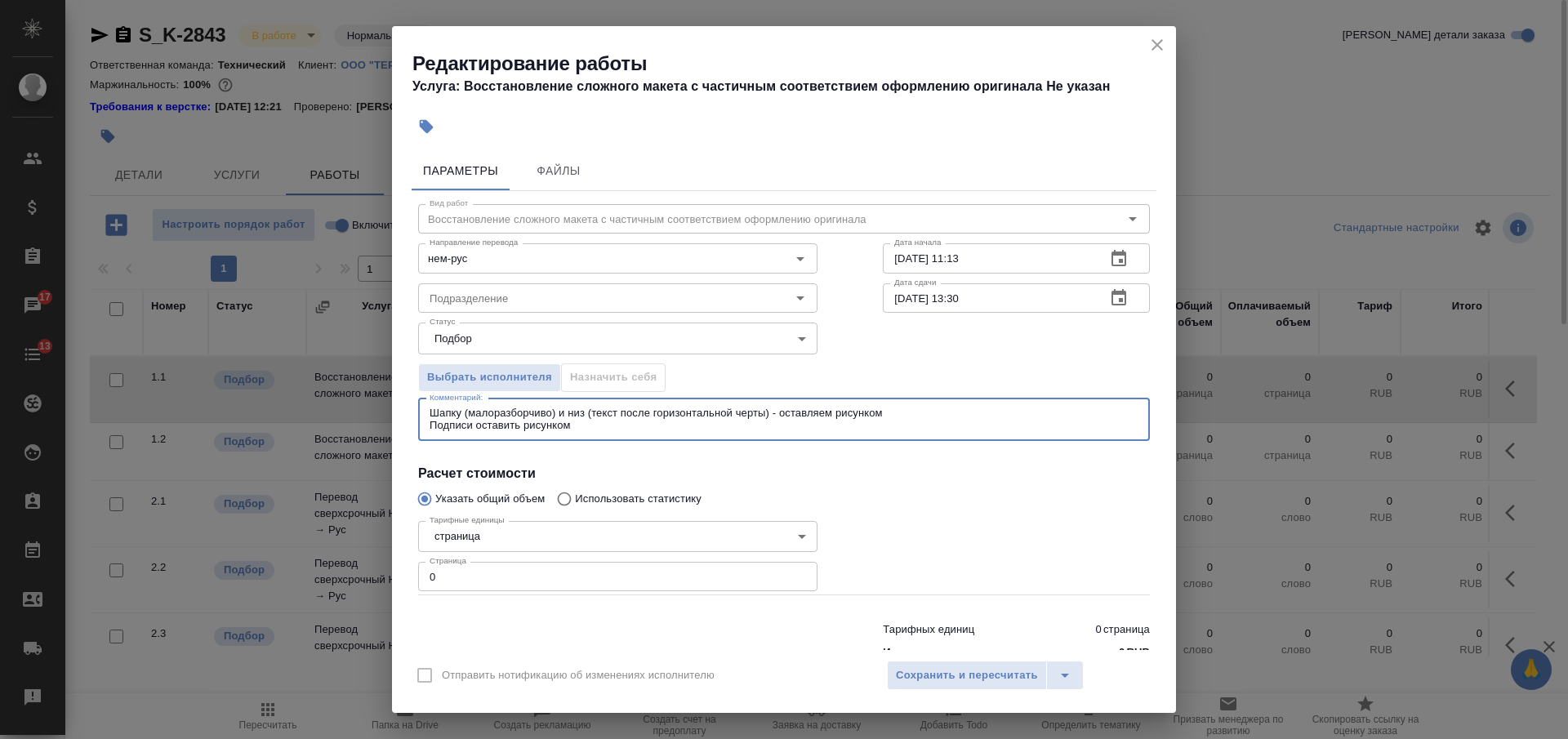
drag, startPoint x: 432, startPoint y: 576, endPoint x: 409, endPoint y: 572, distance: 23.3
click at [411, 572] on div "Параметры Файлы Вид работ Восстановление сложного макета с частичным соответств…" at bounding box center [784, 397] width 784 height 506
click at [533, 294] on input "Подразделение" at bounding box center [591, 298] width 335 height 19
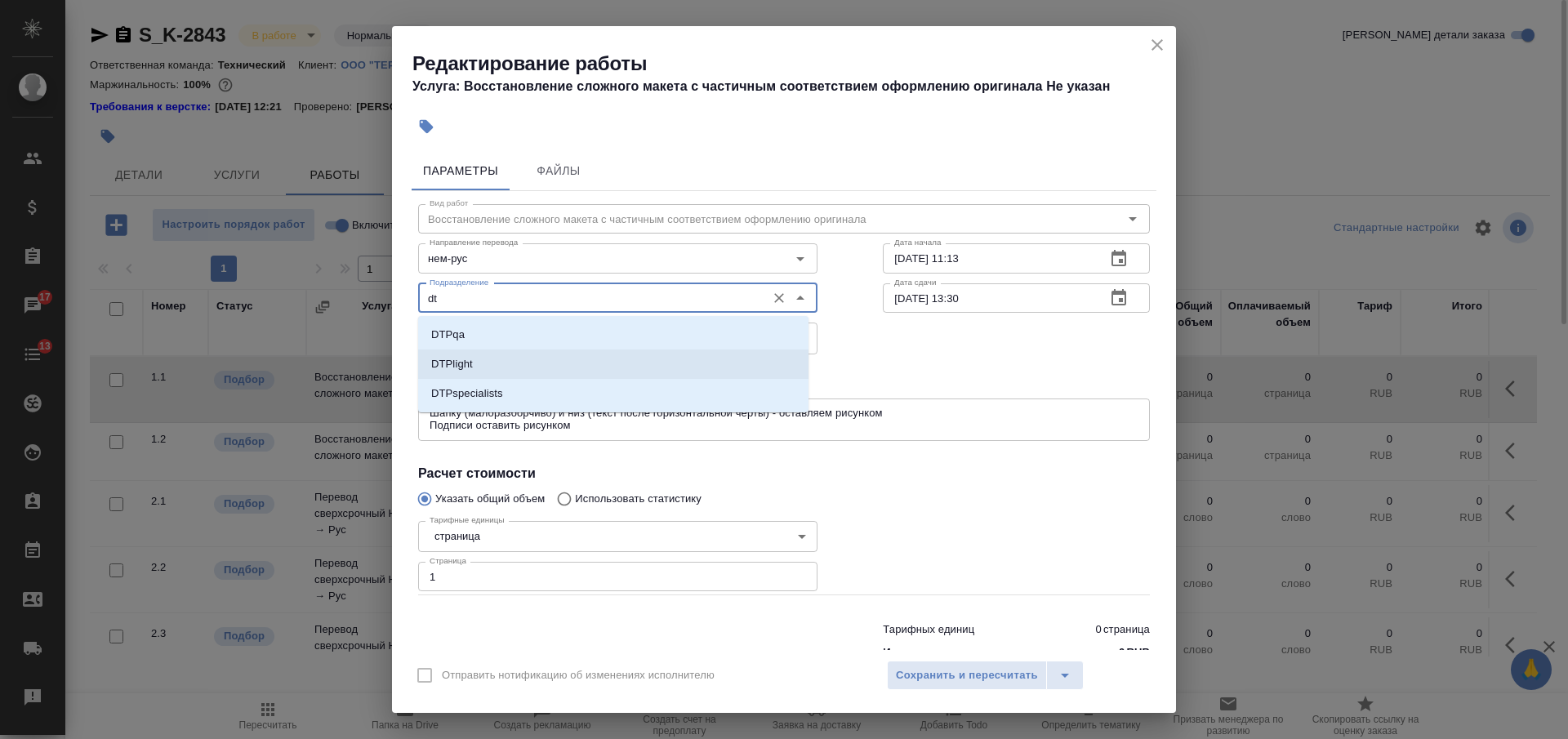
click at [539, 359] on li "DTPlight" at bounding box center [613, 364] width 391 height 29
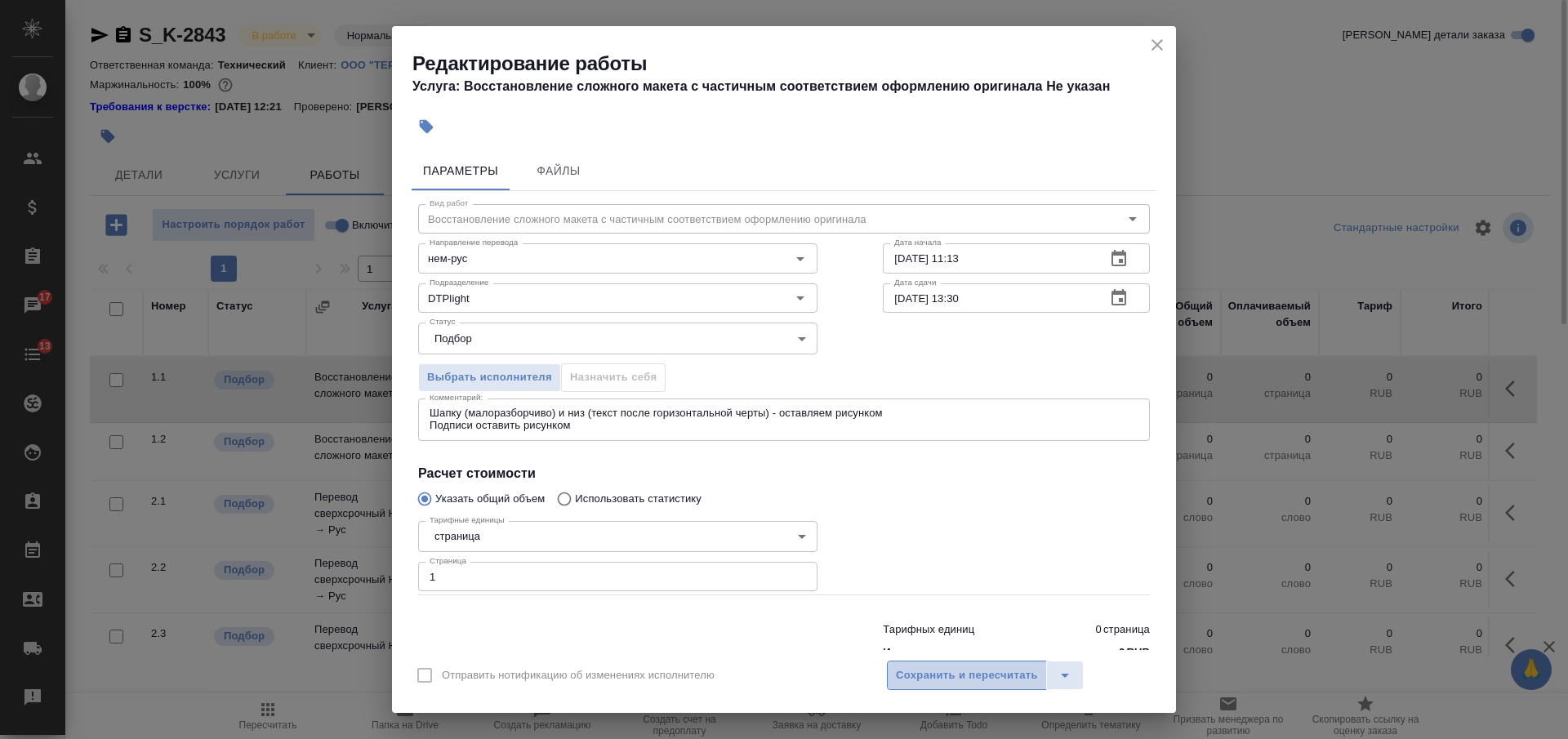
click at [944, 680] on span "Сохранить и пересчитать" at bounding box center [967, 675] width 142 height 18
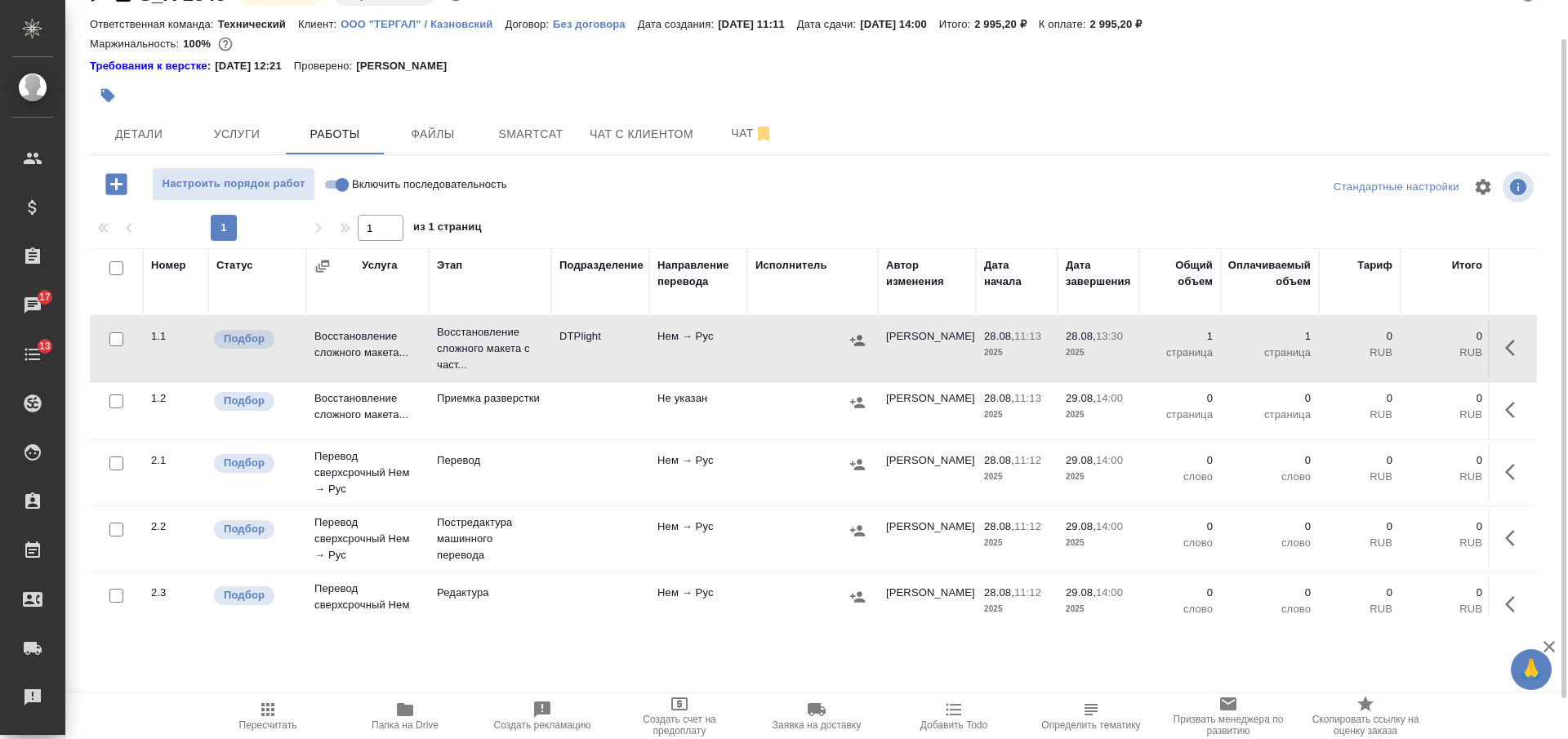
click at [113, 268] on input "checkbox" at bounding box center [116, 268] width 14 height 14
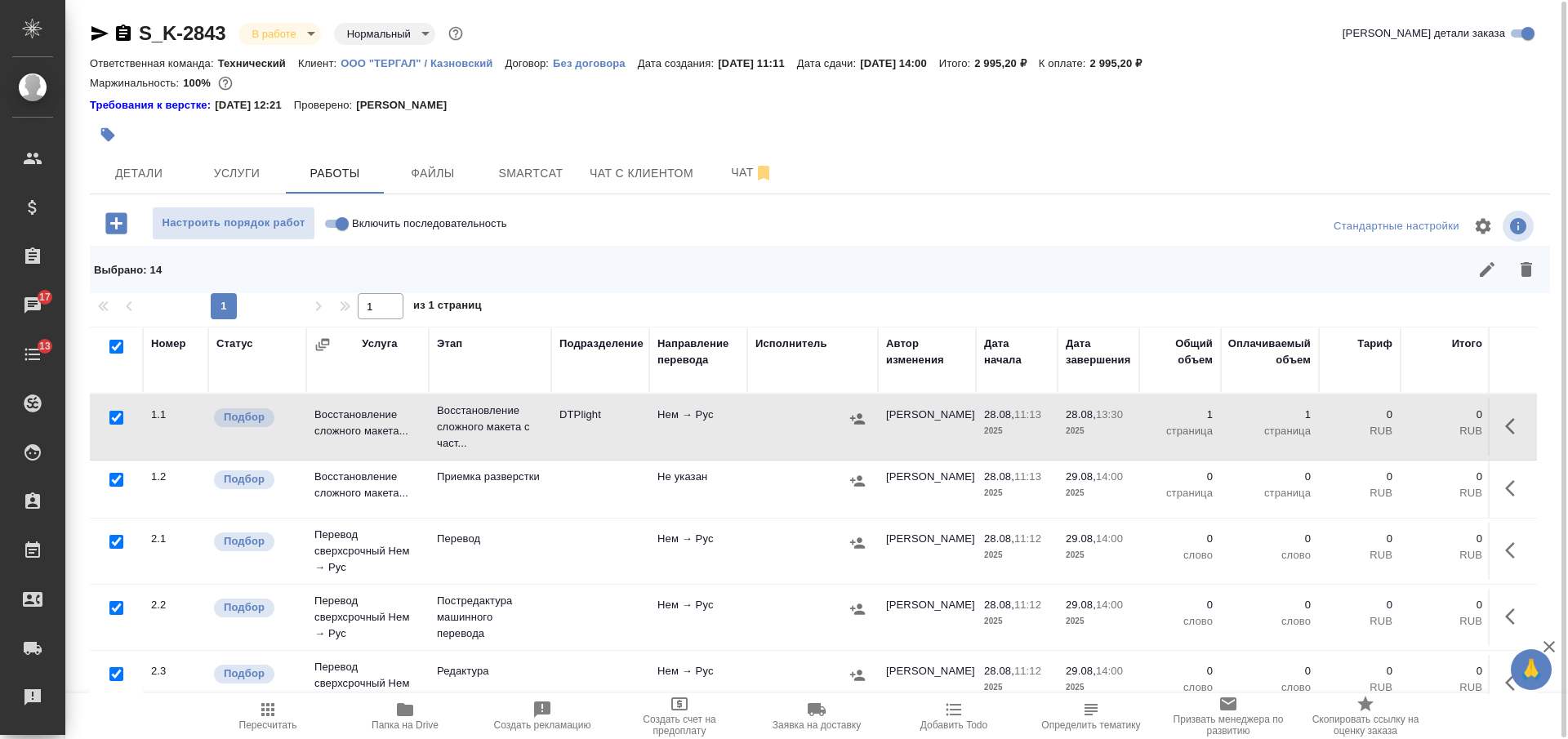
scroll to position [2, 0]
click at [115, 417] on input "checkbox" at bounding box center [116, 417] width 14 height 14
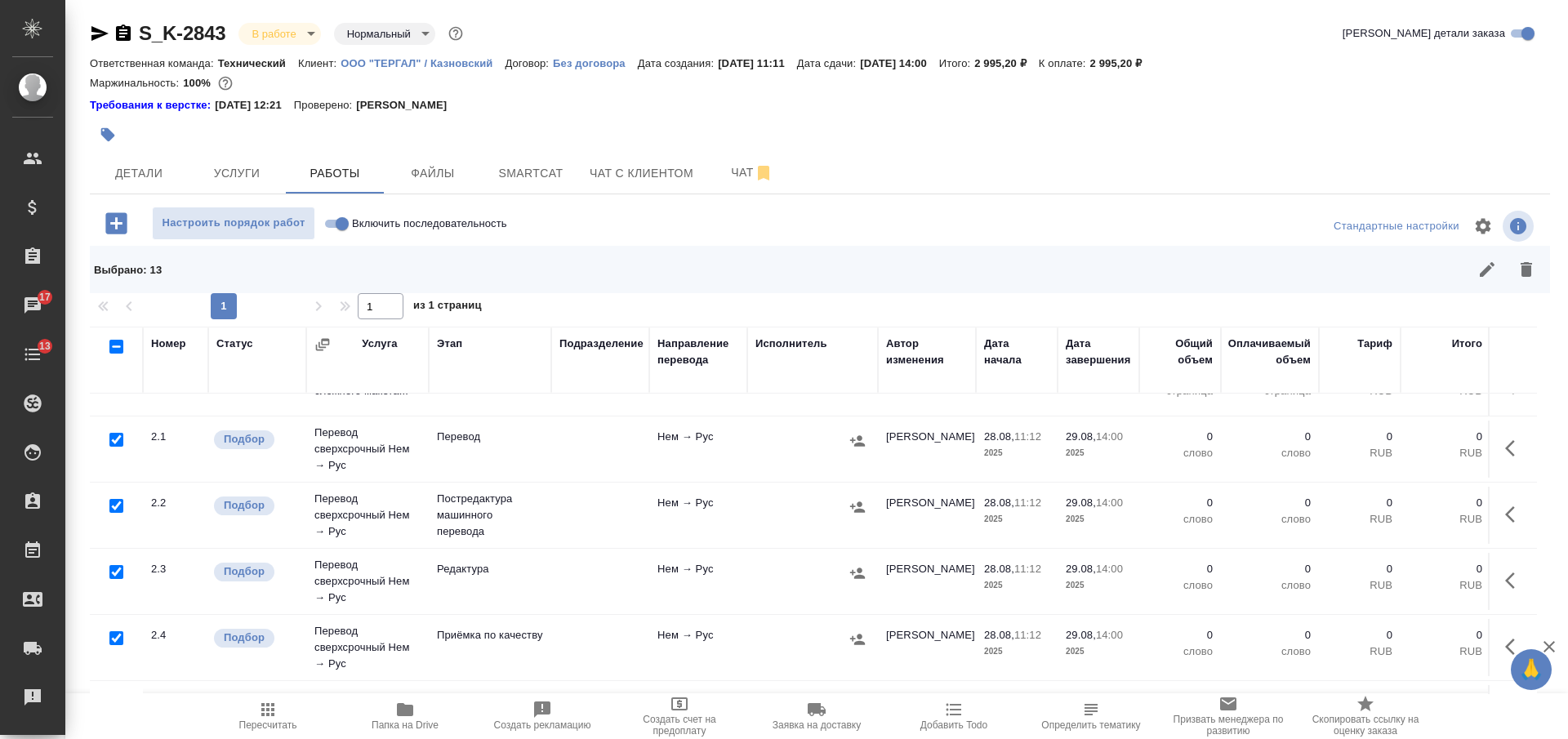
click at [113, 436] on input "checkbox" at bounding box center [116, 440] width 14 height 14
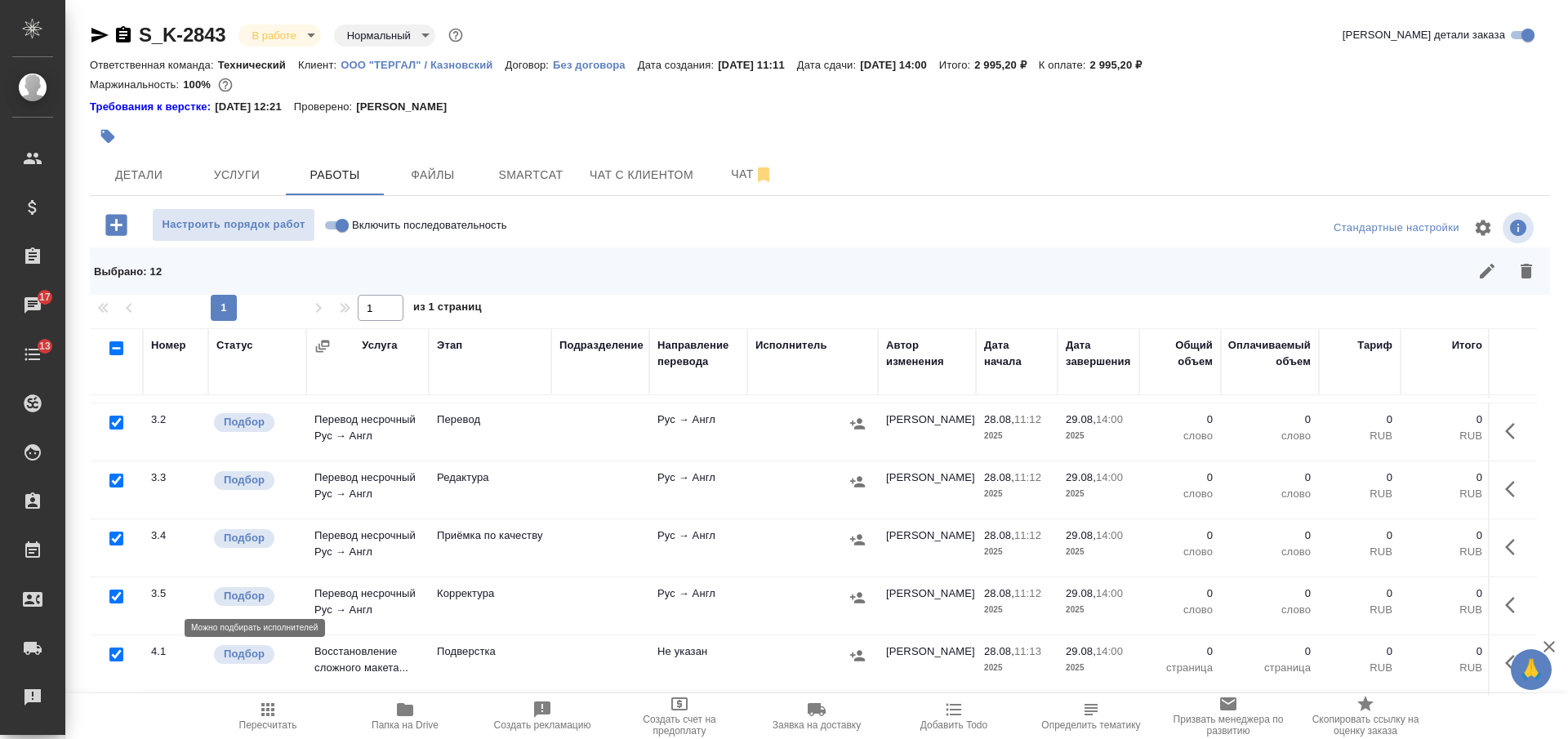
scroll to position [381, 0]
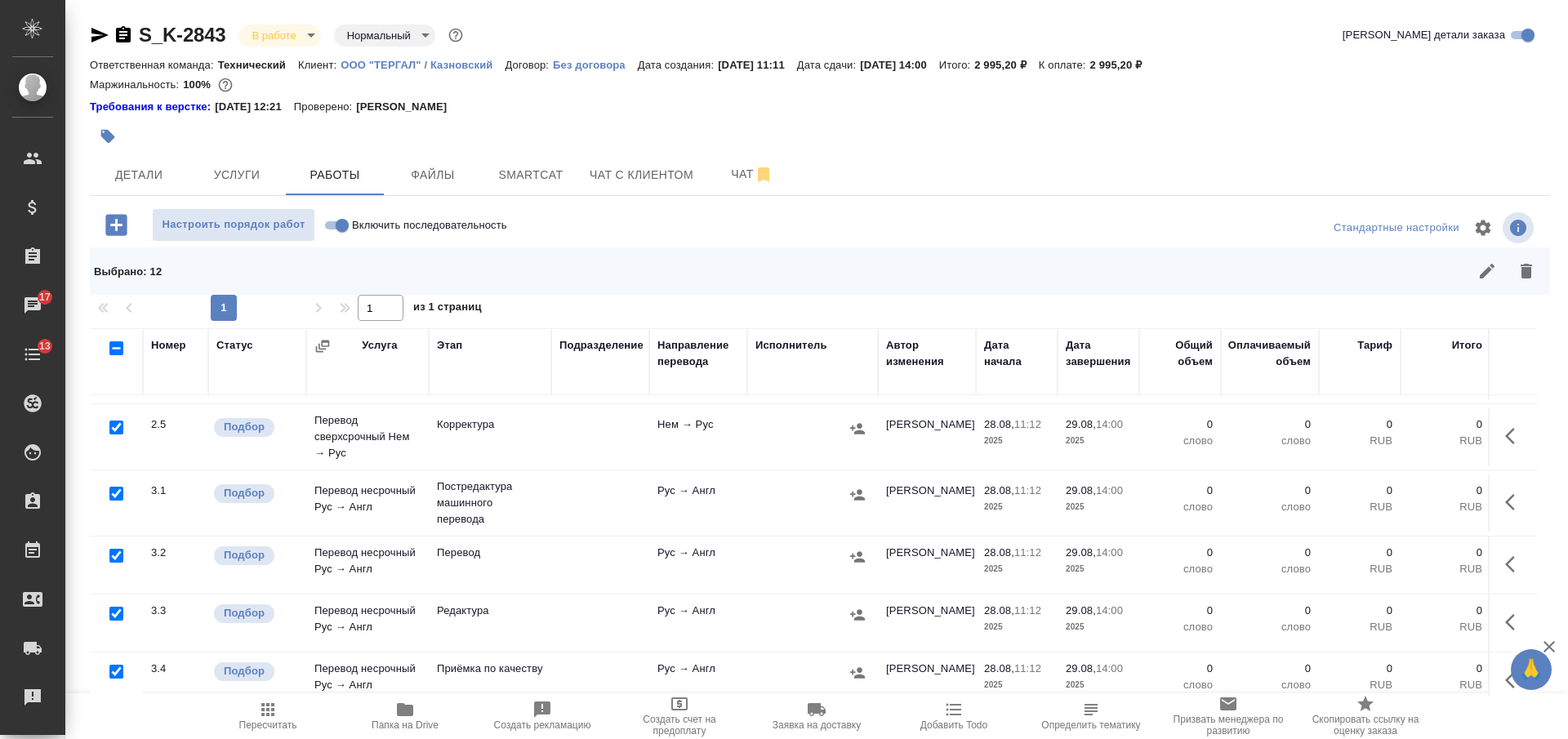
click at [118, 555] on input "checkbox" at bounding box center [116, 555] width 14 height 14
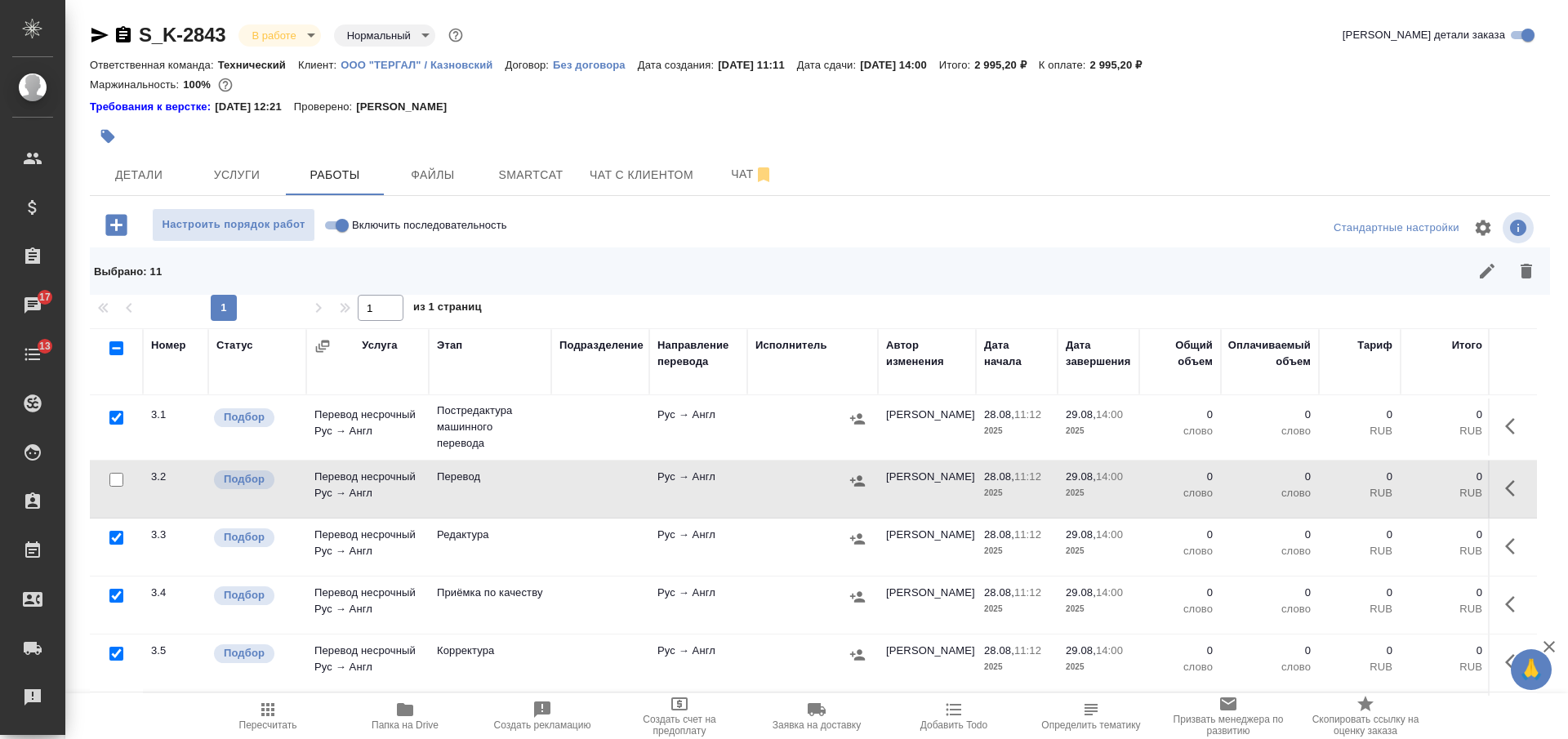
scroll to position [584, 0]
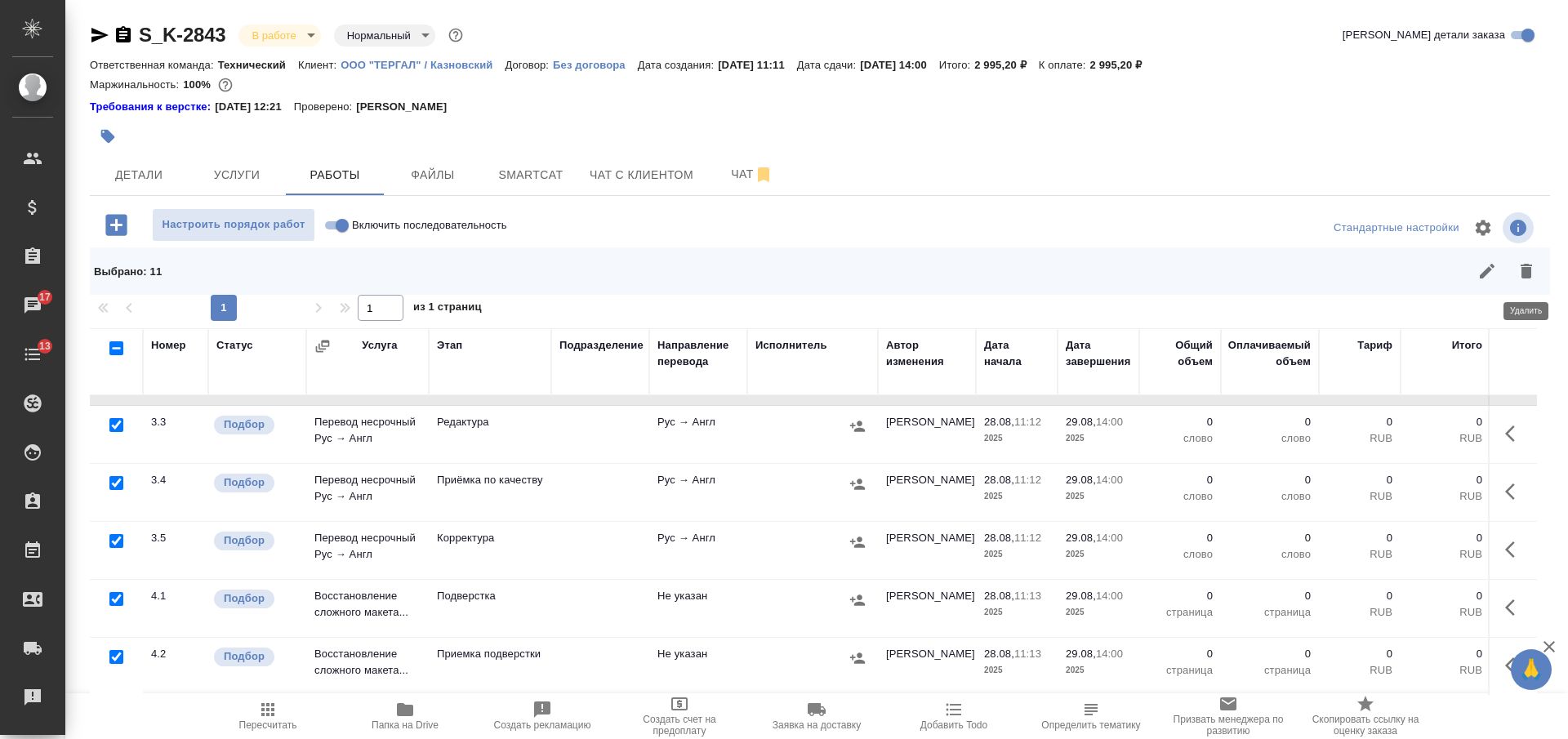
click at [1525, 272] on icon "button" at bounding box center [1526, 270] width 12 height 15
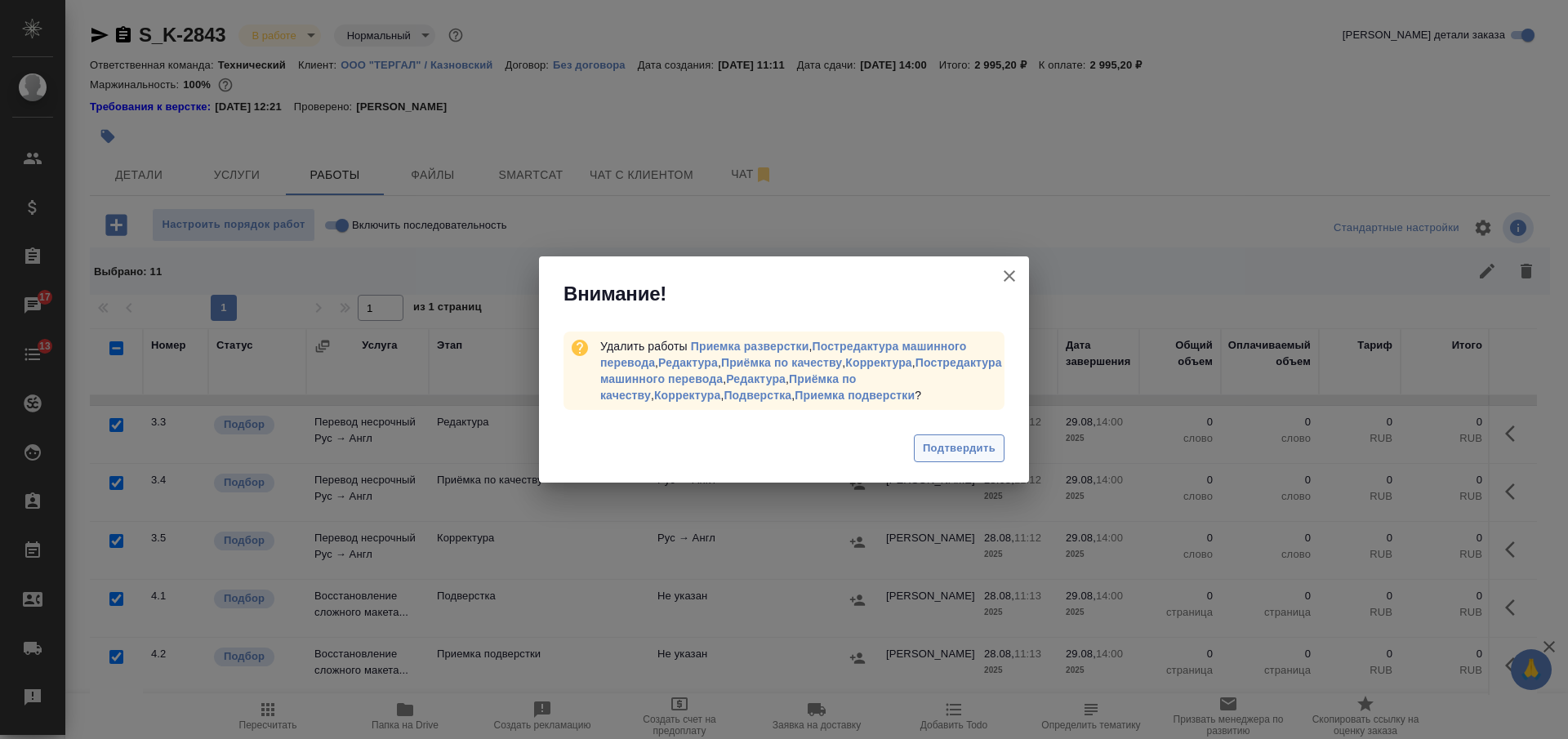
click at [949, 450] on span "Подтвердить" at bounding box center [958, 447] width 73 height 18
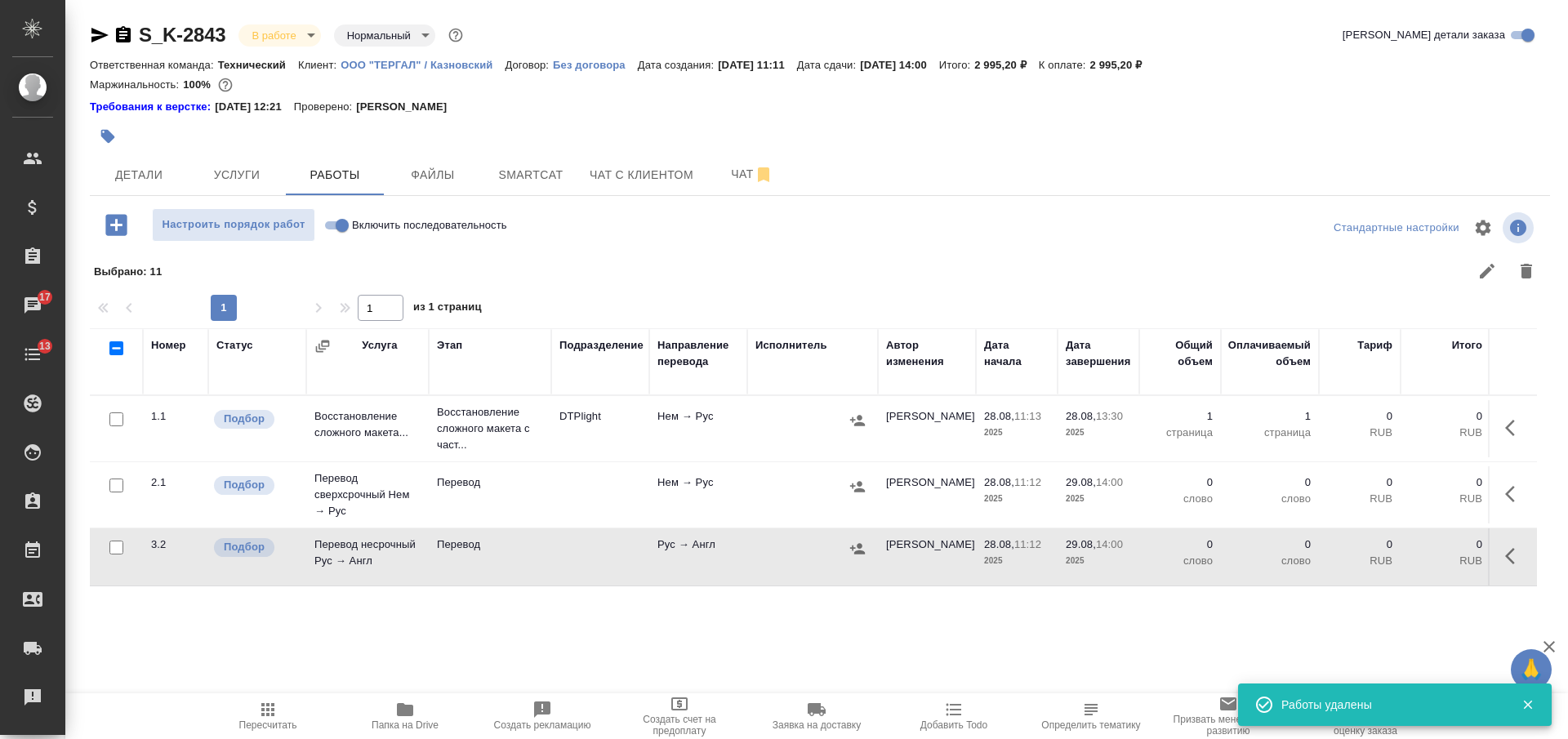
scroll to position [0, 0]
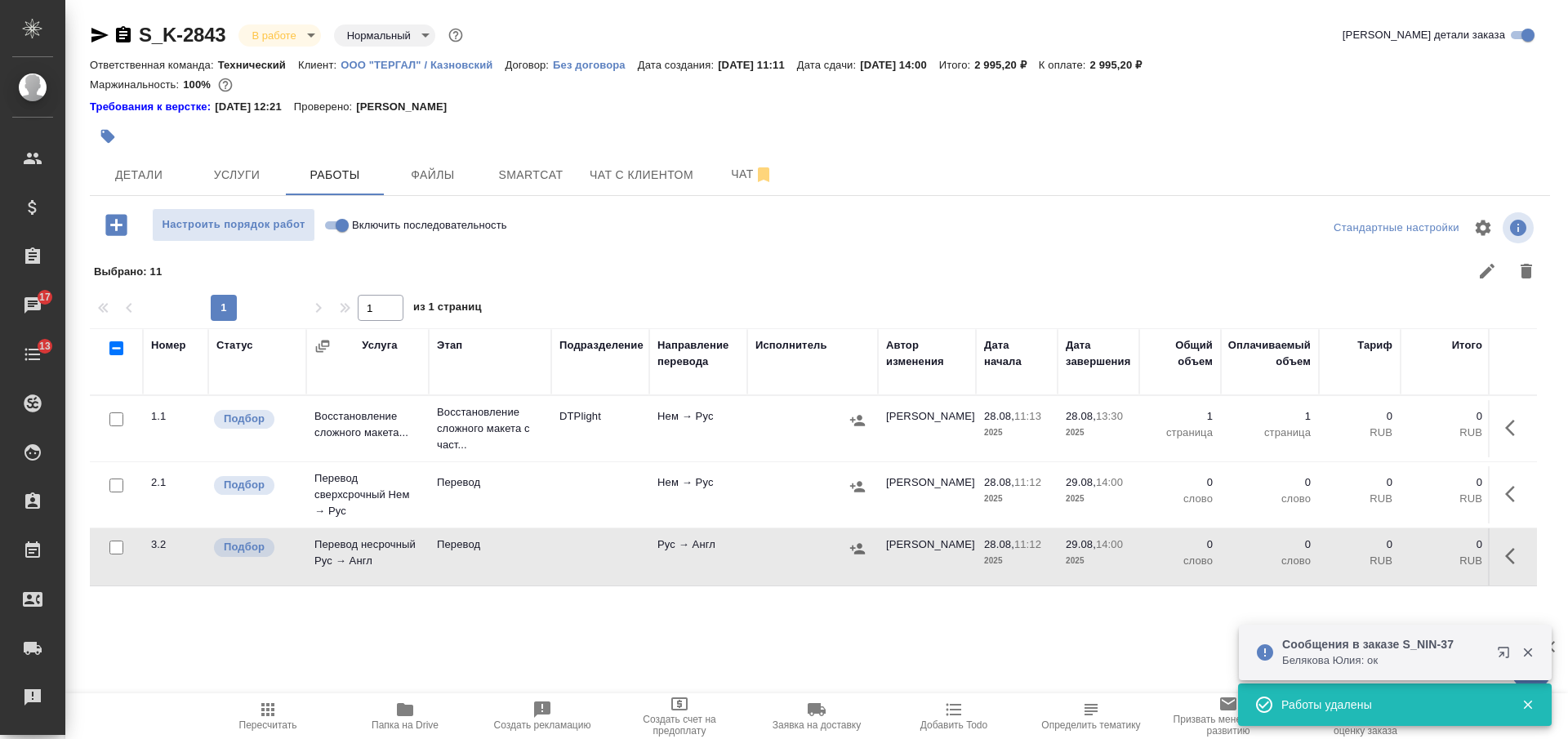
click at [117, 34] on icon "button" at bounding box center [123, 34] width 15 height 16
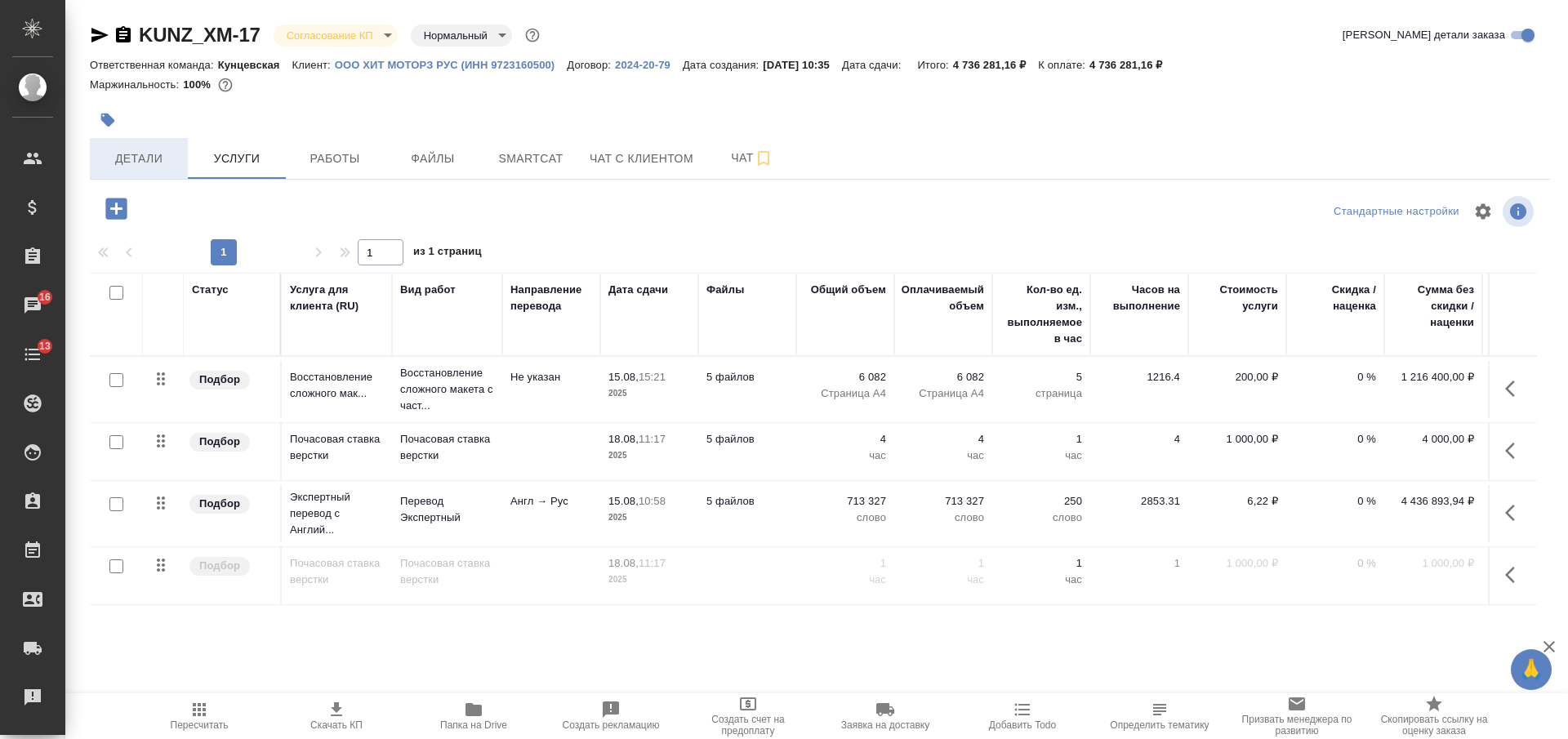
click at [170, 158] on span "Детали" at bounding box center [139, 158] width 78 height 20
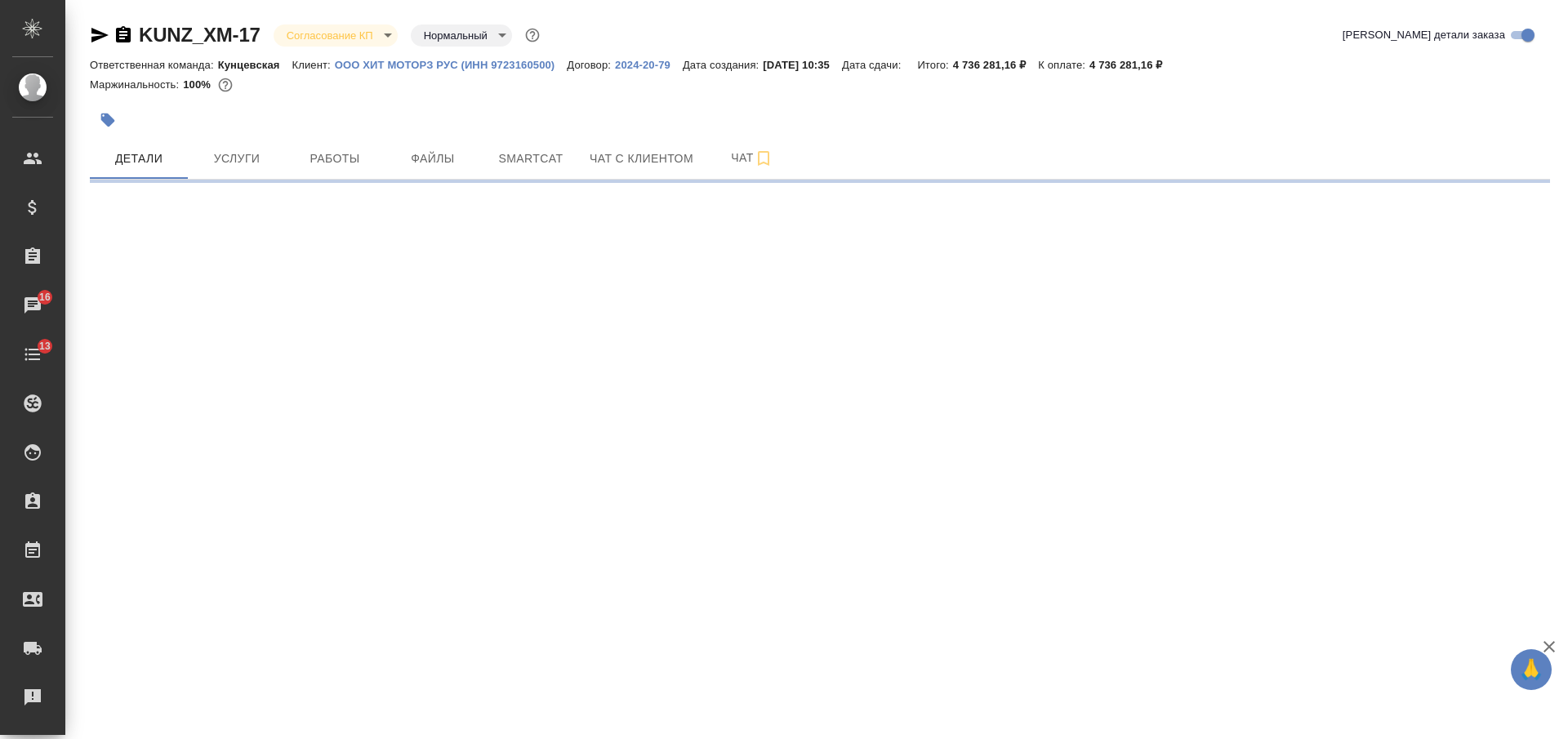
select select "RU"
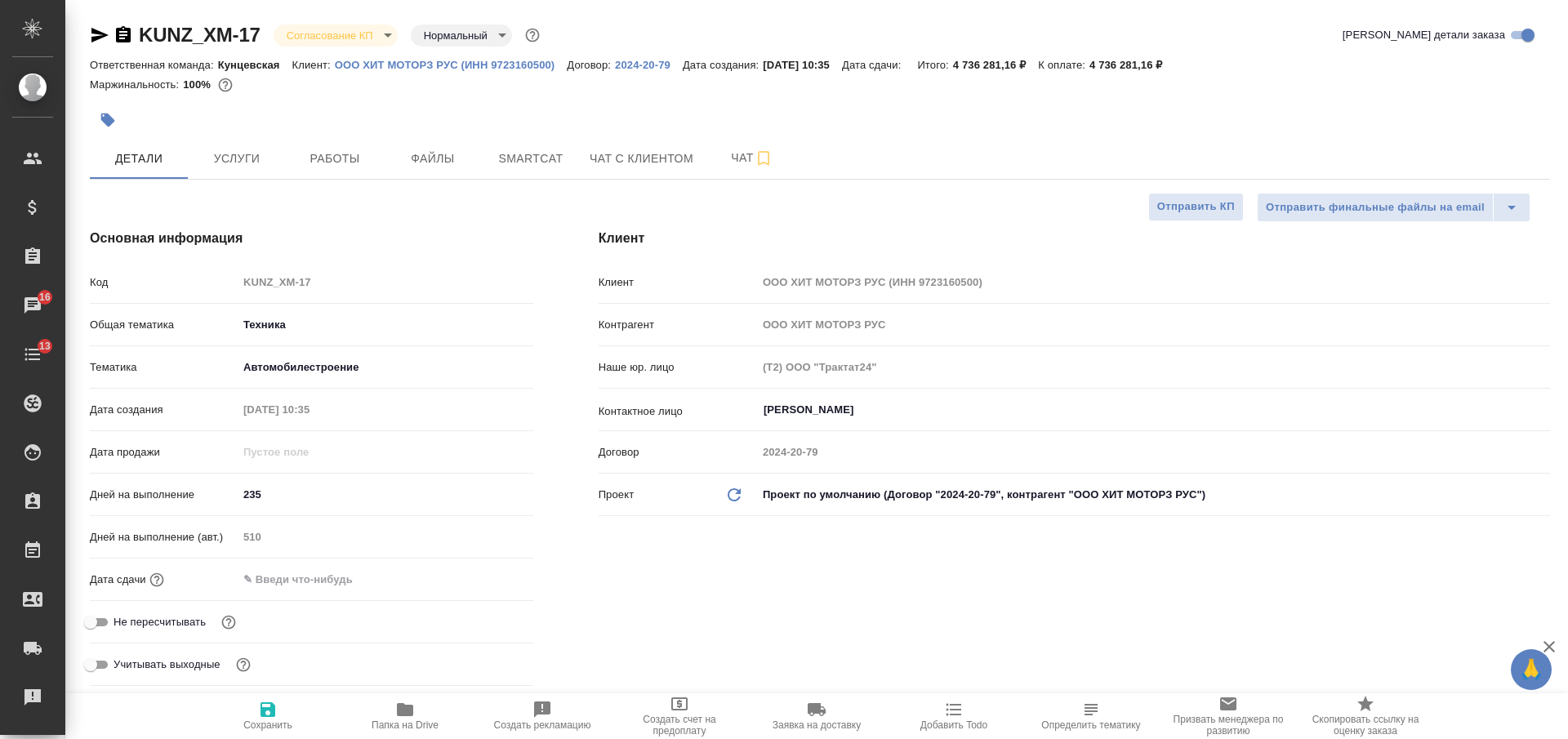
type textarea "x"
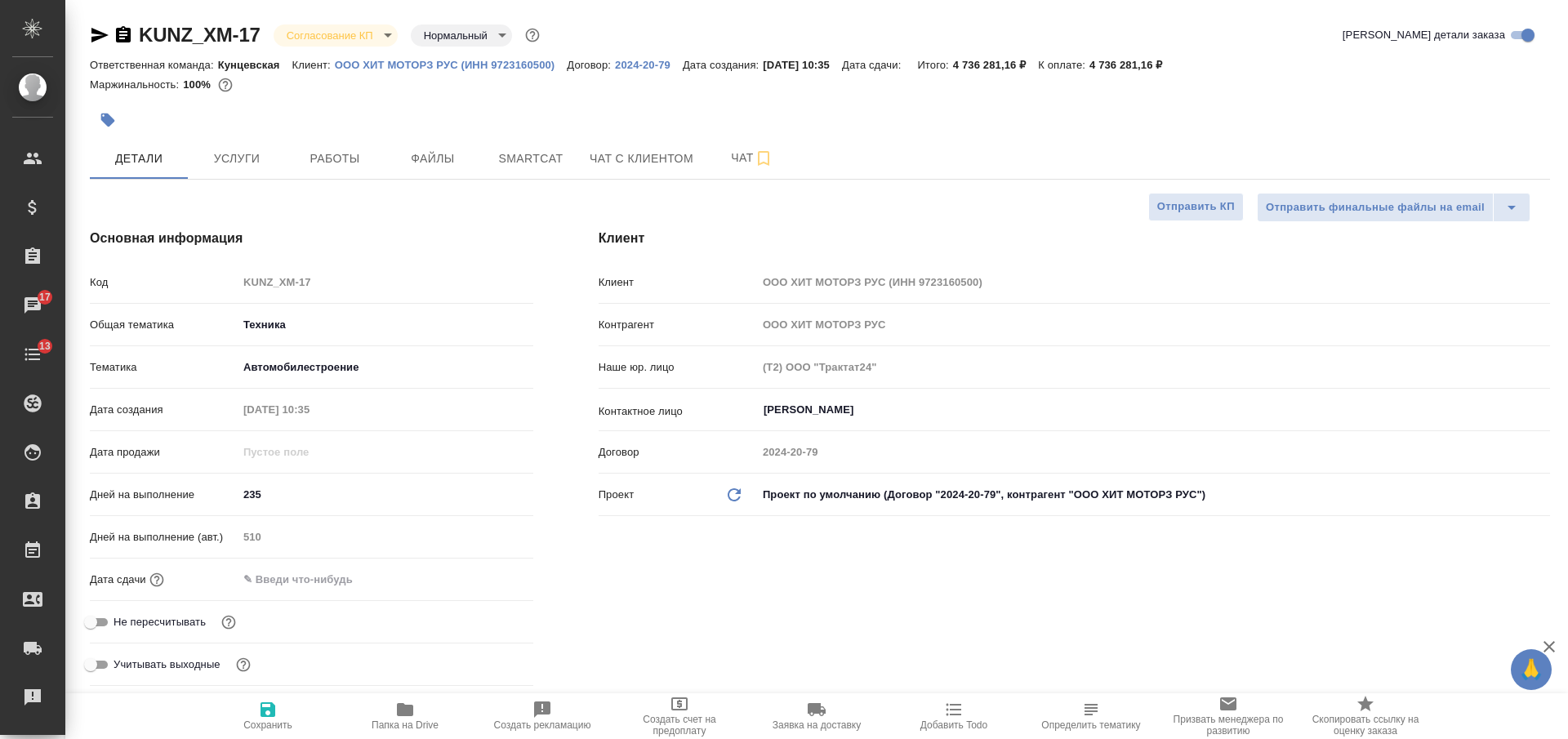
type textarea "x"
click at [406, 703] on icon "button" at bounding box center [405, 709] width 19 height 19
type textarea "x"
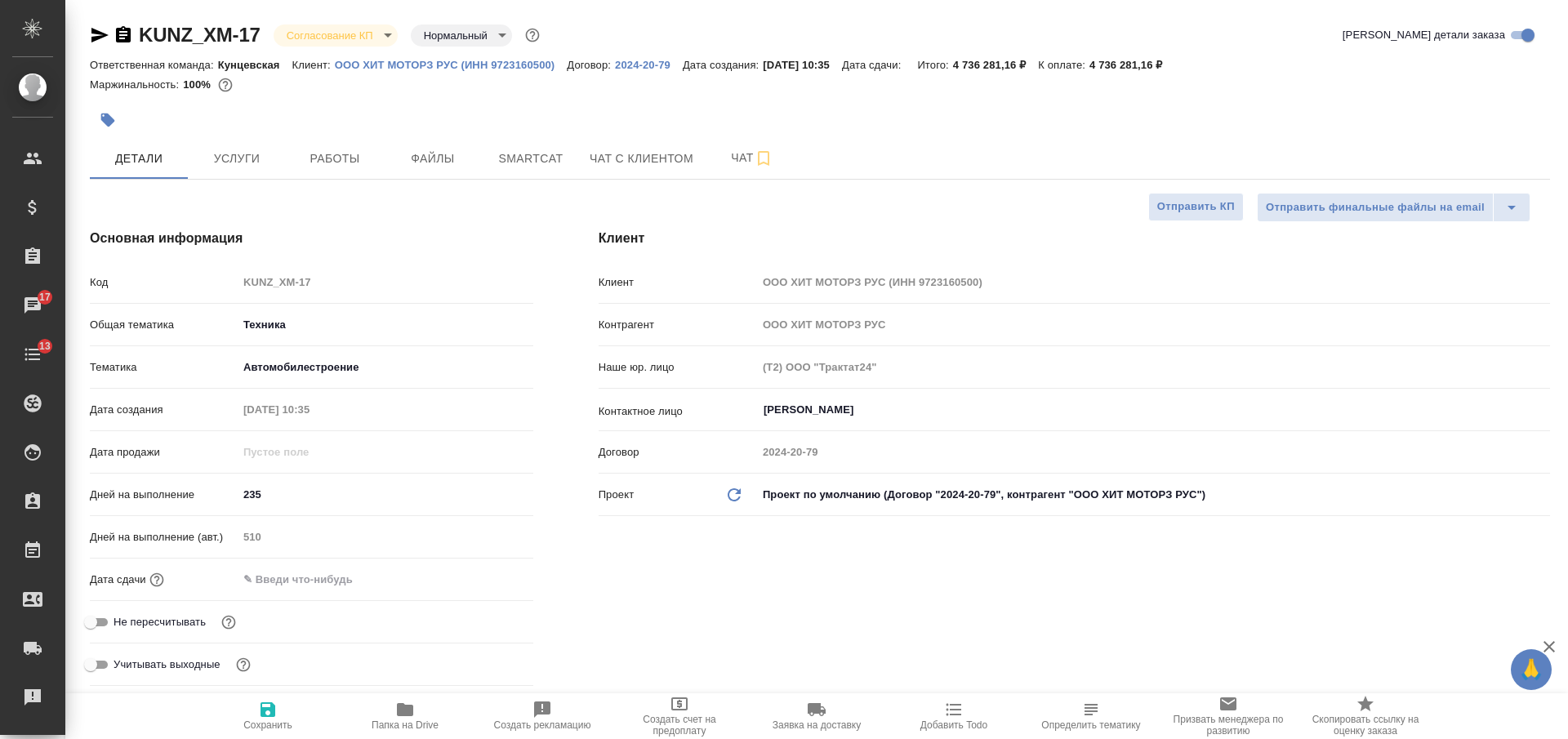
type textarea "x"
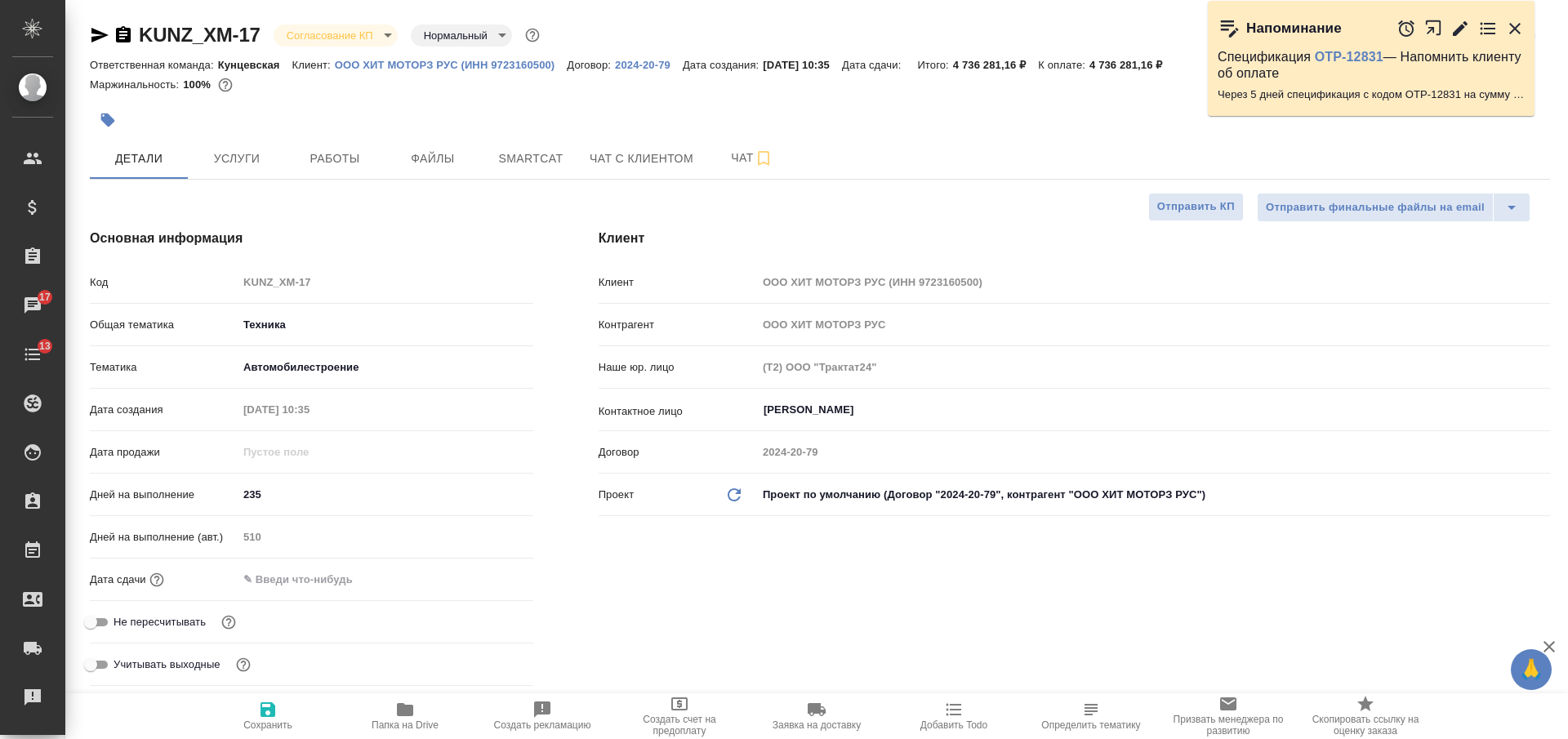
click at [99, 37] on icon "button" at bounding box center [100, 35] width 17 height 15
type textarea "x"
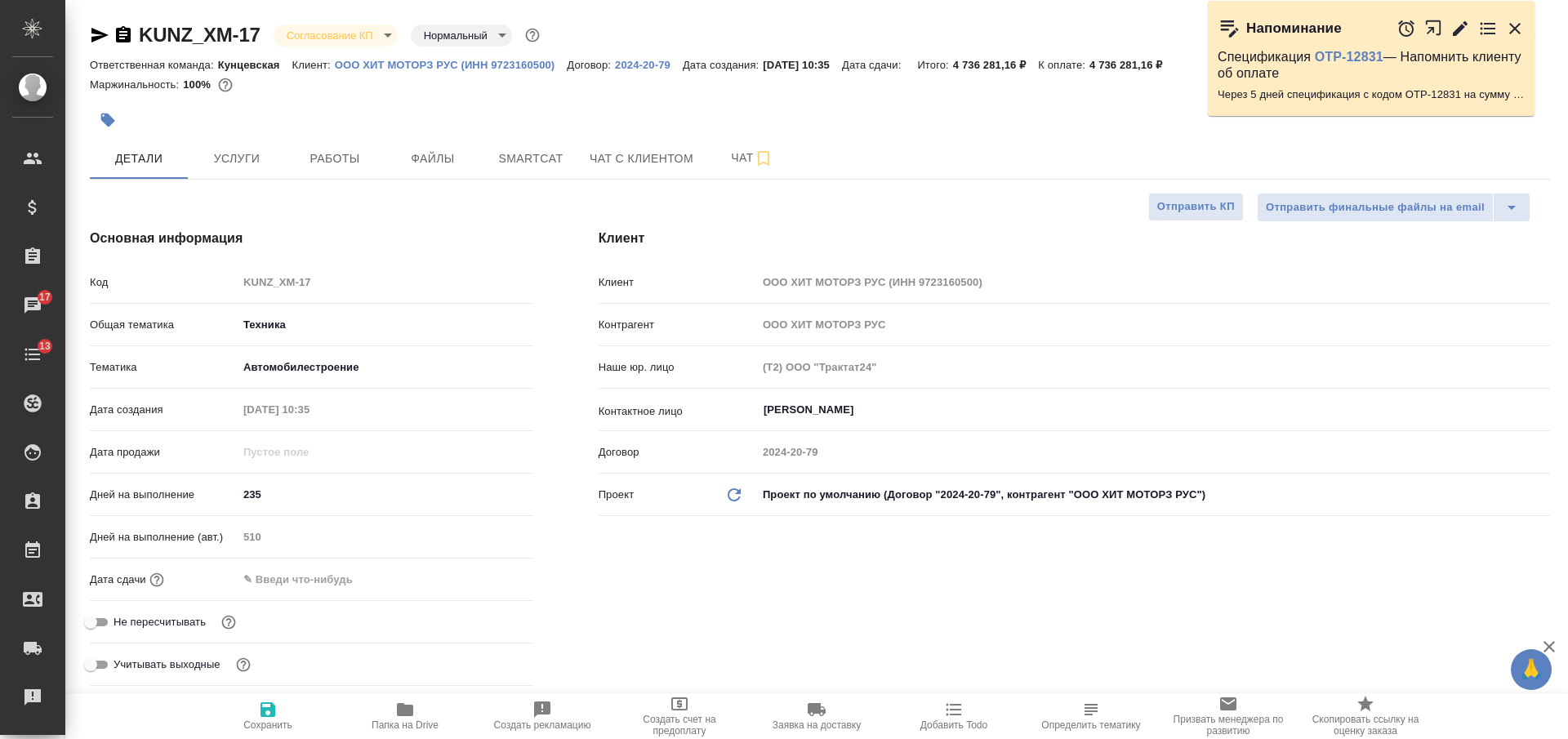
type textarea "x"
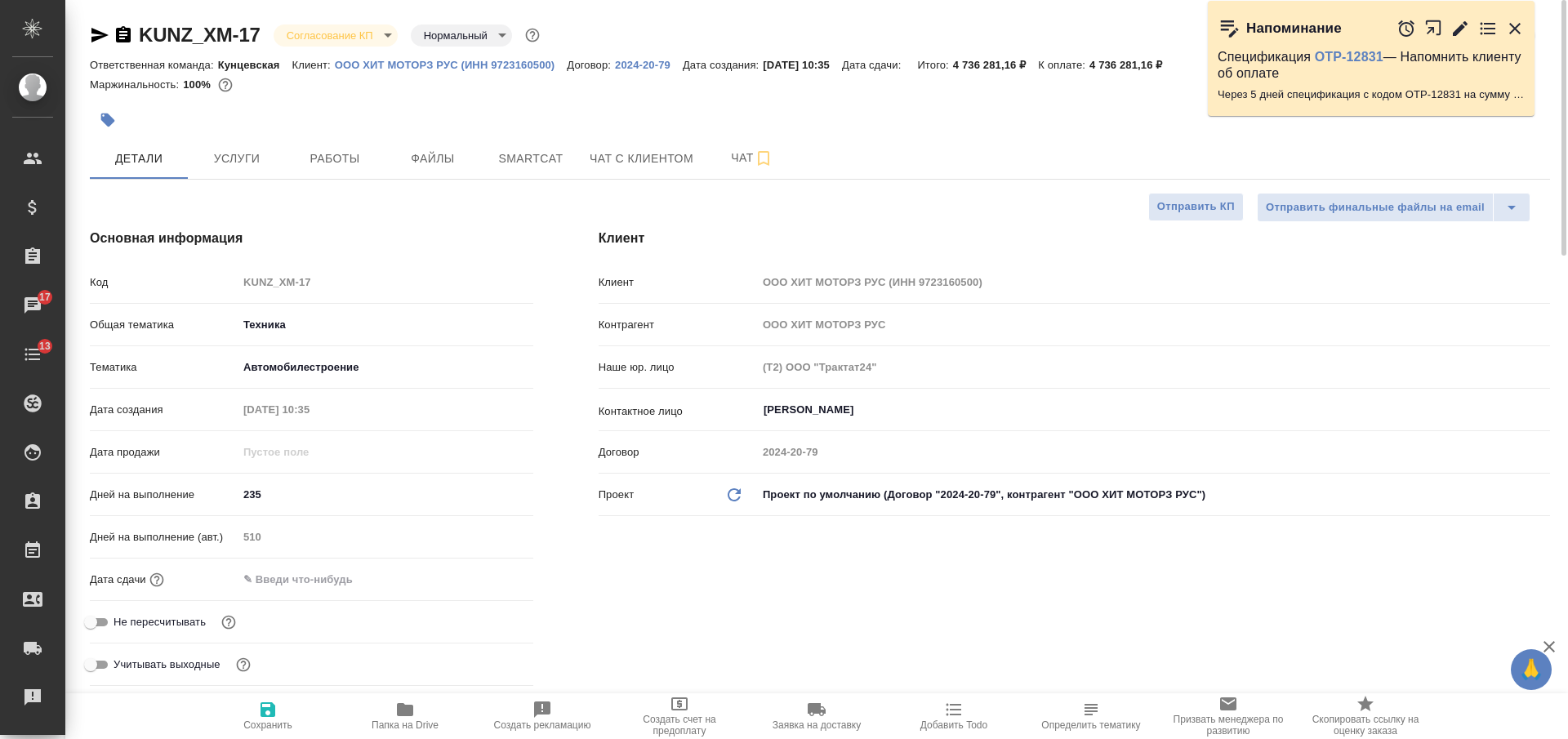
type textarea "x"
click at [727, 152] on span "Чат" at bounding box center [752, 158] width 78 height 20
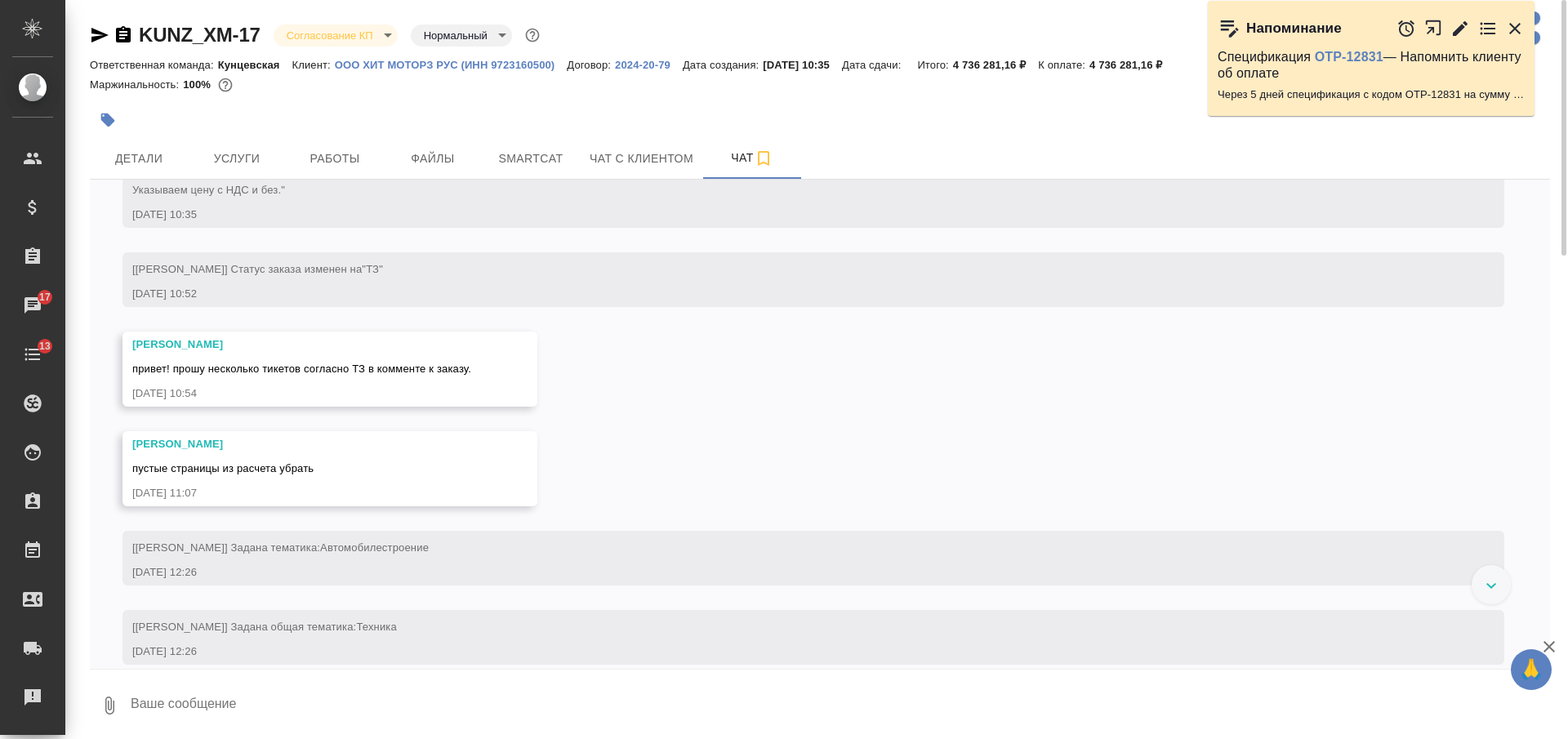
scroll to position [7066, 0]
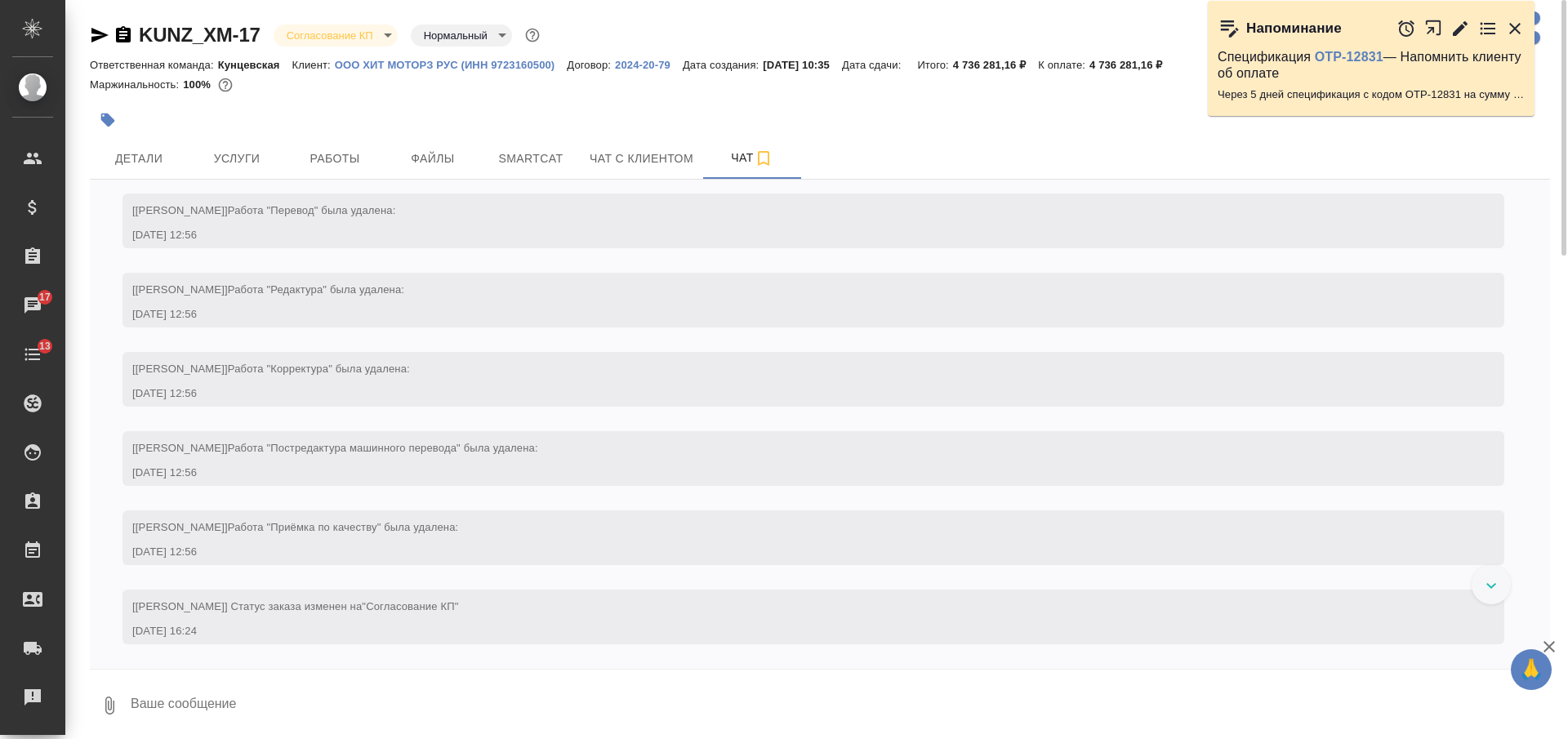
click at [465, 683] on textarea at bounding box center [839, 705] width 1421 height 55
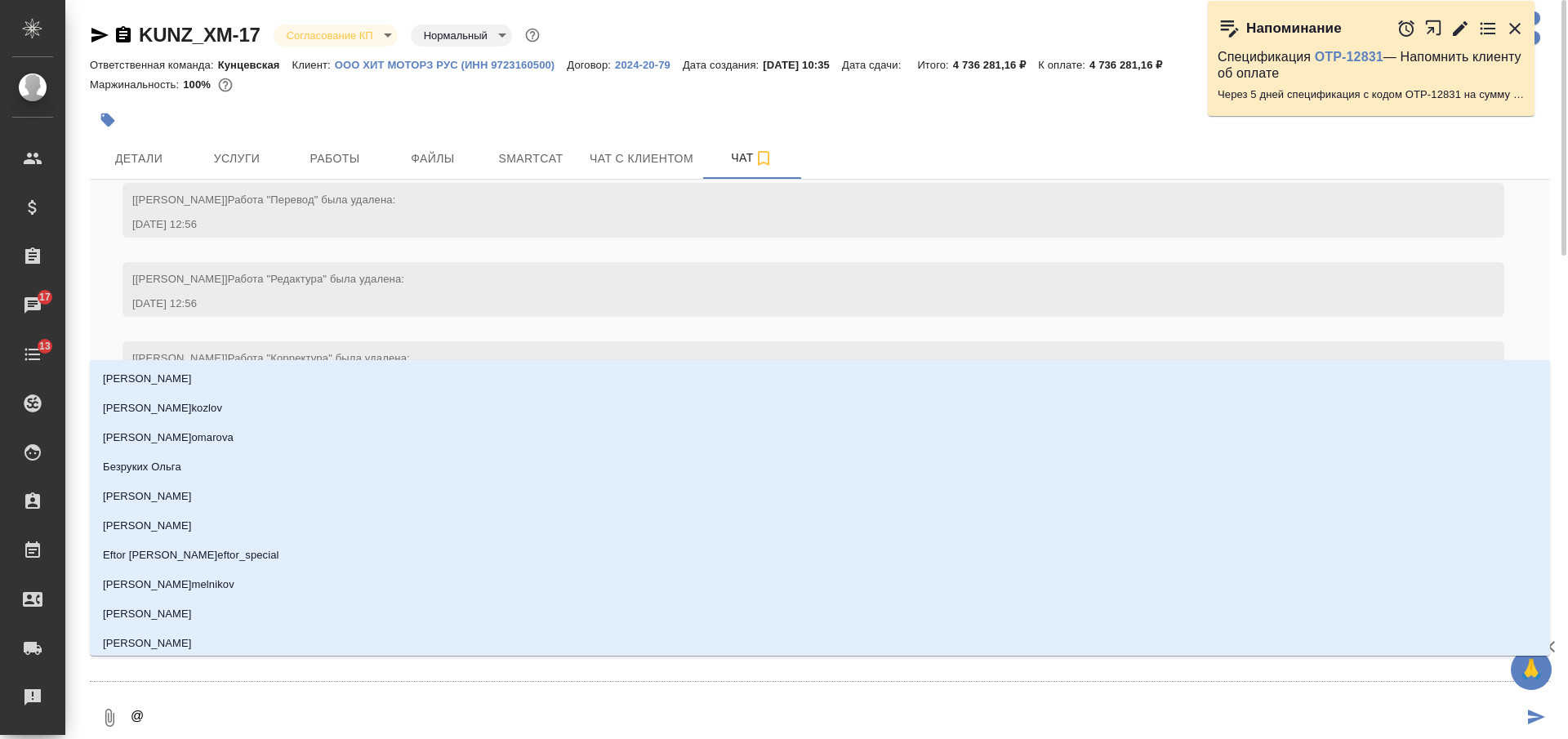
type textarea "@З"
type input "З"
type textarea "@За"
type input "За"
type textarea "@Заб"
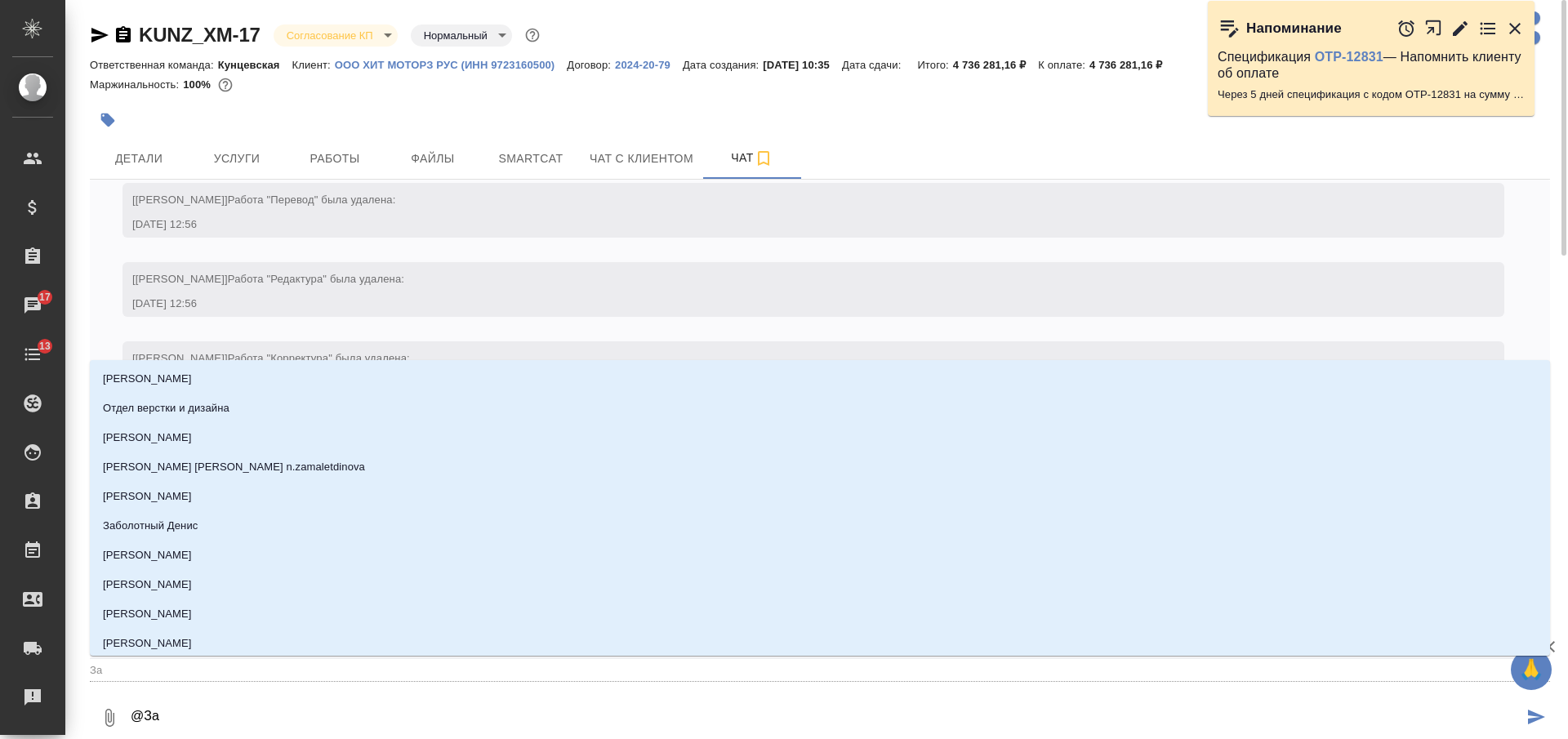
type input "Заб"
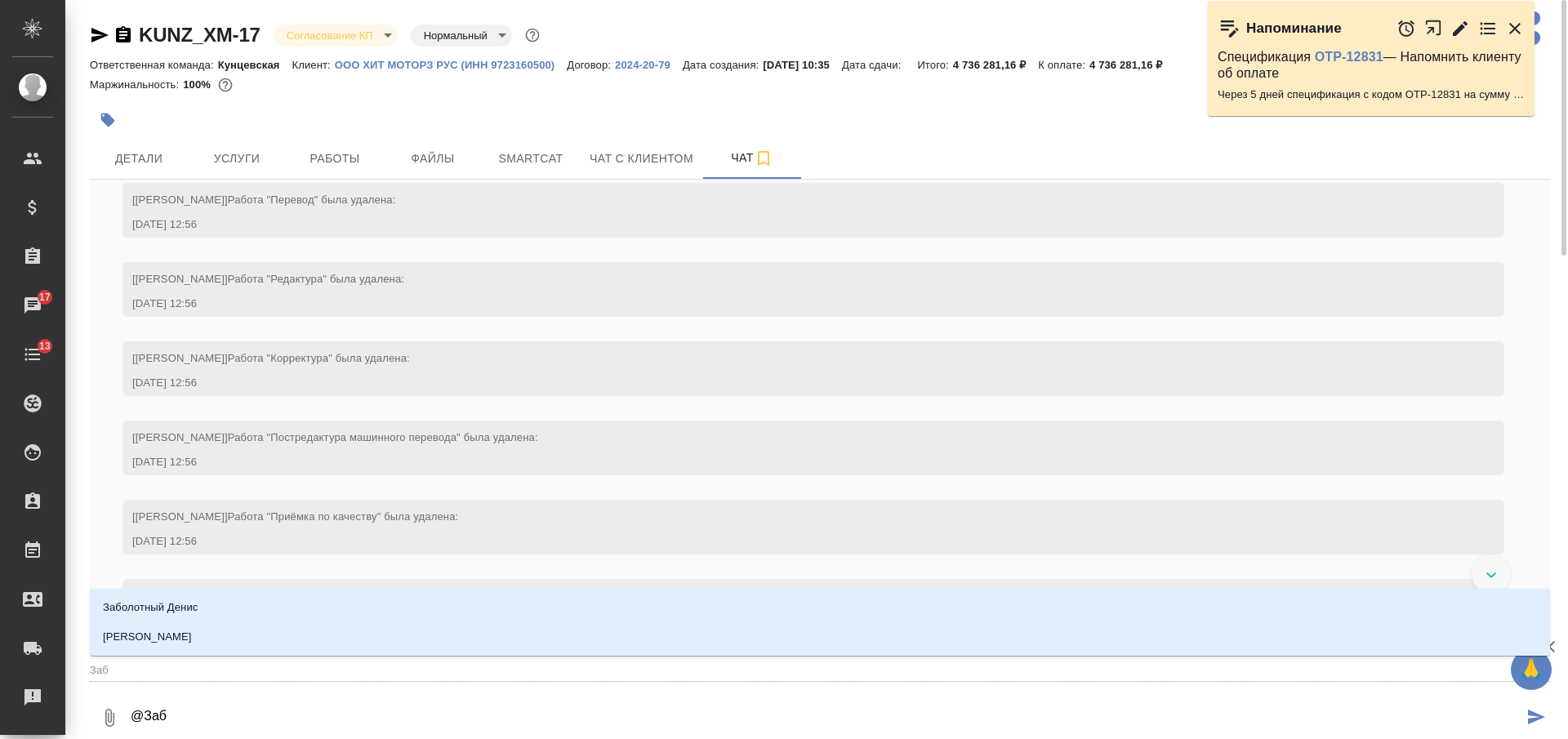
type textarea "@Забо"
type input "Забо"
type textarea "@Забор"
type input "Забор"
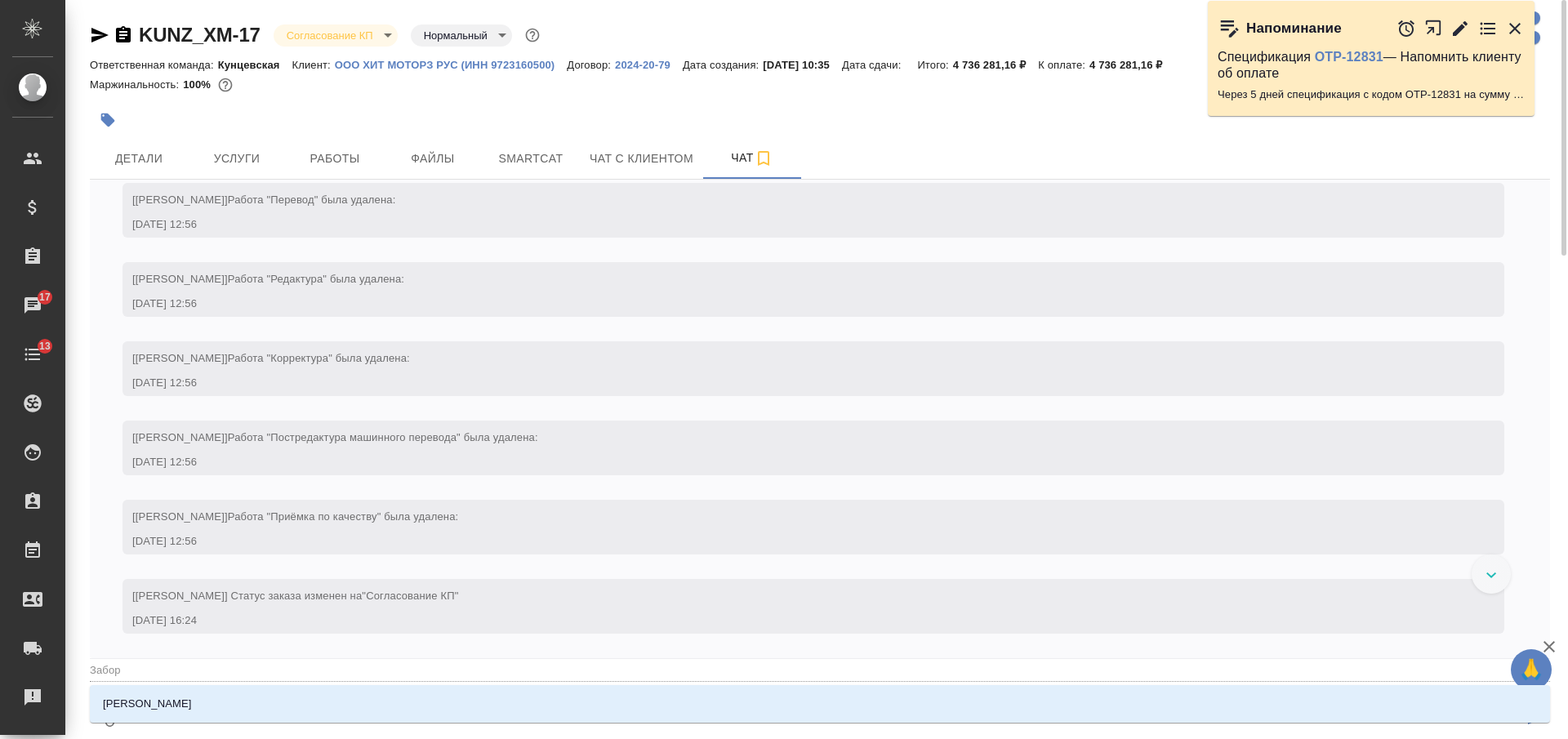
type textarea "@Заборо"
type input "Заборо"
type textarea "@Заборов"
type input "Заборов"
type textarea "@Заборова"
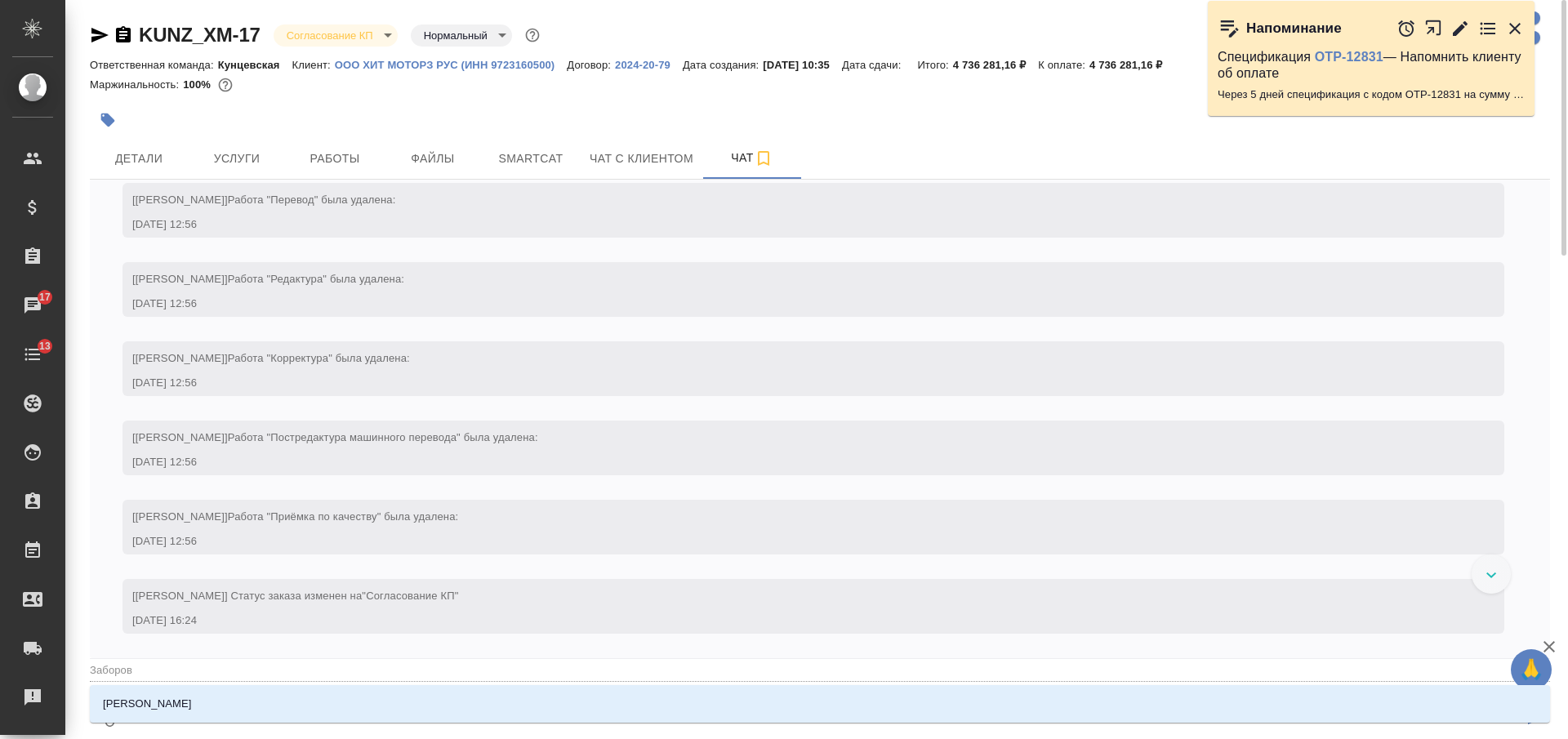
type input "Заборова"
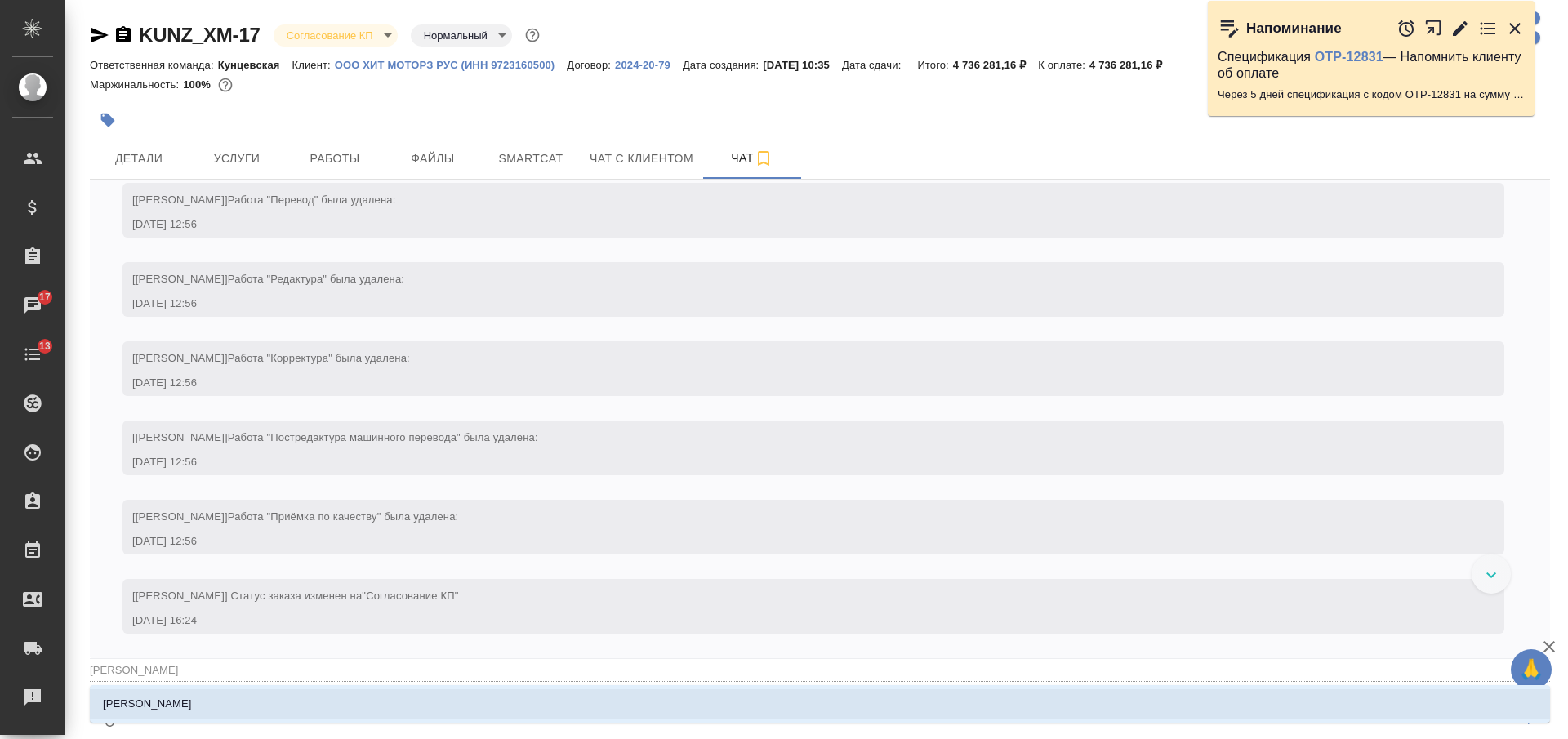
click at [487, 701] on li "Заборова Александра" at bounding box center [820, 703] width 1460 height 29
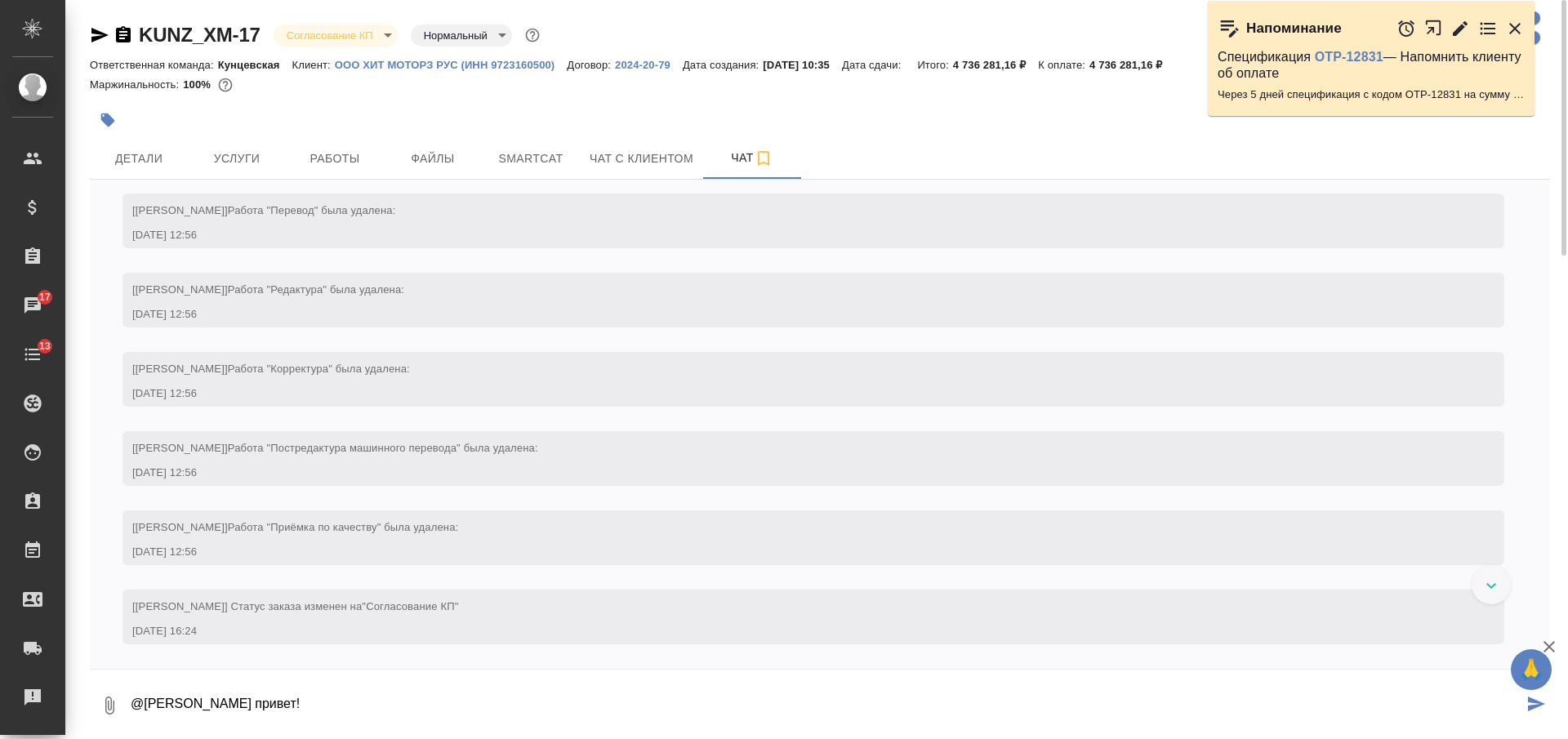
scroll to position [10, 0]
click at [588, 727] on textarea "@Заборова Александра привет!" at bounding box center [826, 705] width 1395 height 55
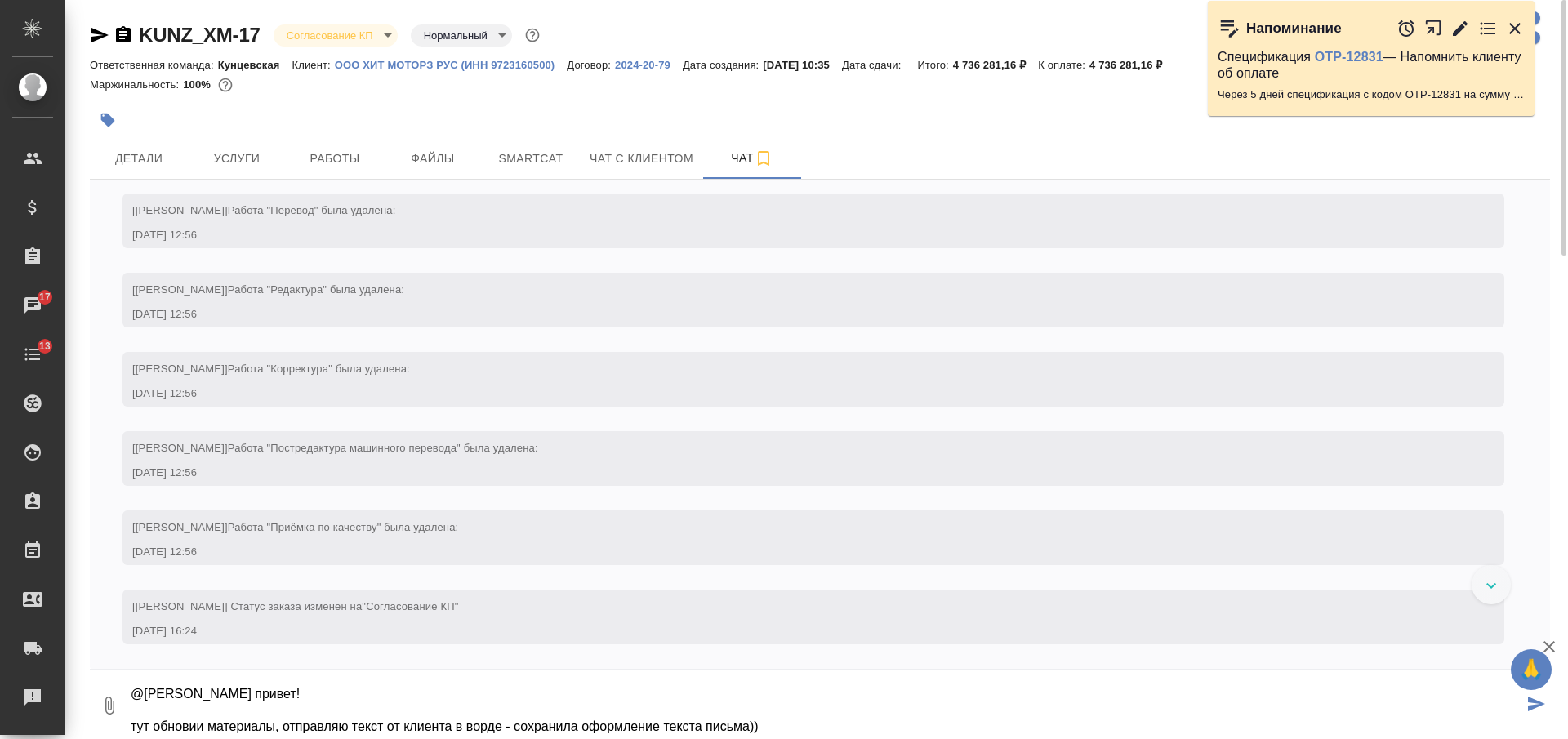
scroll to position [26, 0]
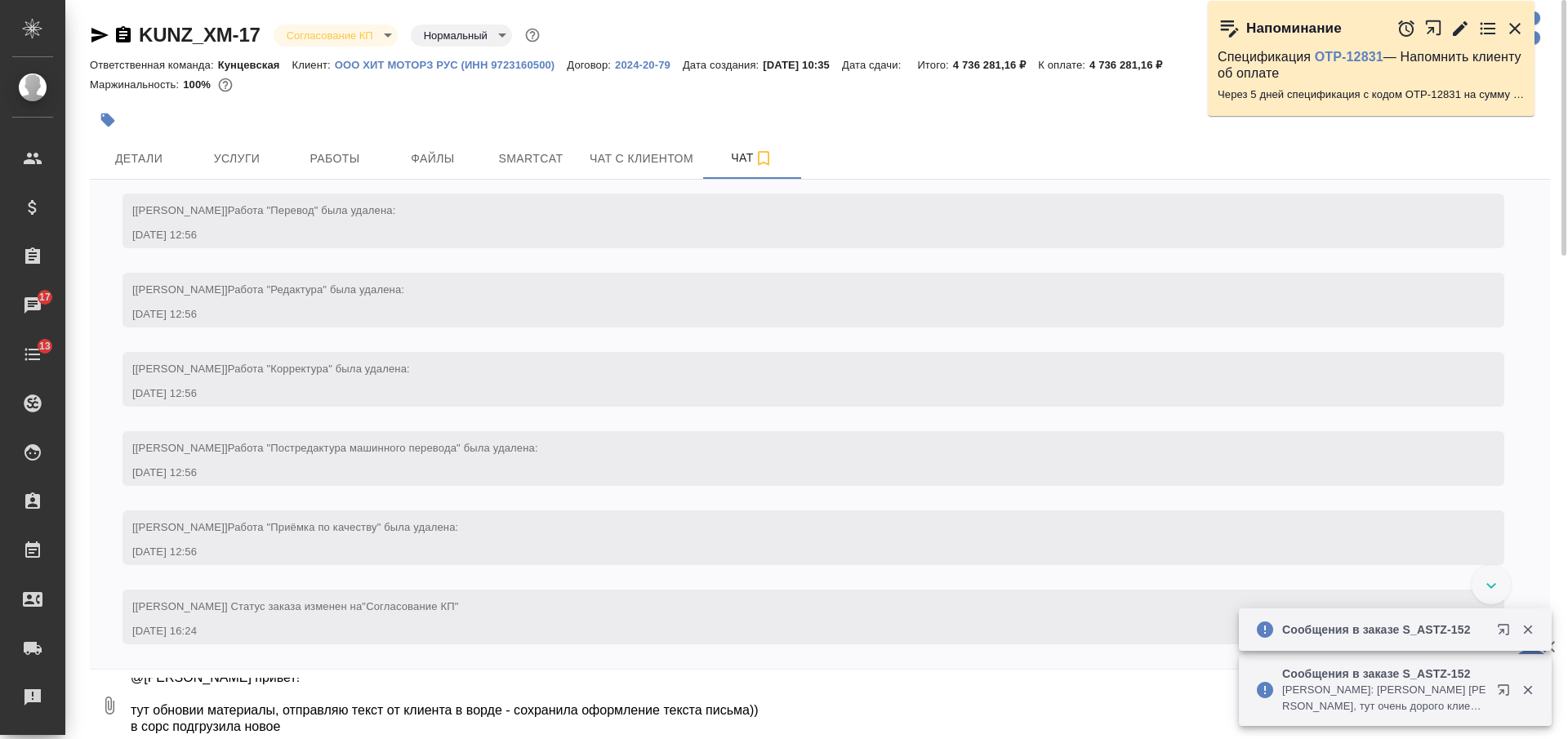
paste textarea "https://drive.awatera.com/f/10113370"
click at [111, 704] on icon "button" at bounding box center [110, 705] width 9 height 18
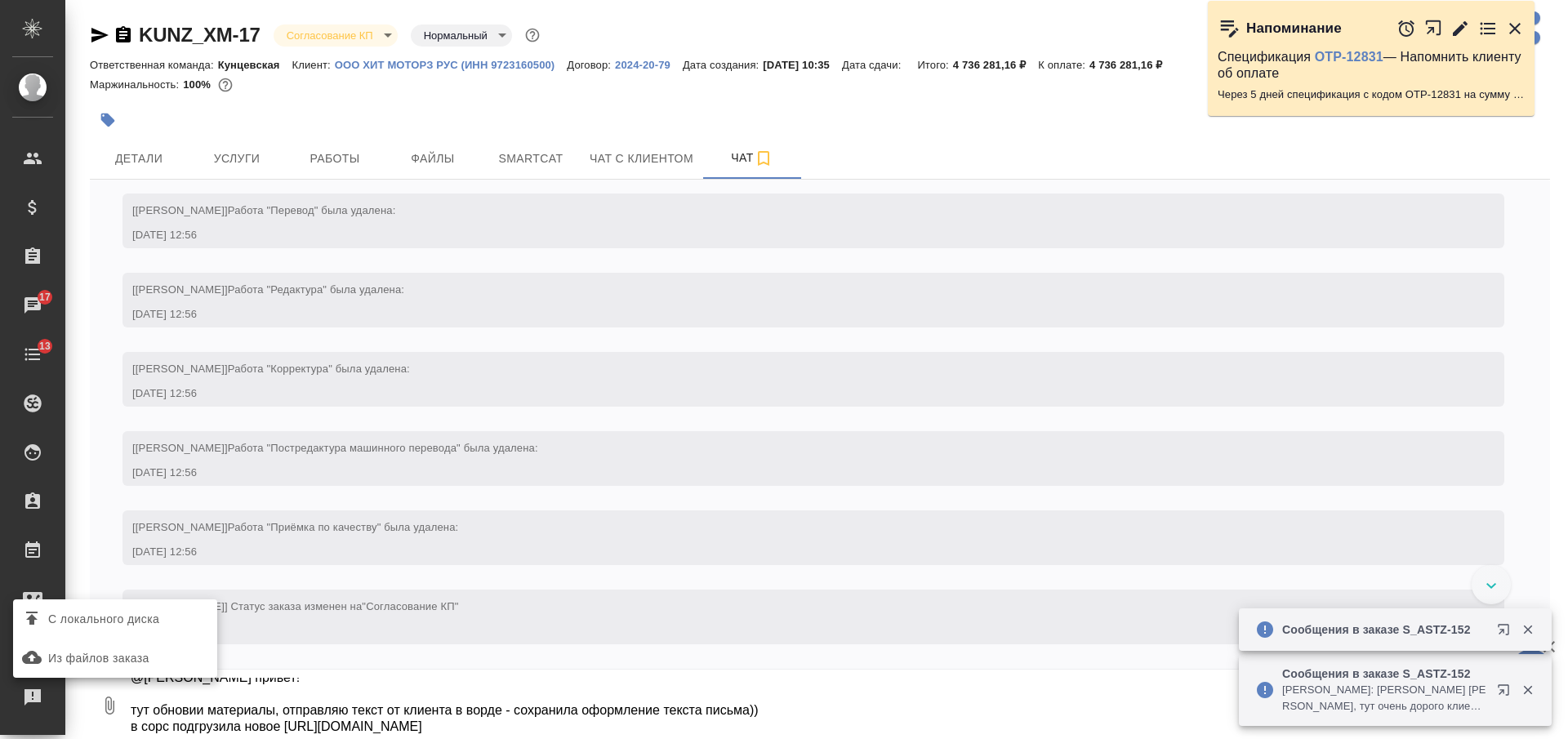
click at [91, 618] on span "С локального диска" at bounding box center [104, 619] width 111 height 20
click at [0, 0] on input "С локального диска" at bounding box center [0, 0] width 0 height 0
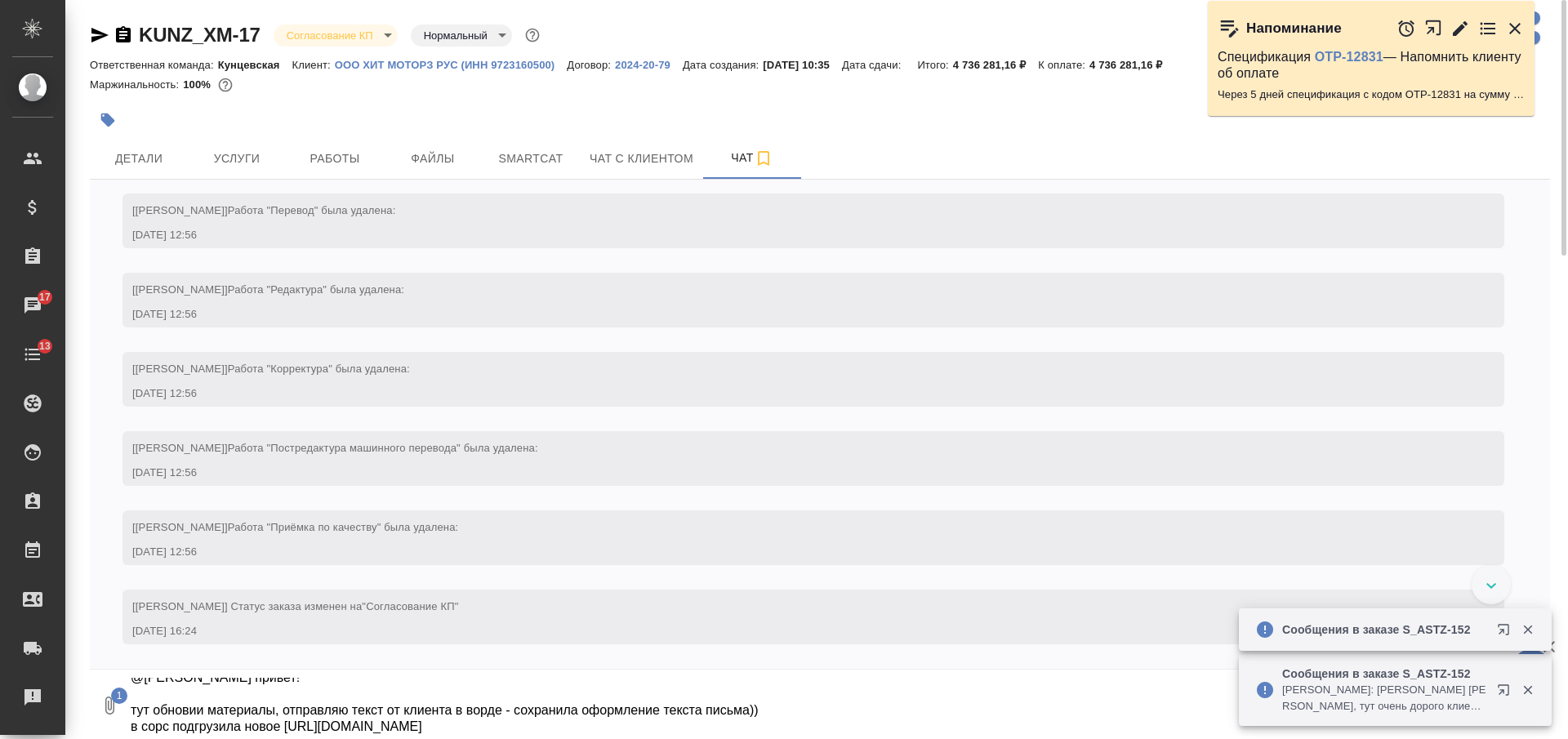
click at [542, 721] on textarea "@Заборова Александра привет! тут обновии материалы, отправляю текст от клиента …" at bounding box center [826, 705] width 1395 height 55
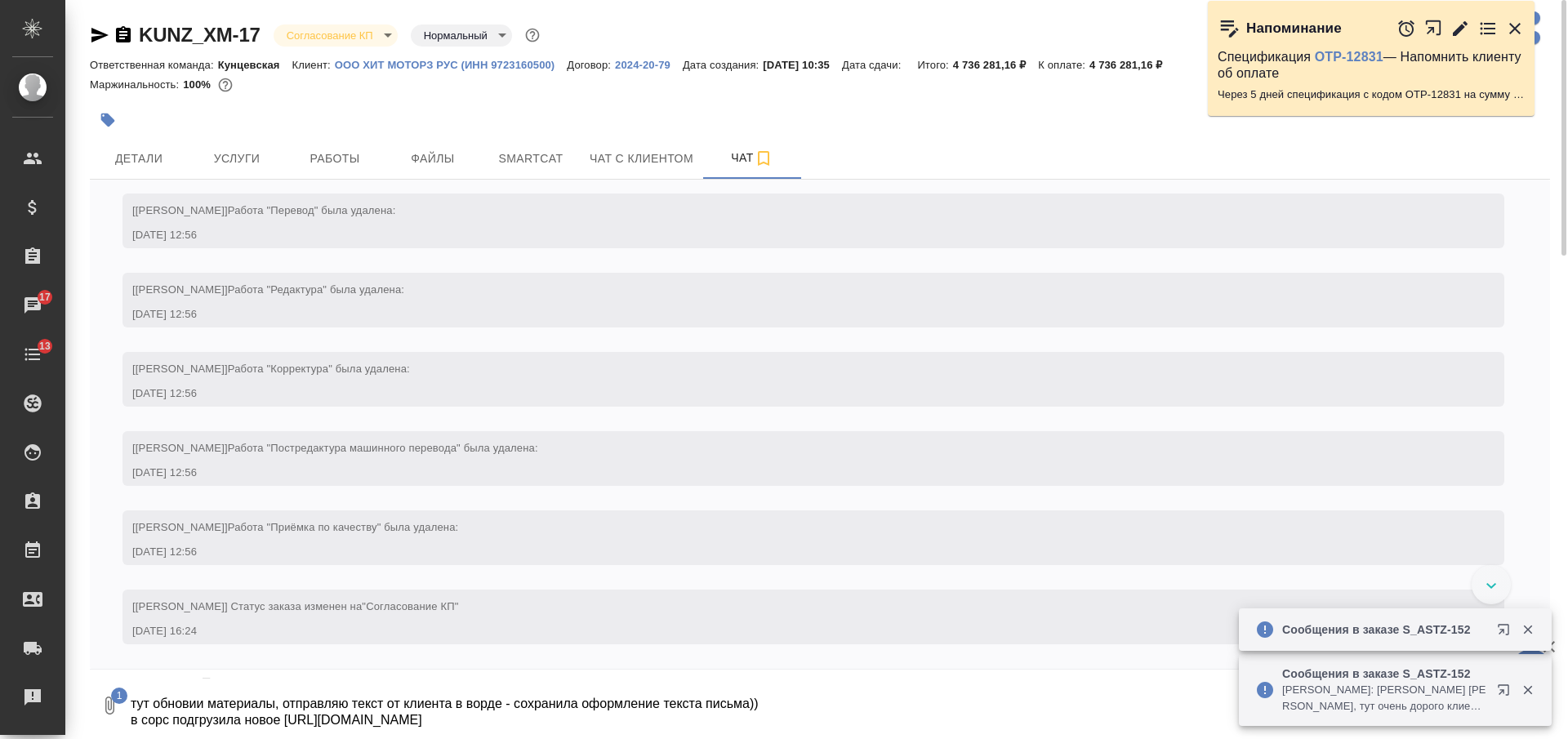
scroll to position [59, 0]
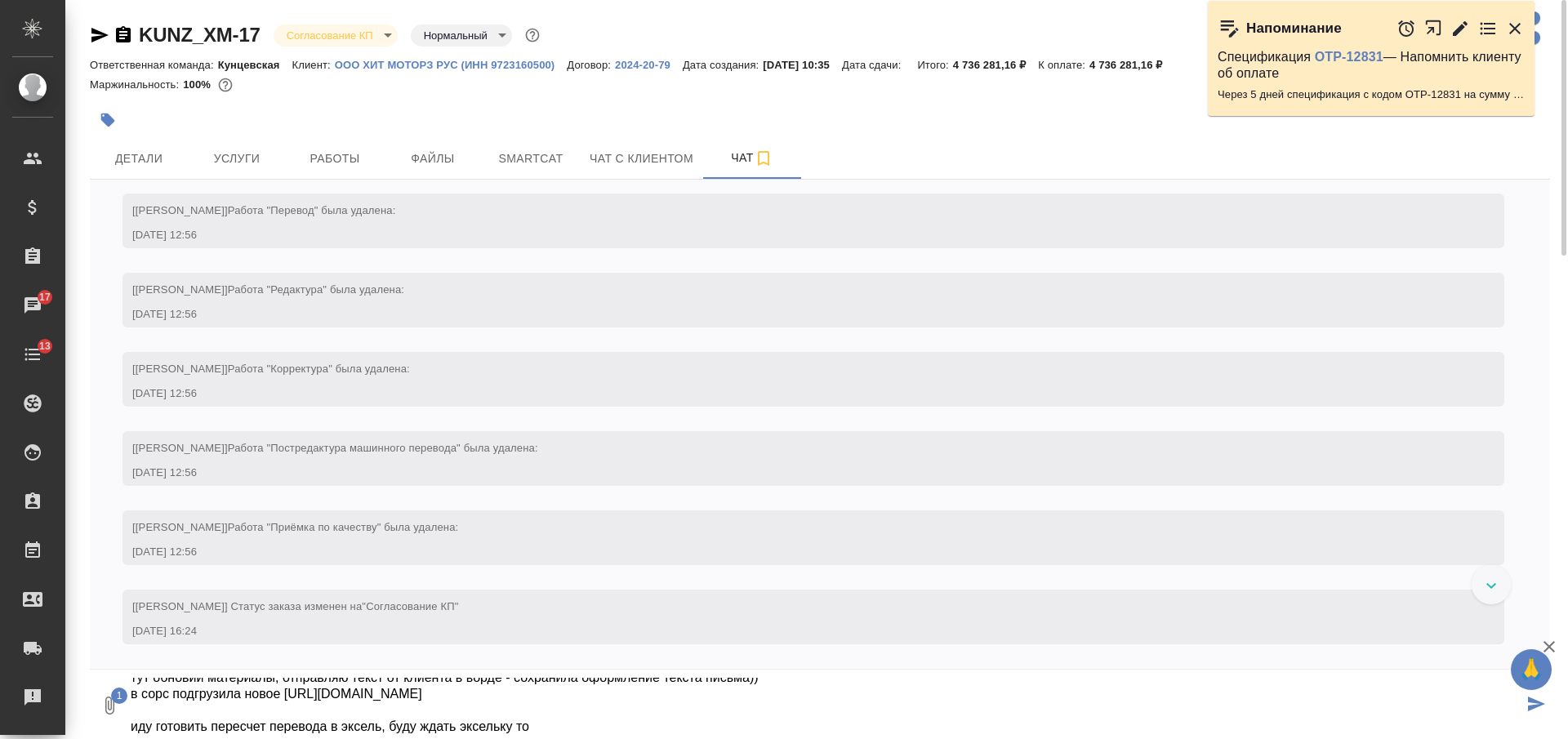
type textarea "@Заборова Александра привет! тут обновии материалы, отправляю текст от клиента …"
click at [1022, 109] on div at bounding box center [577, 119] width 974 height 36
click at [155, 164] on span "Детали" at bounding box center [139, 158] width 78 height 20
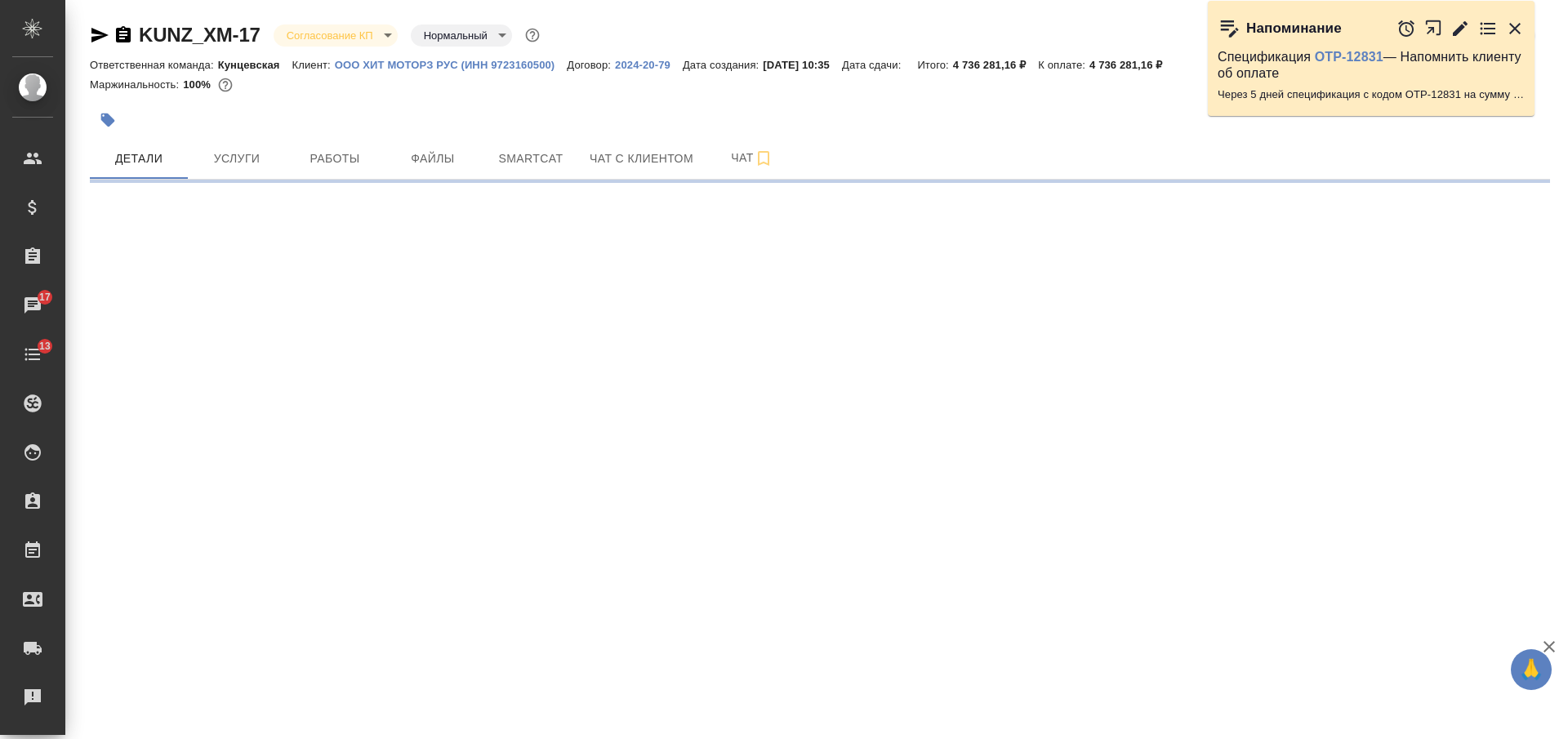
select select "RU"
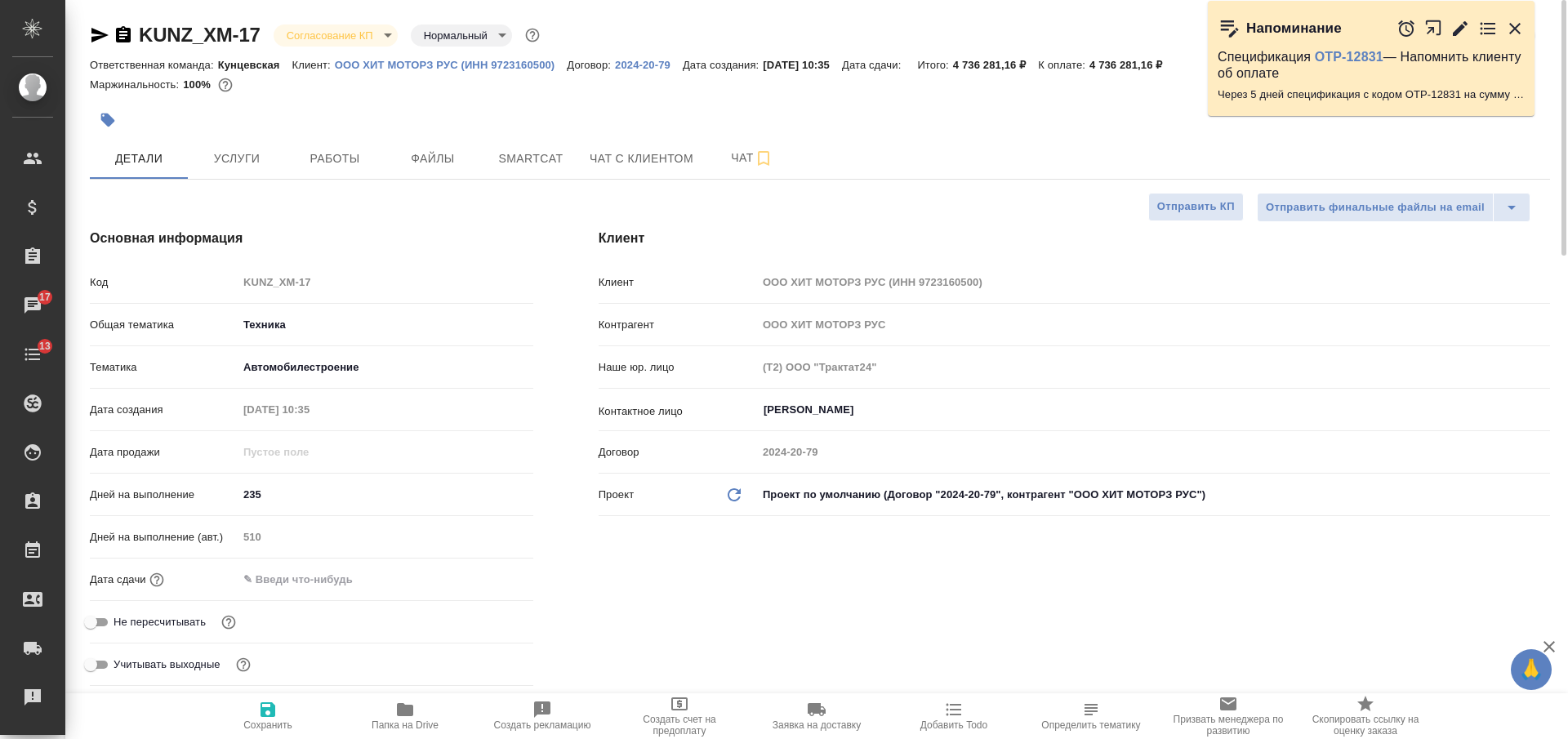
type textarea "x"
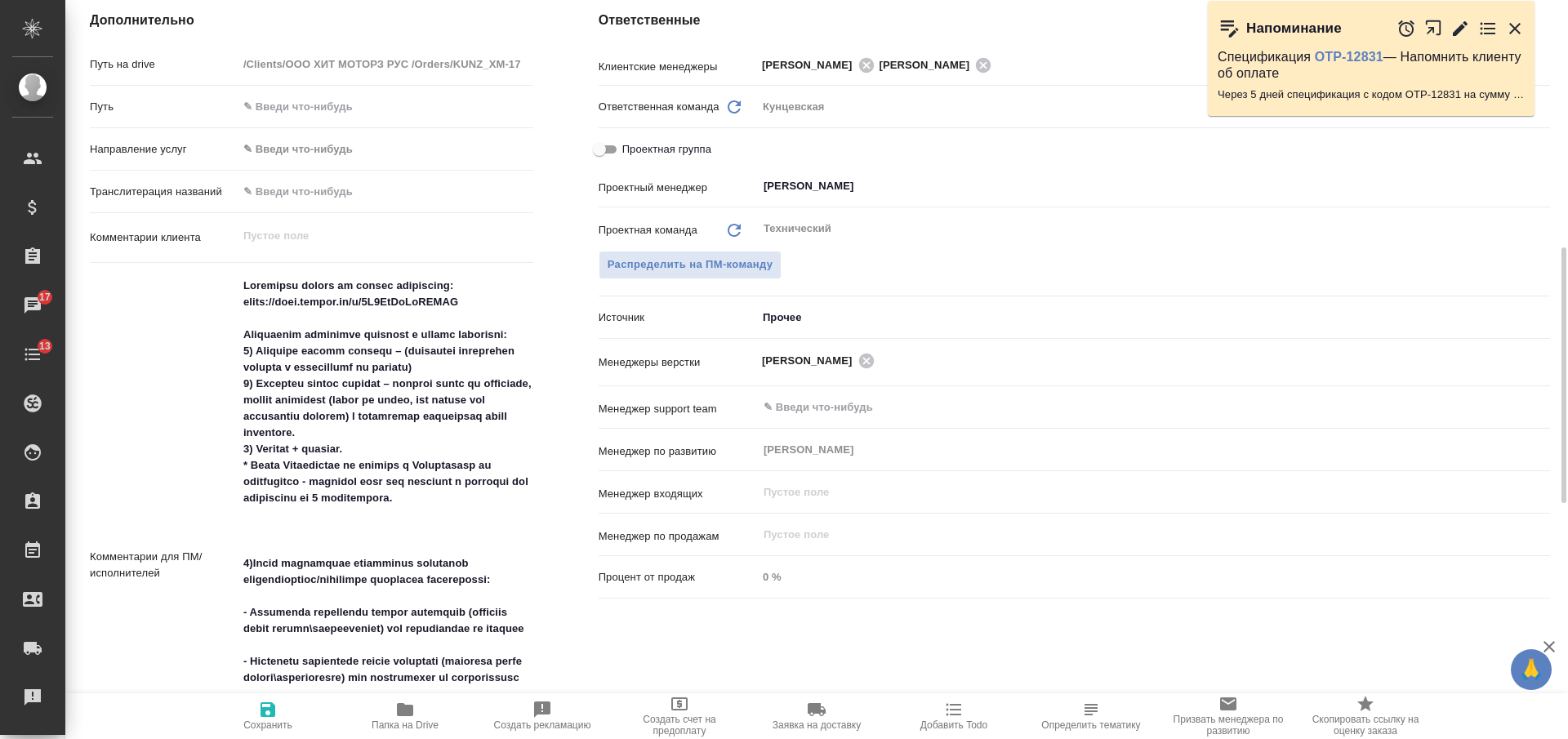
scroll to position [306, 0]
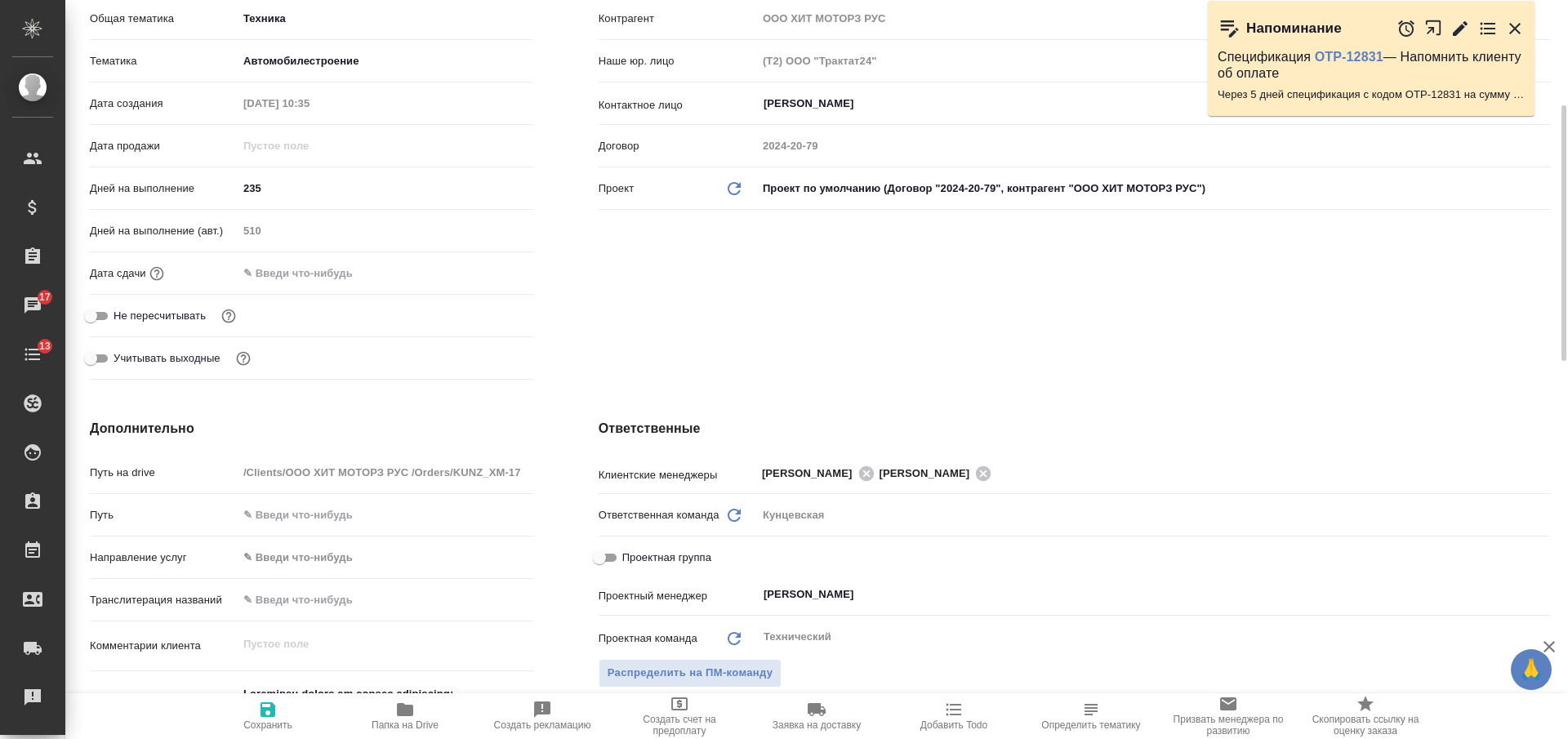
type textarea "x"
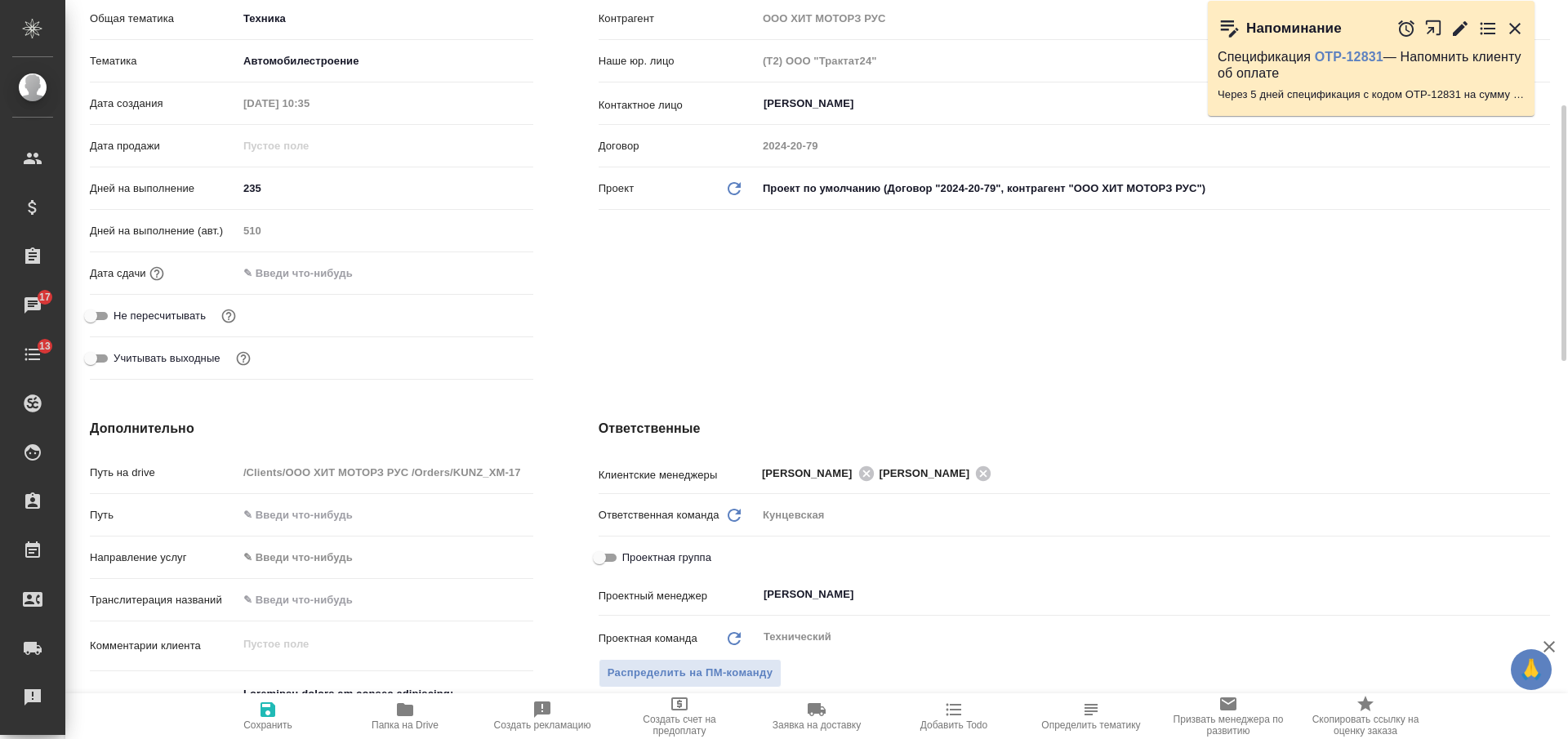
type textarea "x"
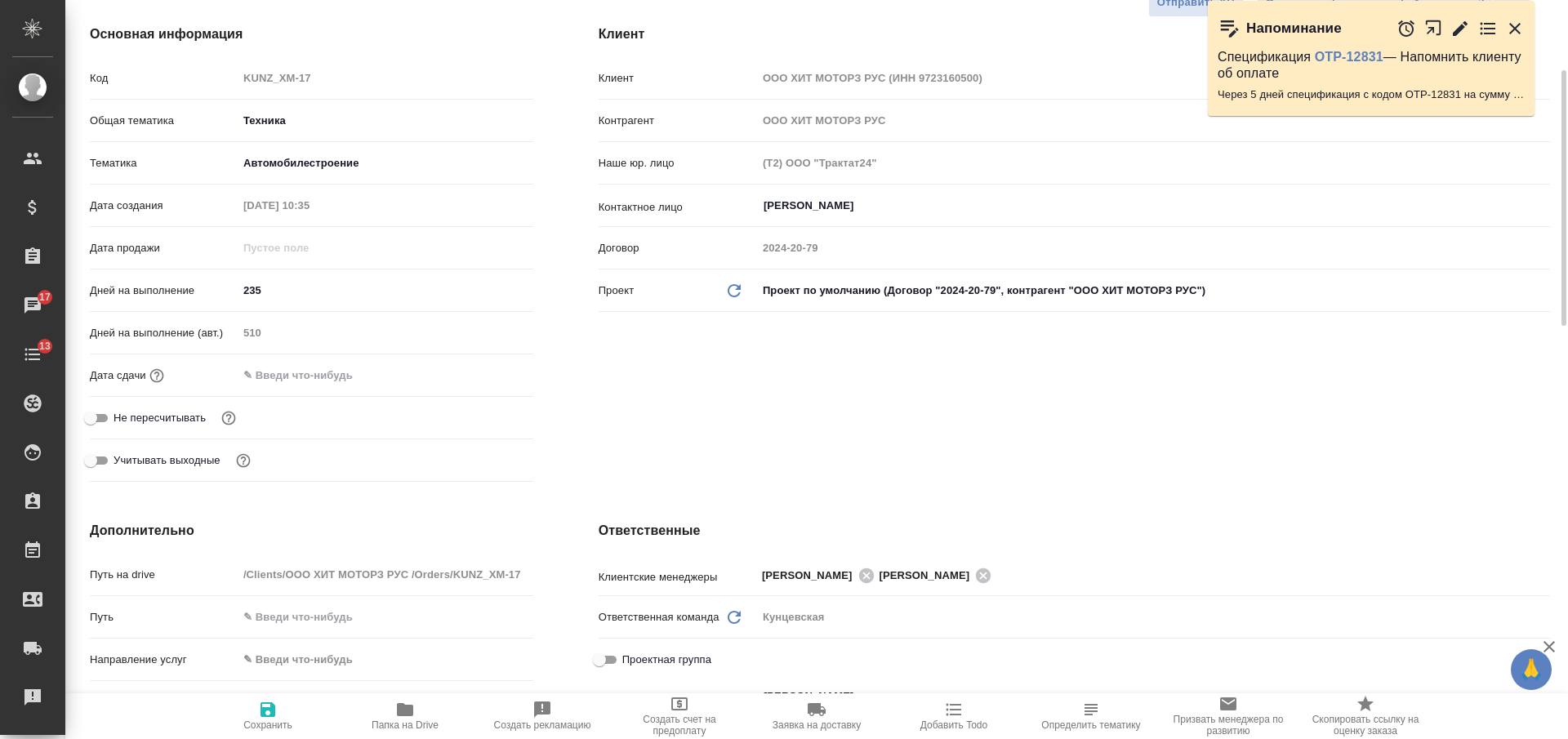
scroll to position [0, 0]
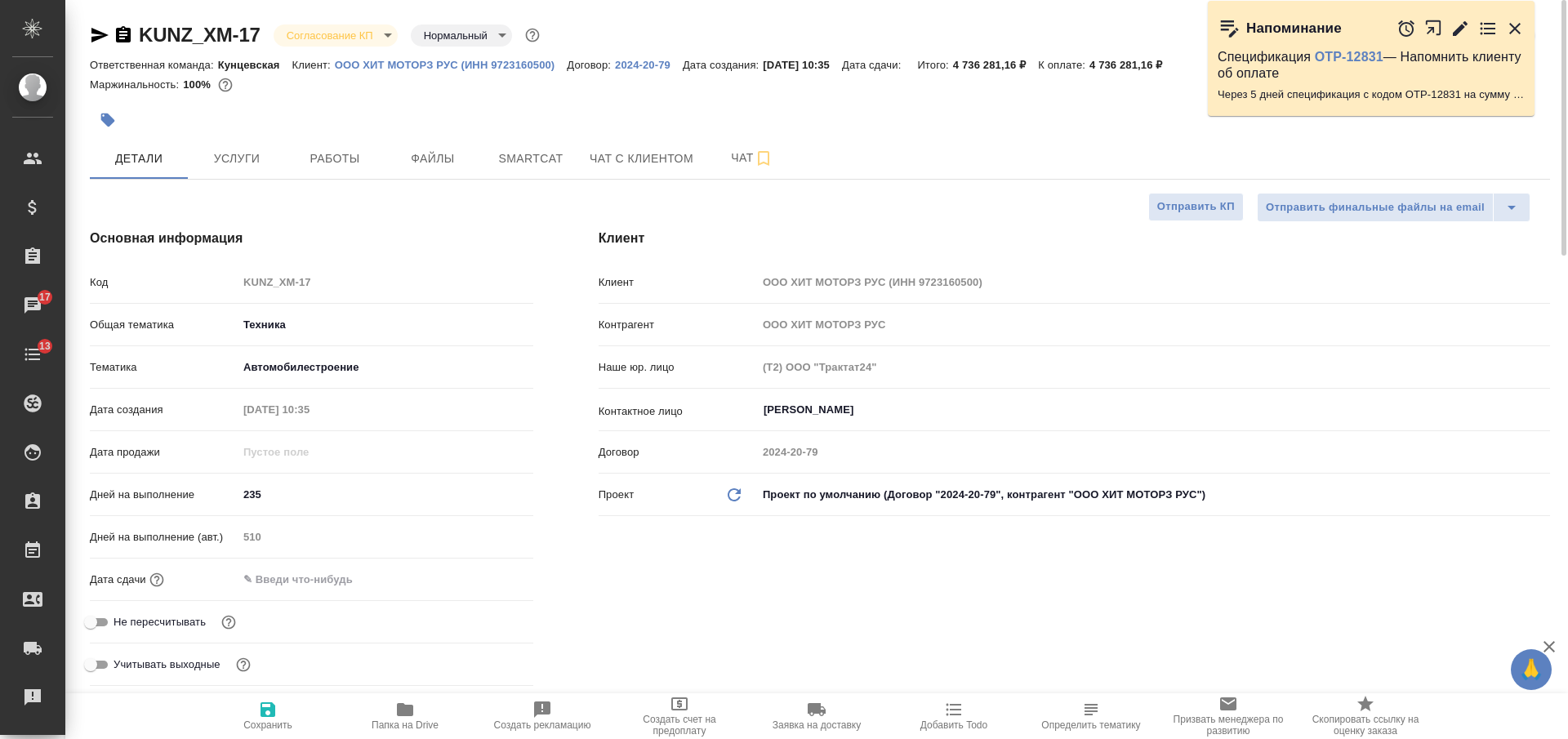
click at [729, 137] on div at bounding box center [577, 119] width 974 height 36
click at [733, 157] on span "Чат" at bounding box center [752, 158] width 78 height 20
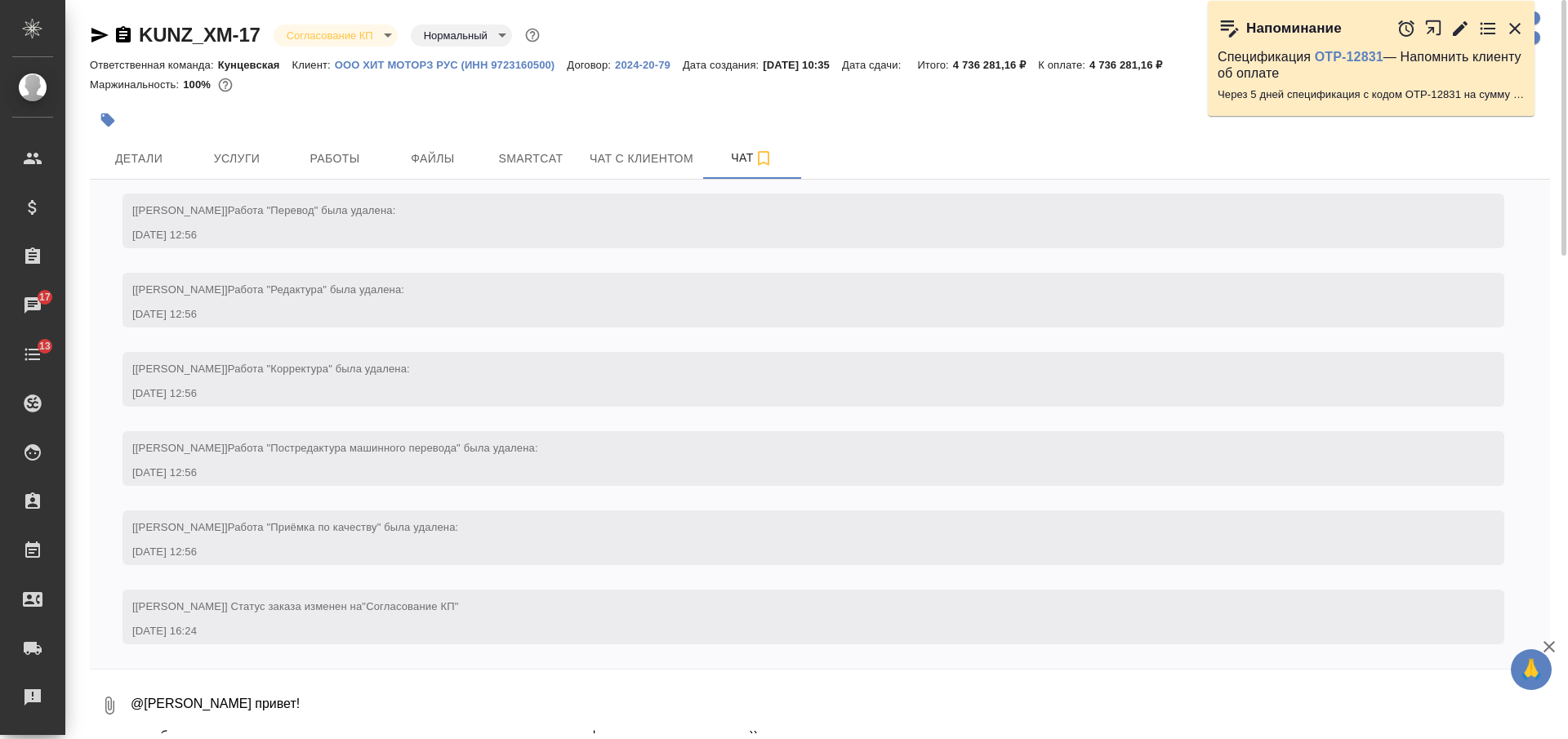
scroll to position [7138, 0]
click at [450, 712] on textarea "@Заборова Александра привет! тут обновии материалы, отправляю текст от клиента …" at bounding box center [839, 705] width 1421 height 55
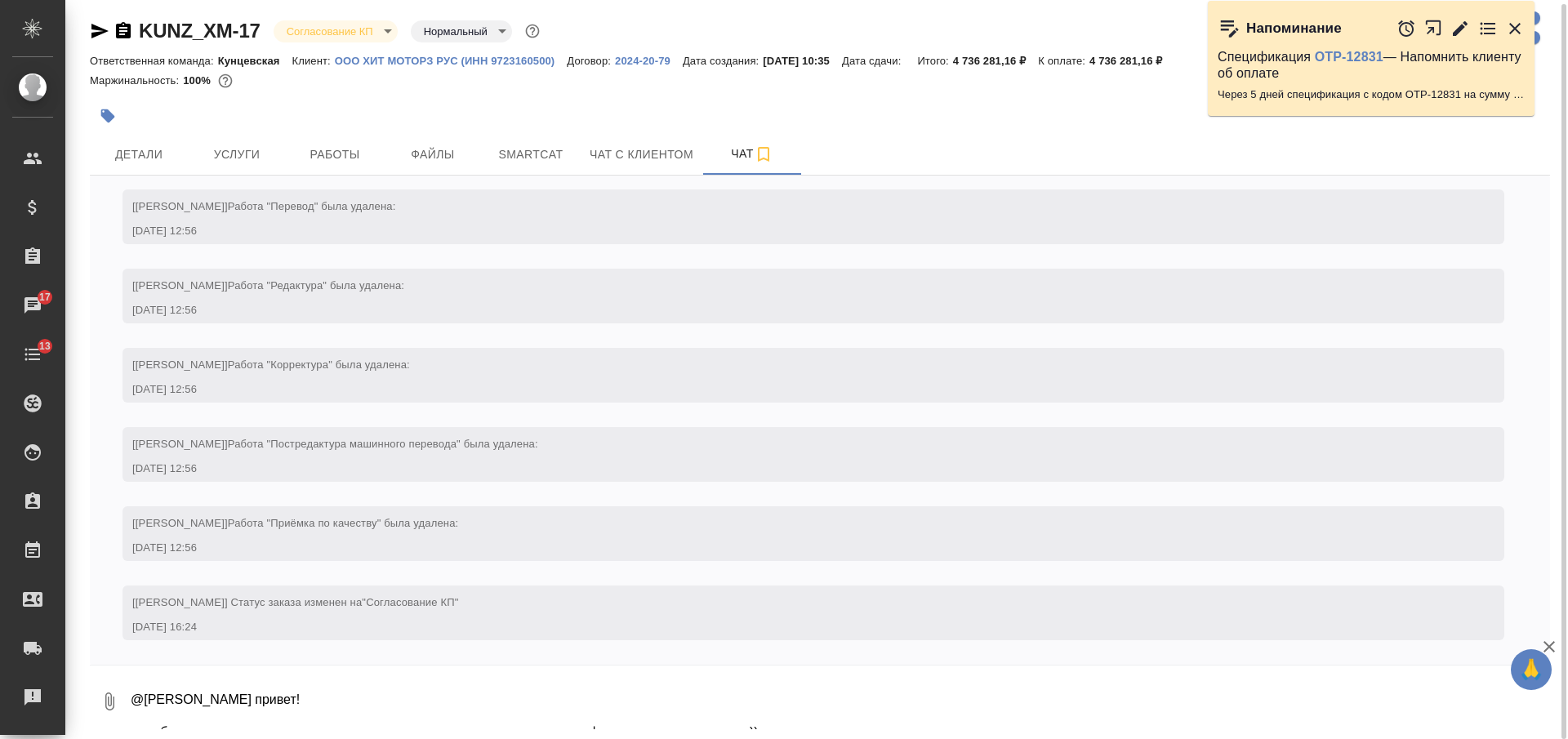
click at [455, 698] on textarea "@Заборова Александра привет! тут обновии материалы, отправляю текст от клиента …" at bounding box center [839, 700] width 1421 height 55
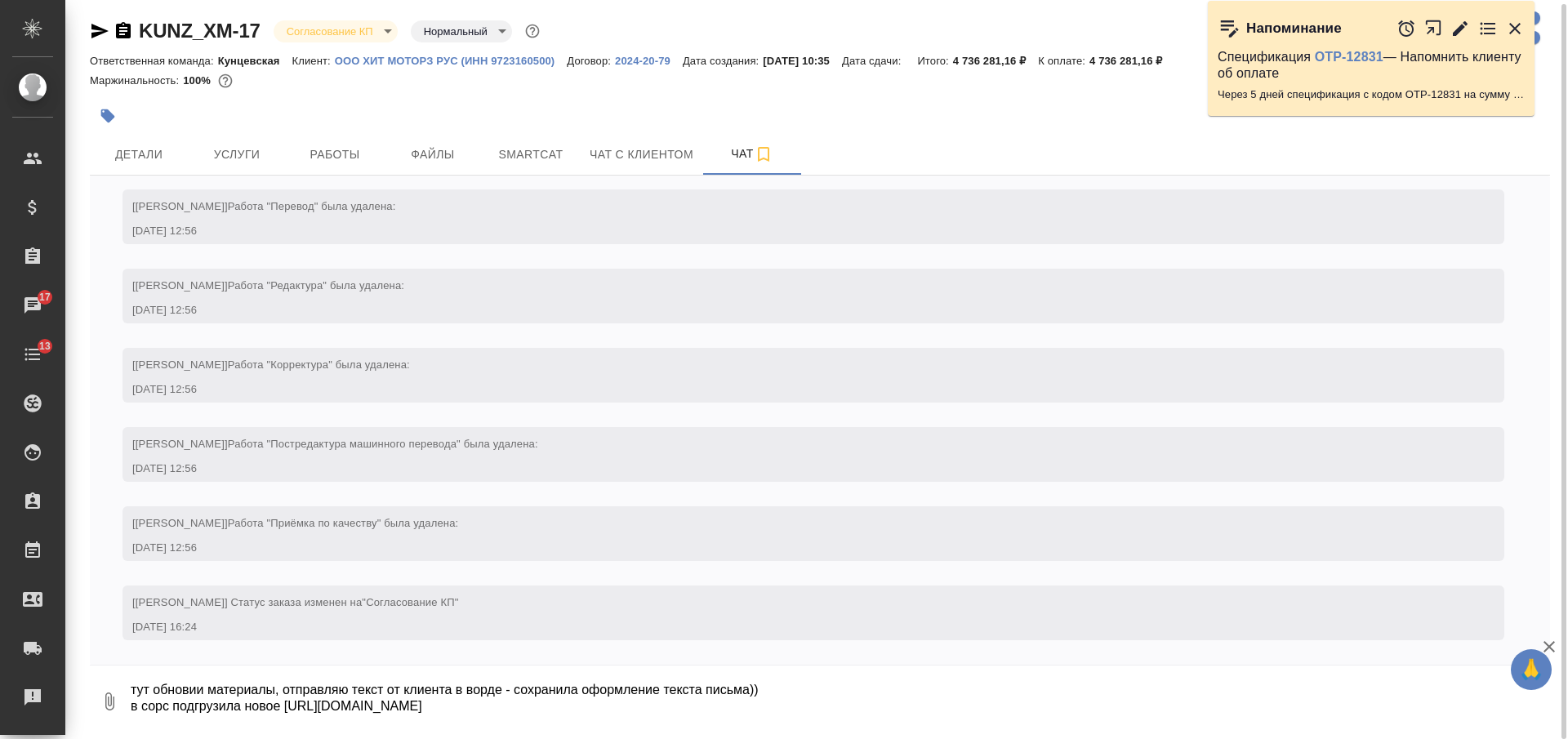
scroll to position [59, 0]
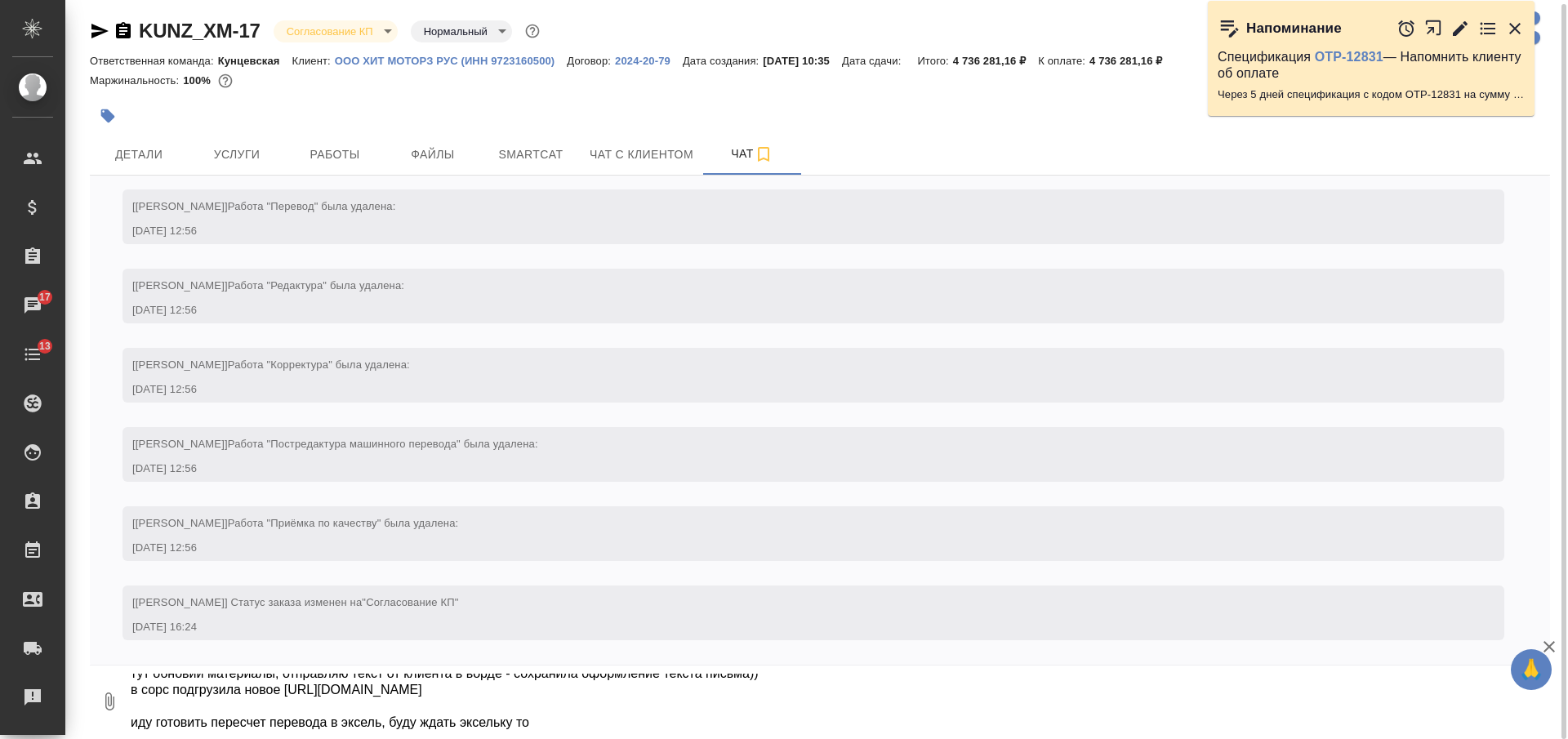
click at [540, 720] on textarea "@Заборова Александра привет! тут обновии материалы, отправляю текст от клиента …" at bounding box center [839, 700] width 1421 height 55
type textarea "@Заборова Александра привет! тут обновии материалы, отправляю текст от клиента …"
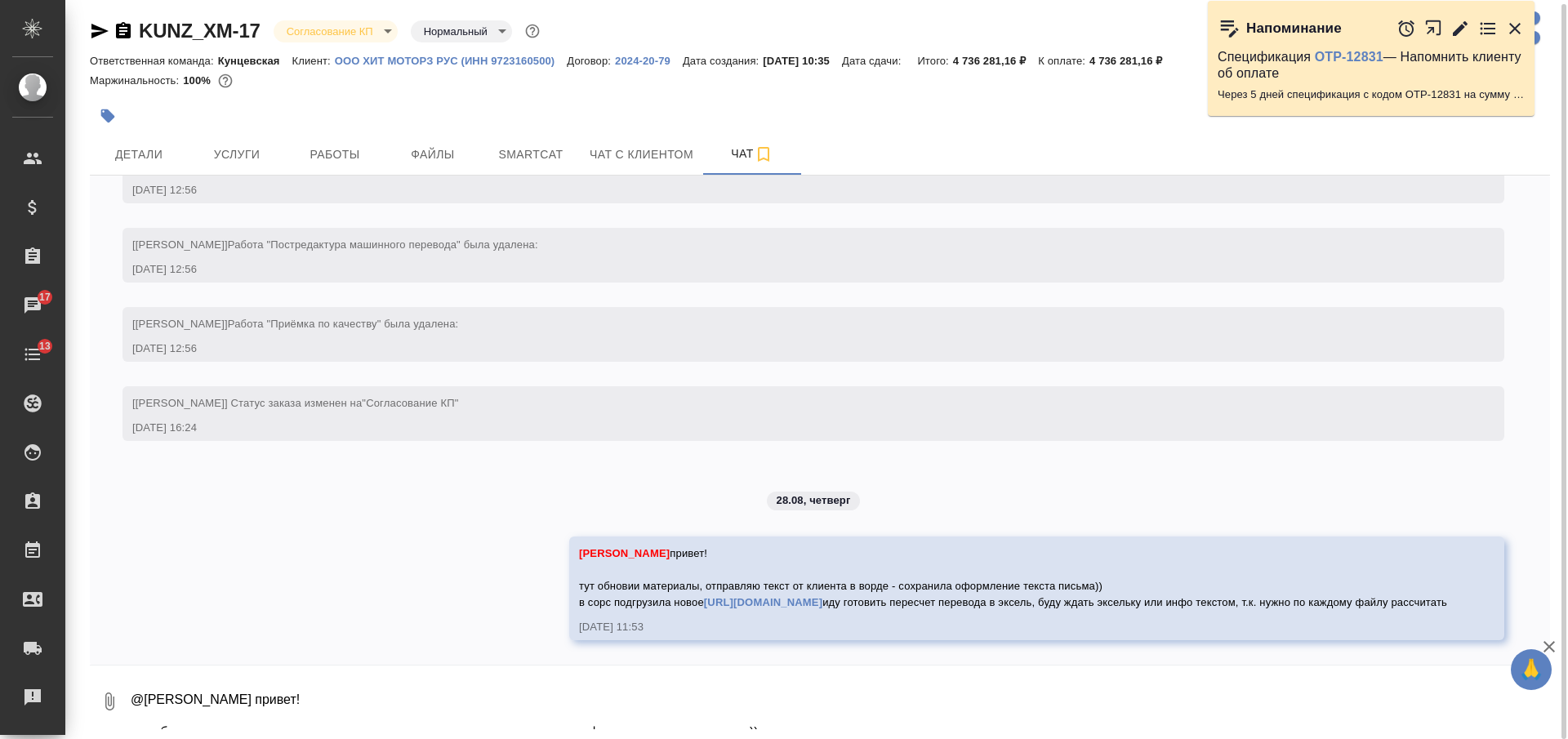
scroll to position [7370, 0]
click at [615, 705] on textarea at bounding box center [839, 700] width 1421 height 55
type textarea "подскажи, сколько по времени у нас уйдет? сориентировать клиента надо - сегодня…"
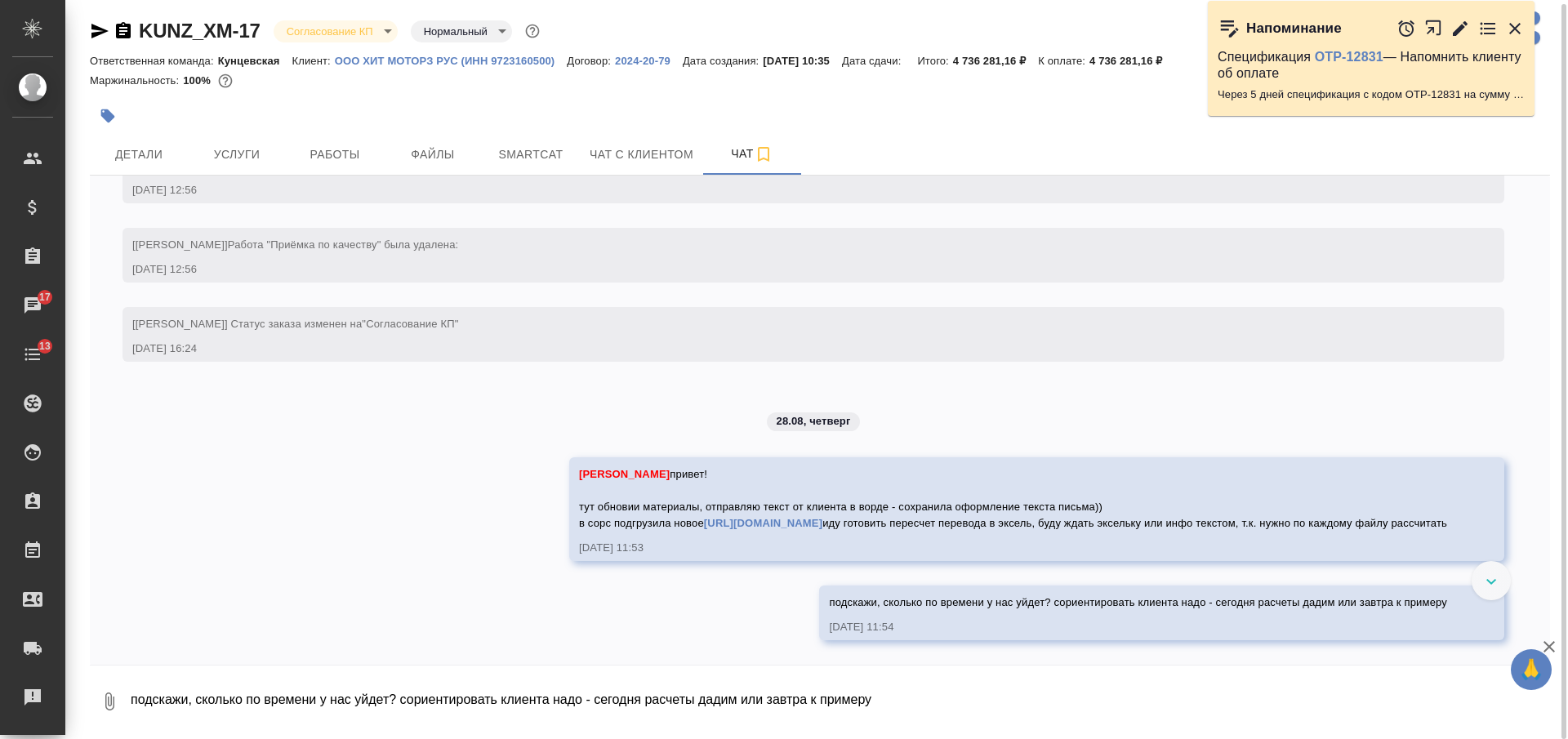
scroll to position [7449, 0]
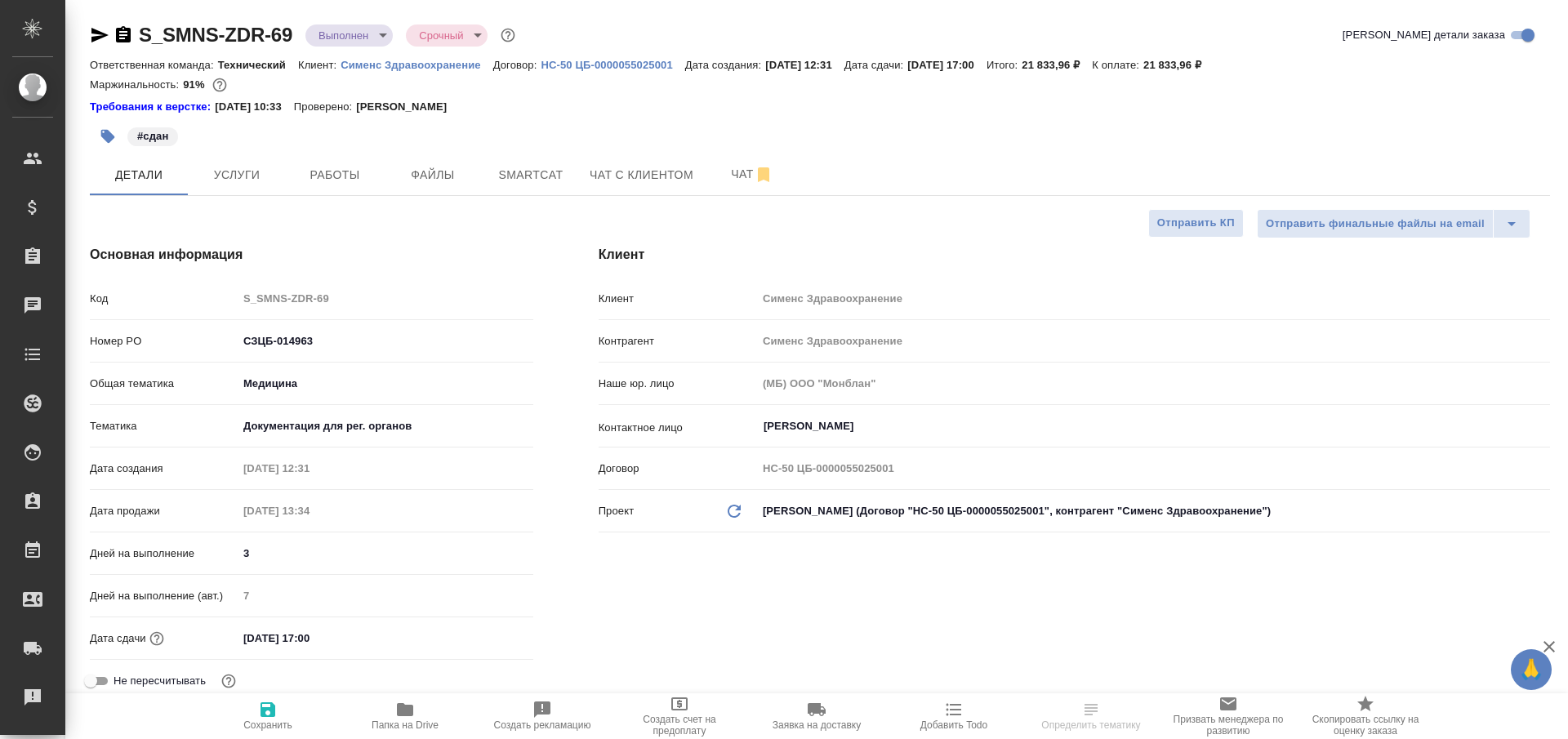
select select "RU"
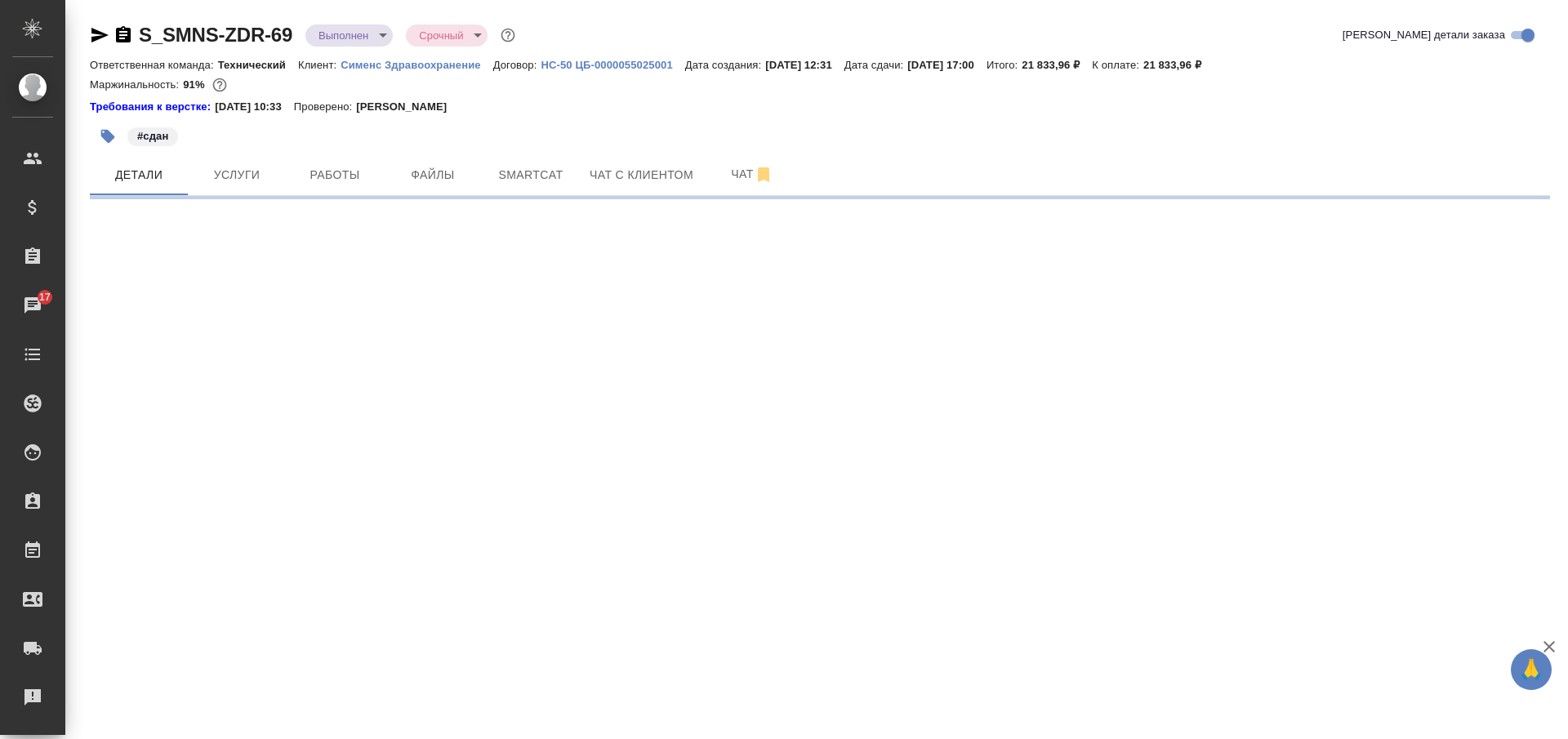
select select "RU"
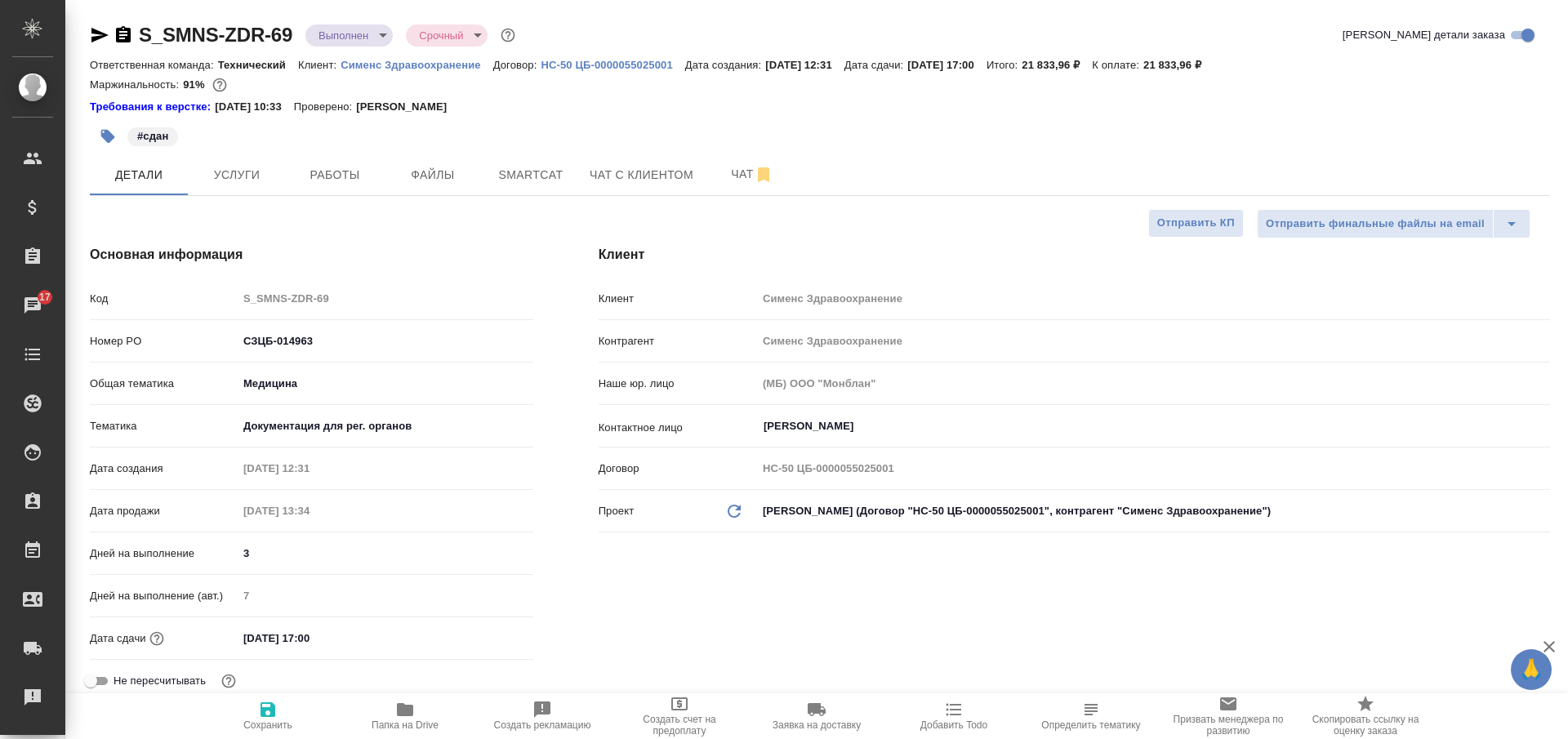
type textarea "x"
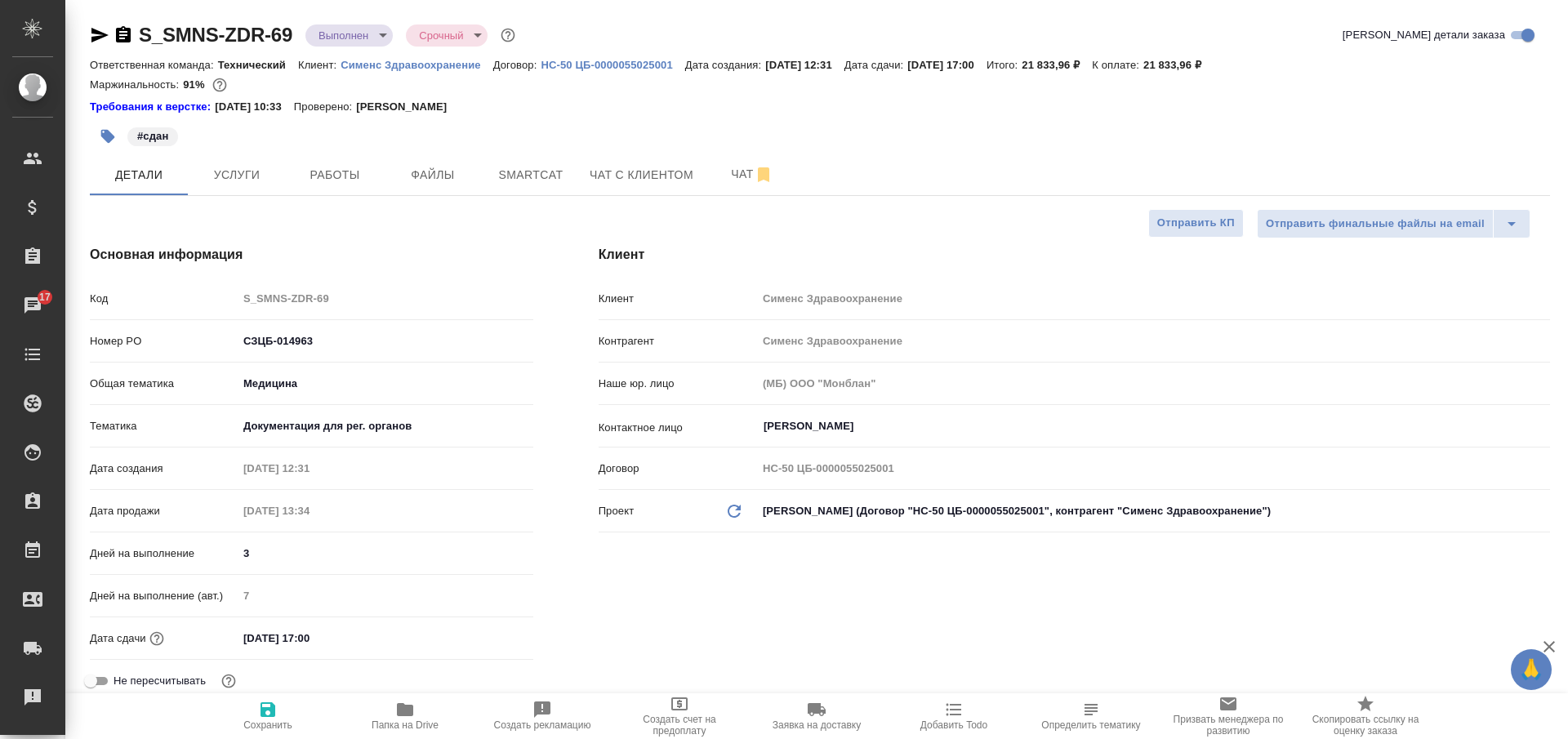
type textarea "x"
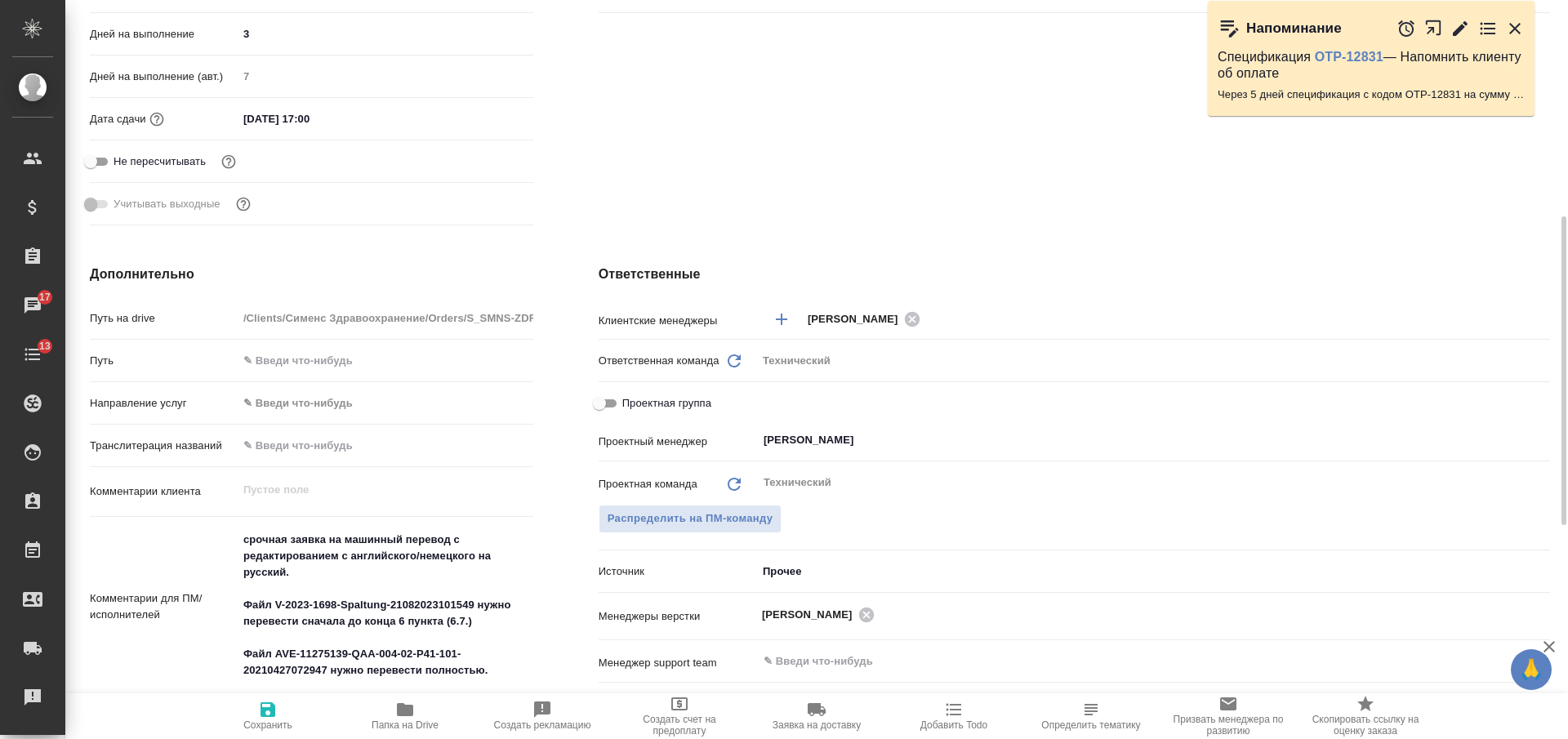
scroll to position [9, 0]
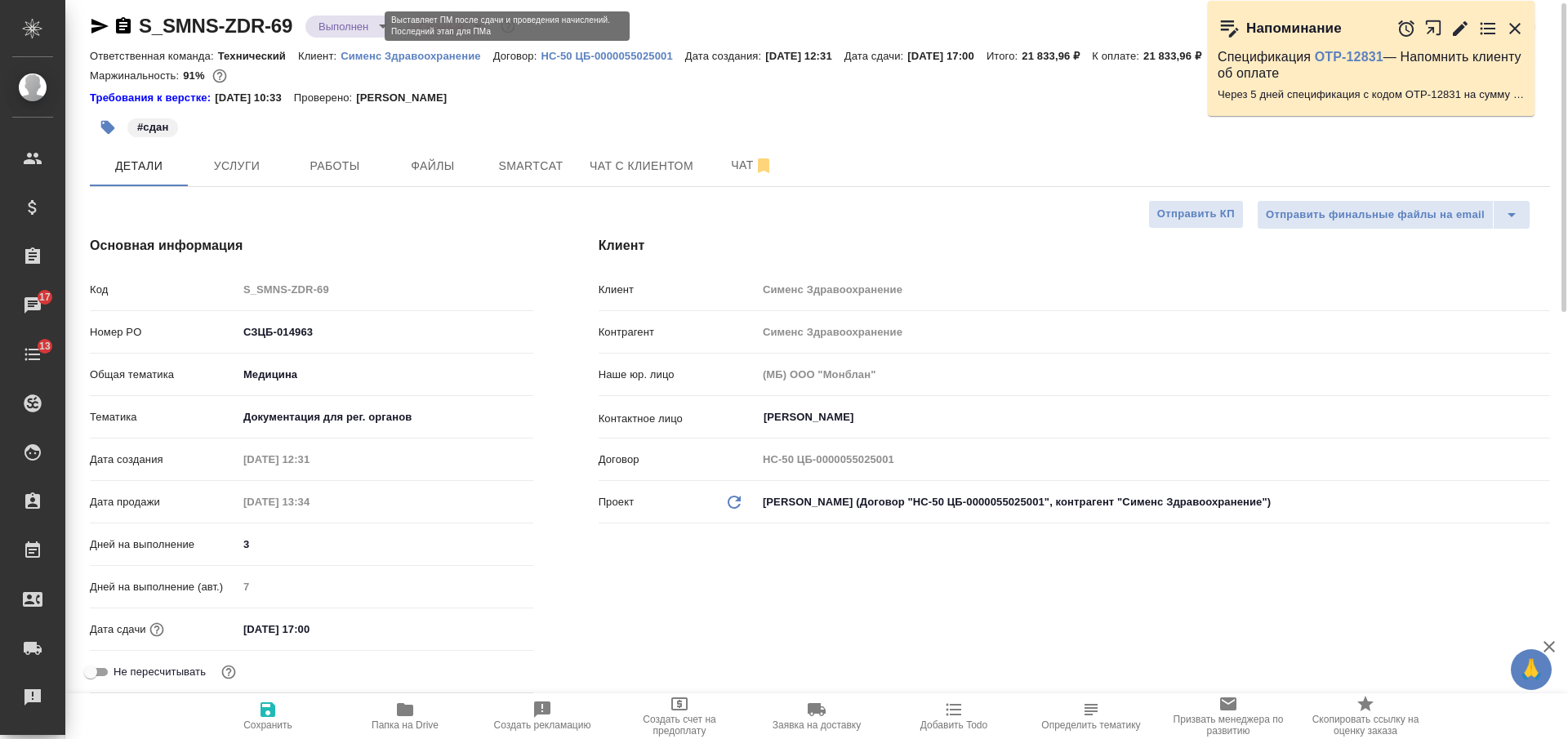
click at [360, 23] on body "🙏 .cls-1 fill:#fff; AWATERA Nikiforova Valeria Клиенты Спецификации Заказы 17 Ч…" at bounding box center [784, 369] width 1568 height 739
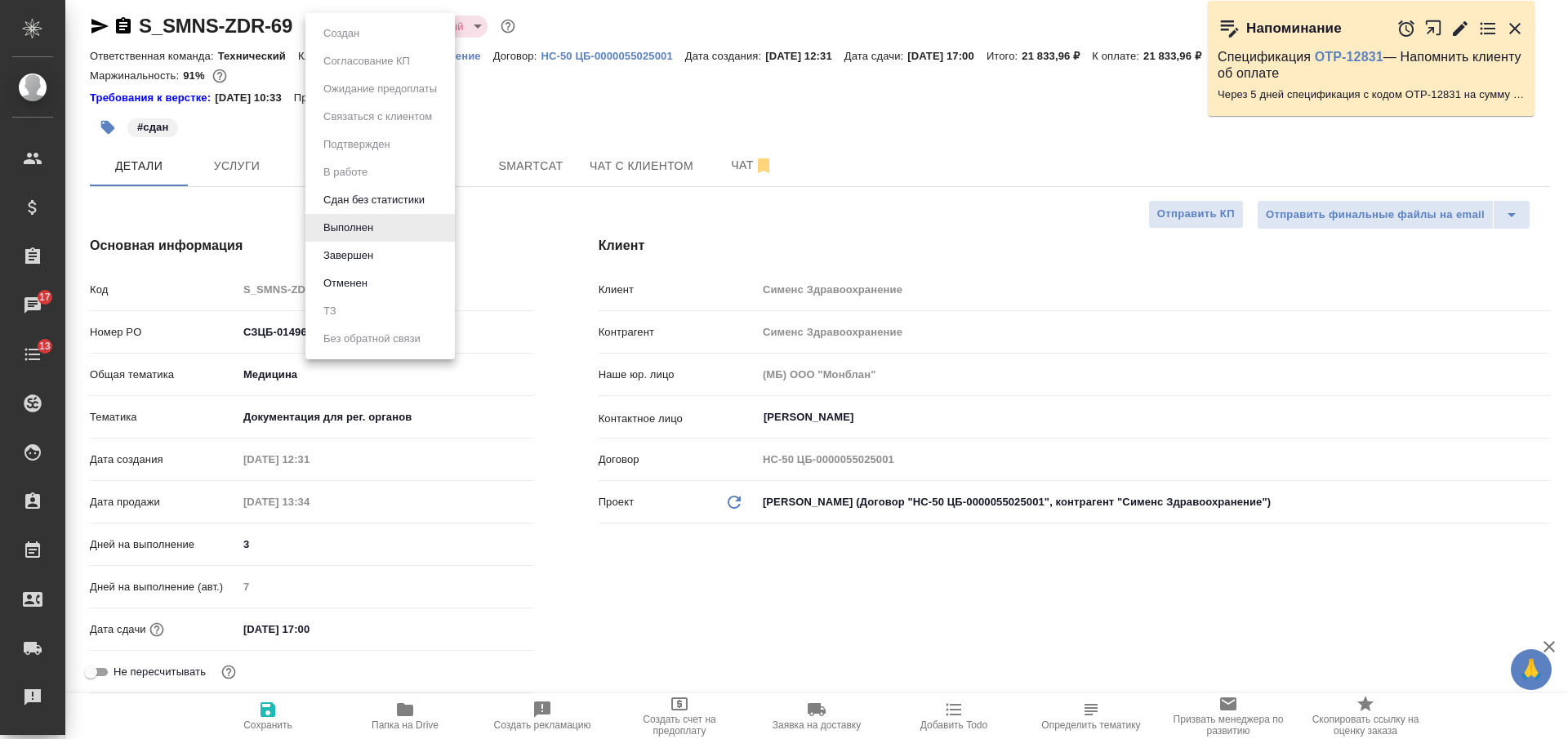
click at [667, 113] on div at bounding box center [784, 369] width 1568 height 739
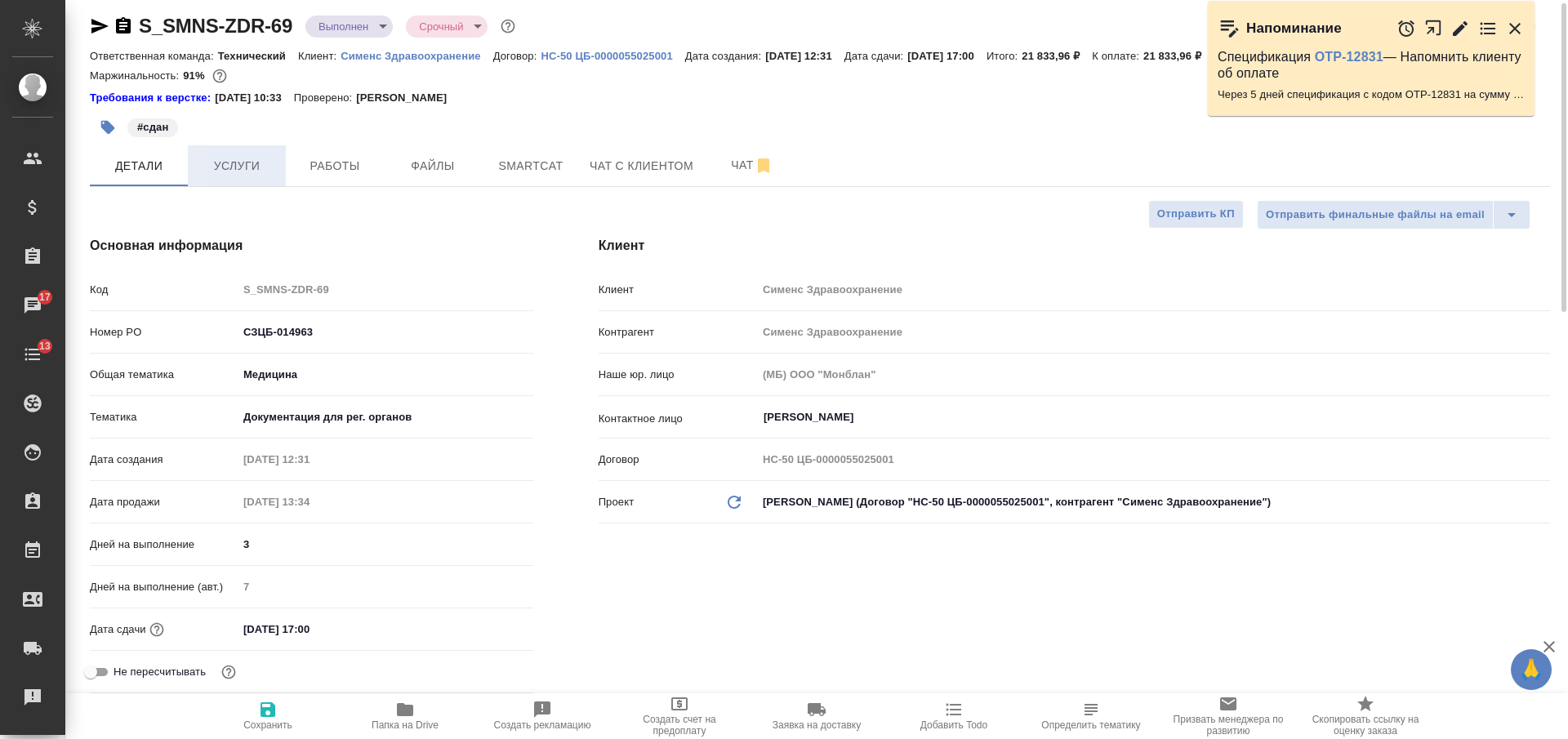
click at [267, 171] on span "Услуги" at bounding box center [236, 166] width 78 height 20
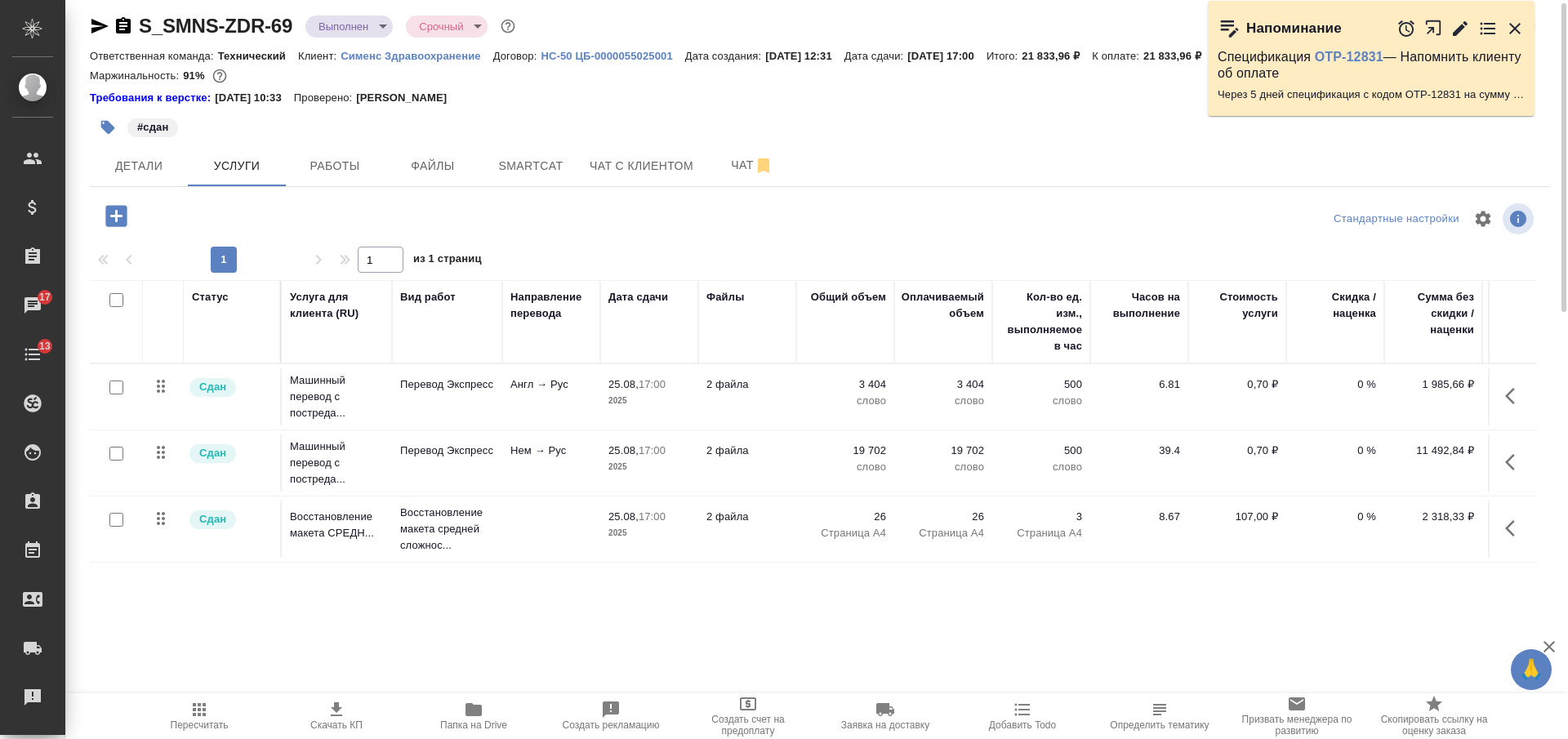
click at [669, 399] on p "2025" at bounding box center [649, 400] width 81 height 16
click at [666, 399] on p "2025" at bounding box center [649, 400] width 81 height 16
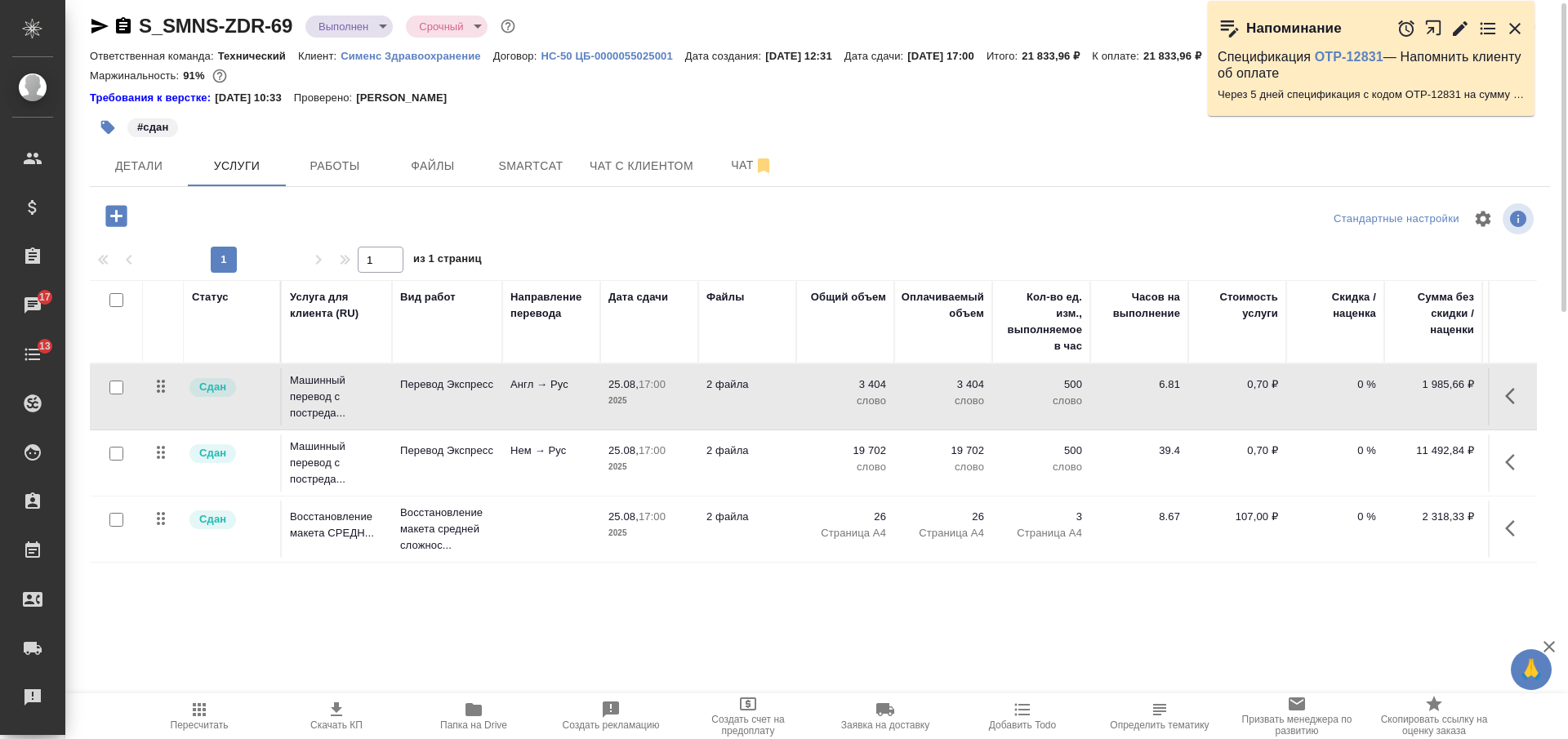
click at [683, 397] on p "2025" at bounding box center [649, 400] width 81 height 16
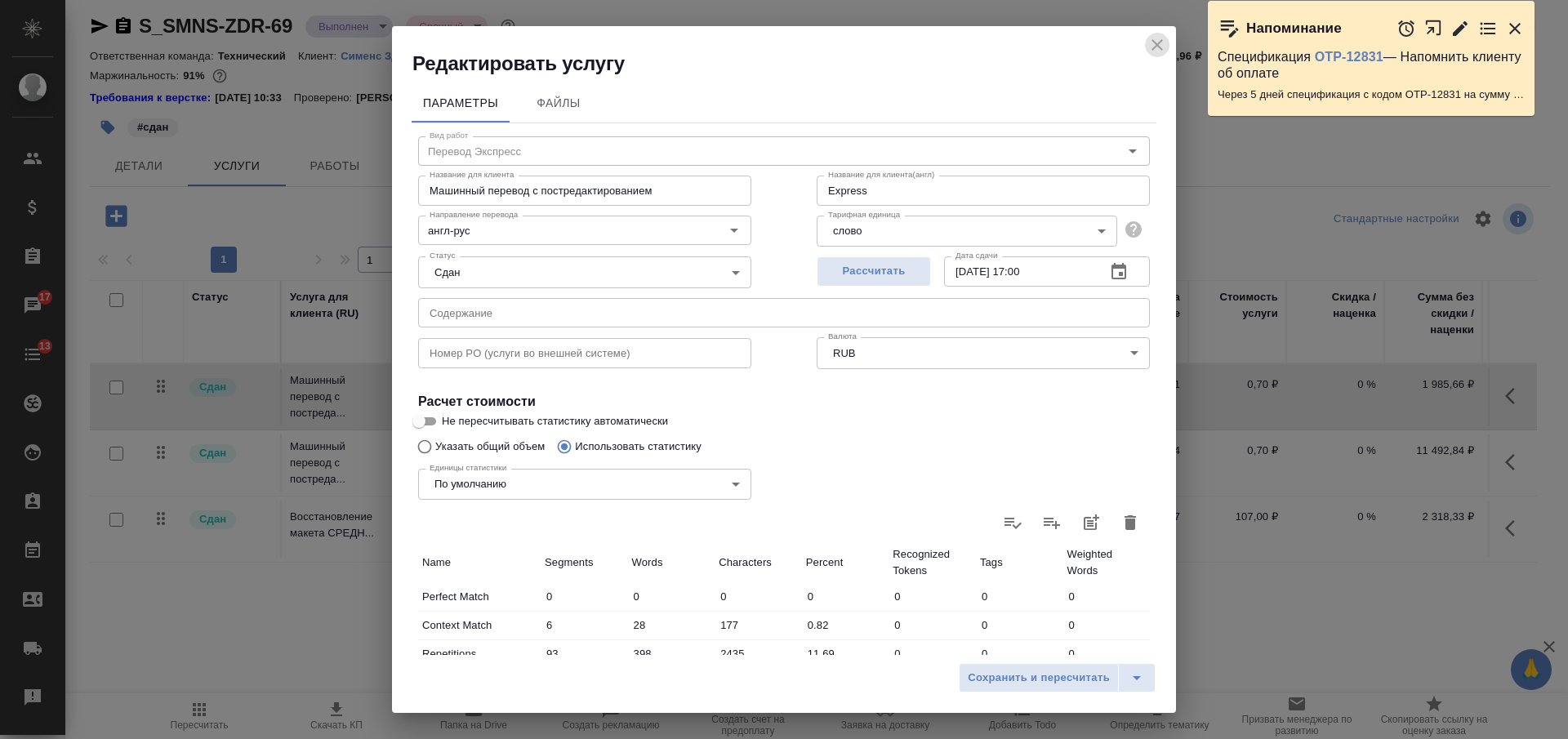
click at [1163, 46] on icon "close" at bounding box center [1157, 45] width 19 height 19
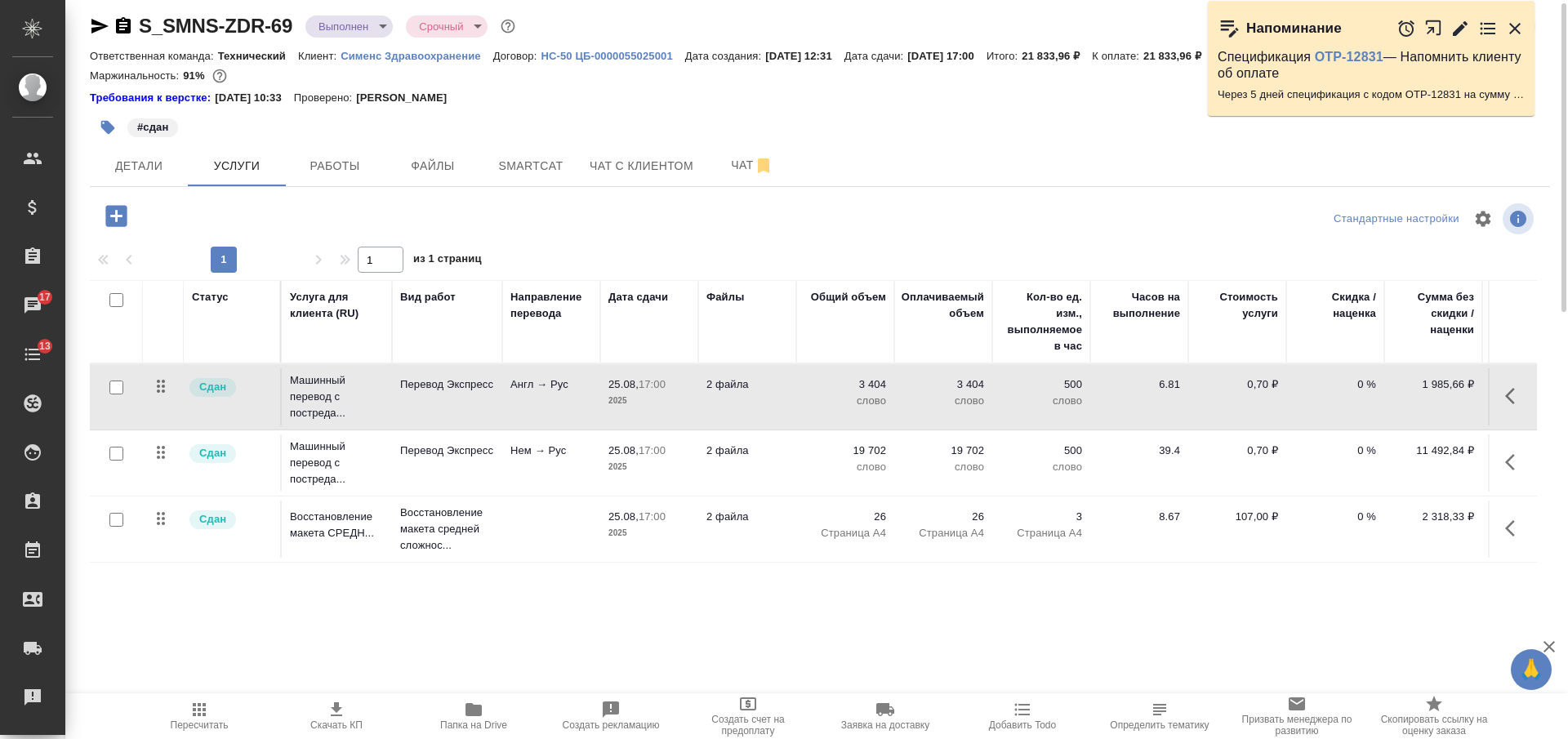
click at [343, 27] on body "🙏 .cls-1 fill:#fff; AWATERA Nikiforova Valeria Клиенты Спецификации Заказы 17 Ч…" at bounding box center [784, 369] width 1568 height 739
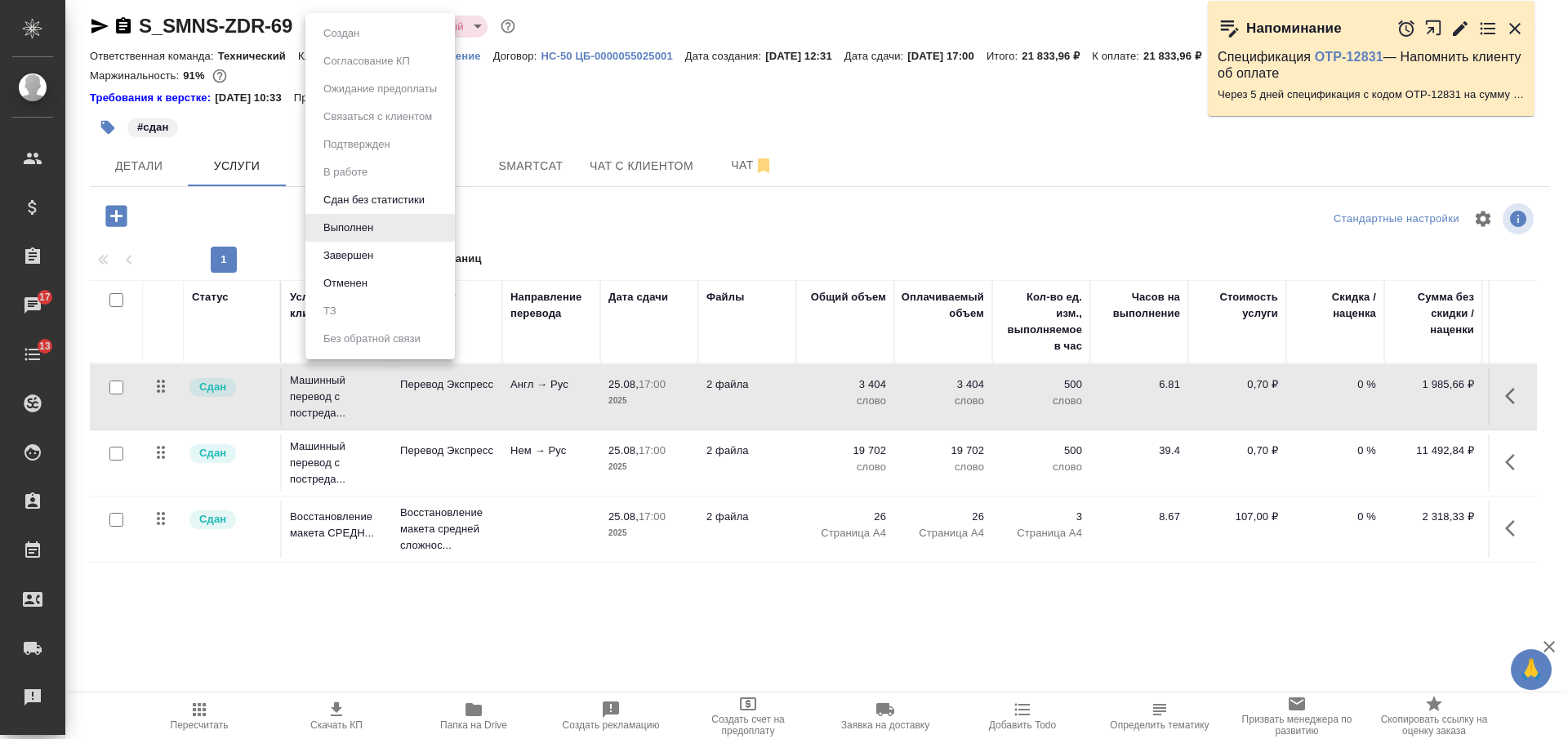
click at [700, 83] on div at bounding box center [784, 369] width 1568 height 739
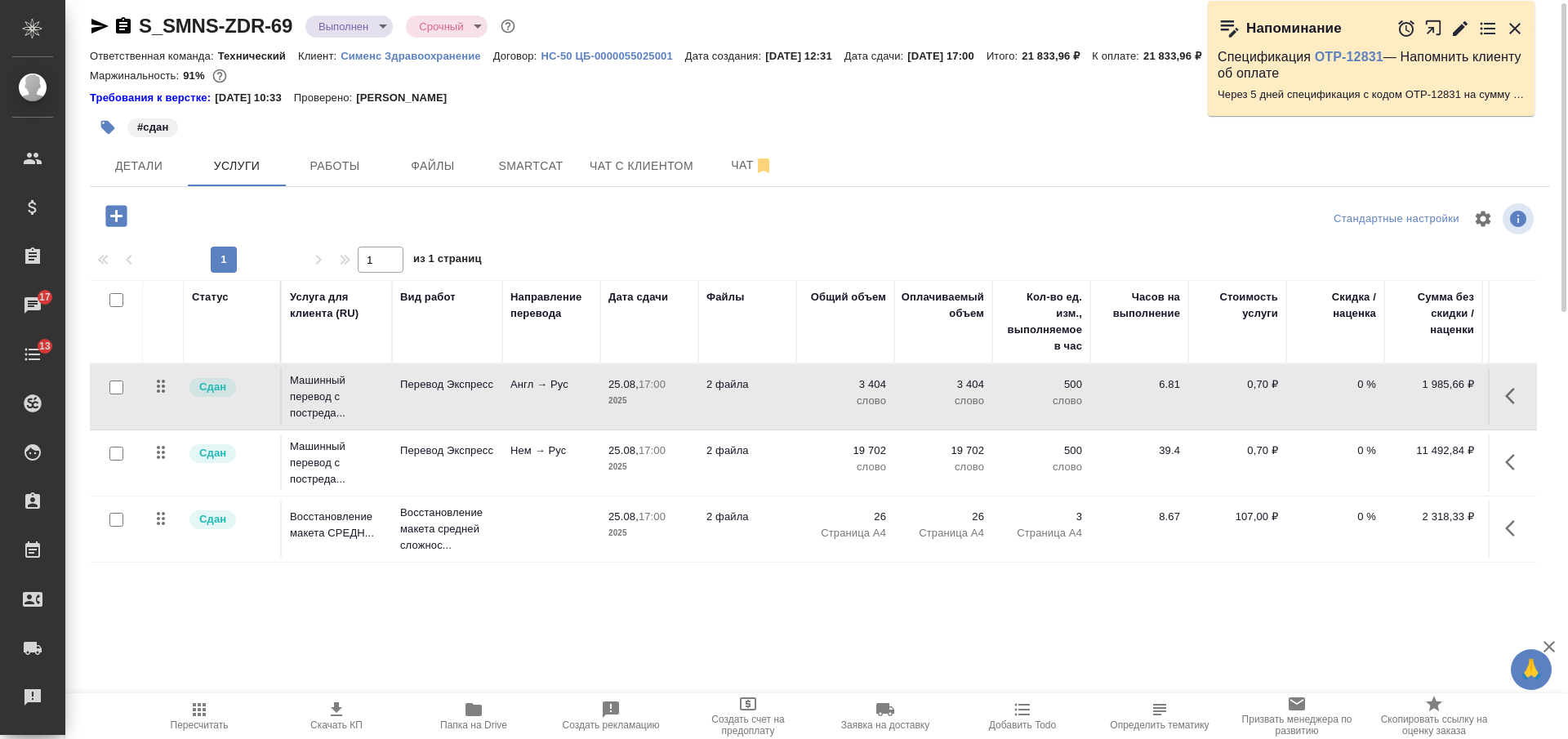
click at [576, 393] on td "Англ → Рус" at bounding box center [550, 396] width 98 height 57
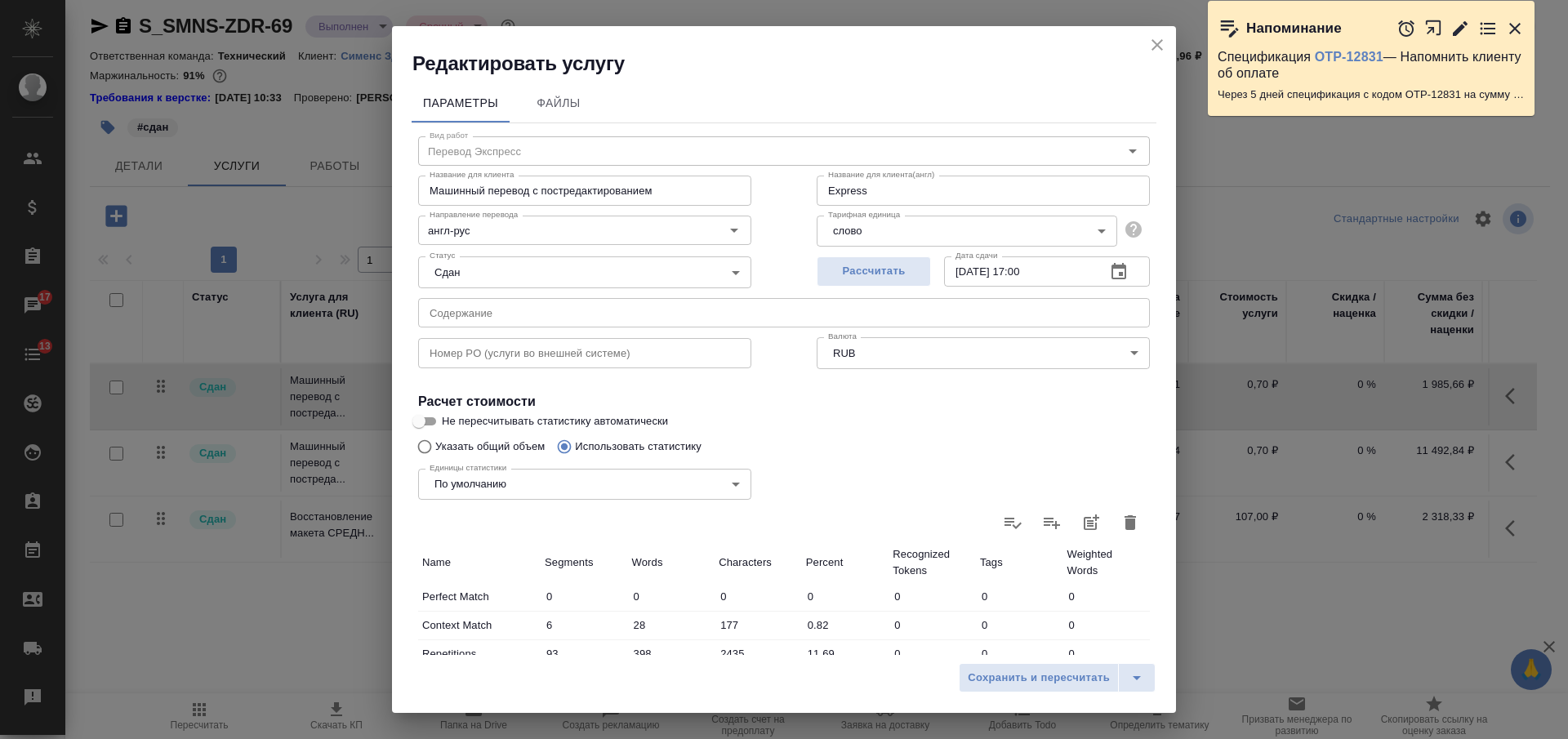
click at [1156, 43] on icon "close" at bounding box center [1157, 45] width 19 height 19
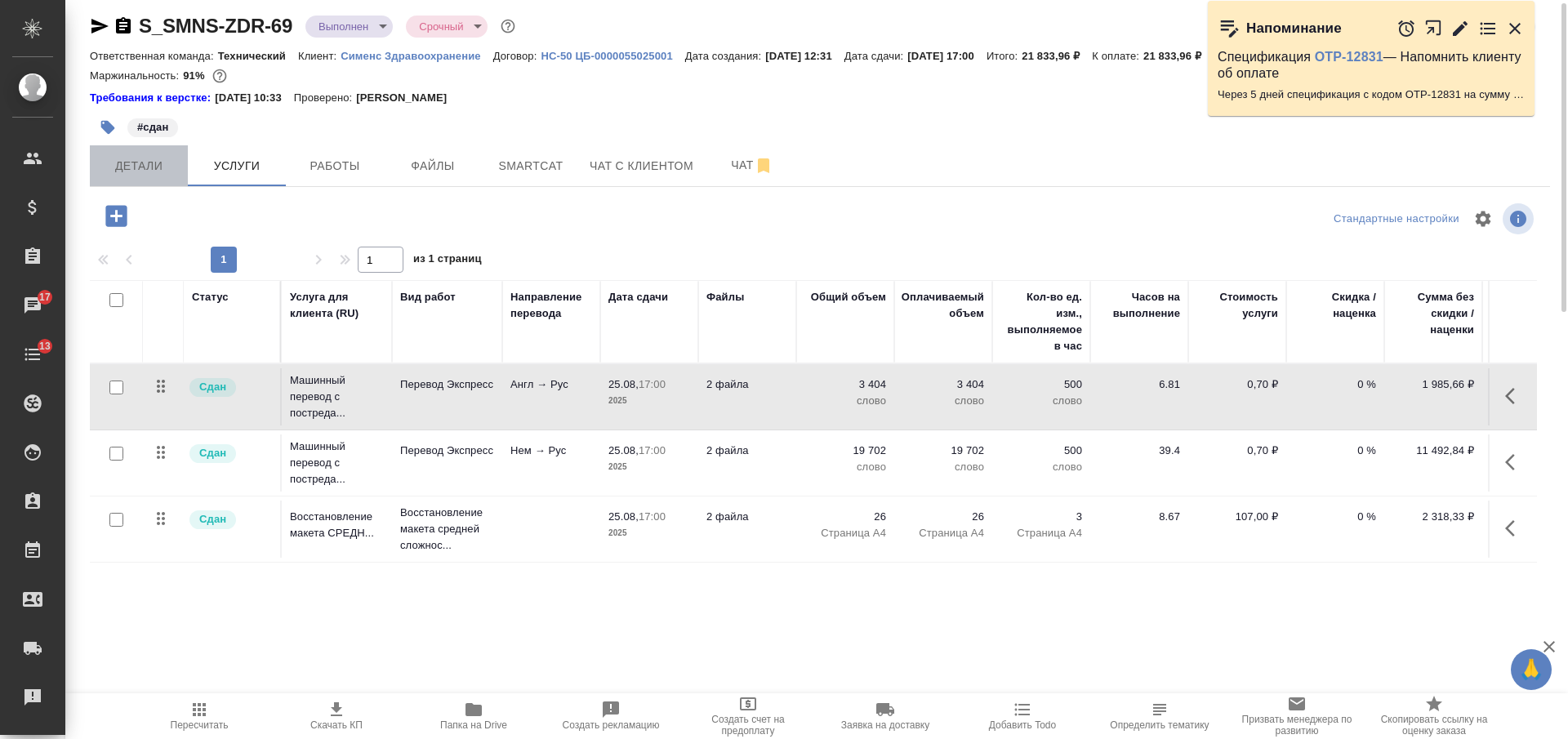
click at [169, 161] on span "Детали" at bounding box center [139, 166] width 78 height 20
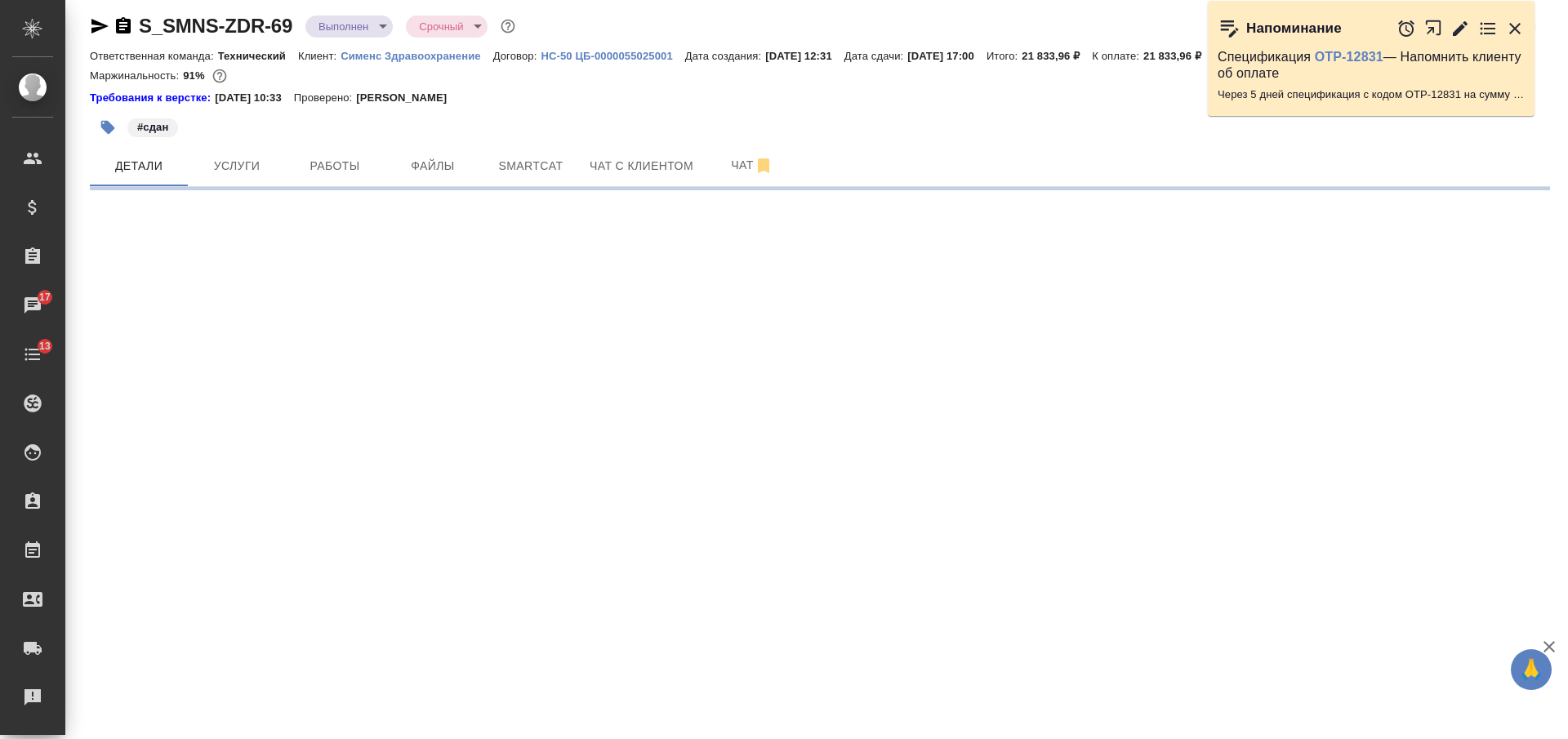
select select "RU"
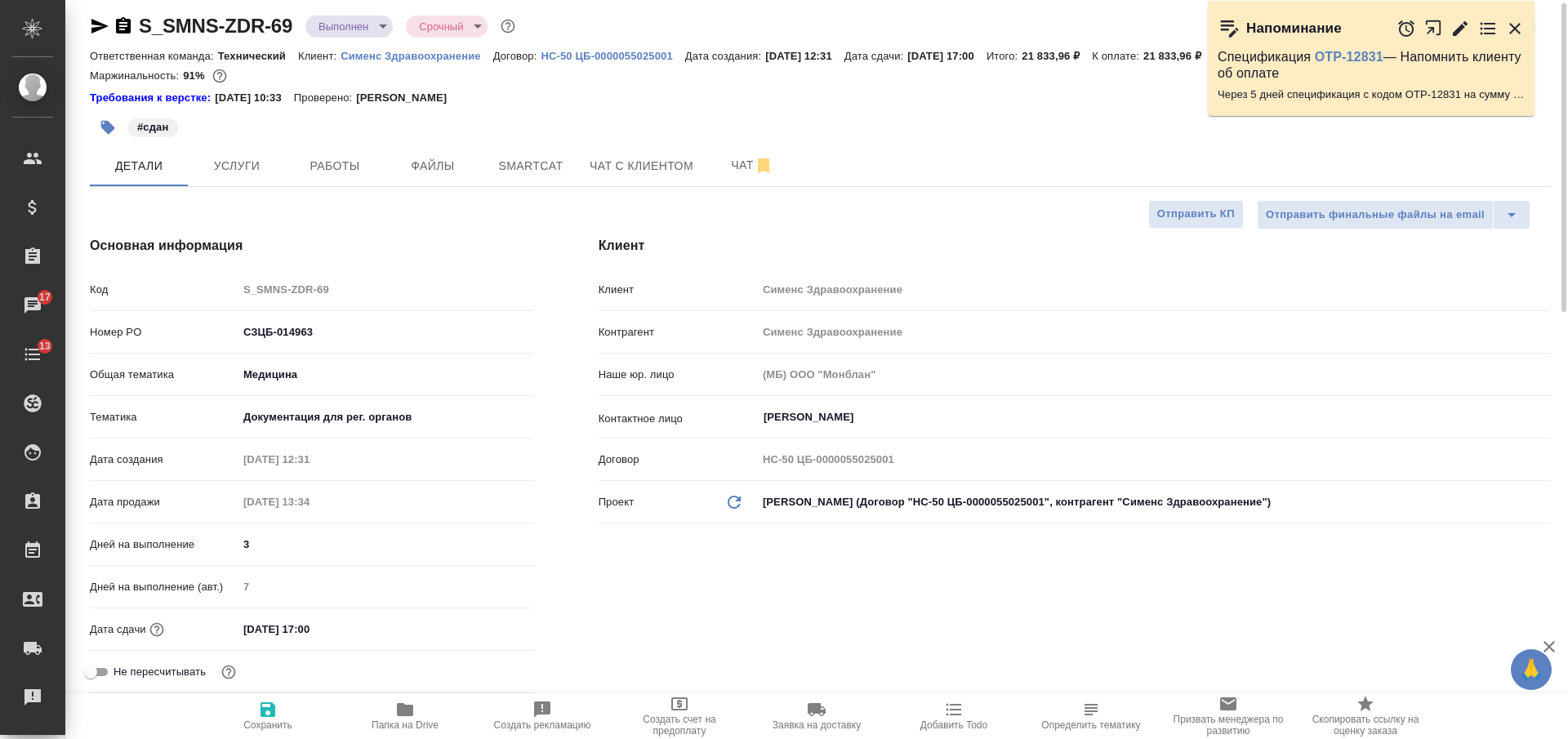
type textarea "x"
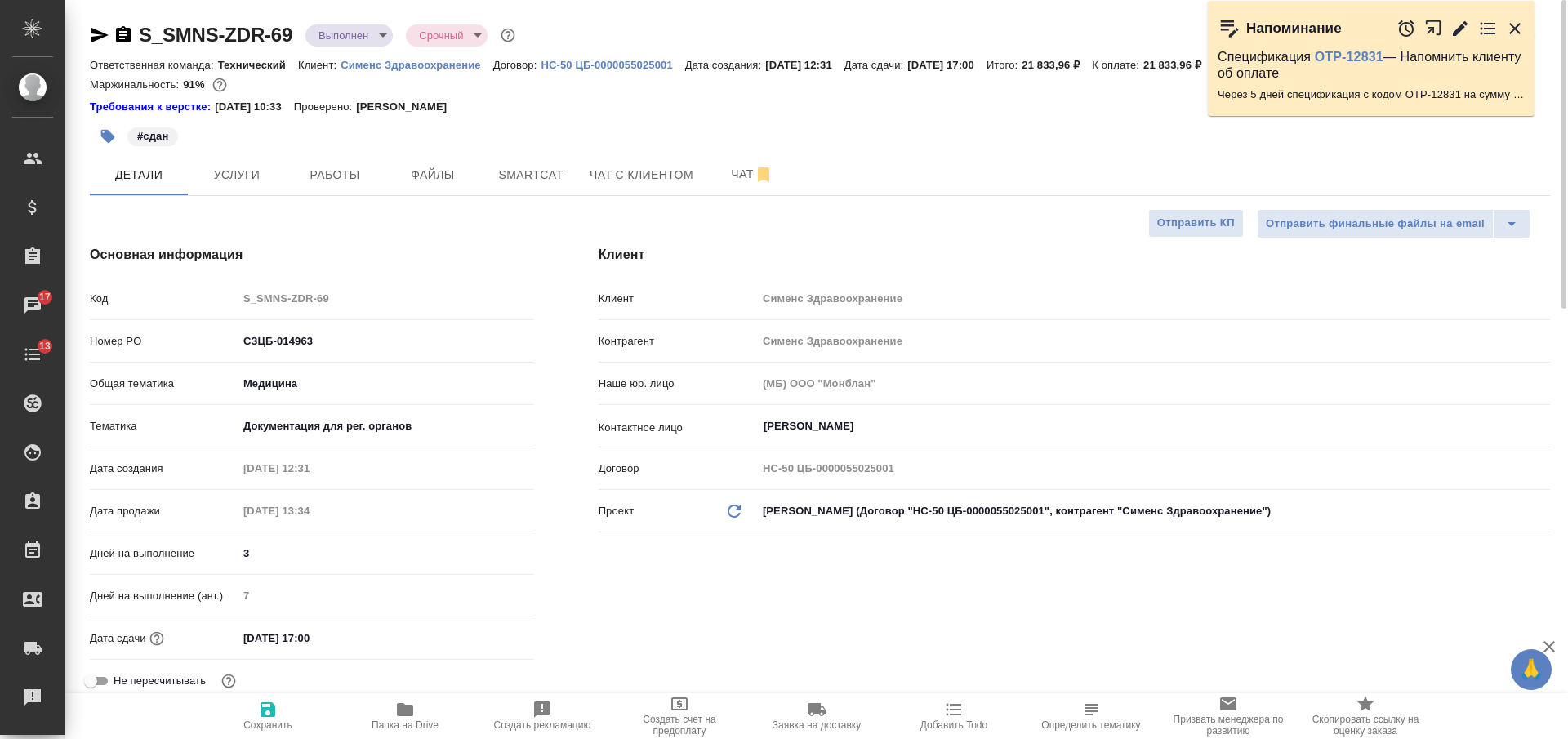
drag, startPoint x: 126, startPoint y: 37, endPoint x: 128, endPoint y: 21, distance: 16.1
click at [126, 39] on icon "button" at bounding box center [123, 34] width 15 height 16
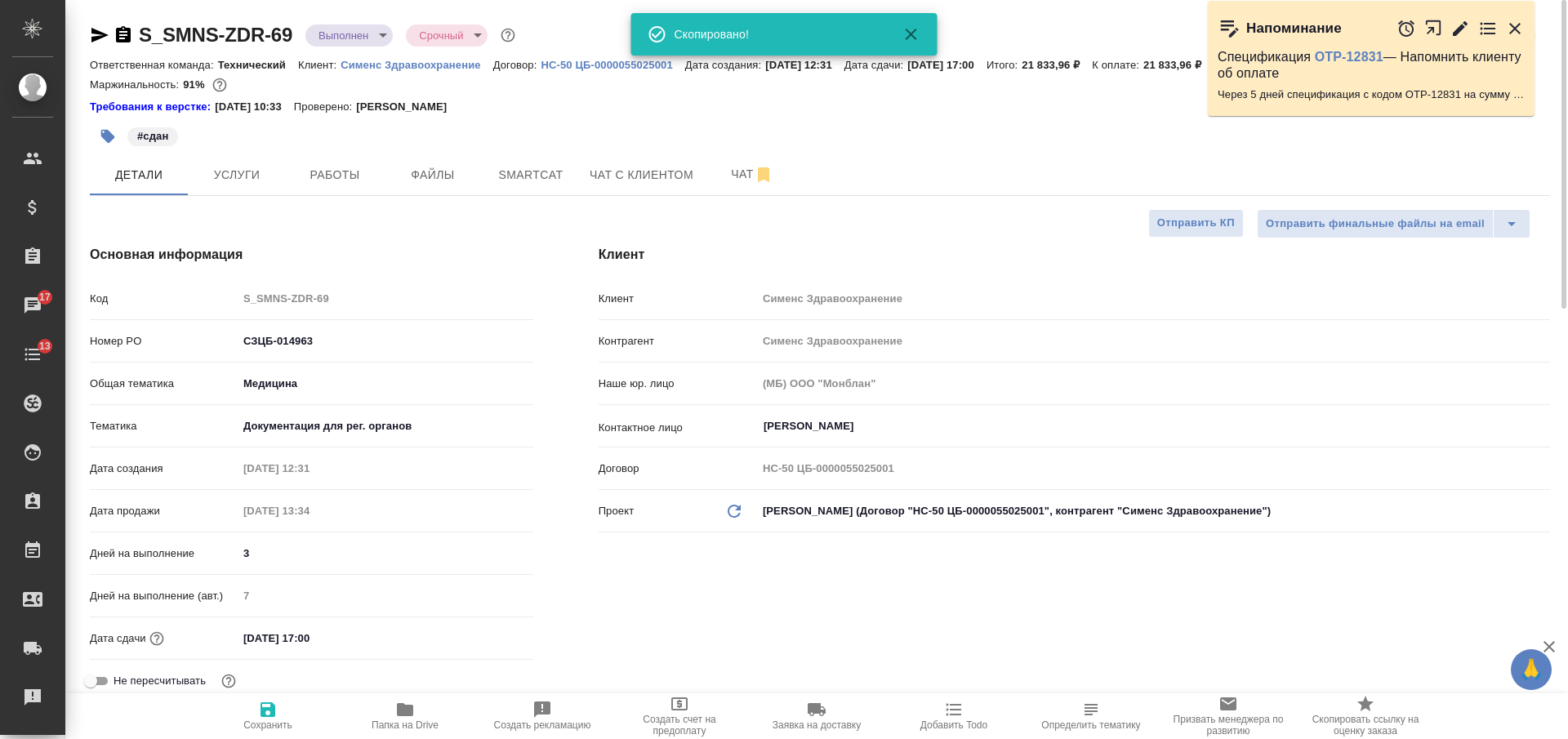
type textarea "x"
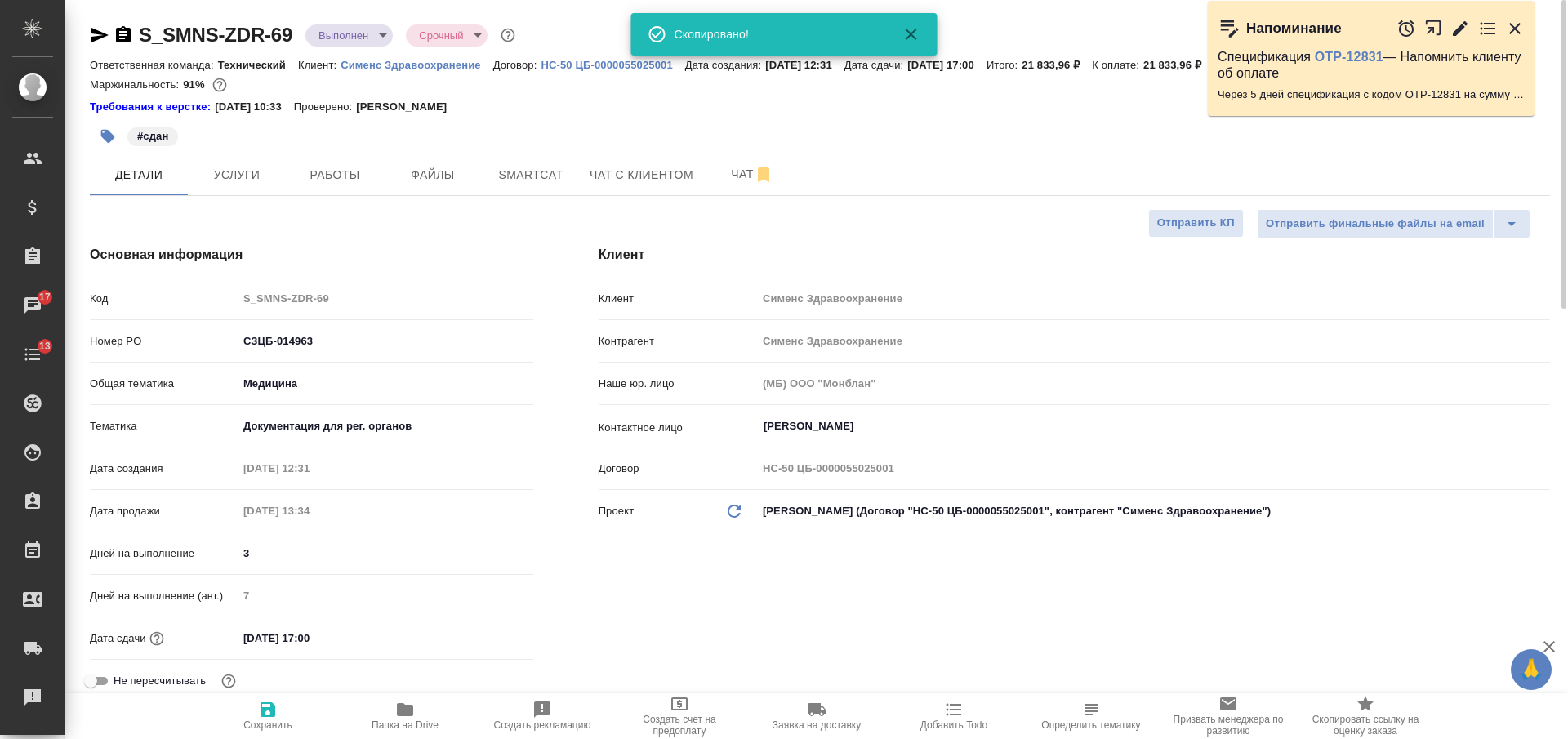
type textarea "x"
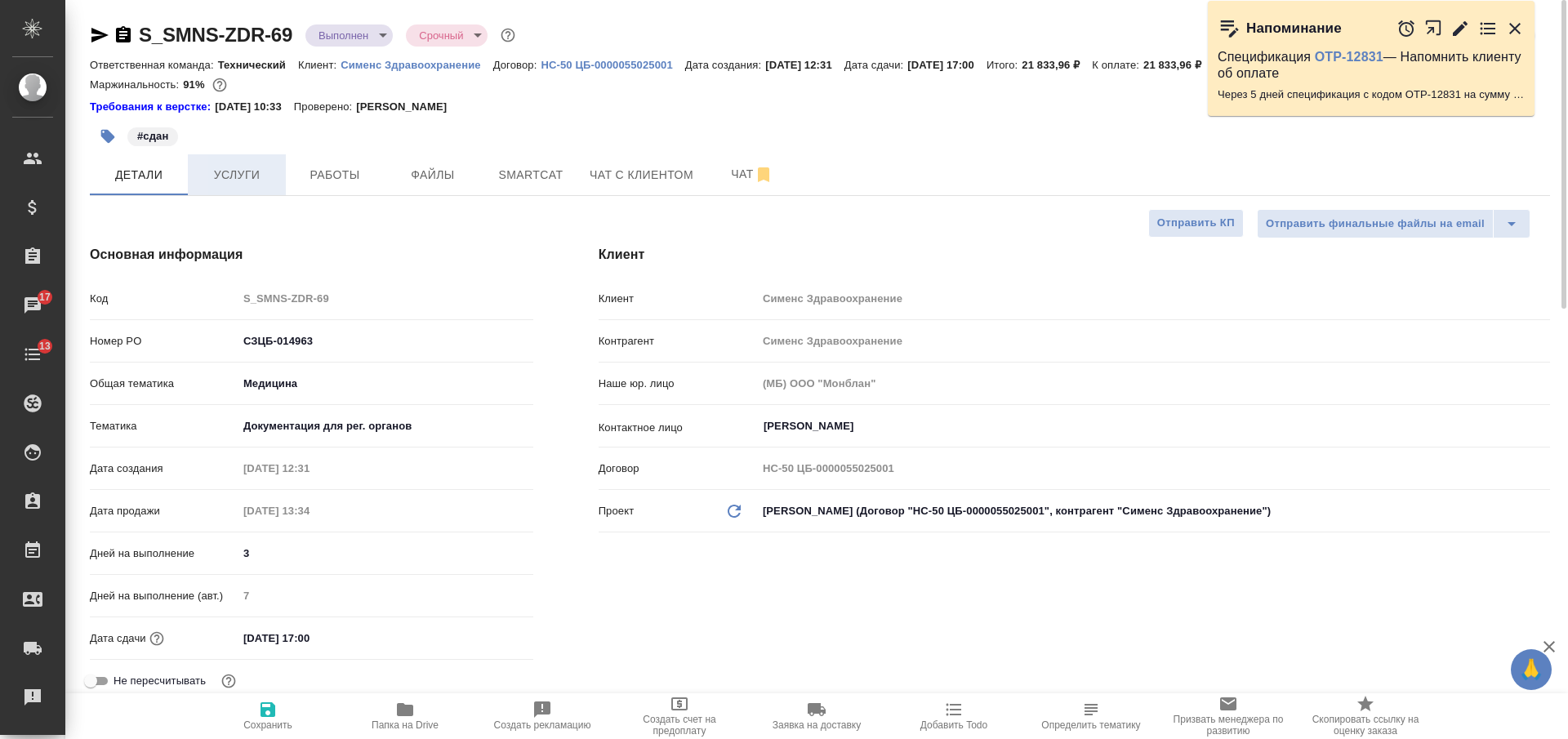
click at [254, 166] on span "Услуги" at bounding box center [236, 174] width 78 height 20
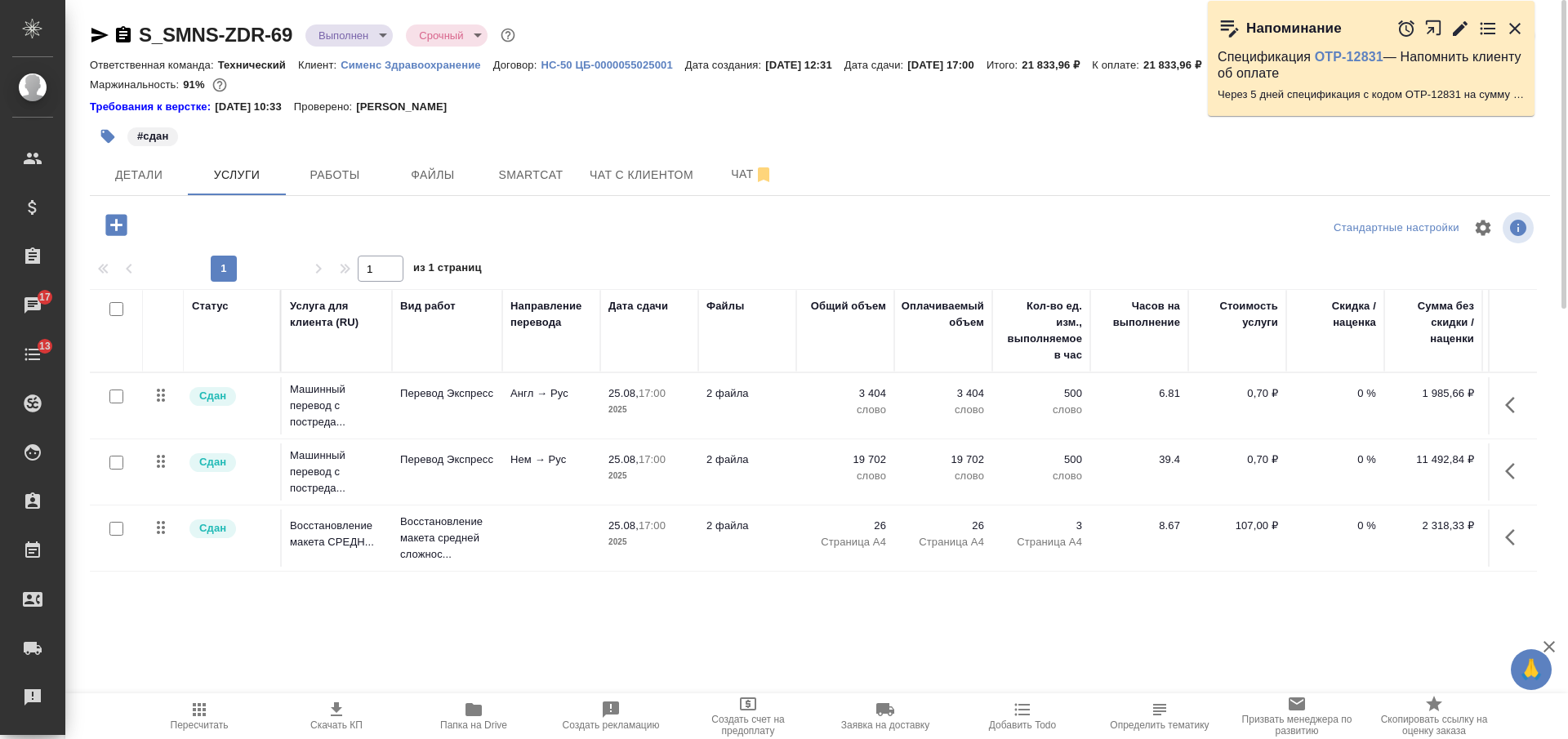
click at [118, 309] on input "checkbox" at bounding box center [116, 309] width 14 height 14
checkbox input "true"
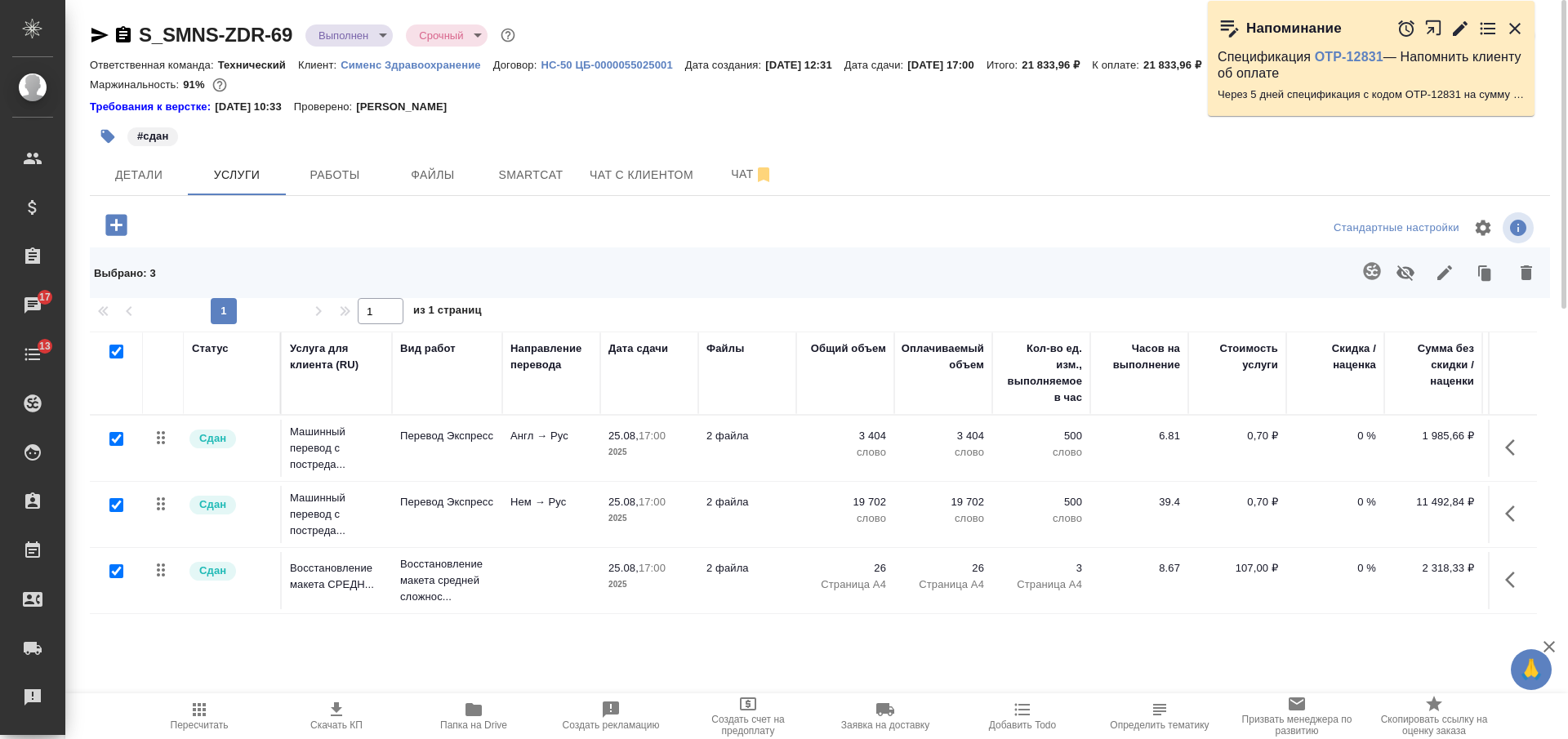
click at [1446, 270] on icon "button" at bounding box center [1444, 272] width 15 height 15
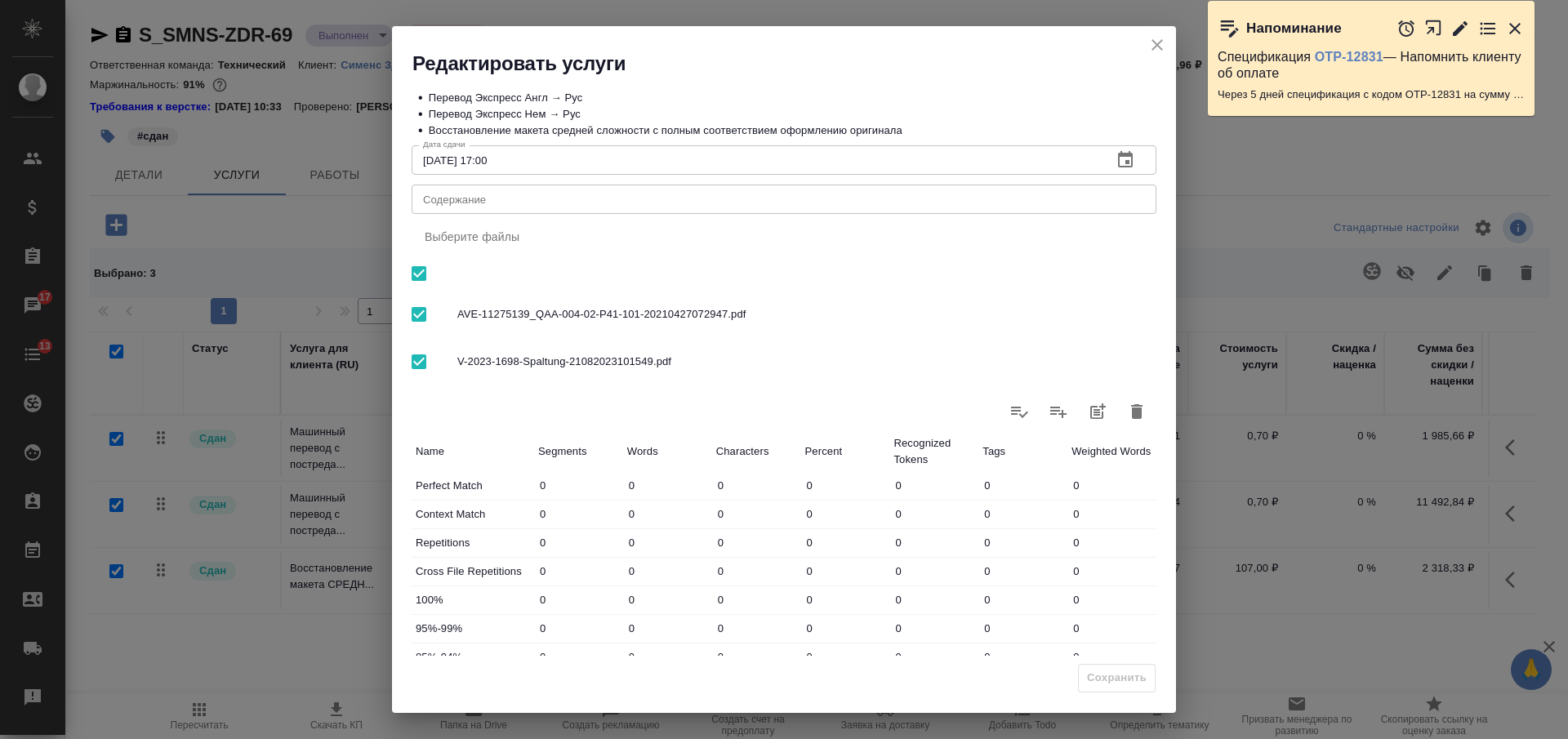
click at [637, 207] on div "x Содержание" at bounding box center [784, 199] width 745 height 29
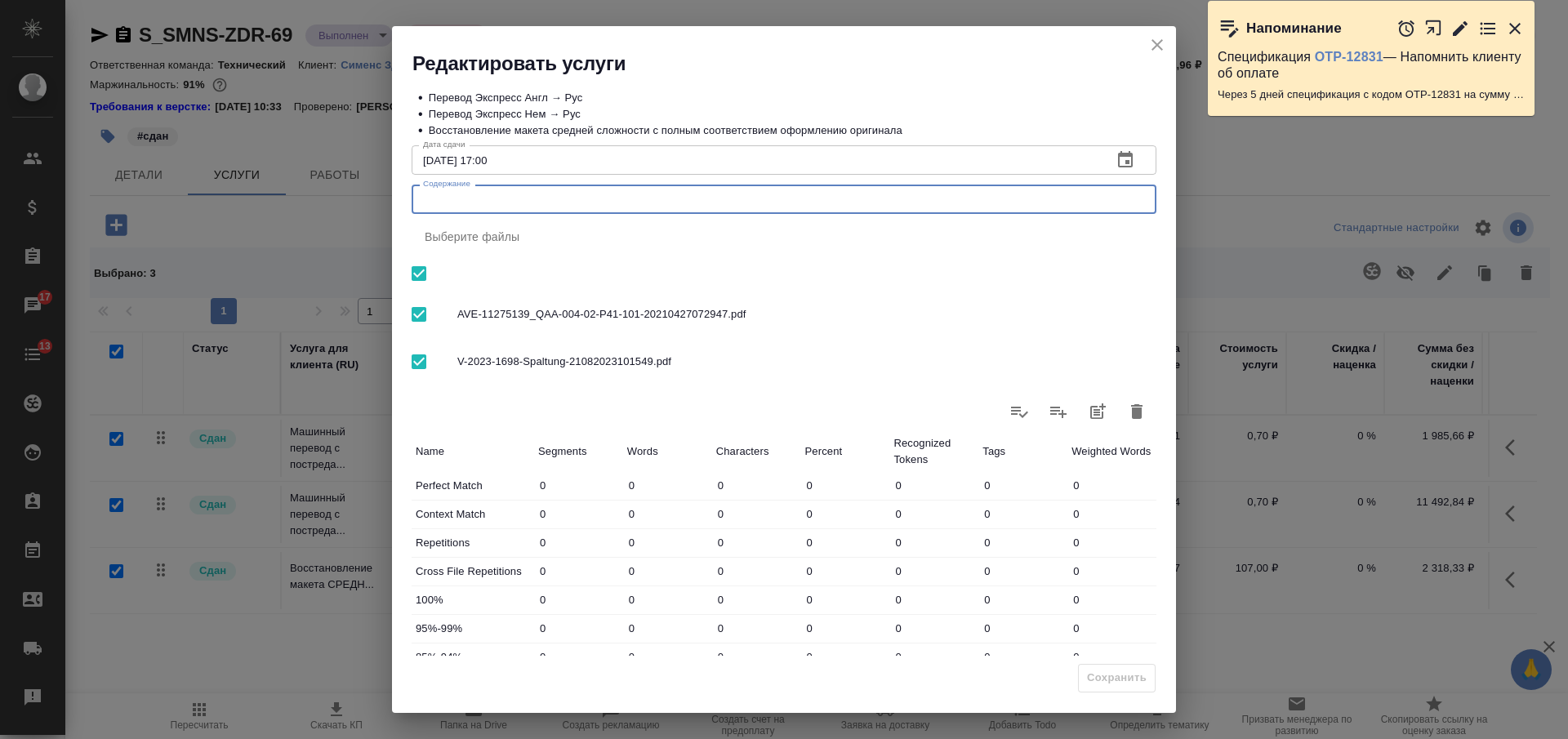
paste textarea "Заявка 92: QAA and Spin-off agreement Kemnath AT"
type textarea "Заявка 92: QAA and Spin-off agreement Kemnath AT"
click at [1118, 678] on span "Сохранить" at bounding box center [1117, 677] width 60 height 18
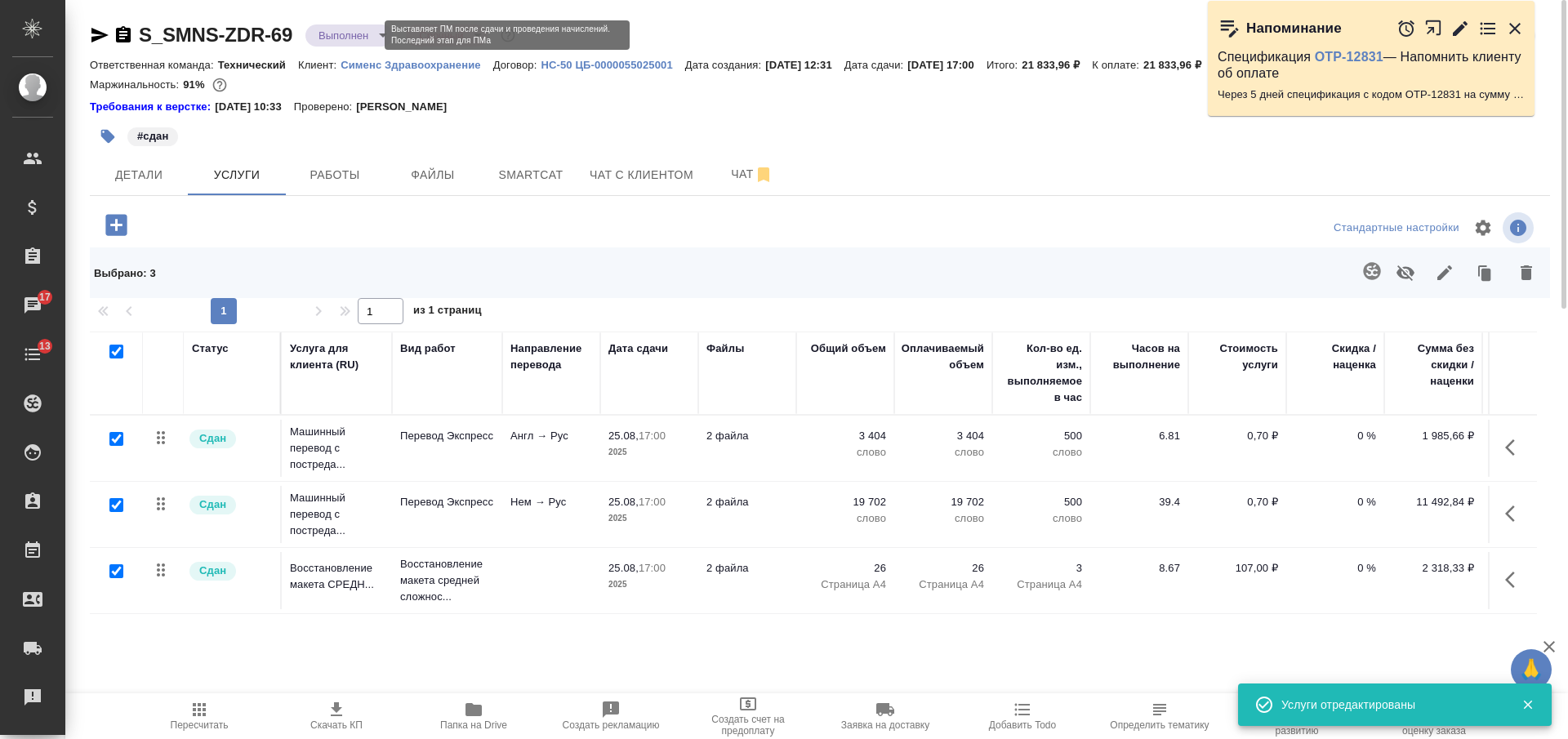
click at [360, 39] on body "🙏 .cls-1 fill:#fff; AWATERA Nikiforova Valeria Клиенты Спецификации Заказы 17 Ч…" at bounding box center [784, 369] width 1568 height 739
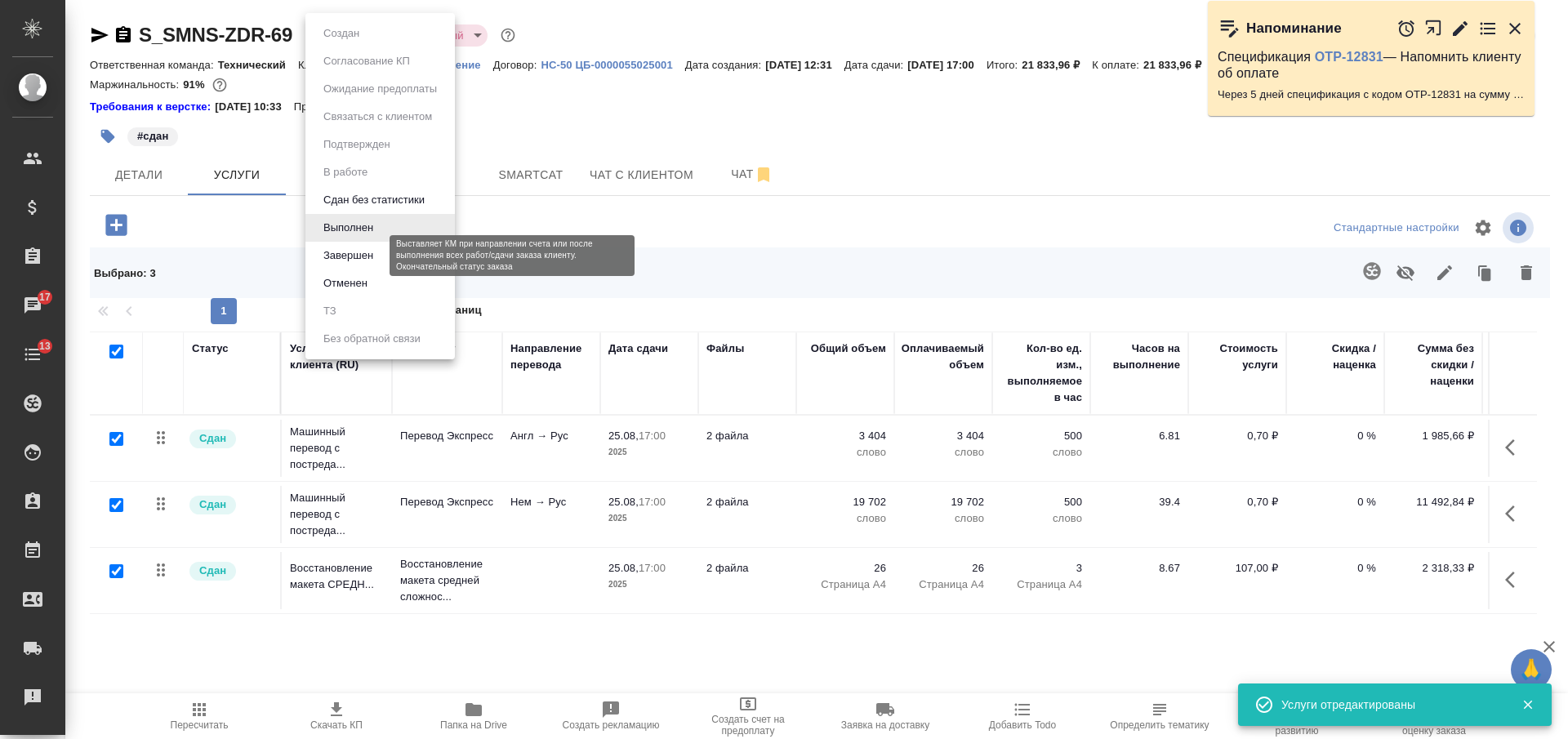
click at [354, 250] on button "Завершен" at bounding box center [349, 256] width 60 height 18
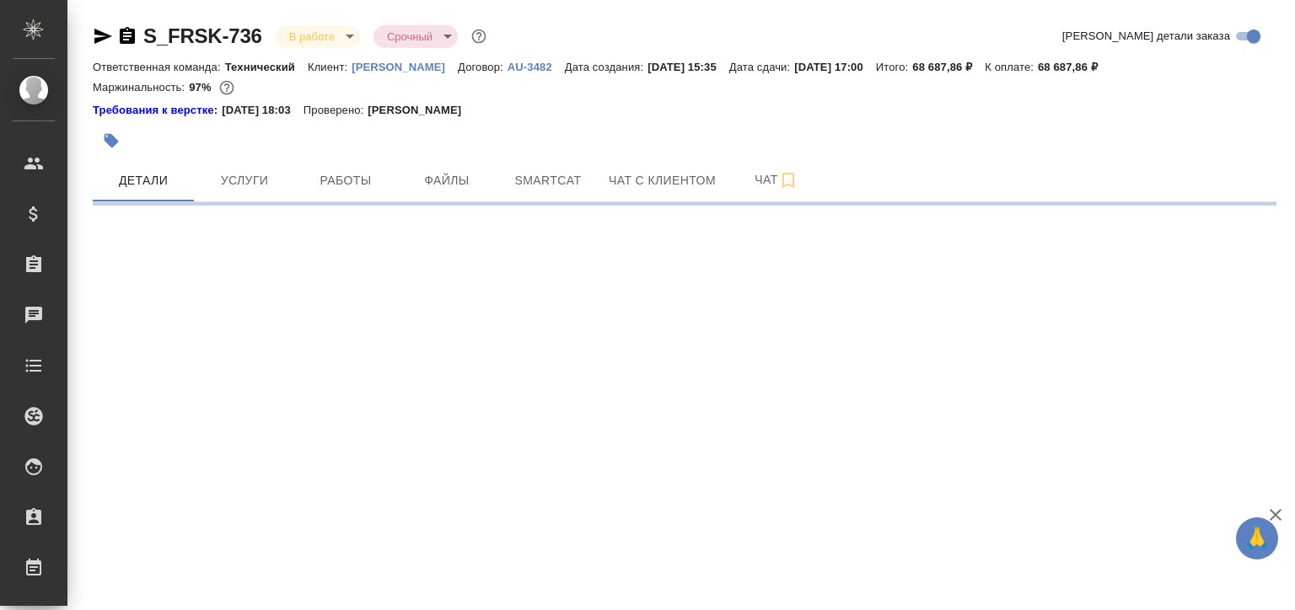
select select "RU"
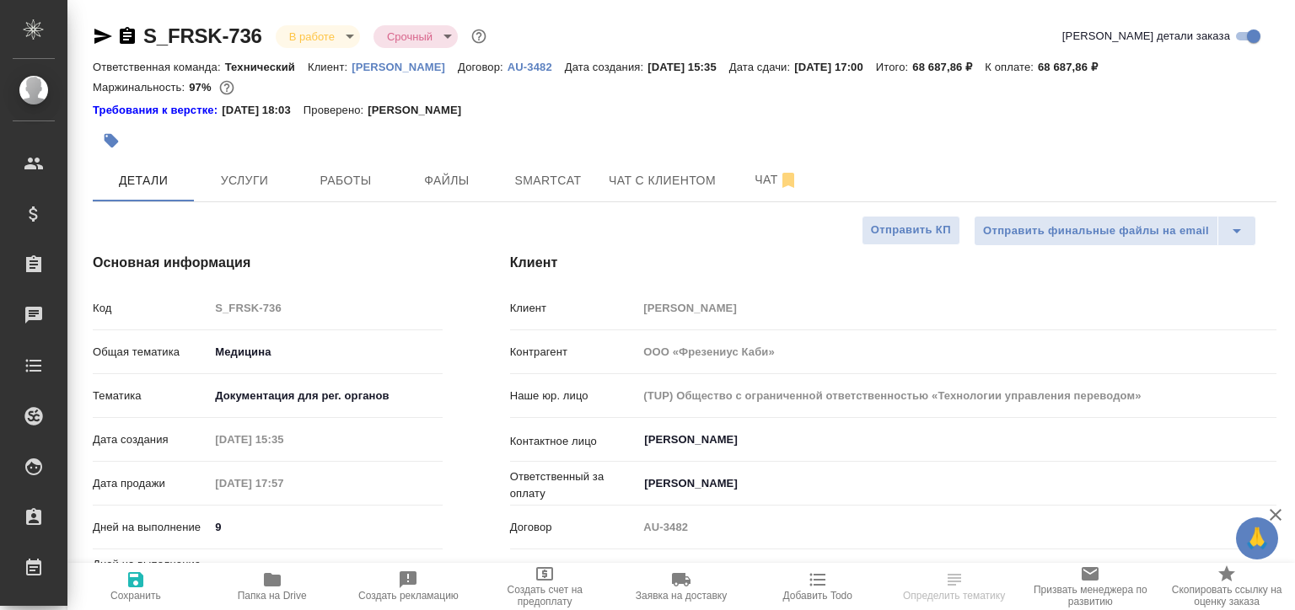
type textarea "x"
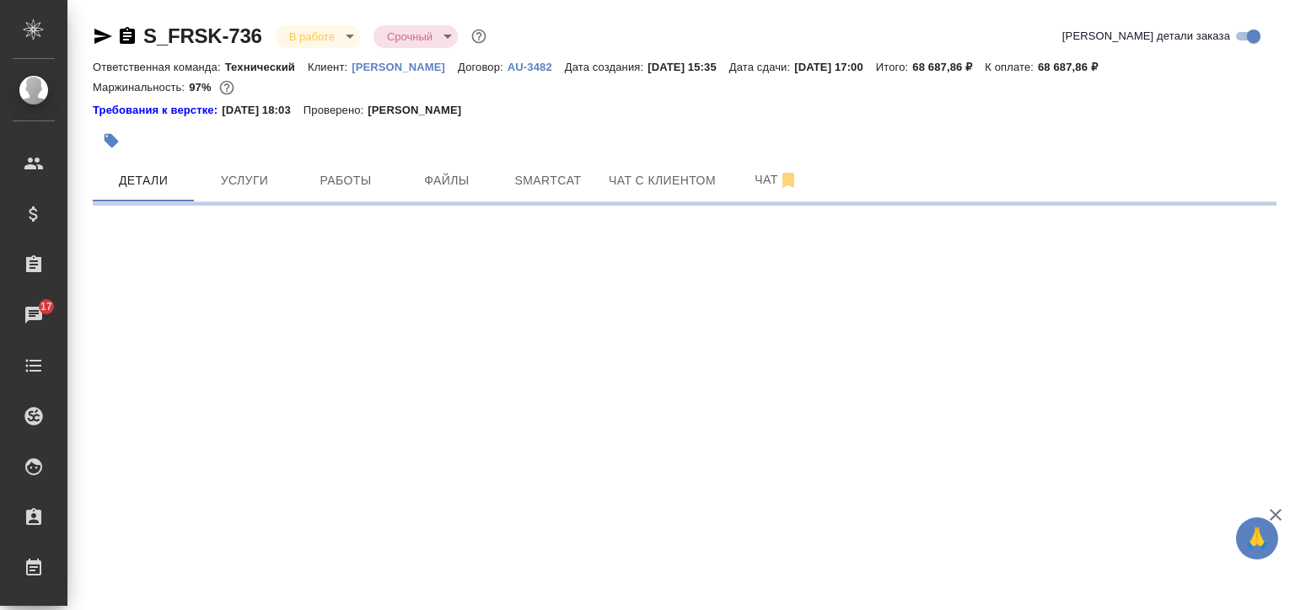
select select "RU"
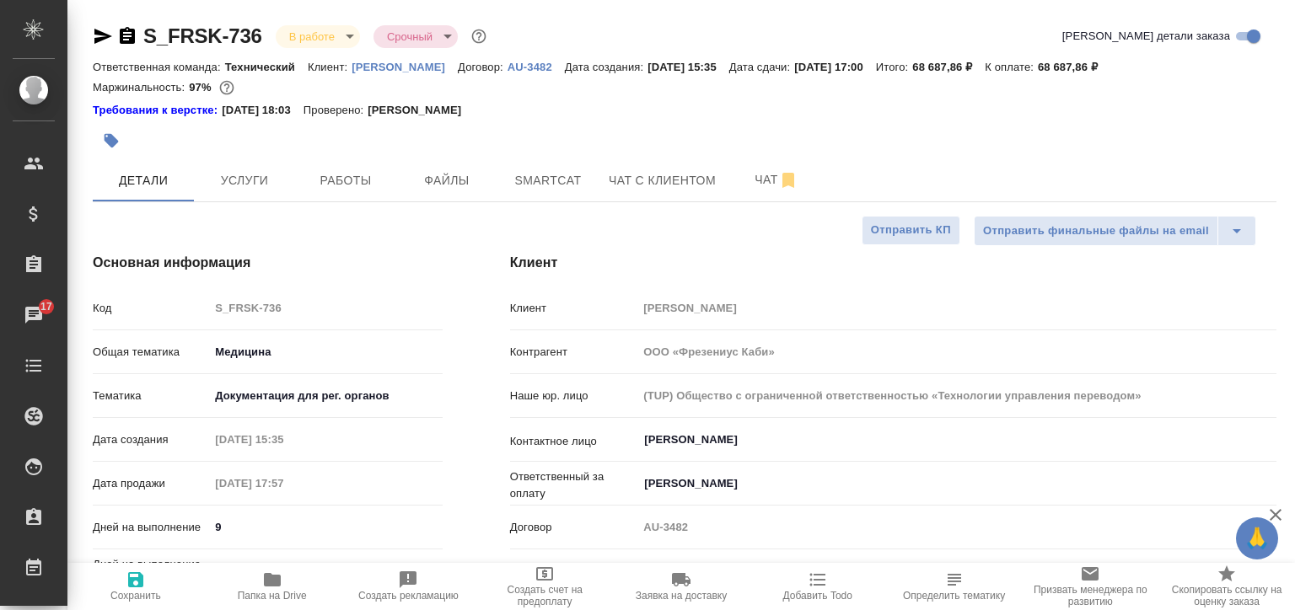
type textarea "x"
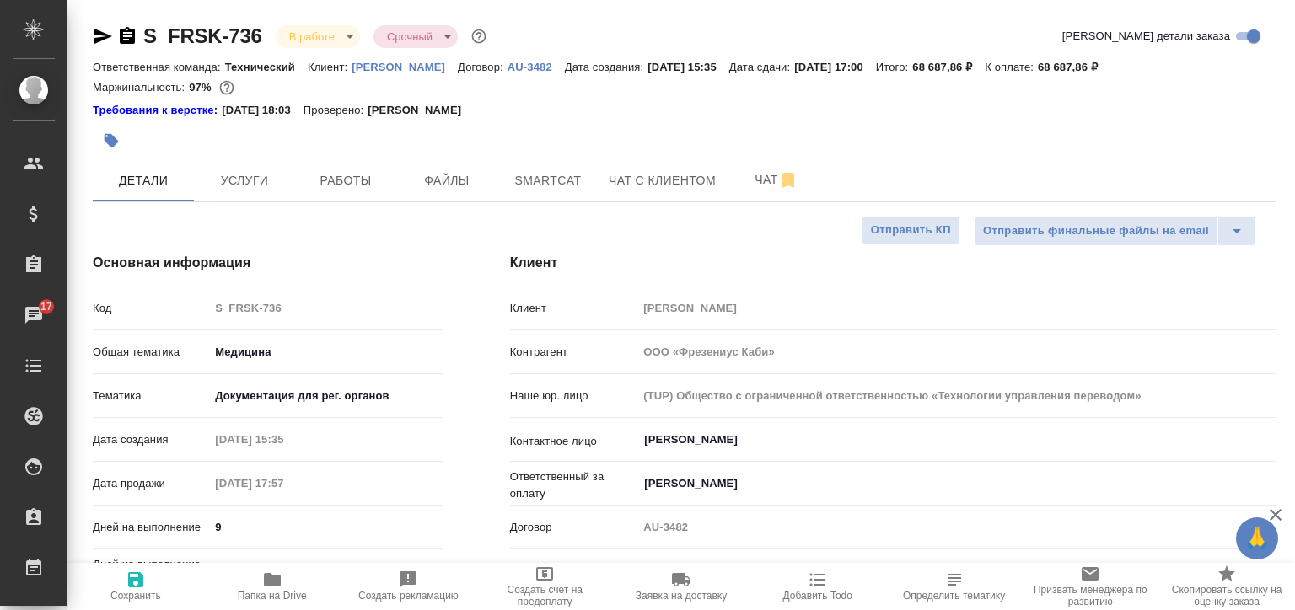
type textarea "x"
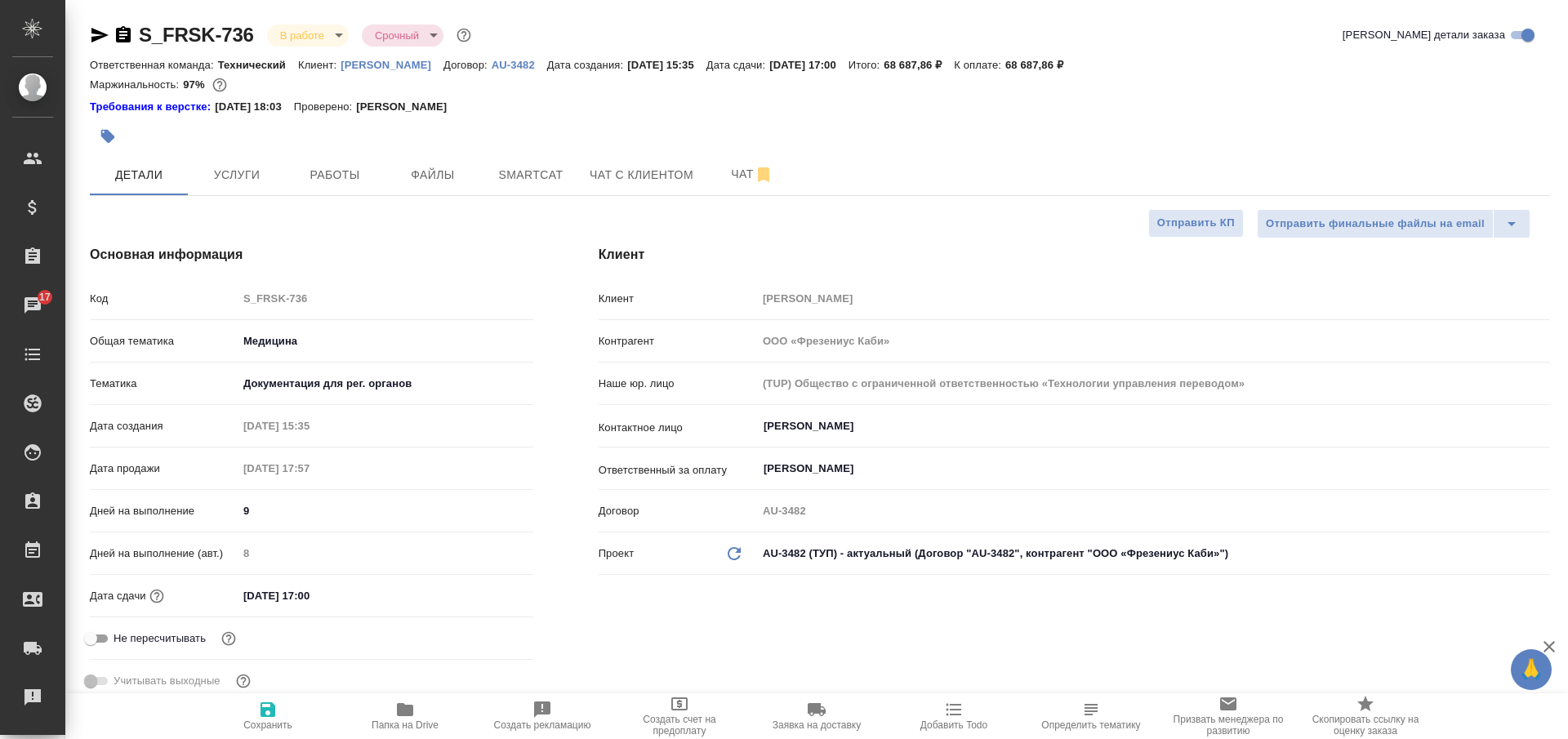
type textarea "x"
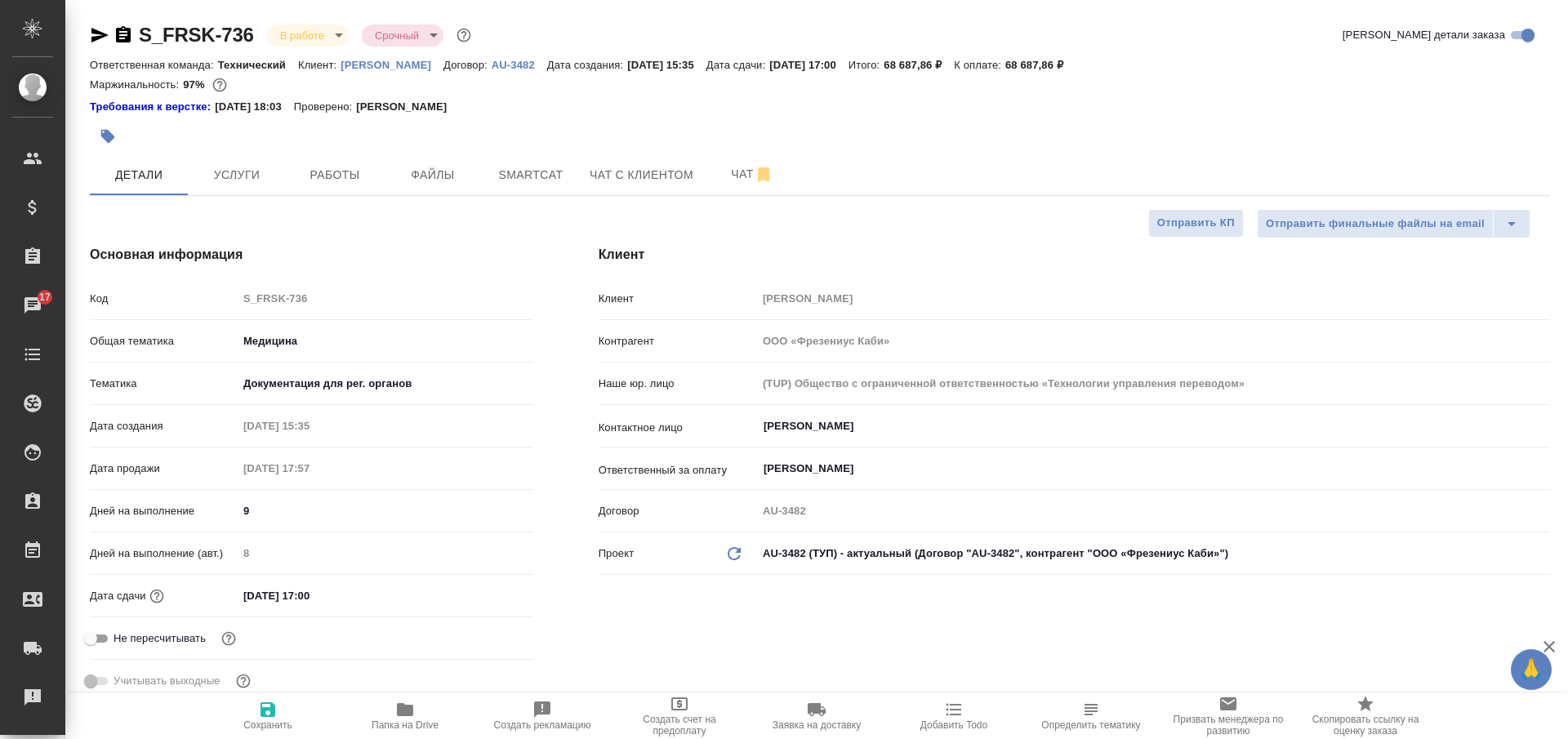
type textarea "x"
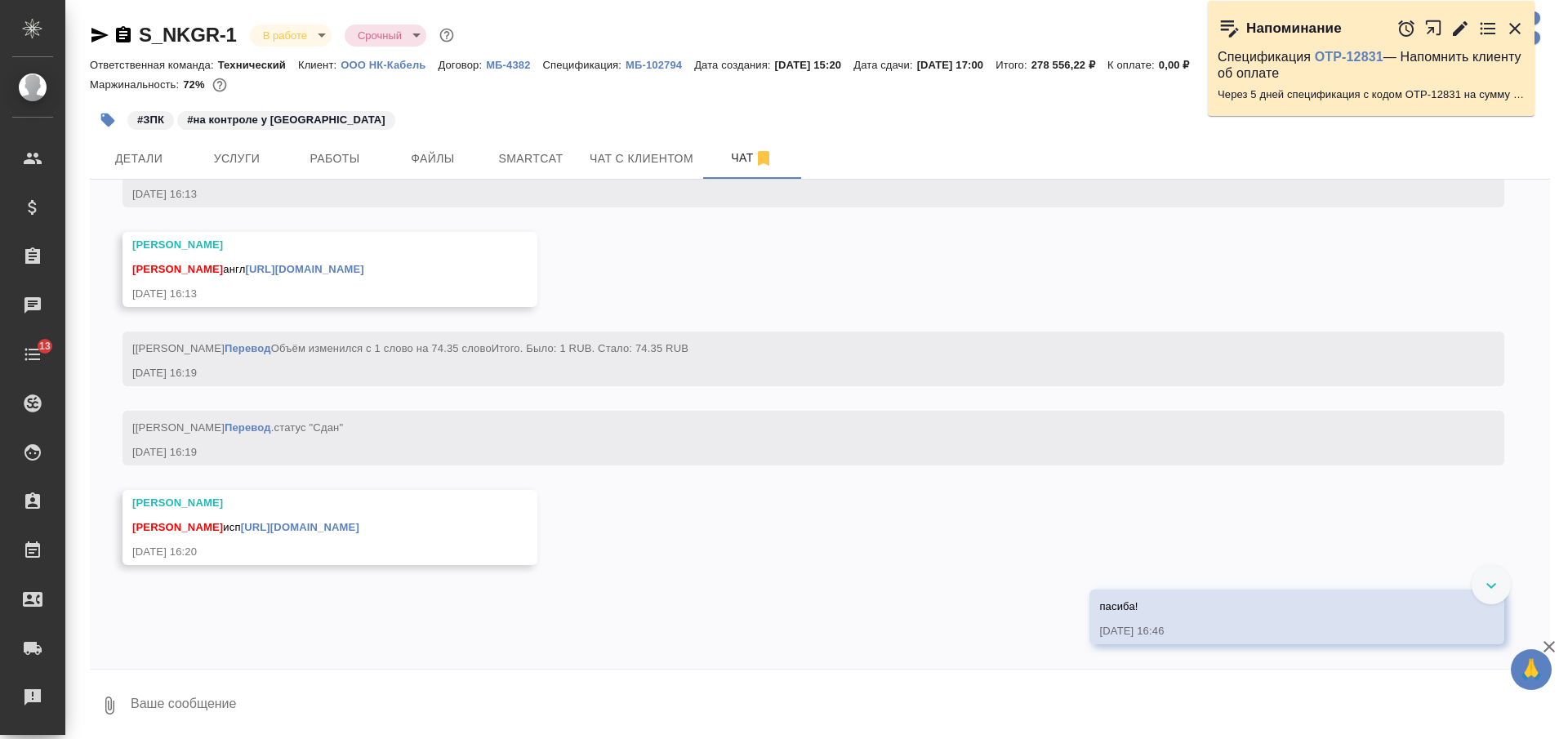
click at [125, 33] on icon "button" at bounding box center [123, 34] width 15 height 16
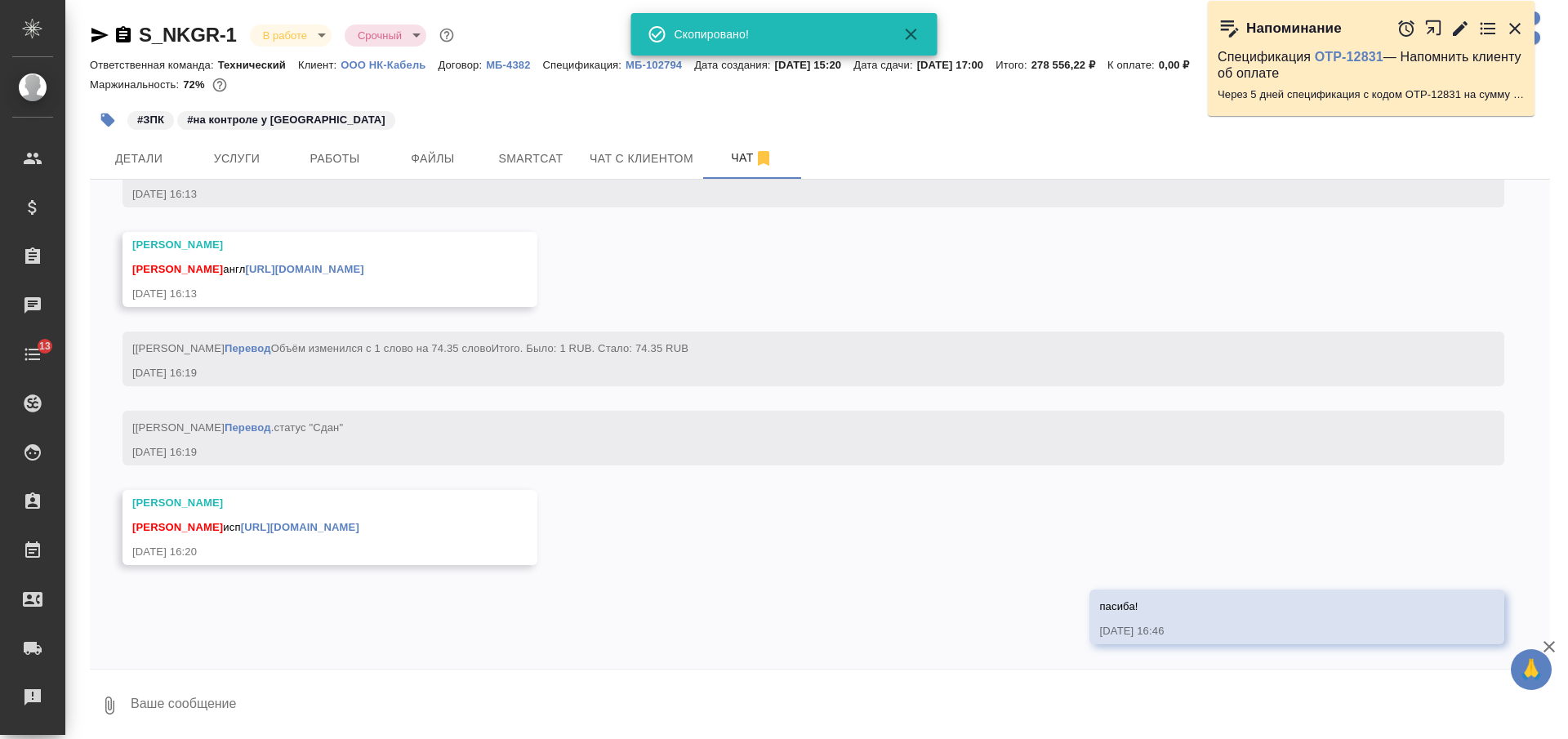
scroll to position [26107, 0]
click at [96, 38] on icon "button" at bounding box center [100, 35] width 17 height 15
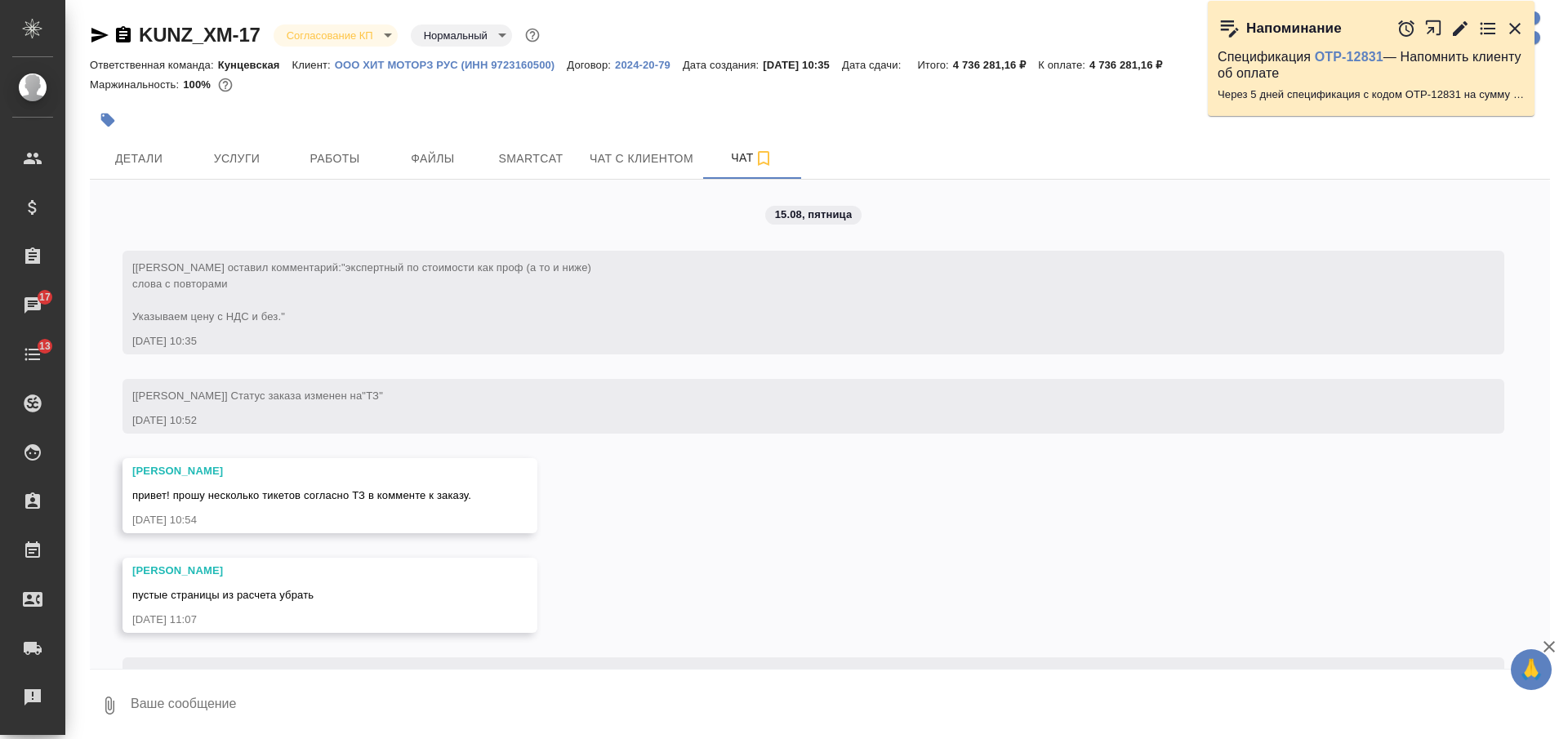
scroll to position [7449, 0]
